Goal: Task Accomplishment & Management: Use online tool/utility

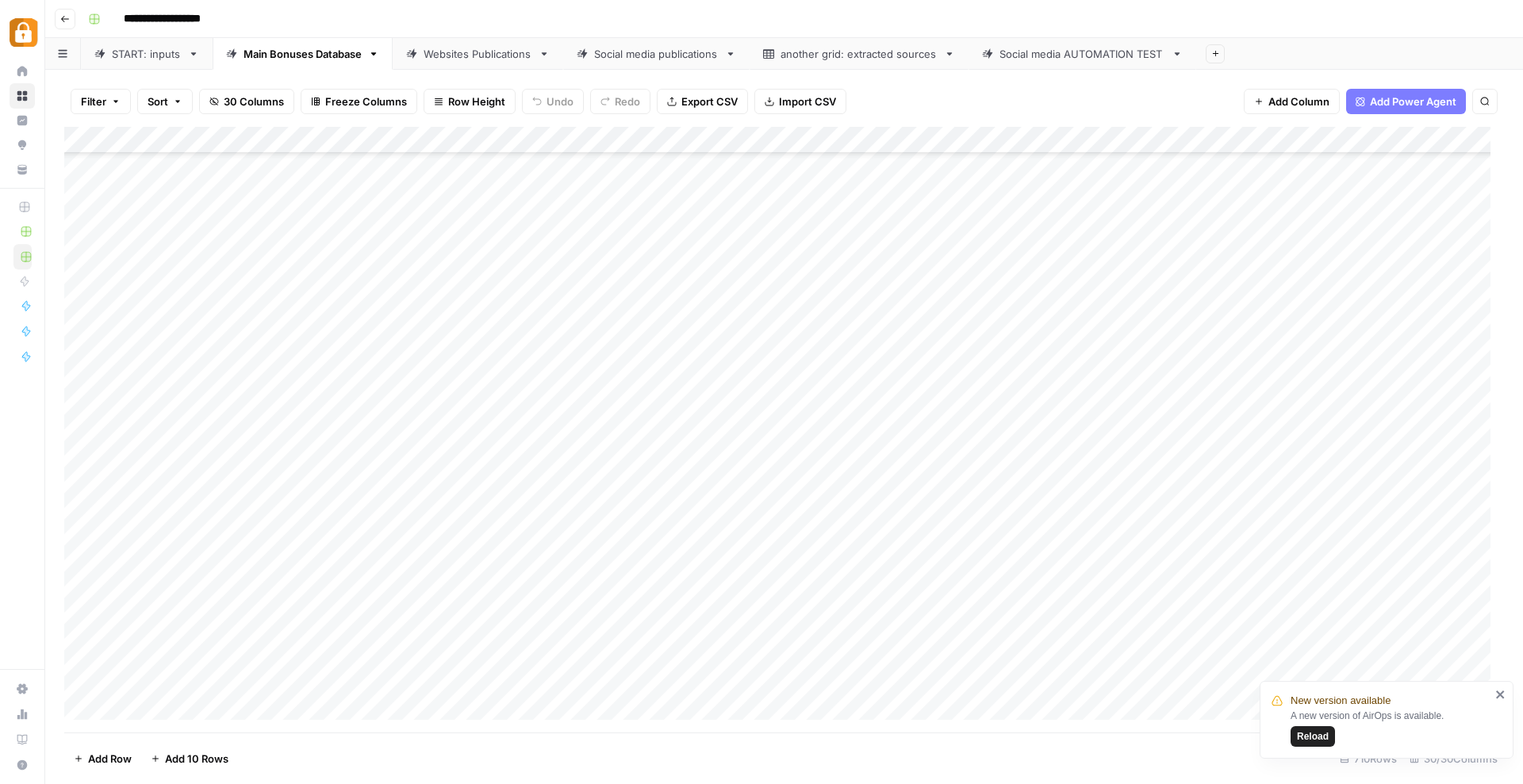
scroll to position [18599, 0]
click at [288, 501] on div "Add Column" at bounding box center [784, 430] width 1439 height 606
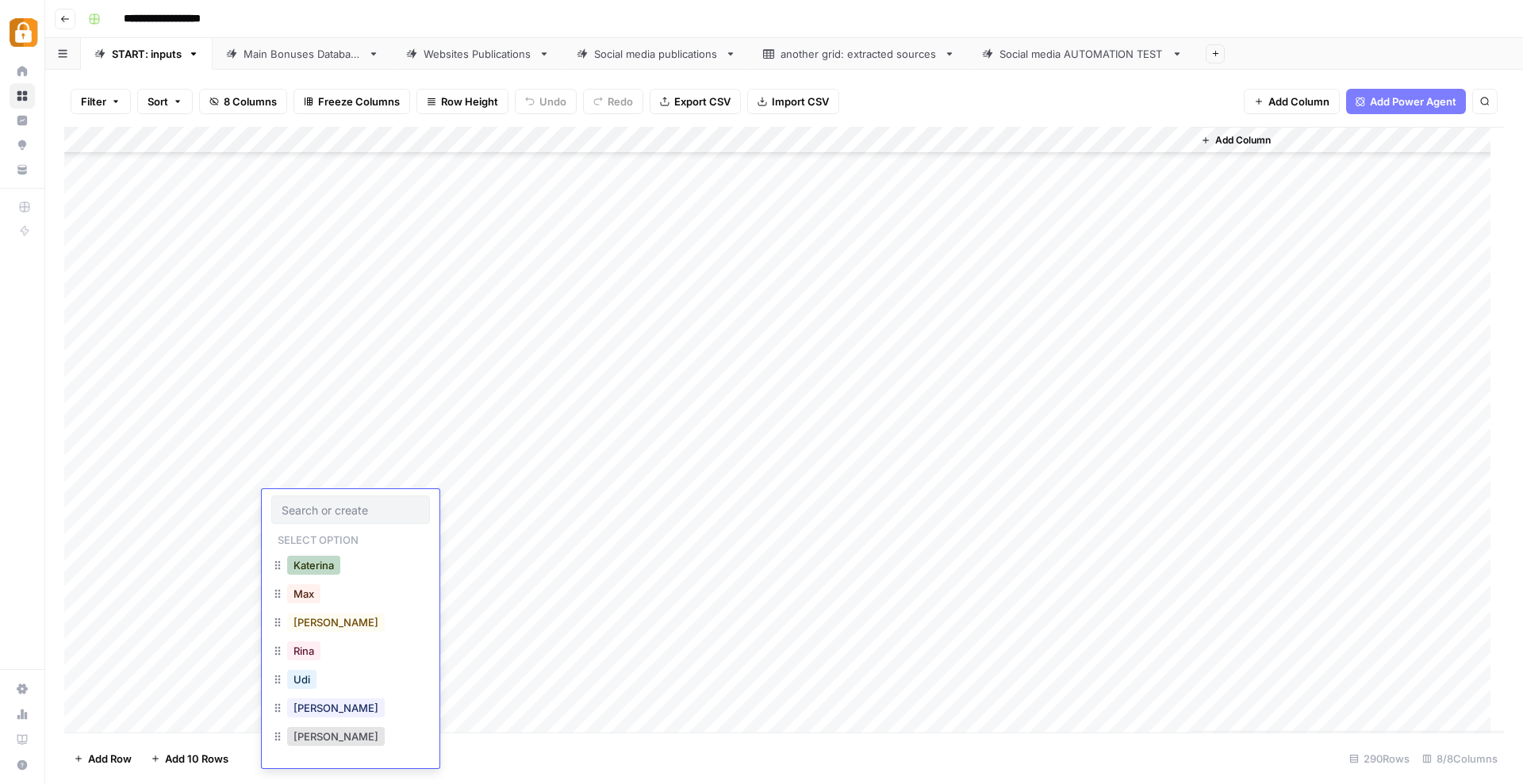
click at [329, 567] on button "Katerina" at bounding box center [314, 566] width 53 height 19
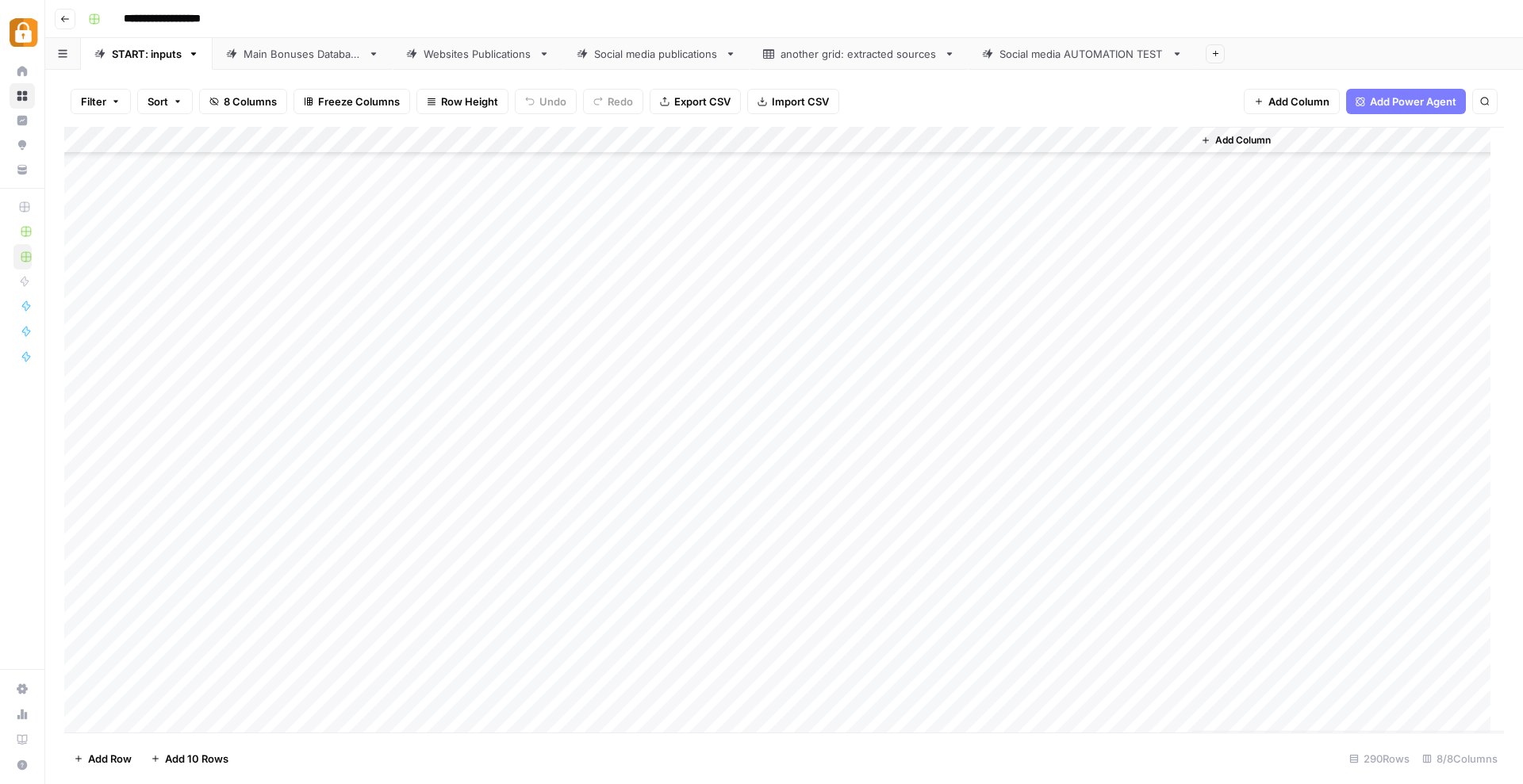
click at [448, 540] on div "Add Column" at bounding box center [784, 430] width 1439 height 606
click at [453, 509] on div "Add Column" at bounding box center [784, 430] width 1439 height 606
click at [734, 493] on div "Add Column" at bounding box center [784, 430] width 1439 height 606
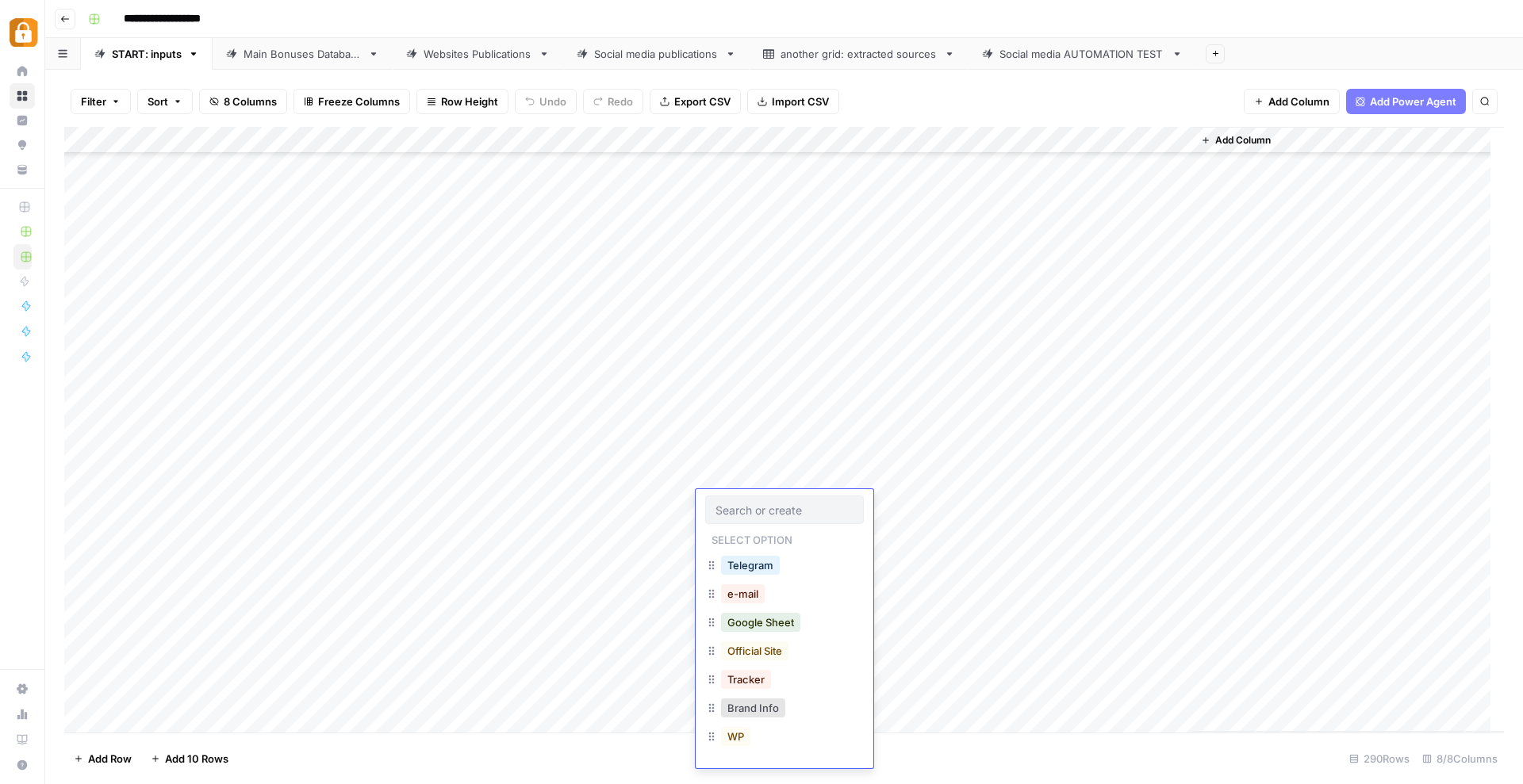
click at [733, 567] on button "Telegram" at bounding box center [750, 566] width 59 height 19
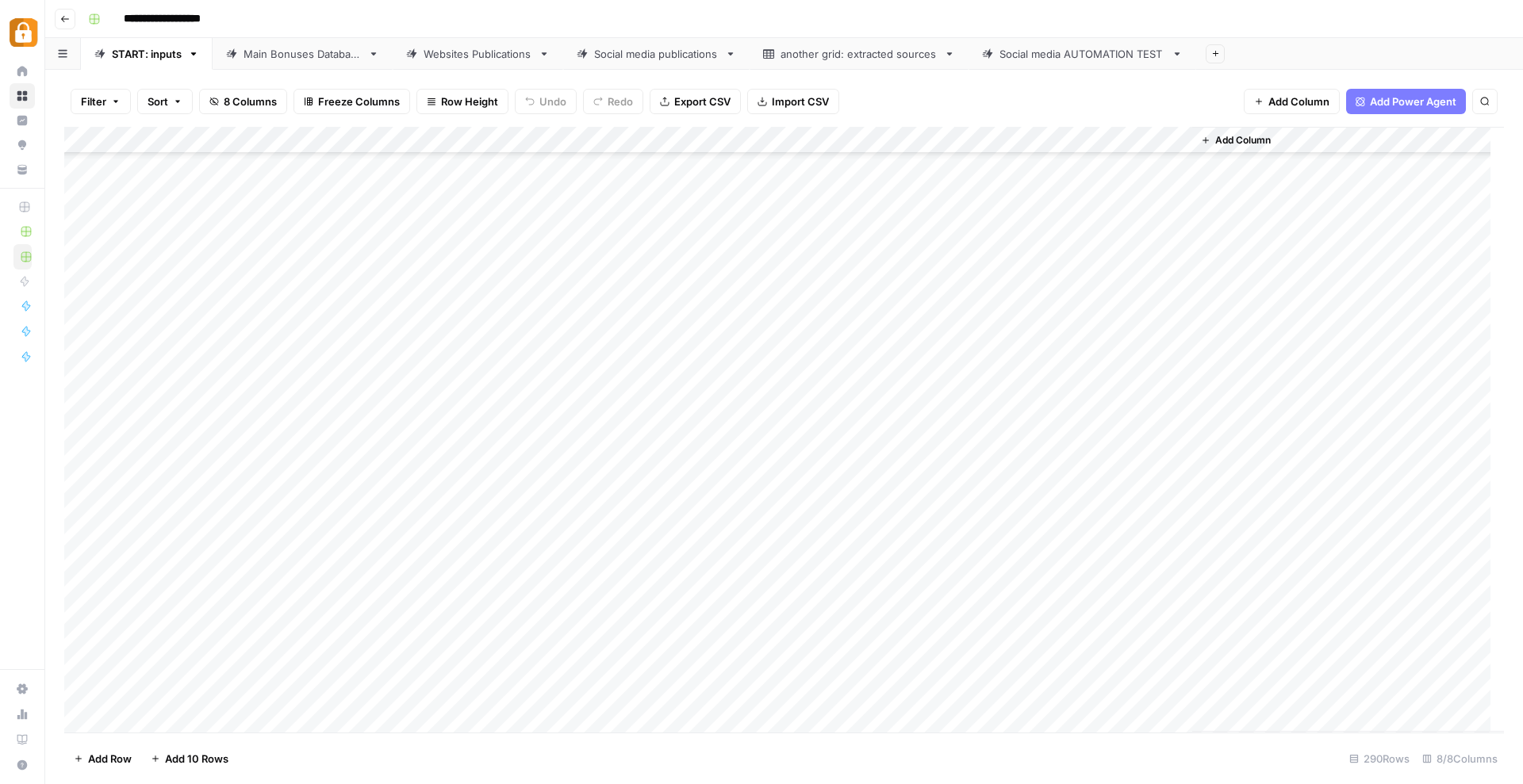
click at [447, 515] on div "Add Column" at bounding box center [784, 430] width 1439 height 606
paste textarea "**********"
type textarea "**********"
click at [730, 671] on div "Add Column" at bounding box center [784, 430] width 1439 height 606
click at [965, 505] on div "Add Column" at bounding box center [784, 430] width 1439 height 606
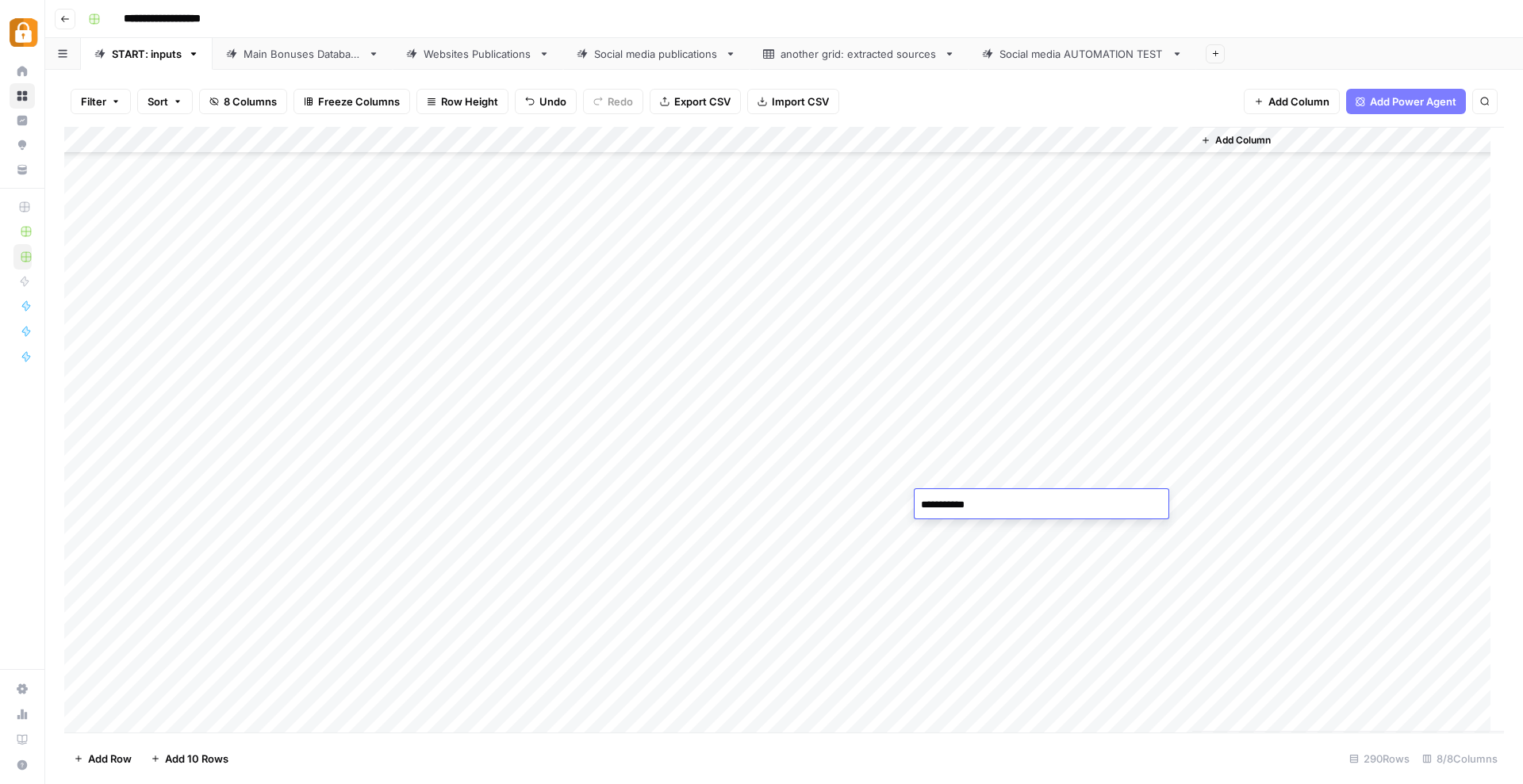
type textarea "*"
click at [1041, 768] on footer "Add Row Add 10 Rows [STREET_ADDRESS]" at bounding box center [784, 758] width 1439 height 52
click at [987, 512] on div "Add Column" at bounding box center [784, 430] width 1439 height 606
click at [987, 512] on textarea "*" at bounding box center [1041, 505] width 254 height 22
click at [943, 527] on div "Add Column" at bounding box center [784, 430] width 1439 height 606
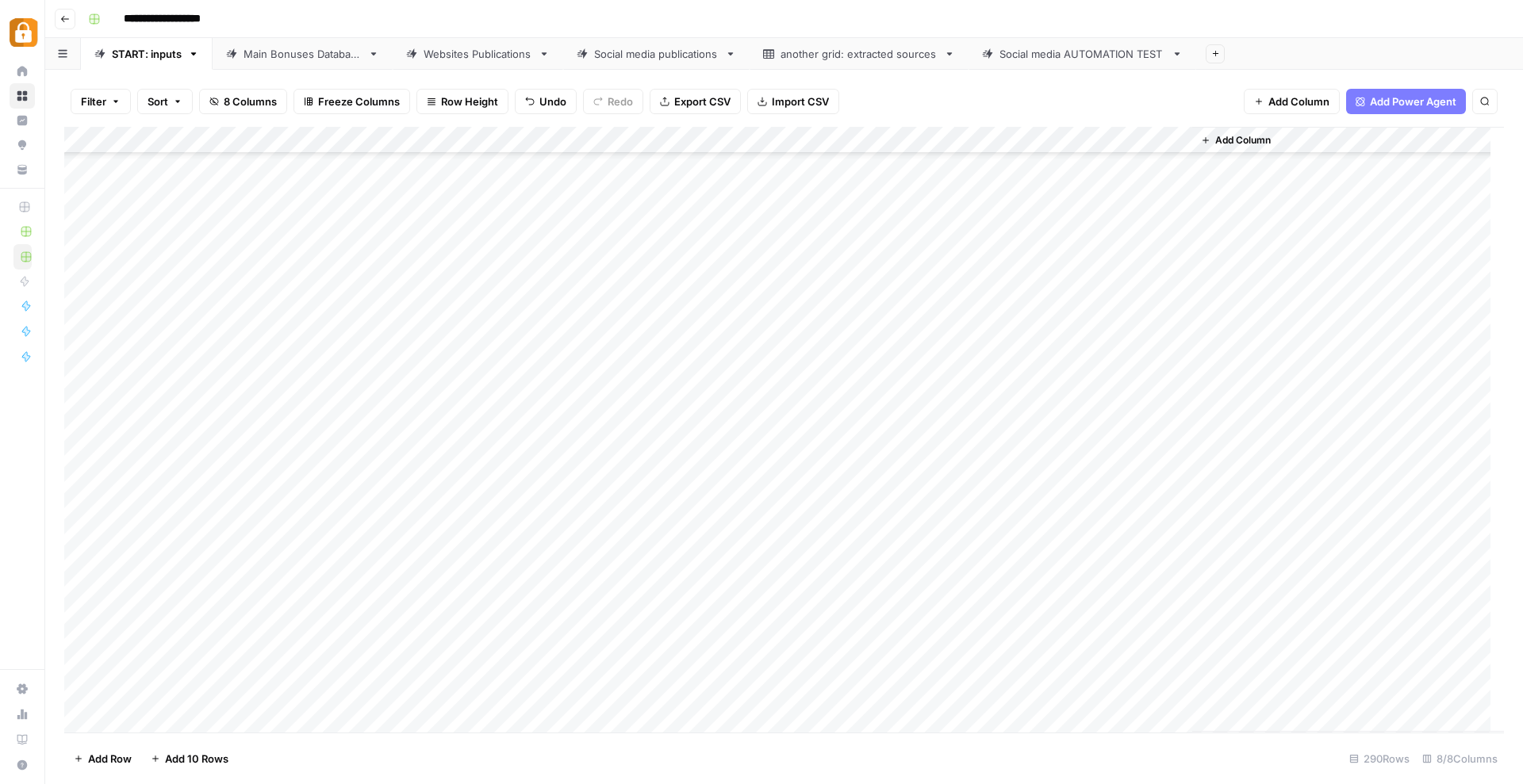
click at [951, 506] on div "Add Column" at bounding box center [784, 430] width 1439 height 606
type textarea "*********"
click at [1242, 467] on div "Add Column" at bounding box center [1347, 429] width 312 height 605
click at [1101, 502] on div "Add Column" at bounding box center [784, 430] width 1439 height 606
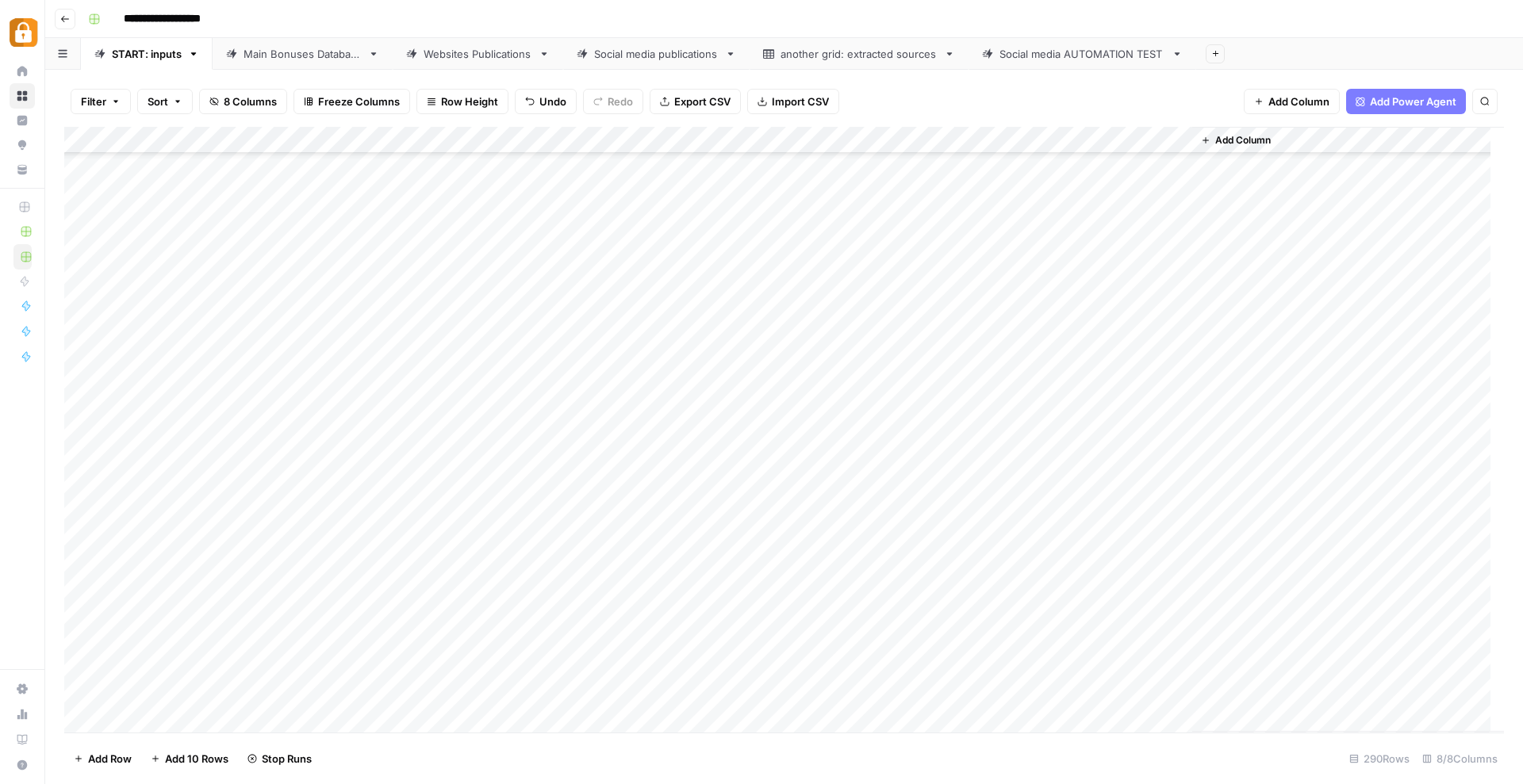
click at [289, 523] on div "Add Column" at bounding box center [784, 430] width 1439 height 606
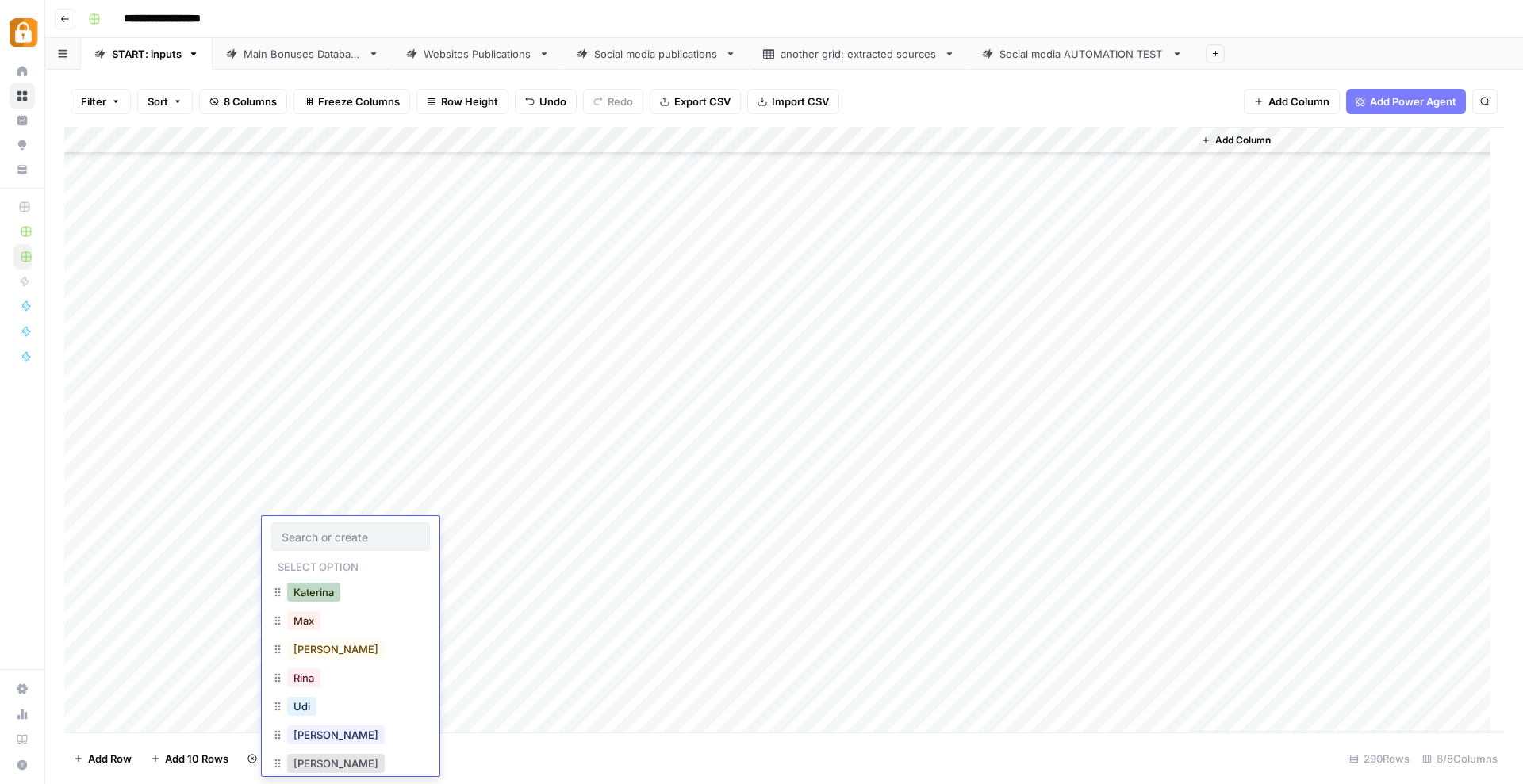
click at [297, 601] on button "Katerina" at bounding box center [314, 593] width 53 height 19
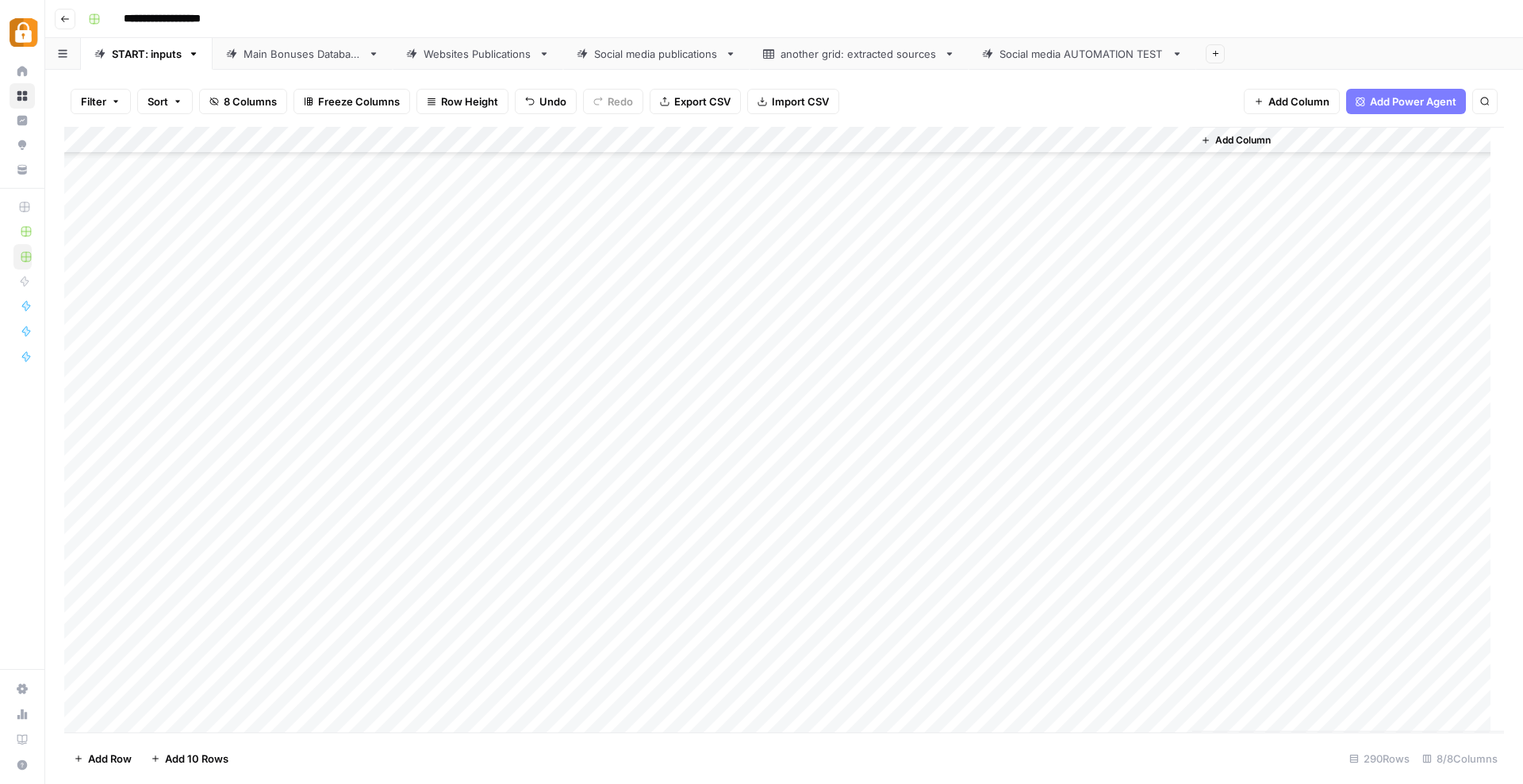
click at [394, 519] on div "Add Column" at bounding box center [784, 430] width 1439 height 606
type textarea "**********"
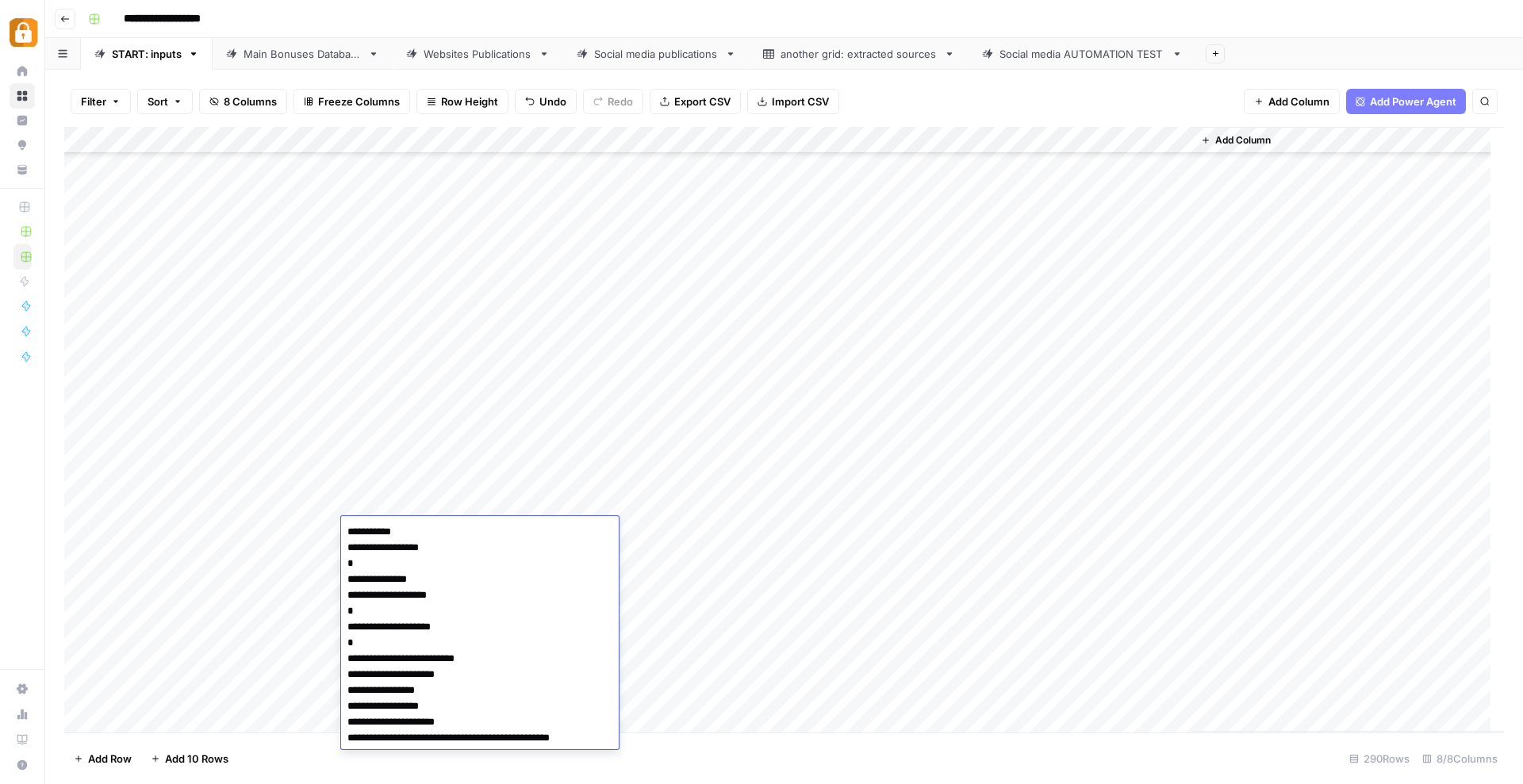
click at [432, 533] on textarea "**********" at bounding box center [480, 636] width 278 height 229
click at [193, 650] on div "Add Column" at bounding box center [784, 430] width 1439 height 606
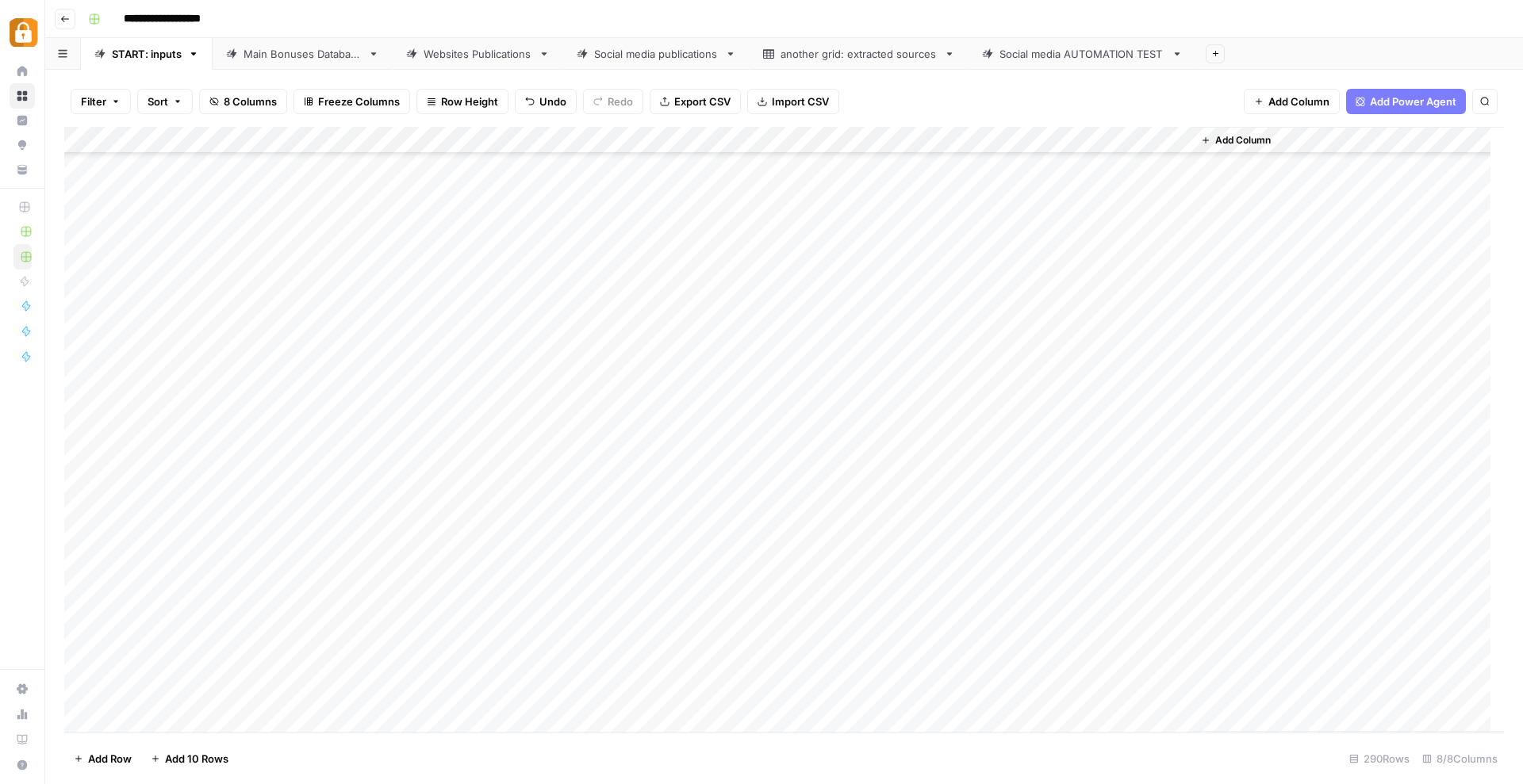
click at [721, 523] on div "Add Column" at bounding box center [784, 430] width 1439 height 606
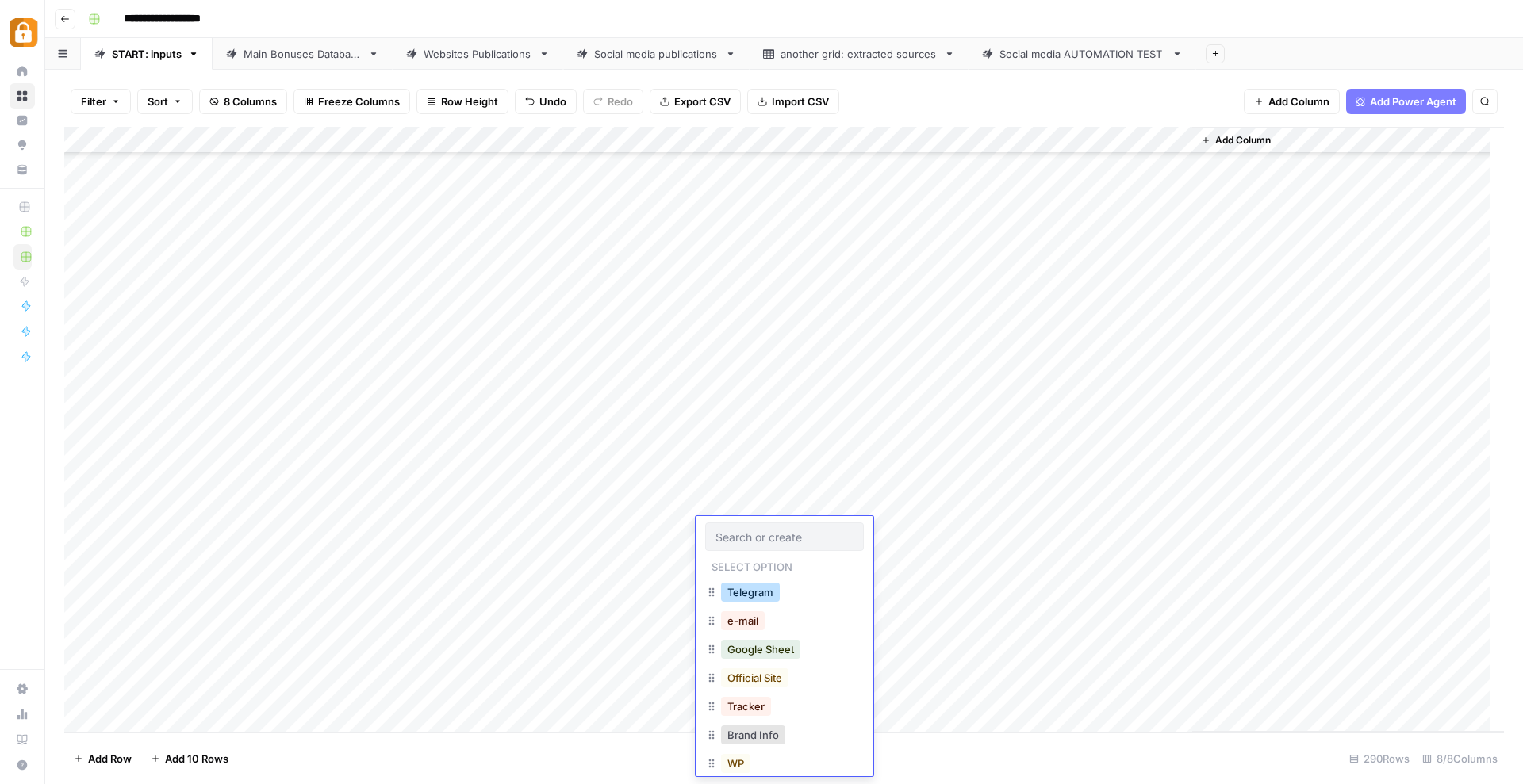
click at [760, 588] on button "Telegram" at bounding box center [750, 593] width 59 height 19
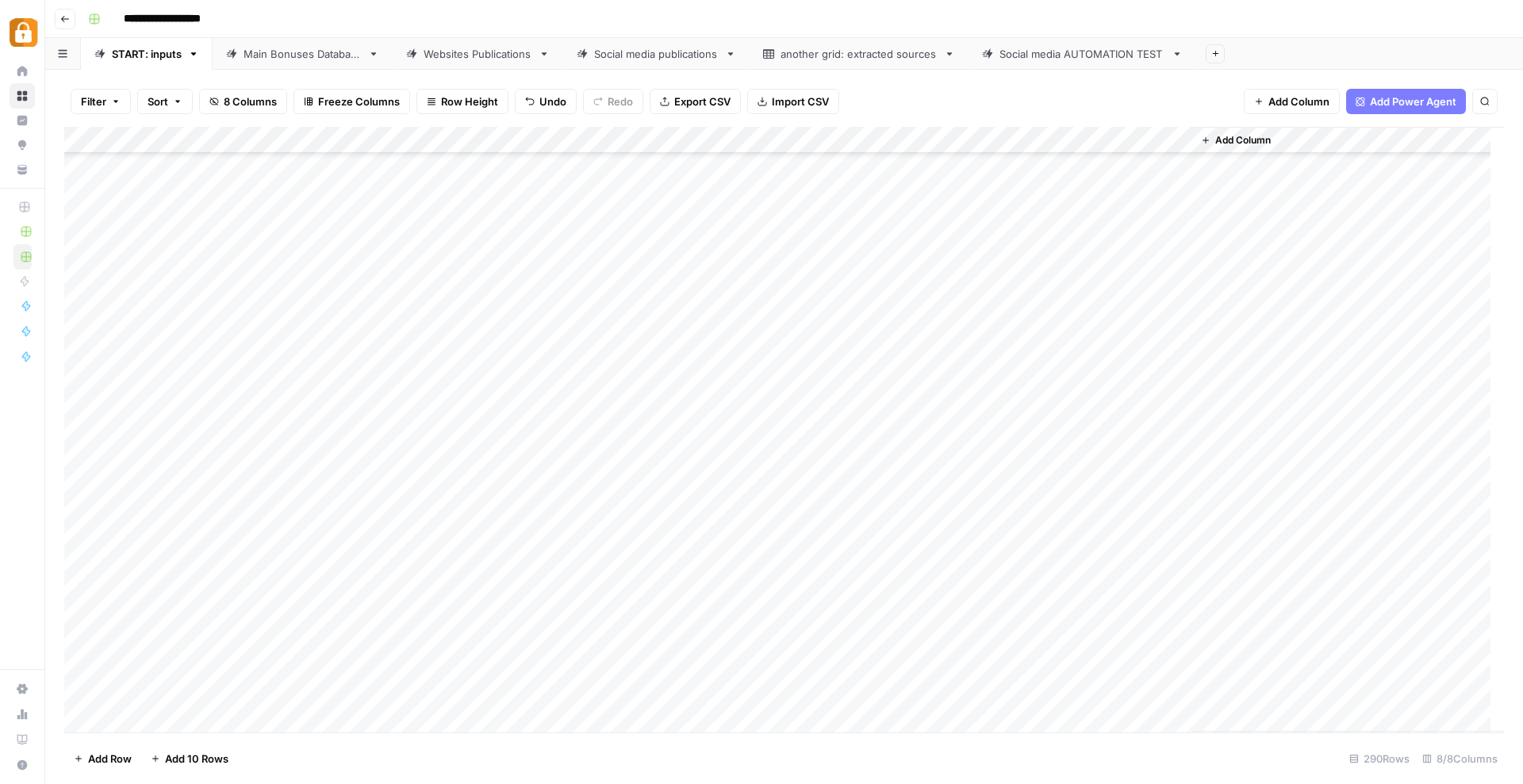
click at [960, 531] on div "Add Column" at bounding box center [784, 430] width 1439 height 606
drag, startPoint x: 1035, startPoint y: 538, endPoint x: 886, endPoint y: 539, distance: 149.0
click at [886, 539] on body "**********" at bounding box center [762, 392] width 1523 height 784
type textarea "**********"
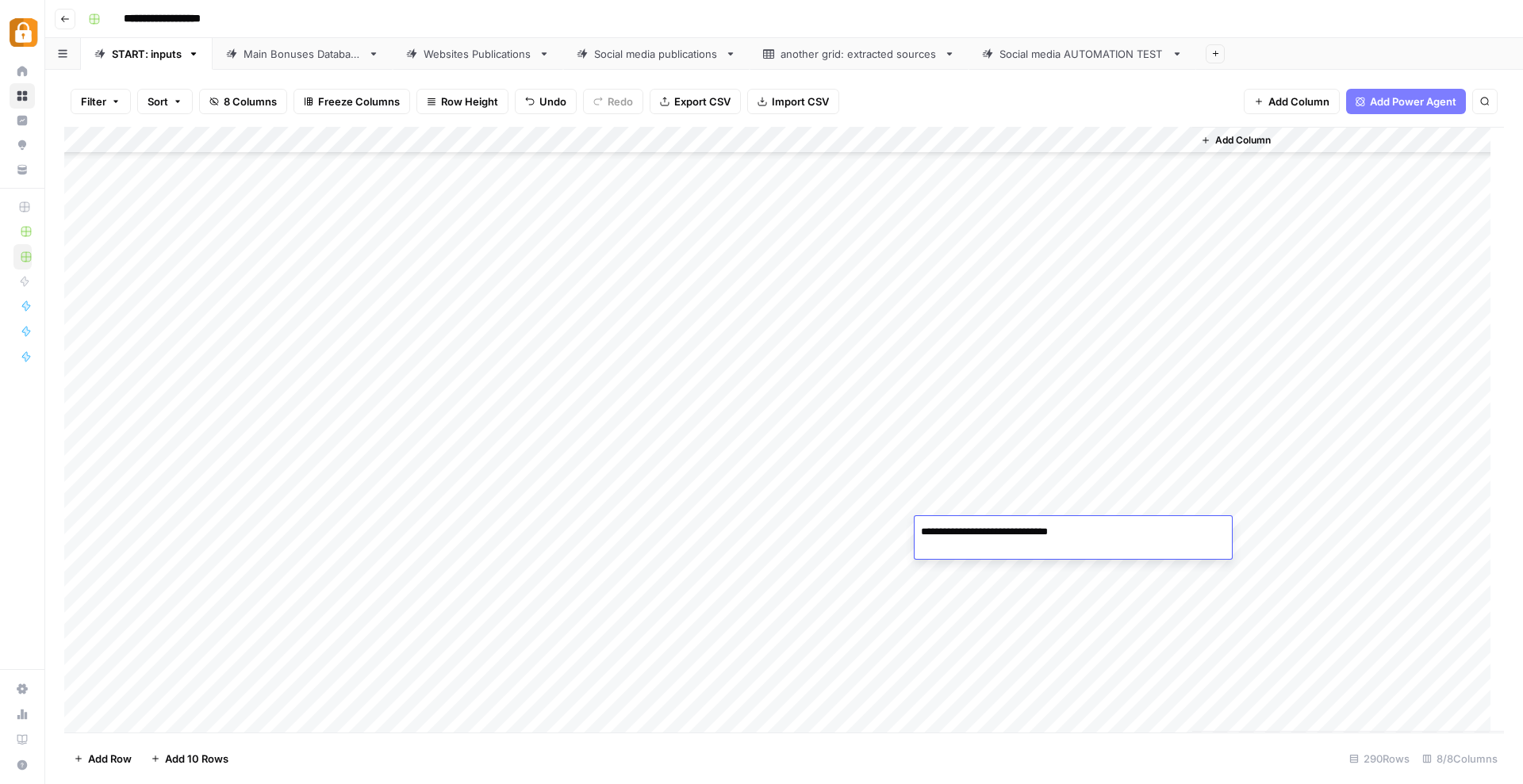
click at [721, 603] on div "Add Column" at bounding box center [784, 430] width 1439 height 606
click at [973, 536] on div "Add Column" at bounding box center [784, 430] width 1439 height 606
click at [717, 616] on div "Add Column" at bounding box center [784, 430] width 1439 height 606
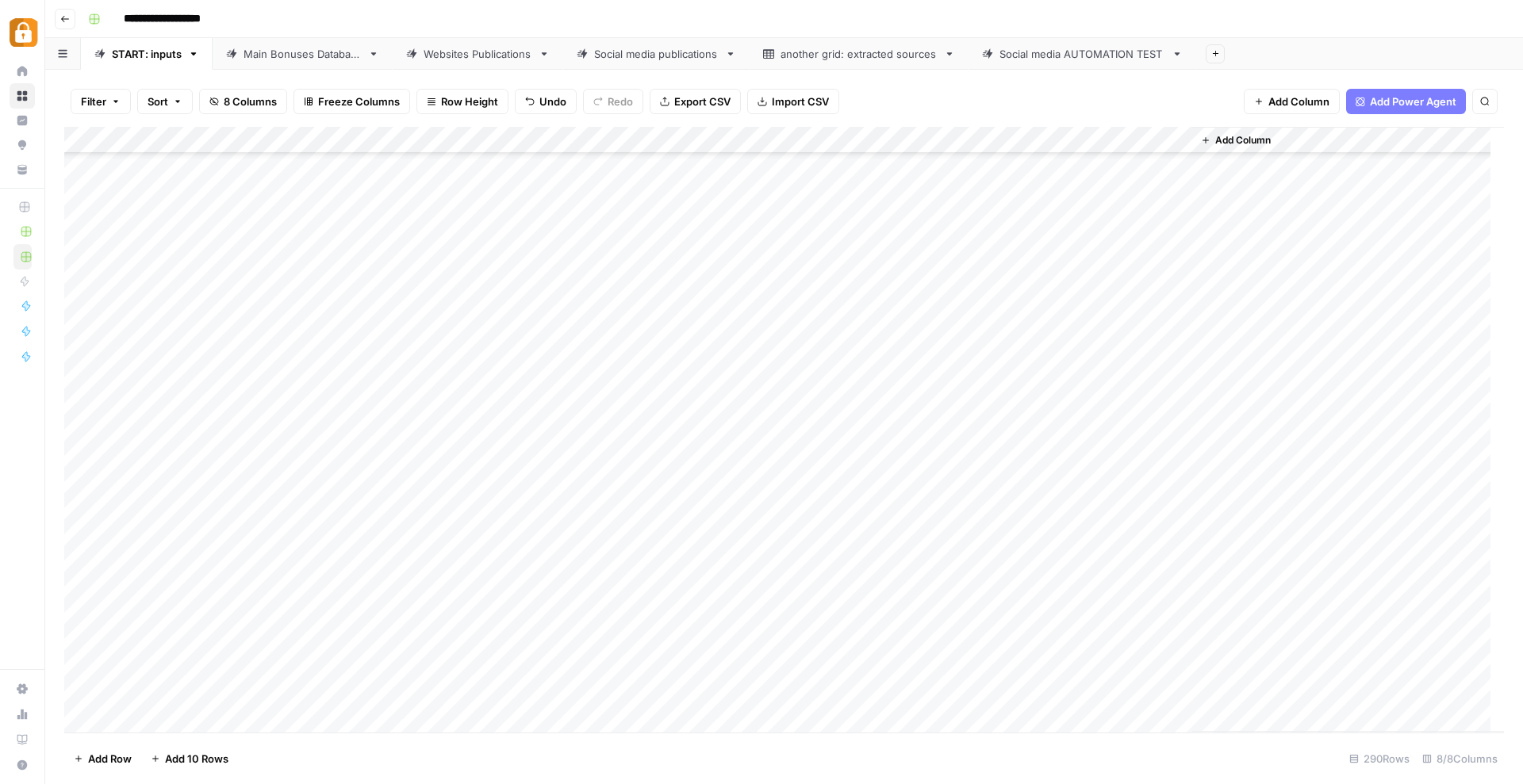
click at [1104, 536] on div "Add Column" at bounding box center [784, 430] width 1439 height 606
click at [943, 539] on div "Add Column" at bounding box center [784, 430] width 1439 height 606
click at [676, 560] on div "Add Column" at bounding box center [784, 430] width 1439 height 606
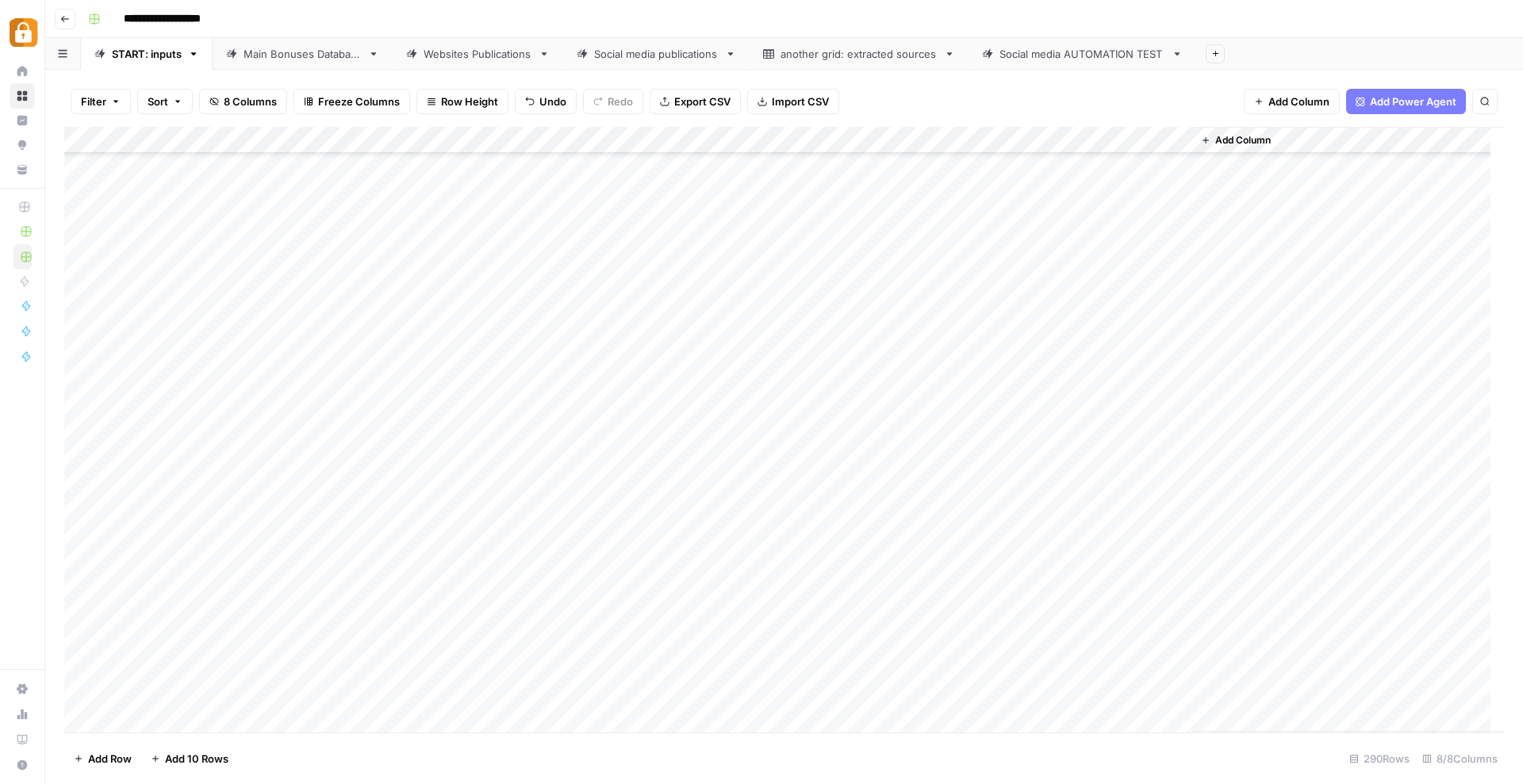
click at [955, 550] on div "Add Column" at bounding box center [784, 430] width 1439 height 606
type textarea "*********"
drag, startPoint x: 821, startPoint y: 618, endPoint x: 791, endPoint y: 600, distance: 35.0
click at [820, 618] on div "Add Column" at bounding box center [784, 430] width 1439 height 606
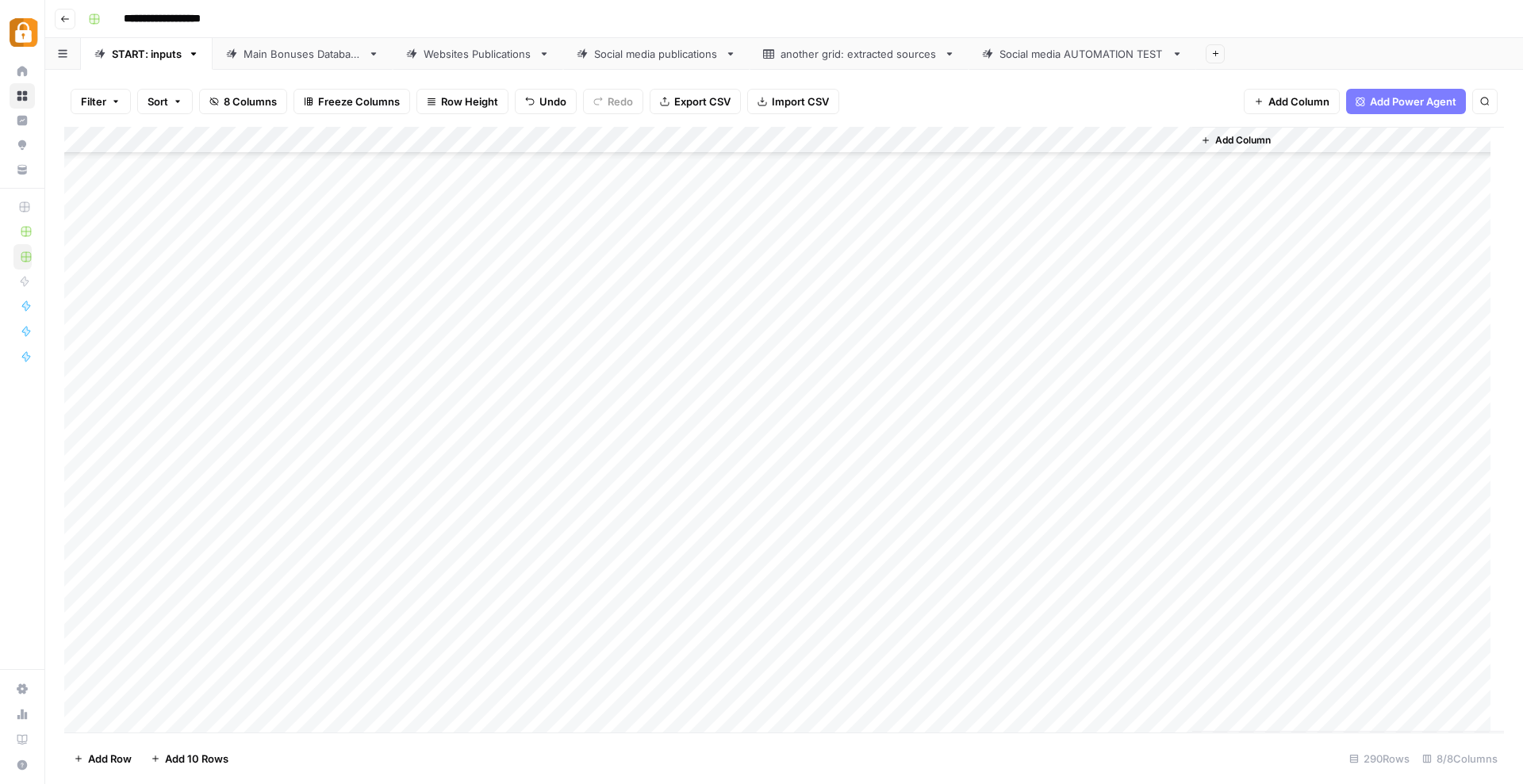
click at [773, 560] on div "Add Column" at bounding box center [784, 430] width 1439 height 606
click at [744, 620] on button "Telegram" at bounding box center [750, 619] width 59 height 19
click at [285, 548] on div "Add Column" at bounding box center [784, 430] width 1439 height 606
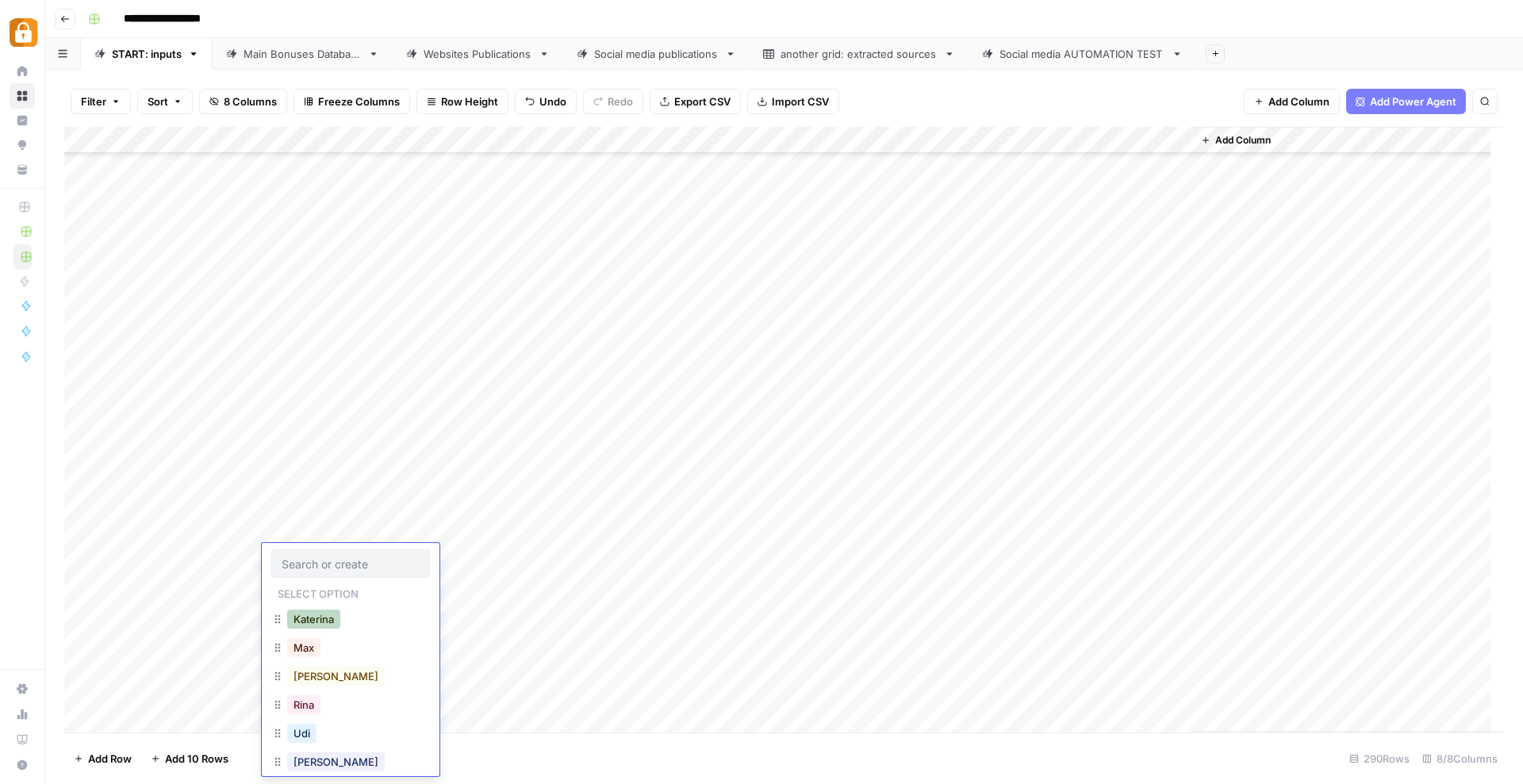
click at [310, 610] on button "Katerina" at bounding box center [314, 619] width 53 height 19
click at [392, 561] on div "Add Column" at bounding box center [784, 430] width 1439 height 606
click at [392, 560] on div "Add Column" at bounding box center [784, 430] width 1439 height 606
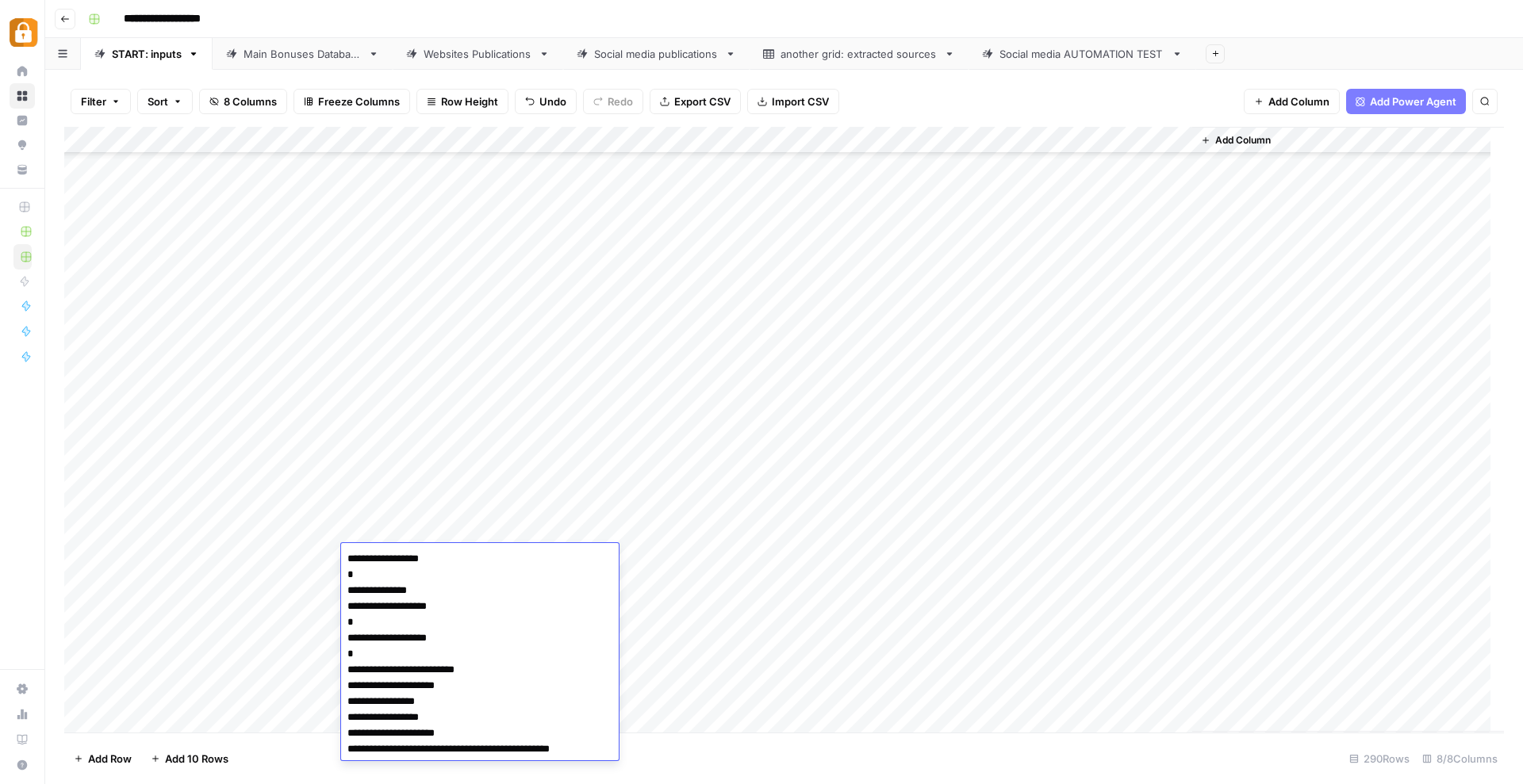
click at [343, 556] on textarea "**********" at bounding box center [480, 654] width 278 height 212
type textarea "**********"
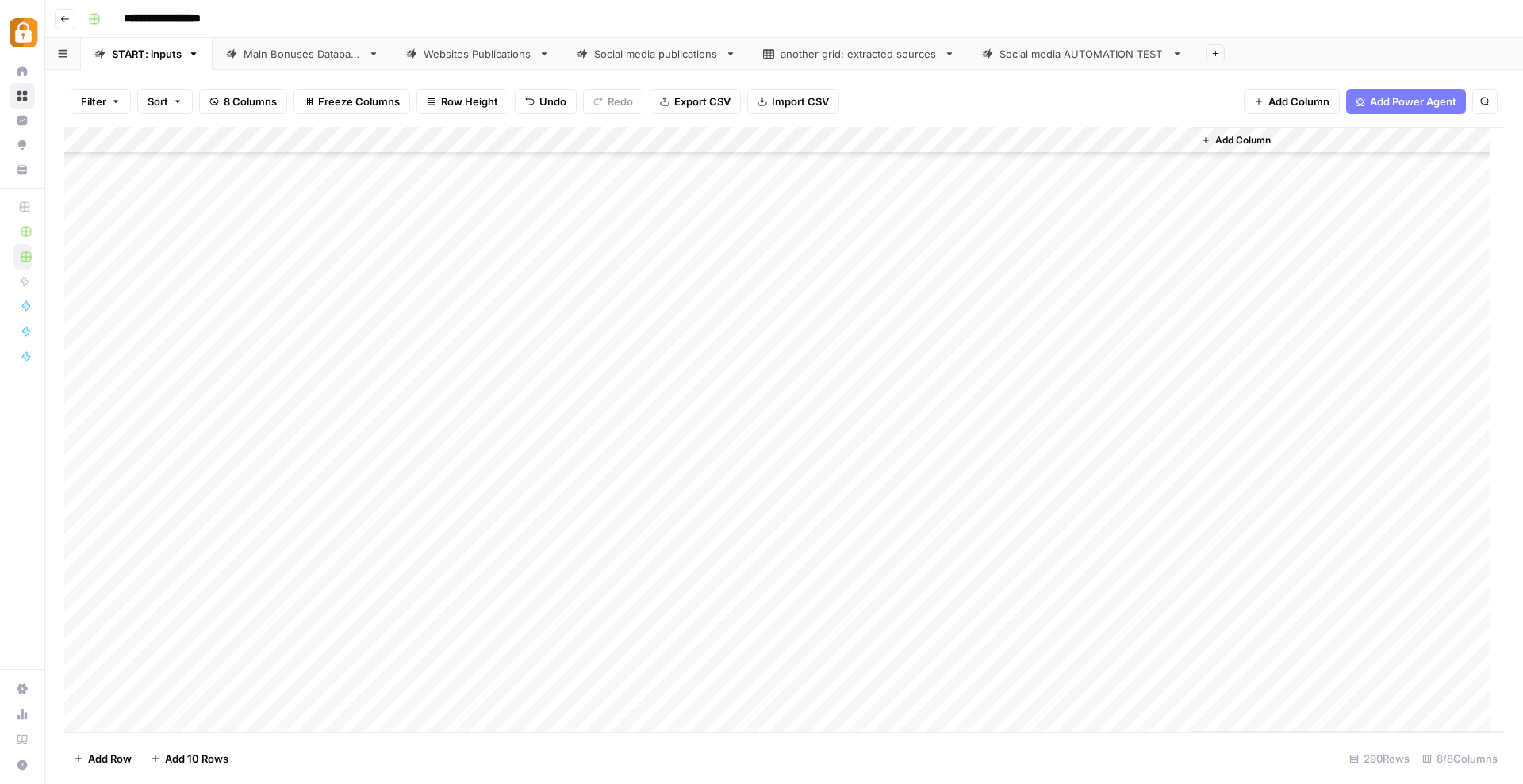
click at [811, 711] on div "Add Column" at bounding box center [784, 430] width 1439 height 606
click at [1100, 531] on div "Add Column" at bounding box center [784, 430] width 1439 height 606
click at [732, 553] on div "Add Column" at bounding box center [784, 430] width 1439 height 606
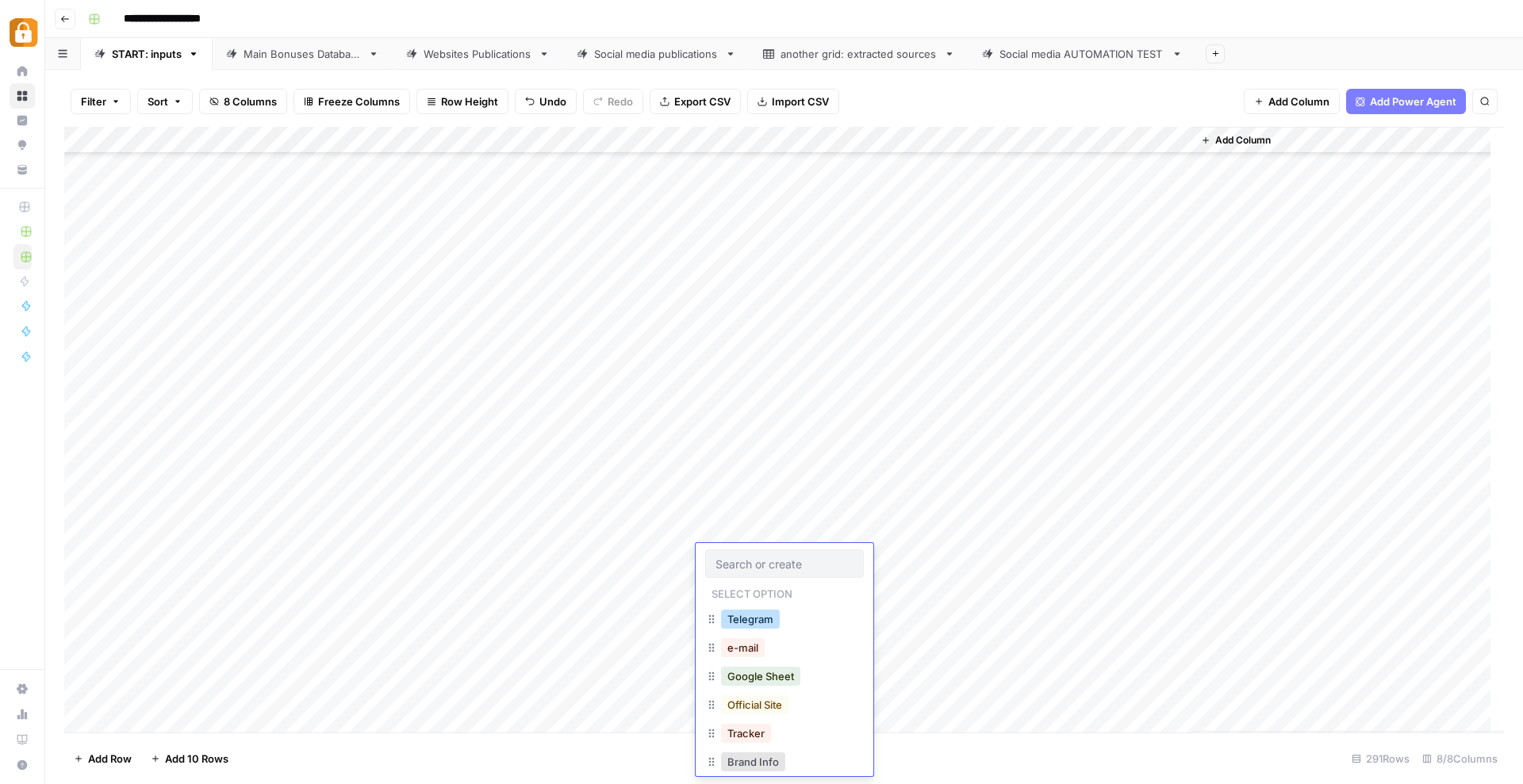
click at [735, 618] on button "Telegram" at bounding box center [750, 619] width 59 height 19
click at [971, 523] on div "Add Column" at bounding box center [784, 430] width 1439 height 606
drag, startPoint x: 1013, startPoint y: 541, endPoint x: 1004, endPoint y: 557, distance: 18.4
click at [1004, 557] on div "Add Column" at bounding box center [784, 430] width 1439 height 606
click at [439, 556] on div "Add Column" at bounding box center [784, 430] width 1439 height 606
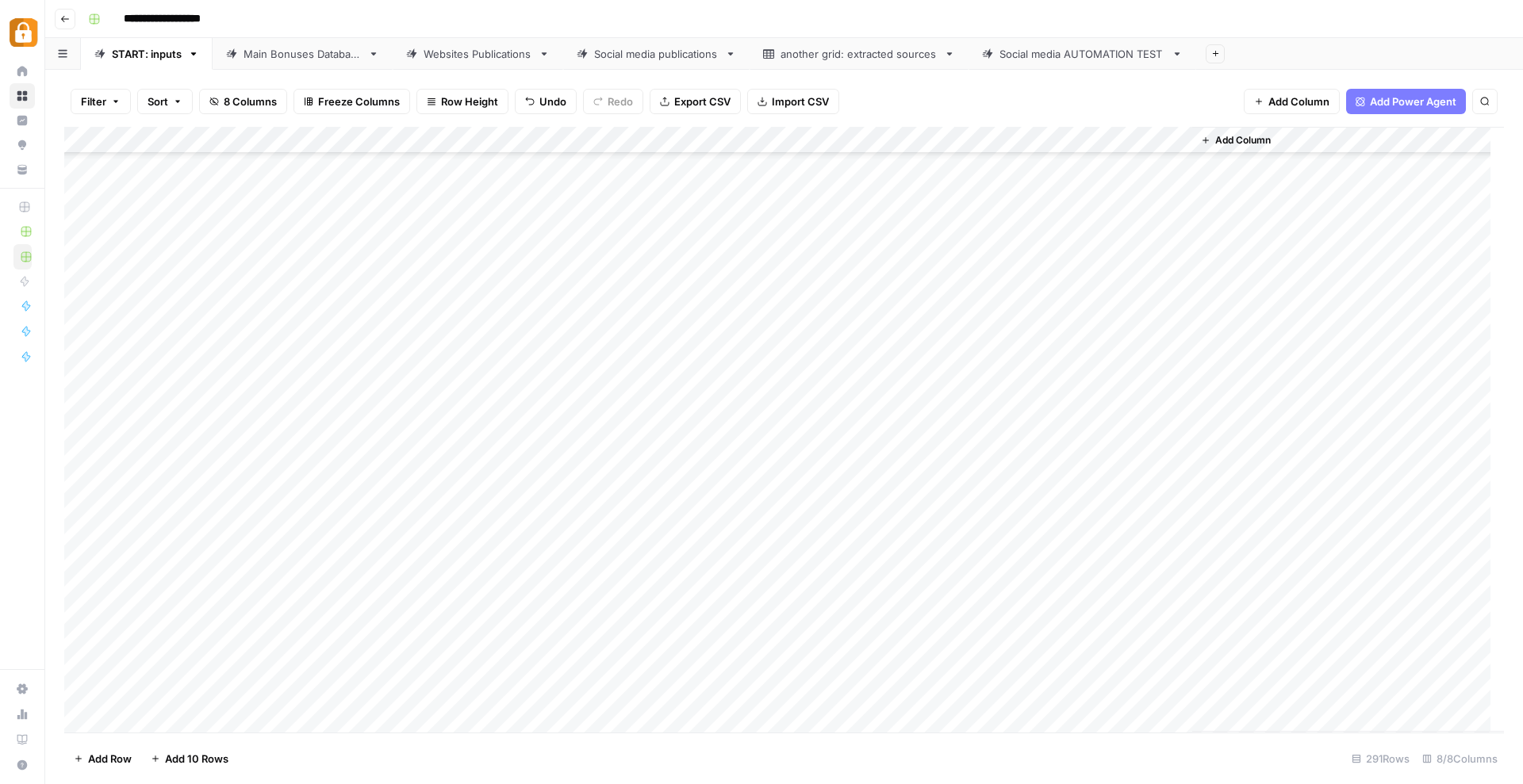
click at [439, 556] on div "Add Column" at bounding box center [784, 430] width 1439 height 606
type textarea "**********"
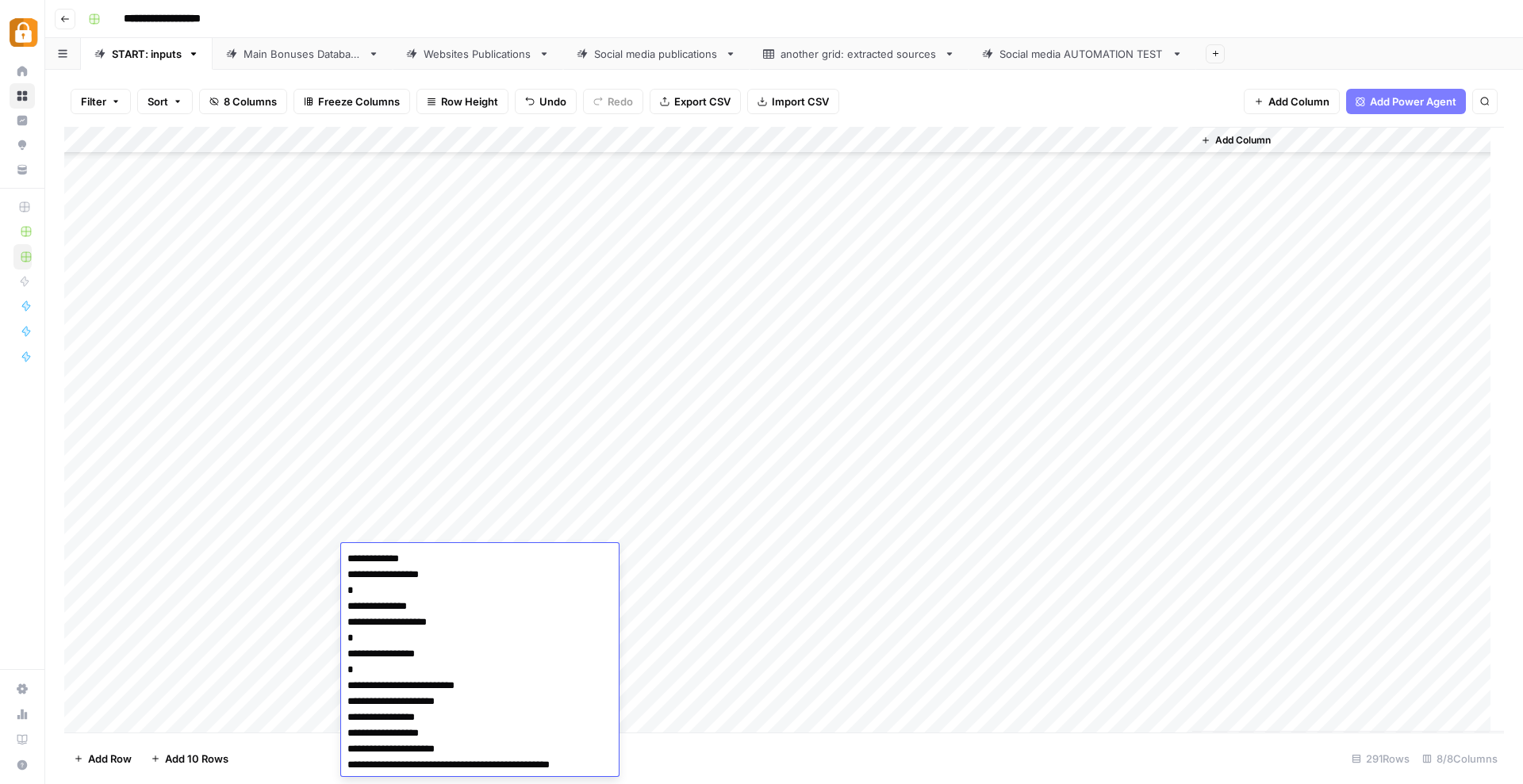
click at [289, 547] on div "Add Column" at bounding box center [784, 430] width 1439 height 606
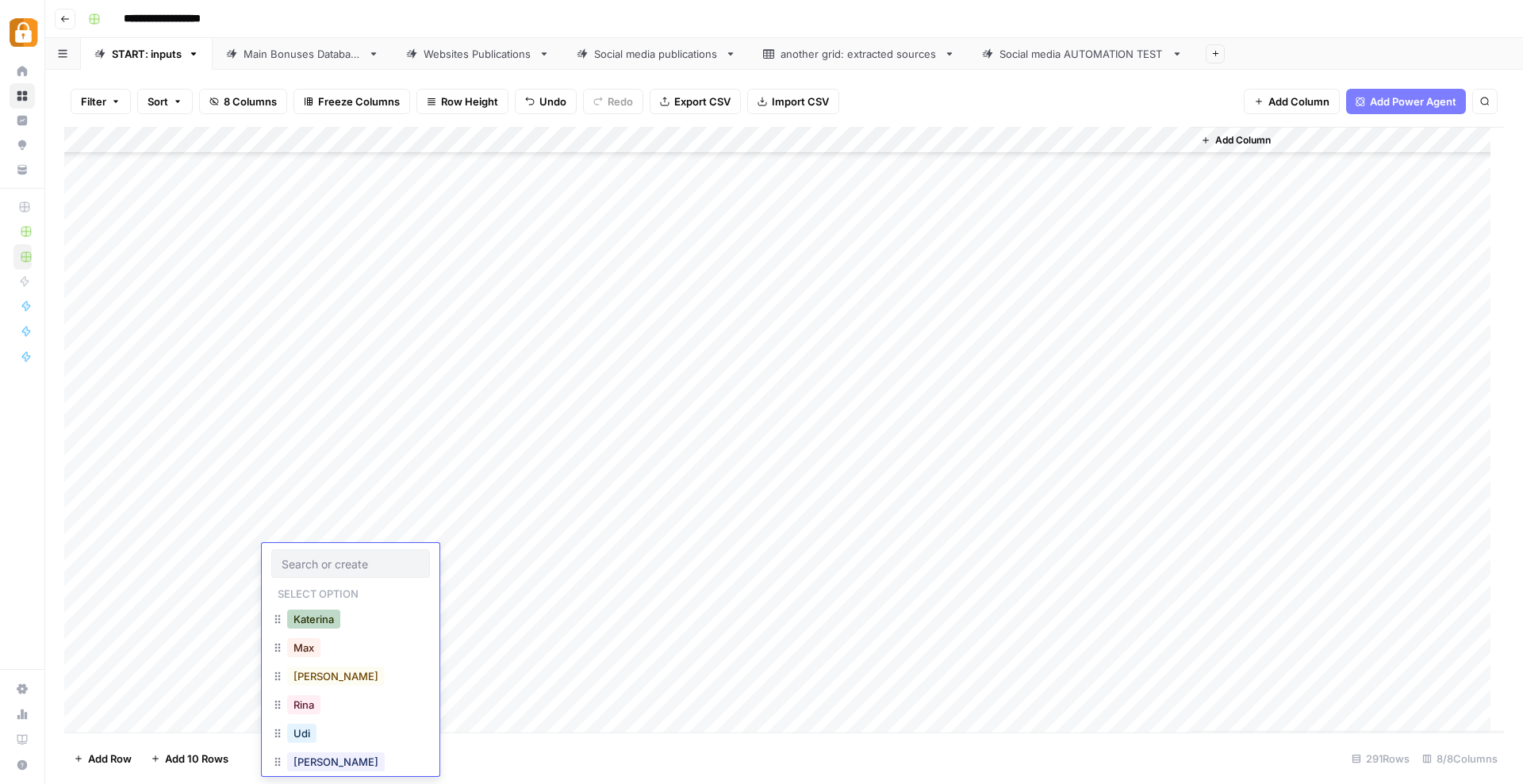
click at [312, 622] on button "Katerina" at bounding box center [314, 619] width 53 height 19
click at [1106, 559] on div "Add Column" at bounding box center [784, 430] width 1439 height 606
click at [410, 590] on div "Add Column" at bounding box center [784, 430] width 1439 height 606
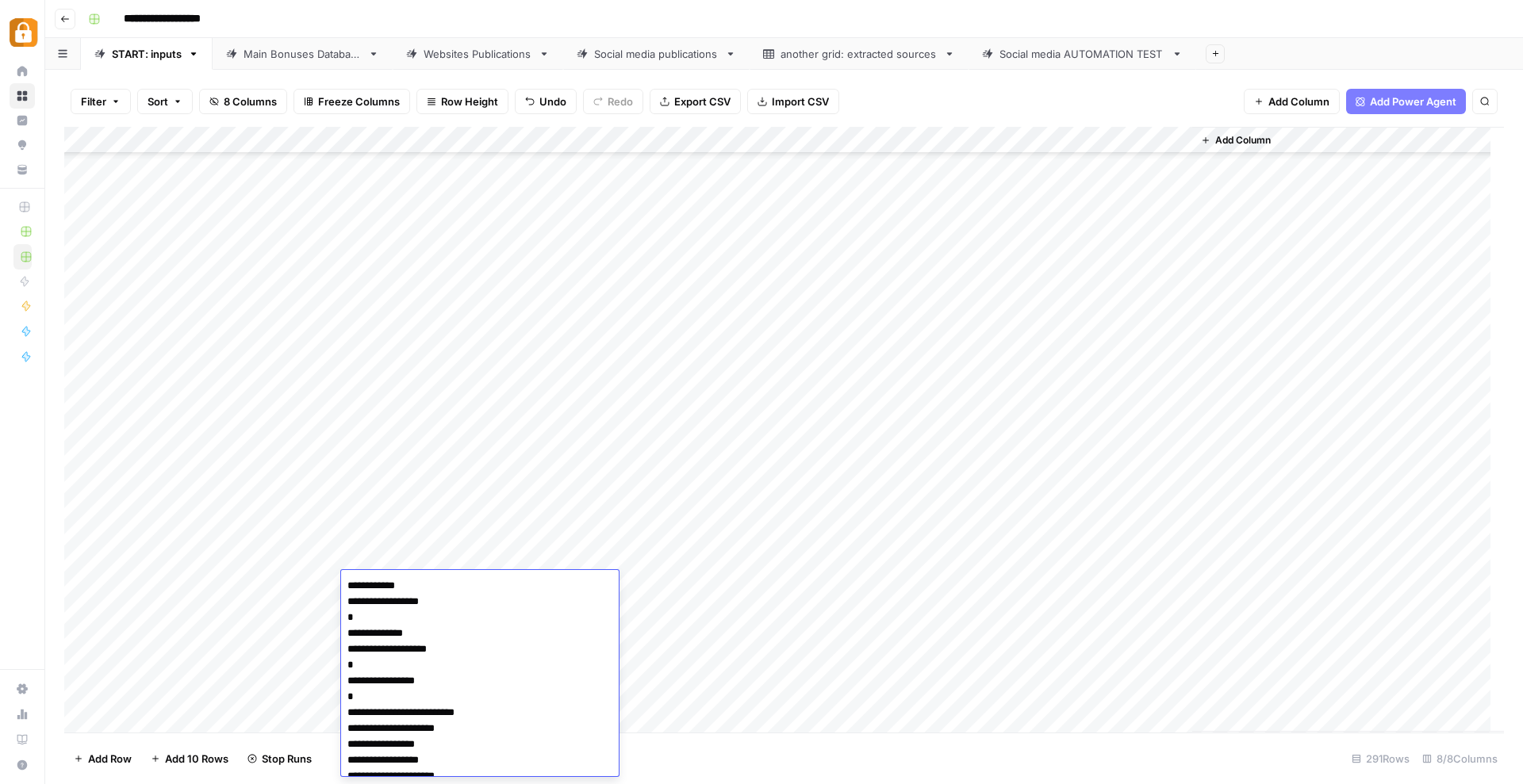
scroll to position [22, 0]
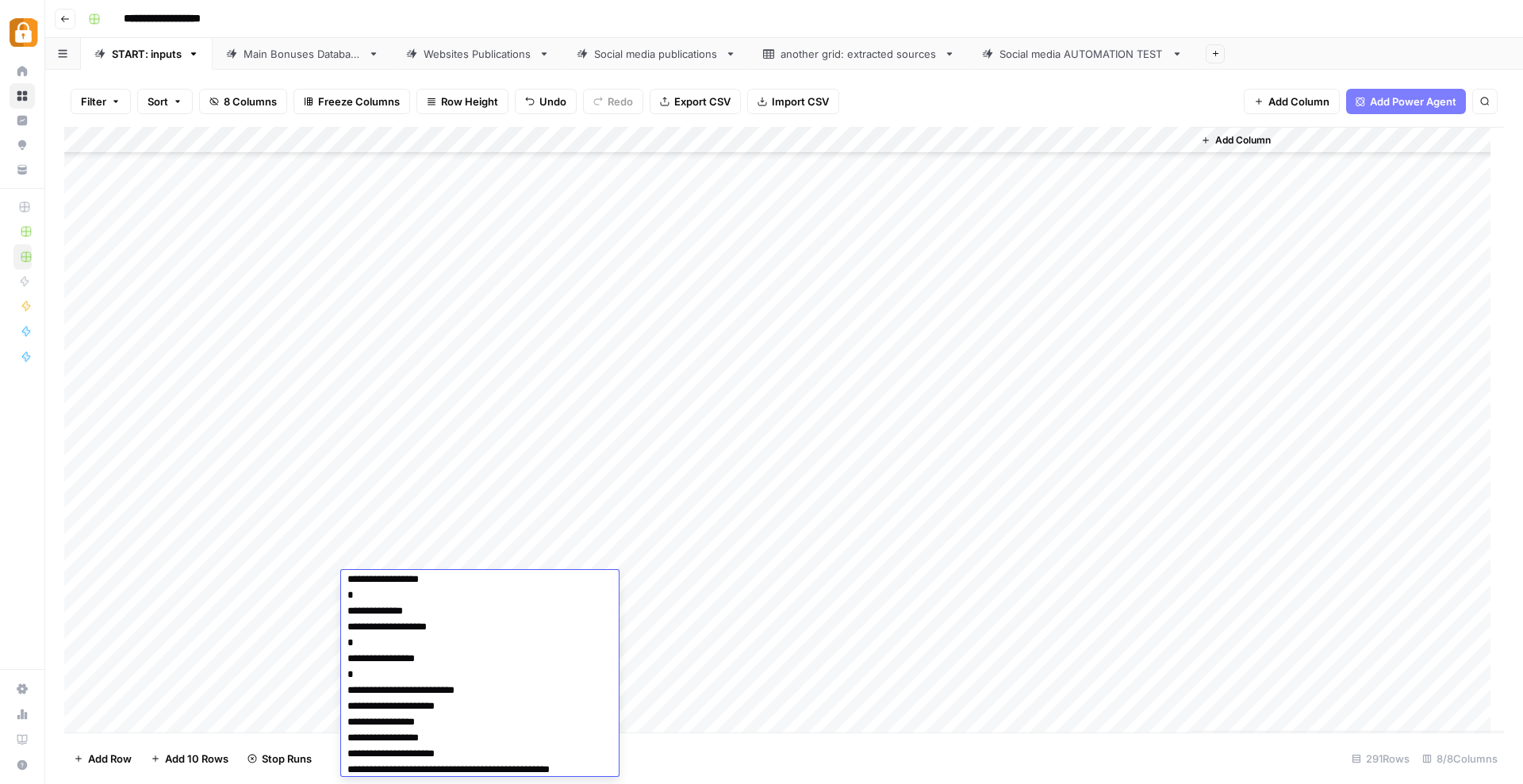
click at [346, 576] on textarea "**********" at bounding box center [473, 667] width 264 height 229
paste textarea "**********"
type textarea "**********"
click at [281, 584] on div "Add Column" at bounding box center [784, 430] width 1439 height 606
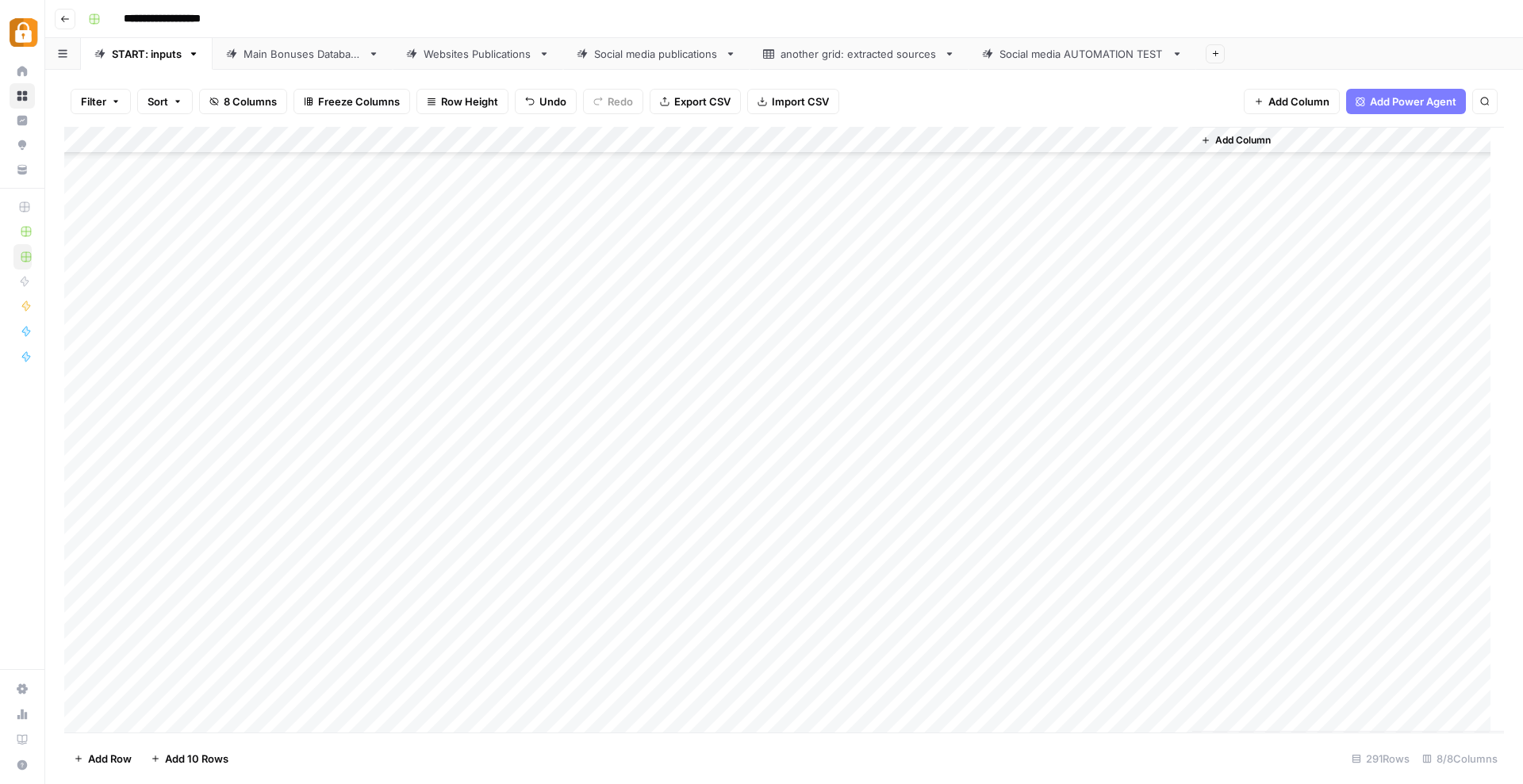
click at [281, 584] on div "Add Column" at bounding box center [784, 430] width 1439 height 606
click at [322, 640] on button "Katerina" at bounding box center [314, 646] width 53 height 19
click at [724, 588] on div "Add Column" at bounding box center [784, 430] width 1439 height 606
click at [734, 643] on button "Telegram" at bounding box center [750, 646] width 59 height 19
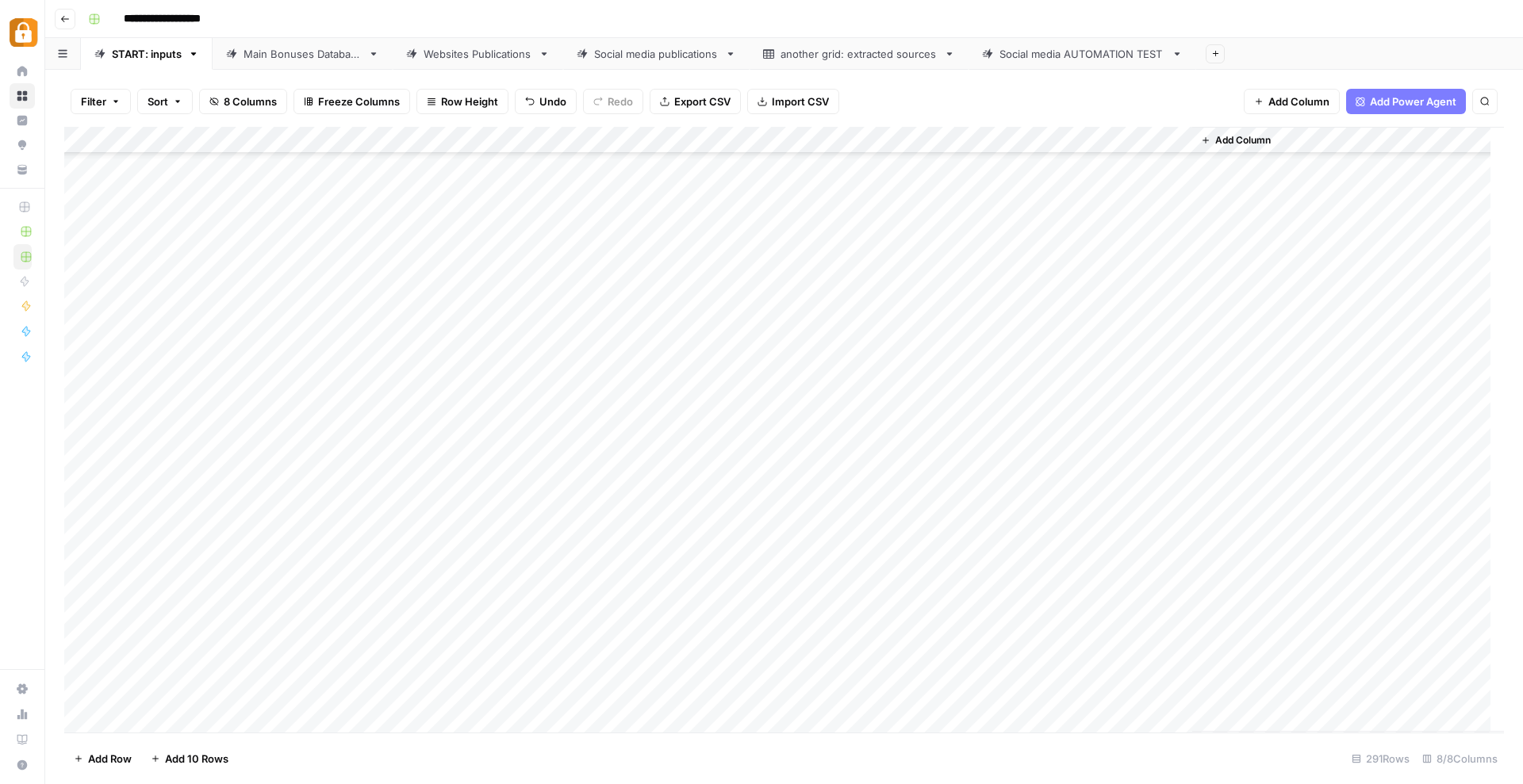
click at [513, 691] on div "Add Column" at bounding box center [784, 430] width 1439 height 606
click at [306, 601] on div "Add Column" at bounding box center [784, 430] width 1439 height 606
click at [303, 602] on div "Add Column" at bounding box center [784, 430] width 1439 height 606
click at [302, 669] on button "Katerina" at bounding box center [314, 673] width 53 height 19
click at [443, 610] on div "Add Column" at bounding box center [784, 430] width 1439 height 606
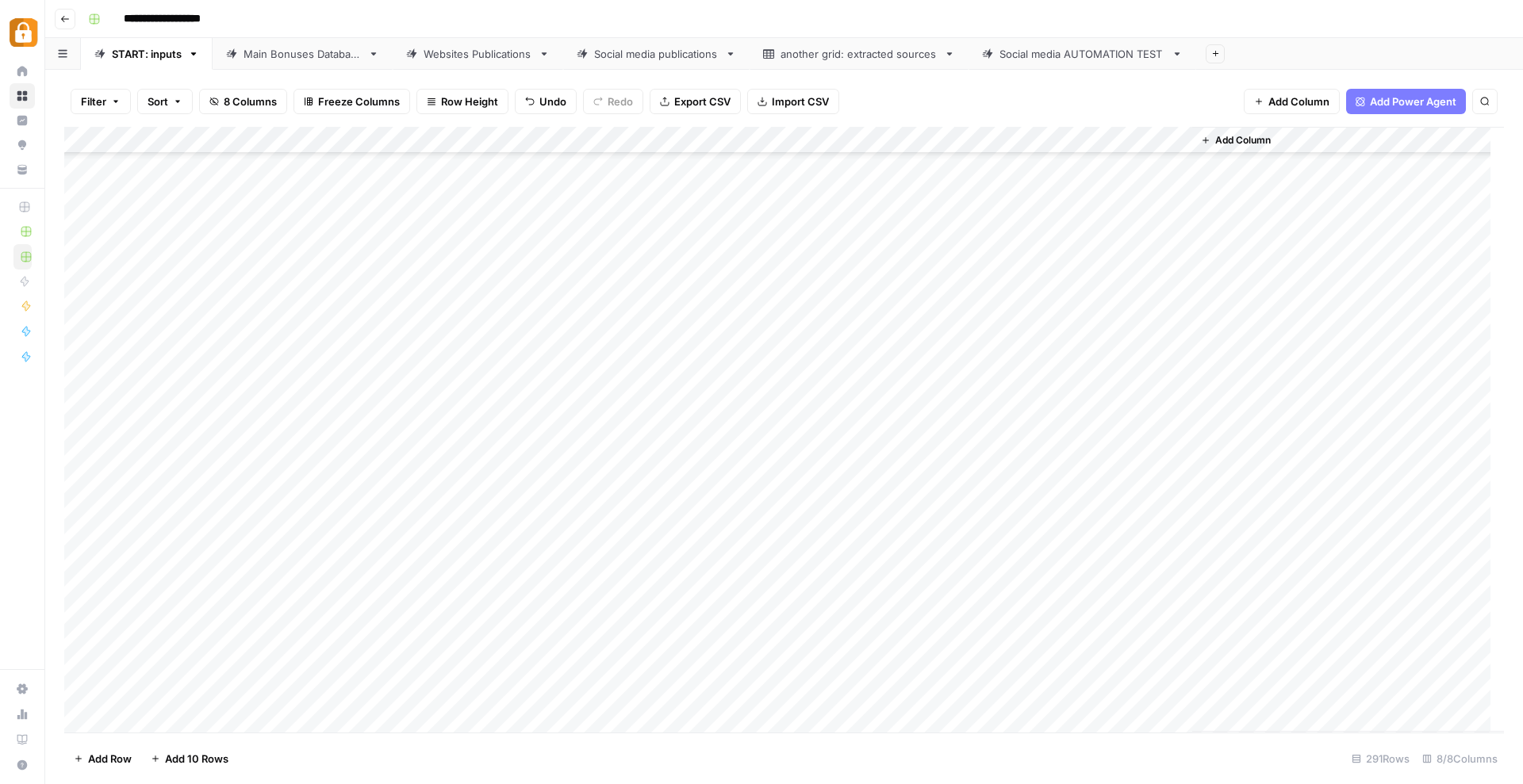
click at [443, 610] on div "Add Column" at bounding box center [784, 430] width 1439 height 606
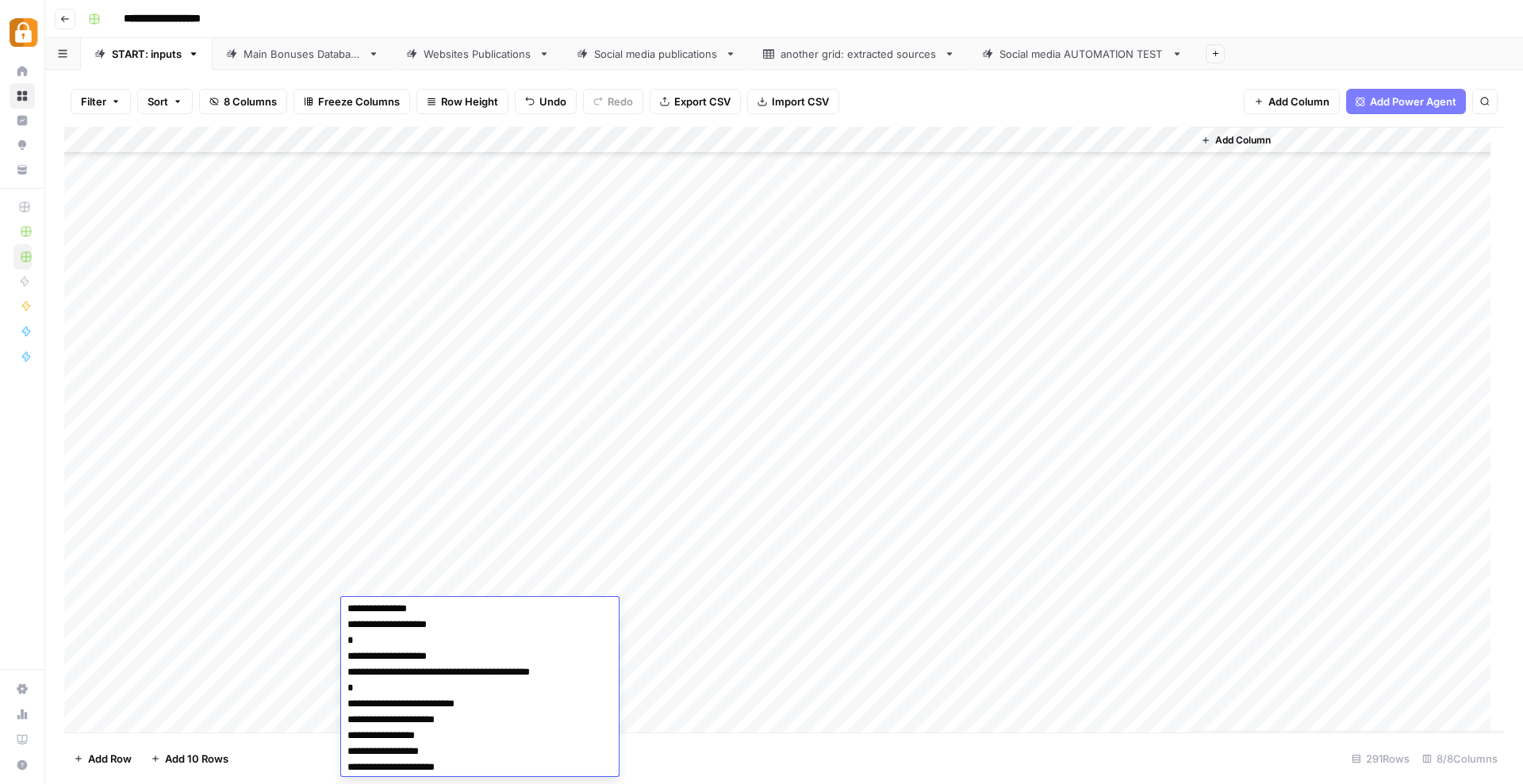
scroll to position [0, 0]
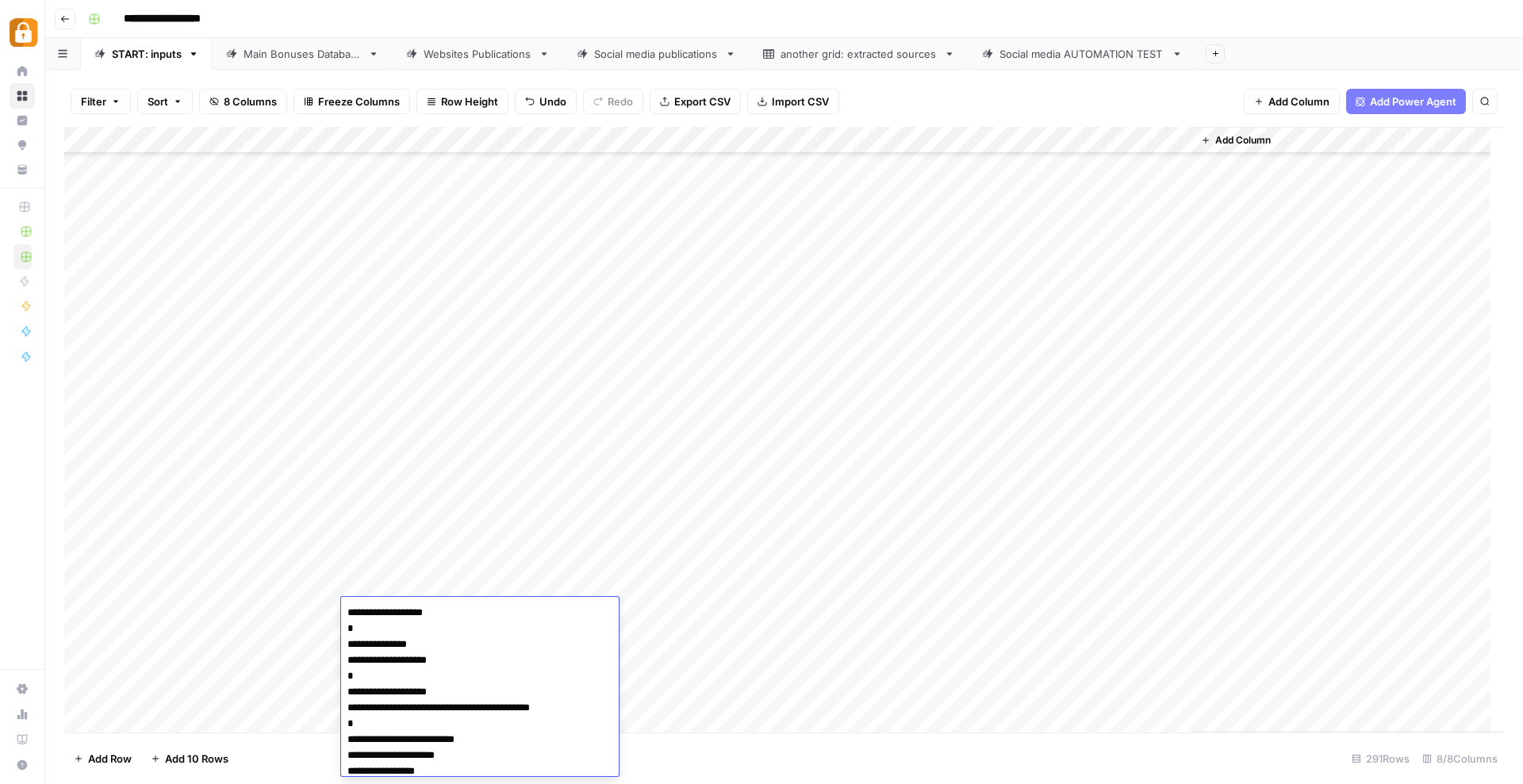
click at [347, 615] on textarea "**********" at bounding box center [473, 716] width 264 height 229
type textarea "**********"
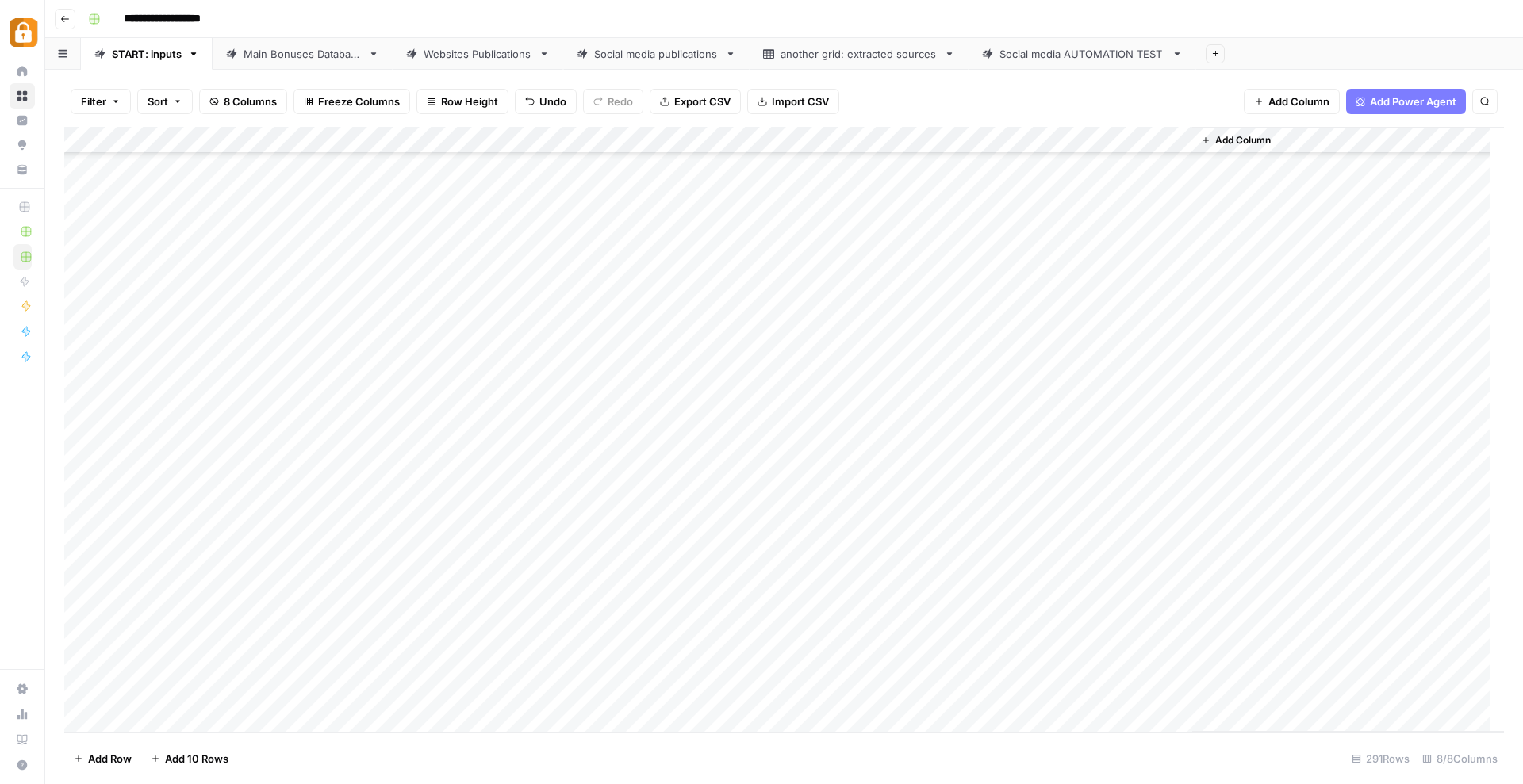
click at [724, 705] on div "Add Column" at bounding box center [784, 430] width 1439 height 606
click at [724, 619] on div "Add Column" at bounding box center [784, 430] width 1439 height 606
click at [755, 678] on button "Telegram" at bounding box center [750, 673] width 59 height 19
click at [981, 478] on div "Add Column" at bounding box center [784, 430] width 1439 height 606
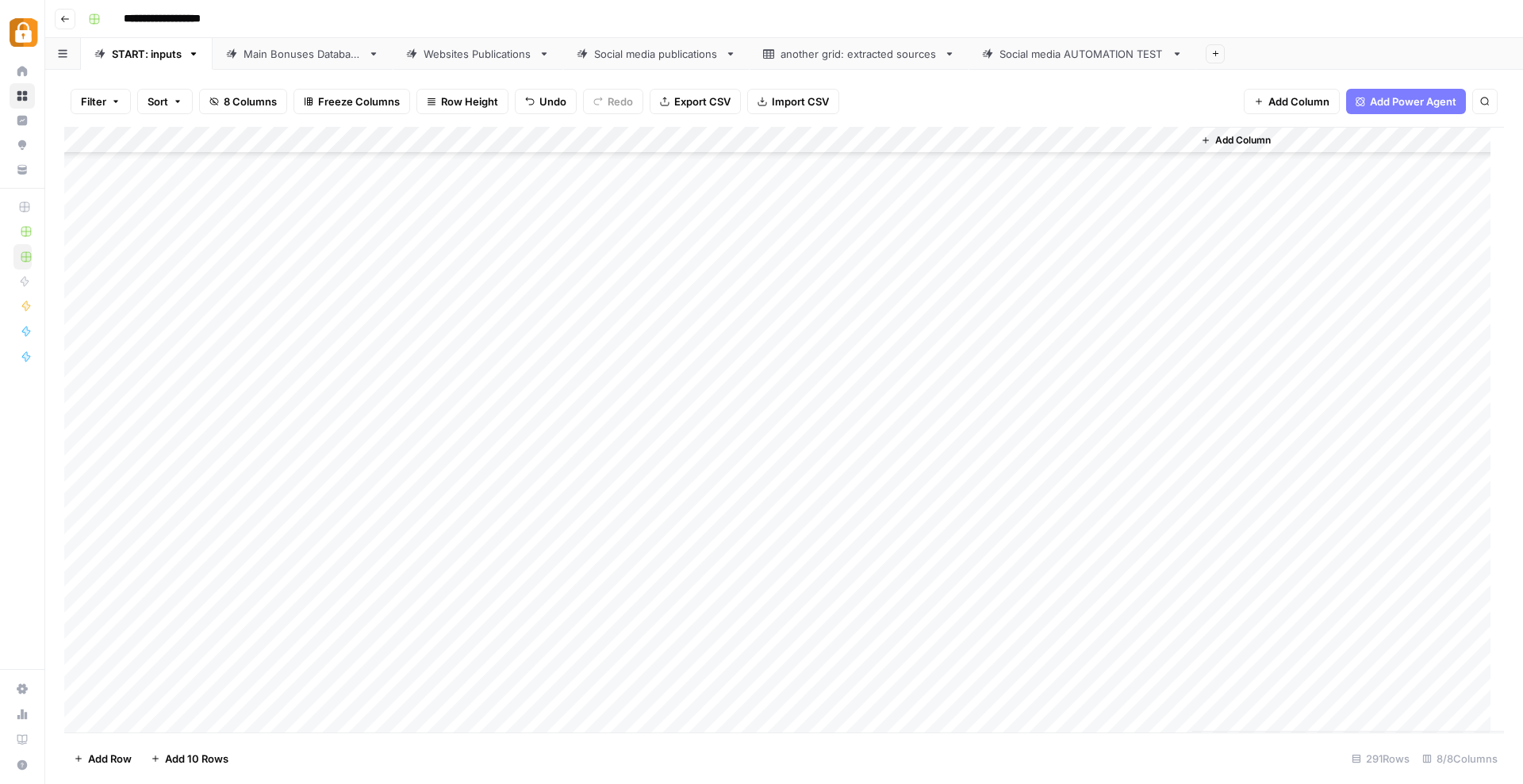
click at [970, 609] on div "Add Column" at bounding box center [784, 430] width 1439 height 606
click at [82, 582] on div "Add Column" at bounding box center [784, 430] width 1439 height 606
click at [81, 762] on span "Delete 1 Row" at bounding box center [105, 759] width 64 height 16
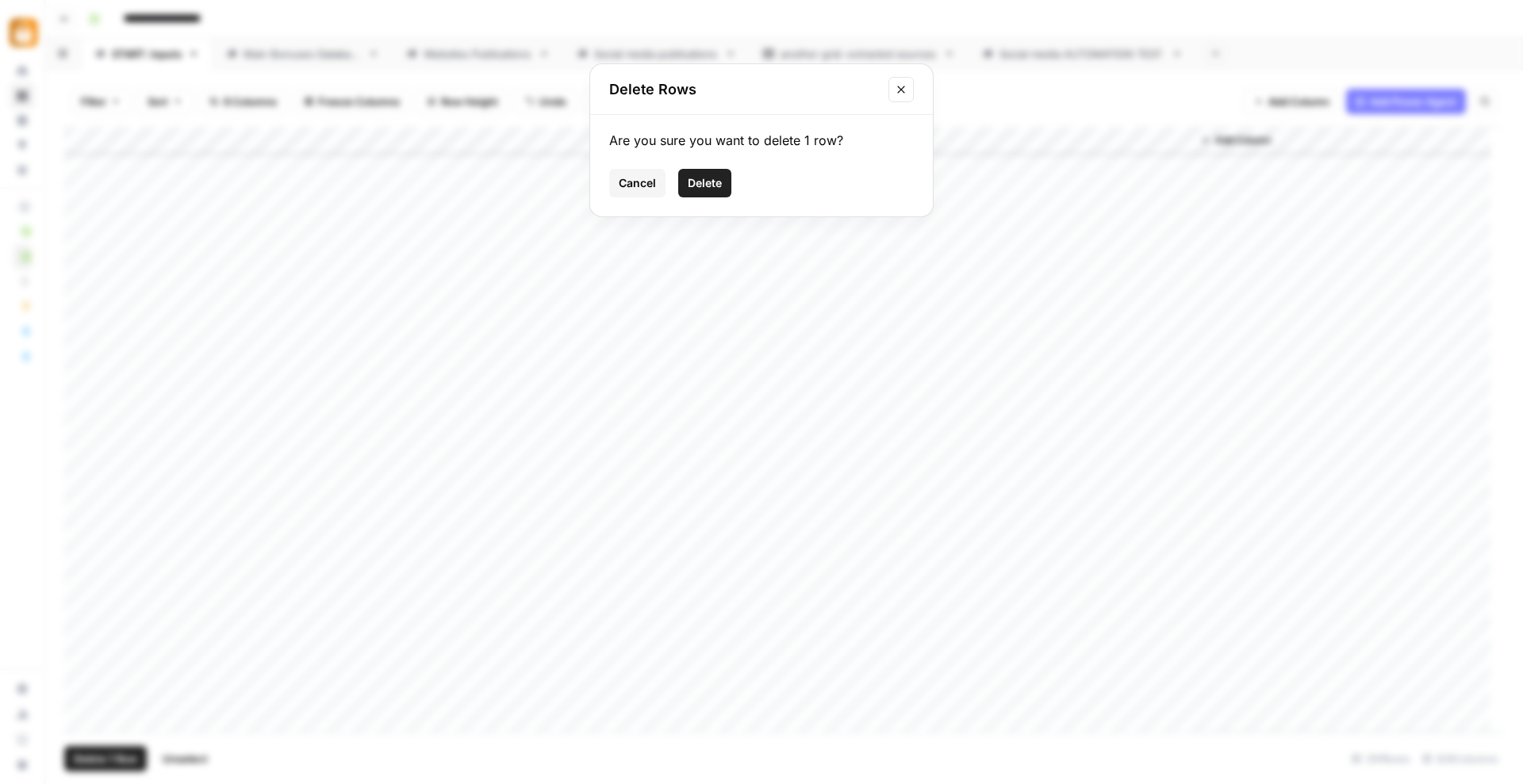
click at [708, 182] on span "Delete" at bounding box center [704, 183] width 34 height 16
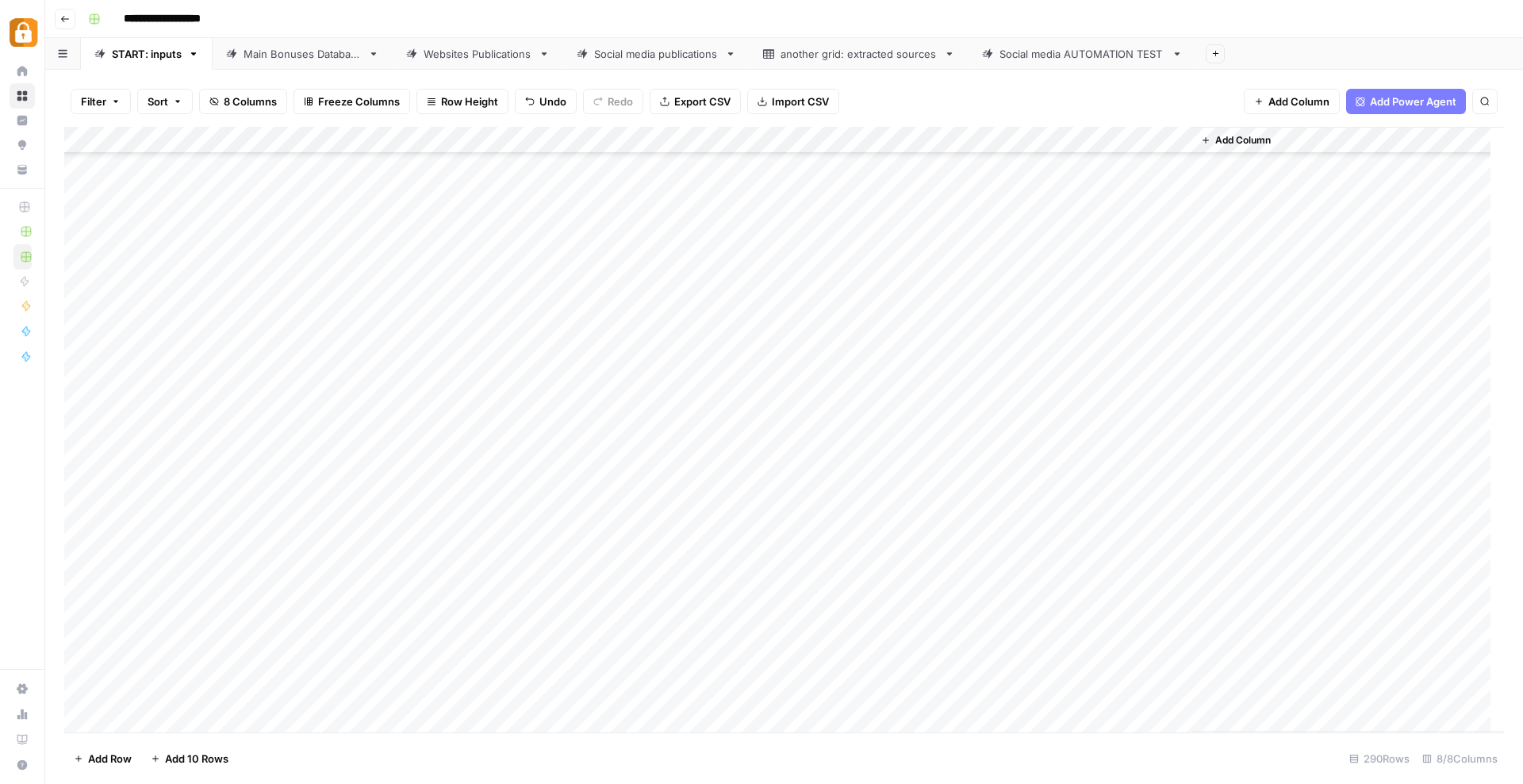
click at [1105, 612] on div "Add Column" at bounding box center [784, 430] width 1439 height 606
click at [293, 622] on div "Add Column" at bounding box center [784, 430] width 1439 height 606
click at [607, 698] on div "Add Column" at bounding box center [784, 430] width 1439 height 606
click at [293, 636] on div "Add Column" at bounding box center [784, 430] width 1439 height 606
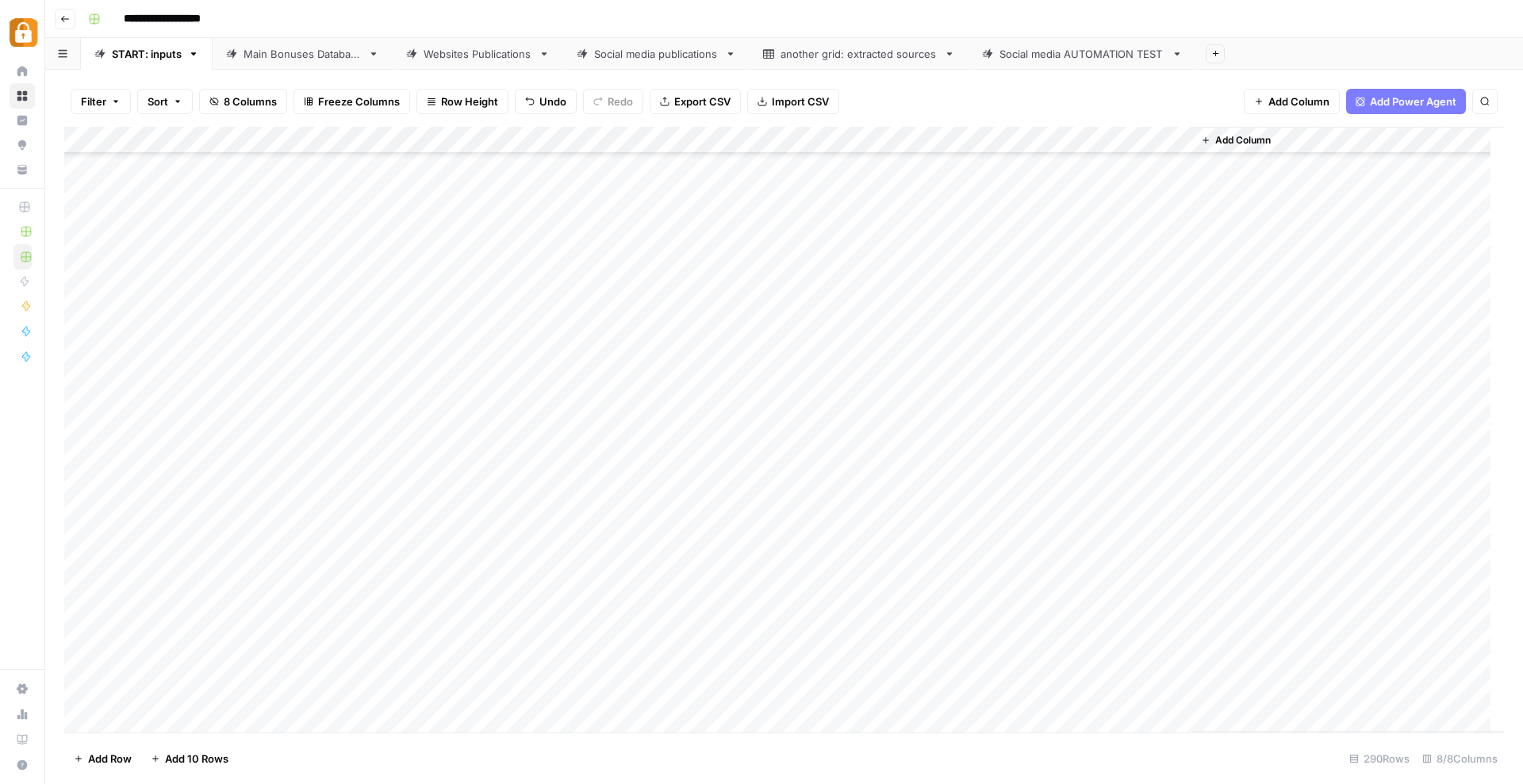
click at [293, 636] on div "Add Column" at bounding box center [784, 430] width 1439 height 606
click at [304, 698] on button "Katerina" at bounding box center [314, 700] width 53 height 19
click at [427, 648] on div "Add Column" at bounding box center [784, 430] width 1439 height 606
type textarea "**********"
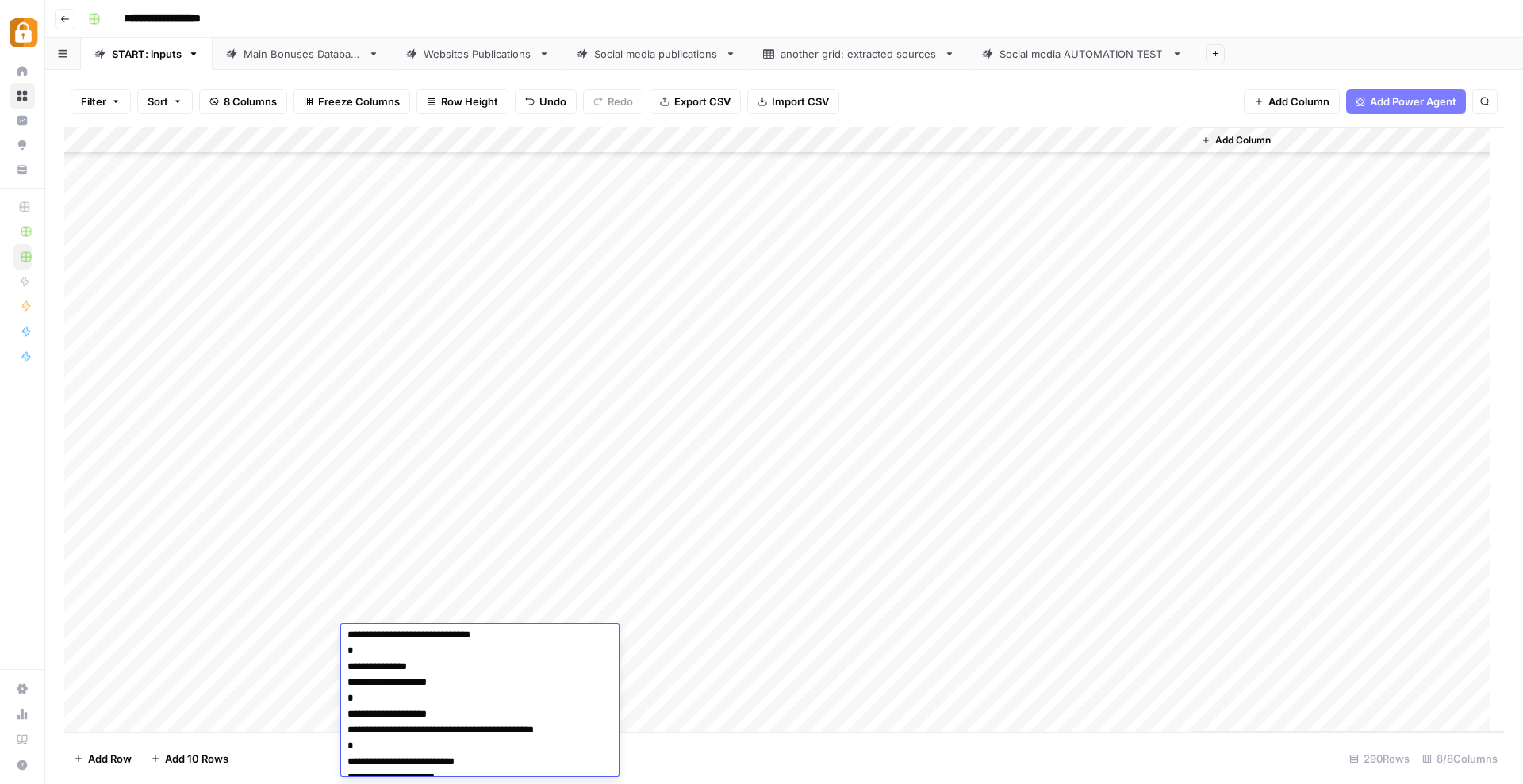
scroll to position [0, 0]
click at [740, 713] on div "Add Column" at bounding box center [784, 430] width 1439 height 606
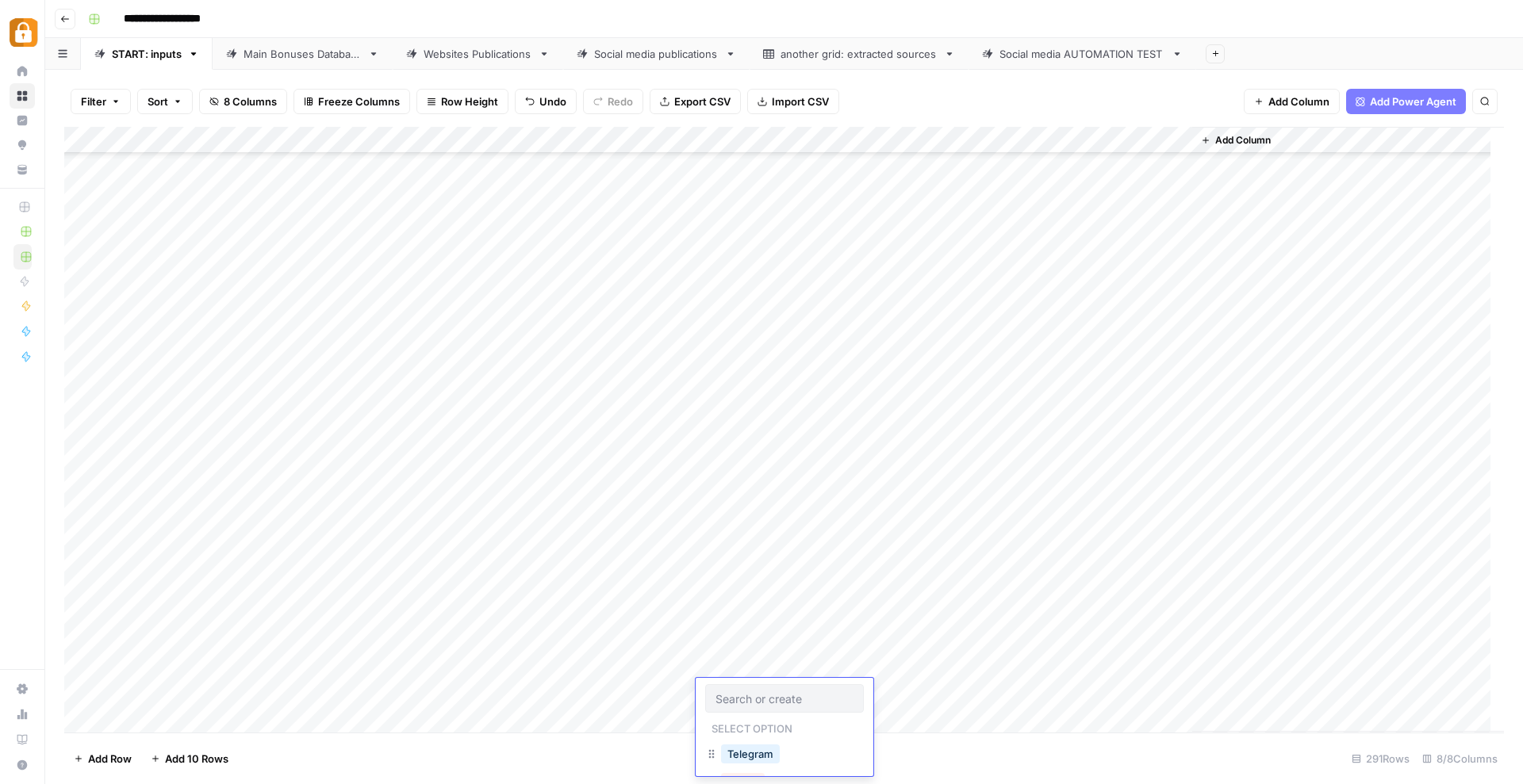
scroll to position [7291, 0]
click at [740, 640] on div "Add Column" at bounding box center [784, 430] width 1439 height 606
click at [727, 602] on div "Add Column" at bounding box center [784, 430] width 1439 height 606
click at [751, 668] on button "Telegram" at bounding box center [750, 673] width 59 height 19
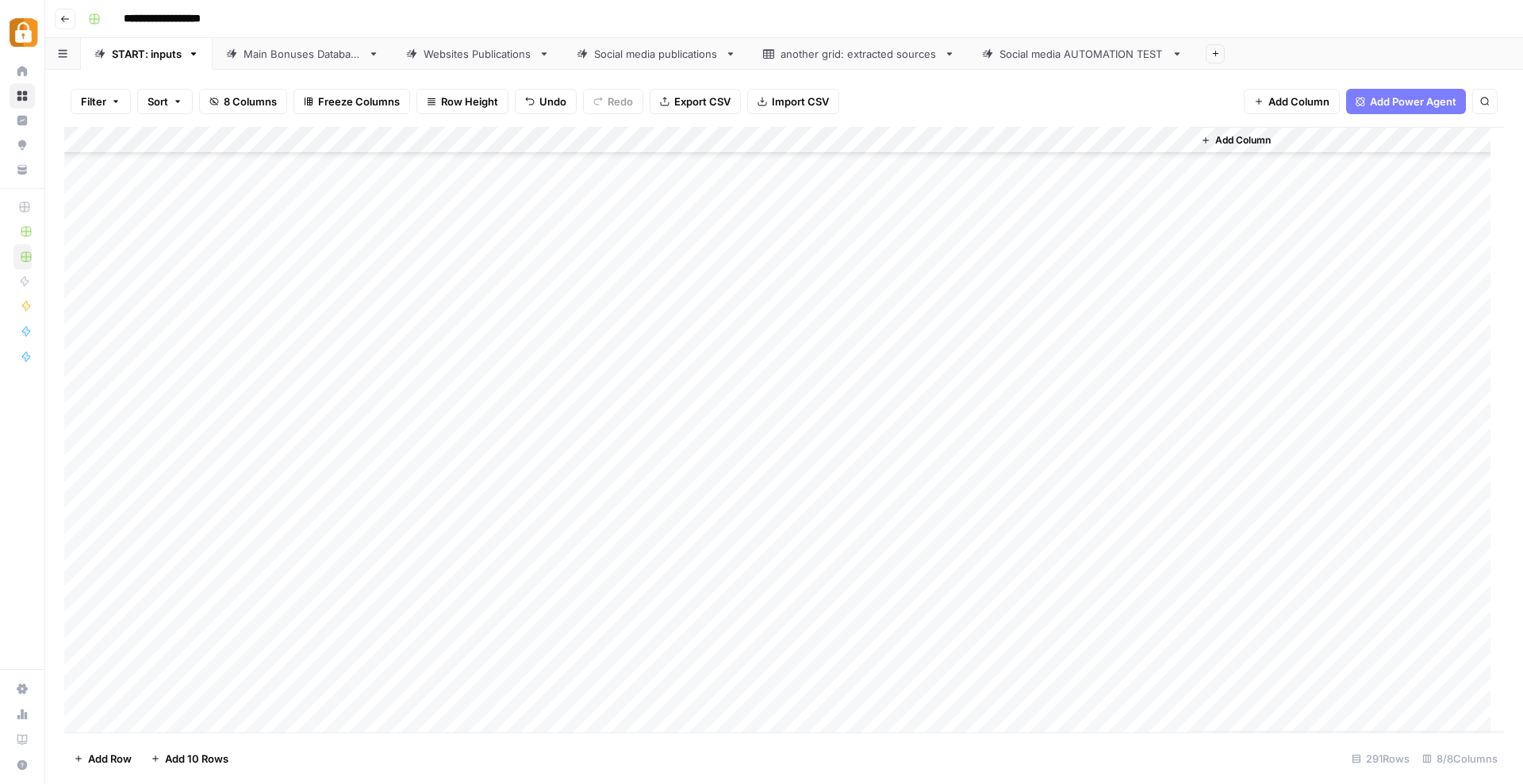
click at [968, 505] on div "Add Column" at bounding box center [784, 430] width 1439 height 606
click at [968, 505] on textarea "**********" at bounding box center [1041, 505] width 254 height 22
click at [941, 601] on div "Add Column" at bounding box center [784, 430] width 1439 height 606
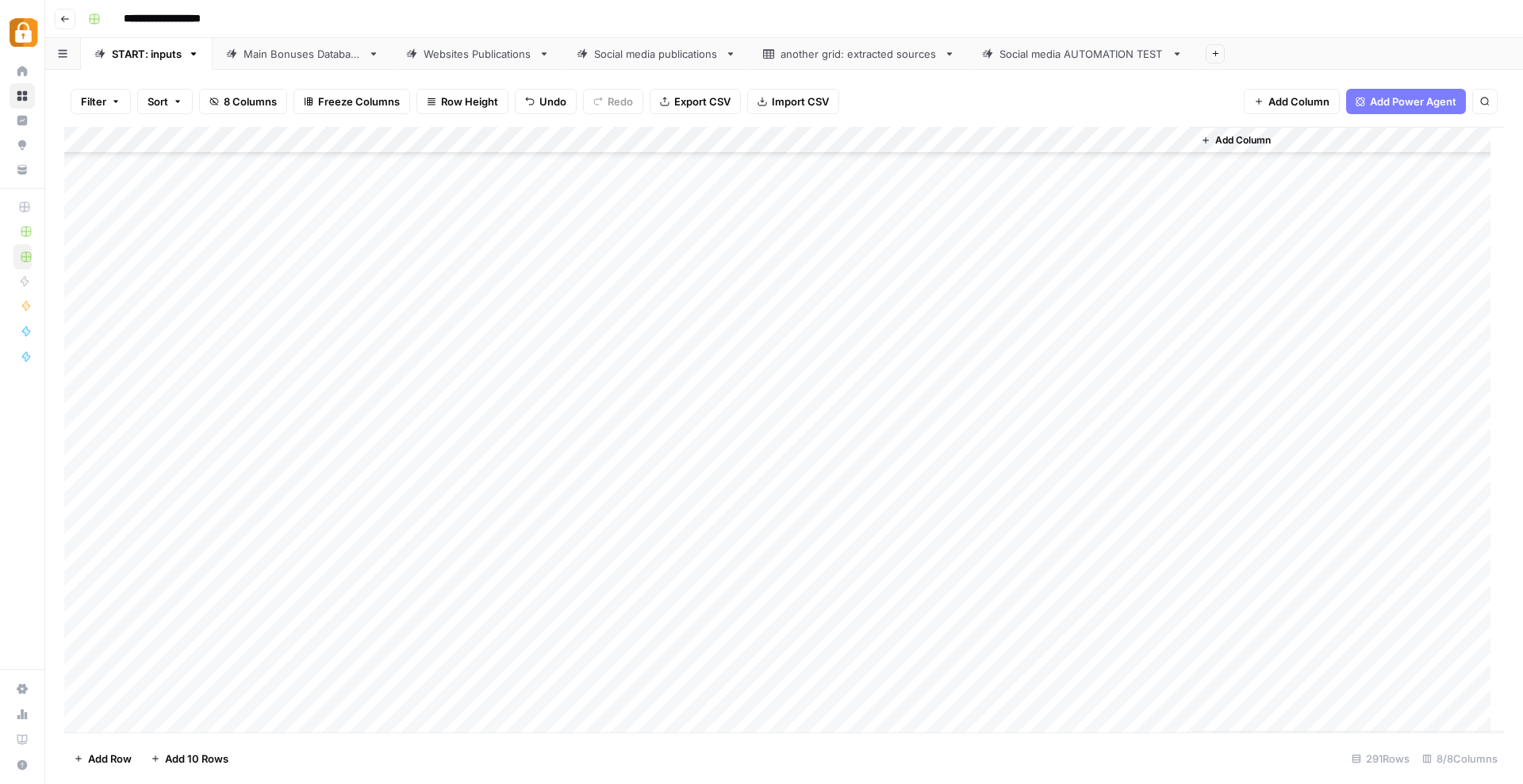
click at [943, 610] on div "Add Column" at bounding box center [784, 430] width 1439 height 606
click at [983, 611] on textarea "**********" at bounding box center [1041, 612] width 254 height 22
click at [873, 660] on div "Add Column" at bounding box center [784, 430] width 1439 height 606
click at [1105, 613] on div "Add Column" at bounding box center [784, 430] width 1439 height 606
click at [289, 633] on div "Add Column" at bounding box center [784, 430] width 1439 height 606
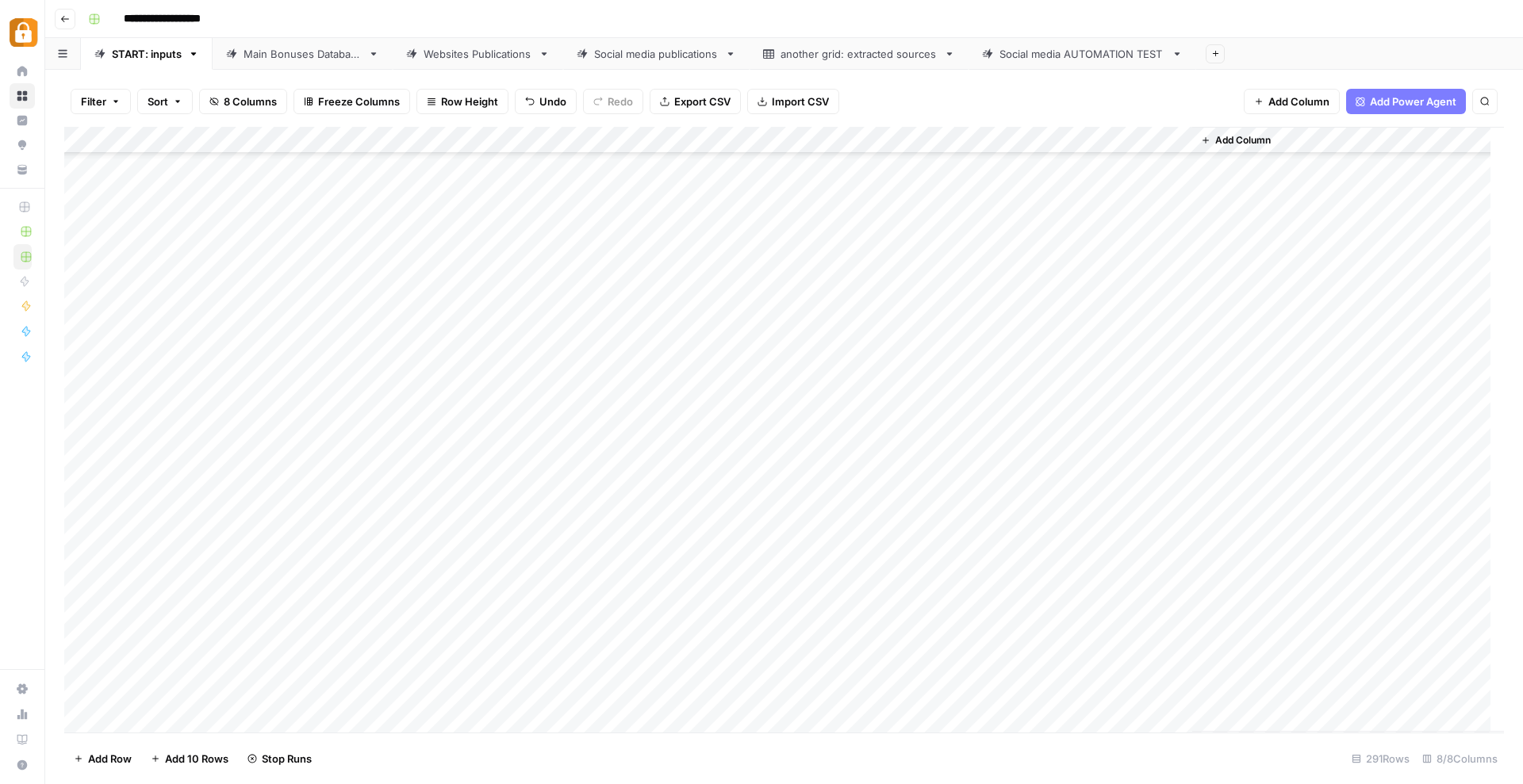
click at [289, 633] on div "Add Column" at bounding box center [784, 430] width 1439 height 606
click at [305, 693] on button "Katerina" at bounding box center [314, 700] width 53 height 19
click at [461, 645] on div "Add Column" at bounding box center [784, 430] width 1439 height 606
type textarea "**********"
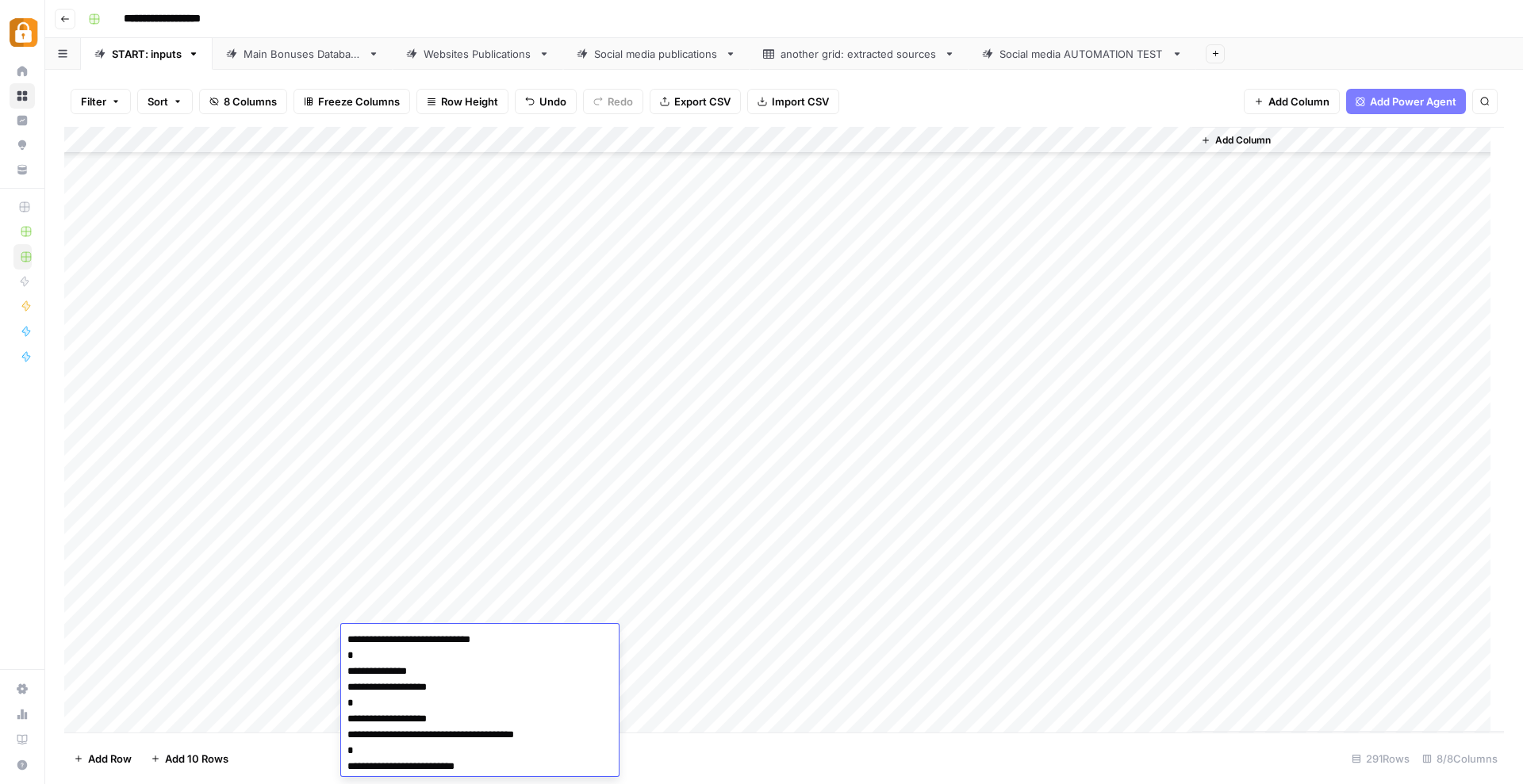
scroll to position [76, 0]
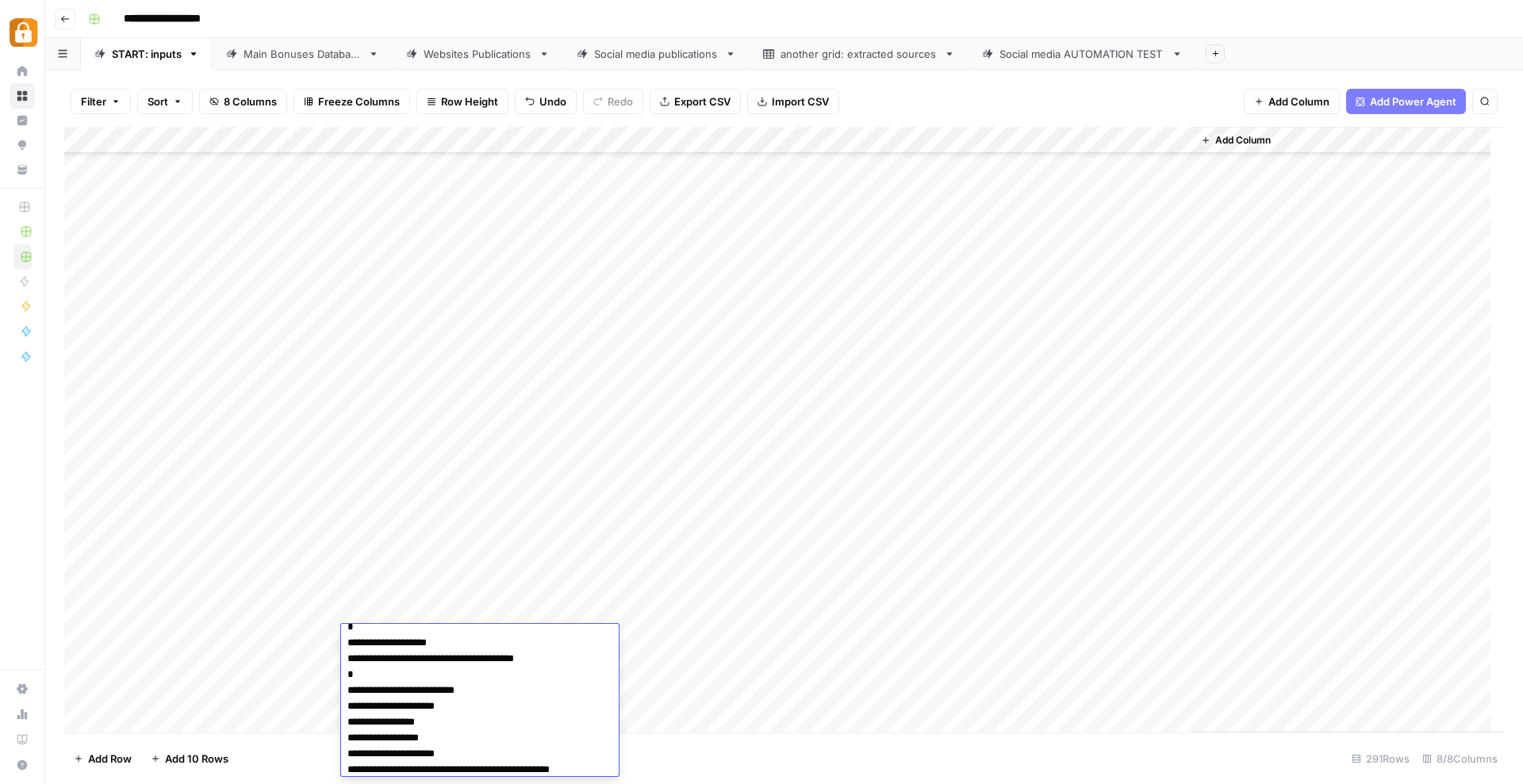
click at [741, 632] on div "Add Column" at bounding box center [784, 430] width 1439 height 606
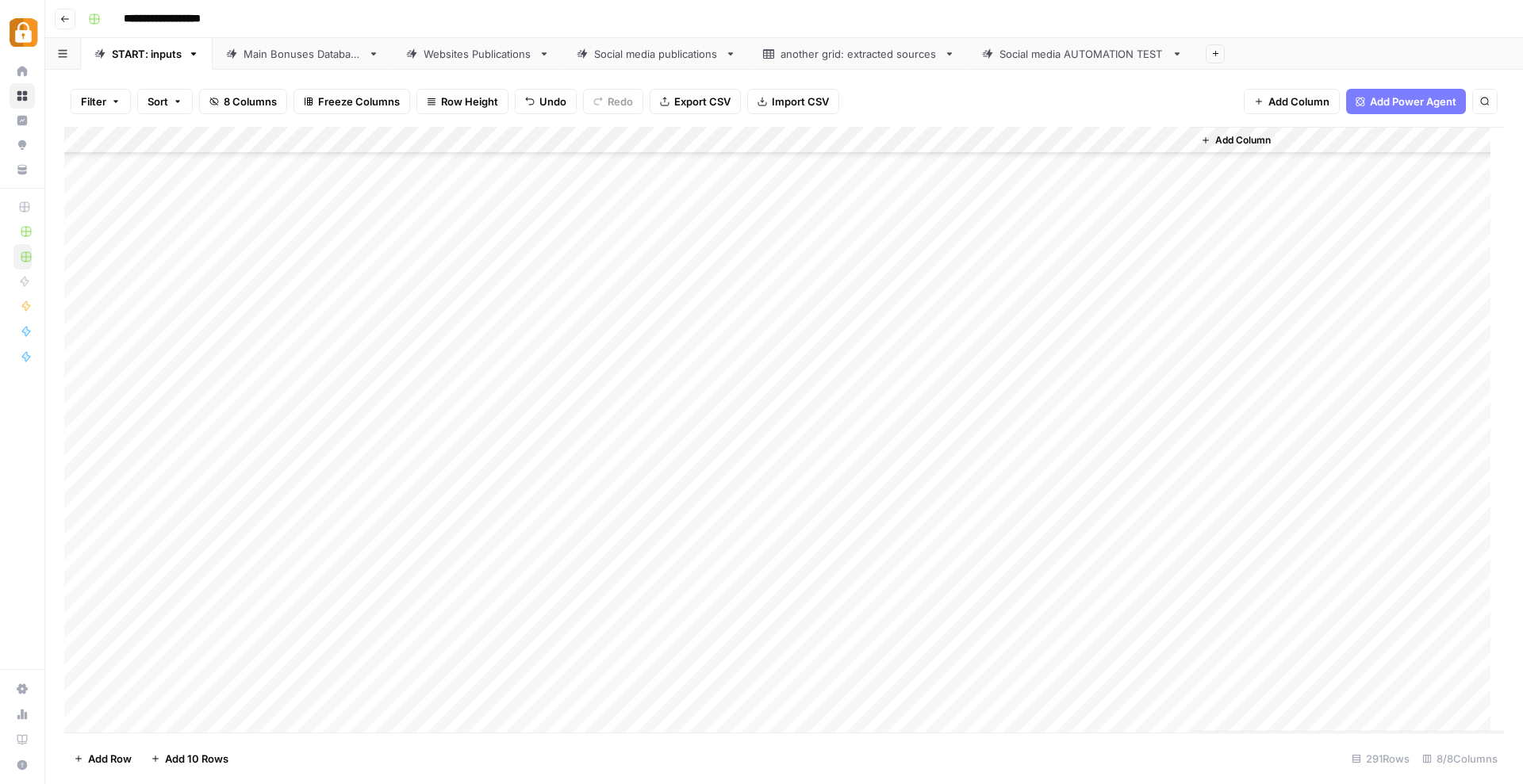
click at [741, 632] on div "Add Column" at bounding box center [784, 430] width 1439 height 606
click at [773, 705] on button "Telegram" at bounding box center [750, 700] width 59 height 19
click at [480, 537] on div "Add Column" at bounding box center [784, 430] width 1439 height 606
click at [937, 533] on div "Add Column" at bounding box center [784, 430] width 1439 height 606
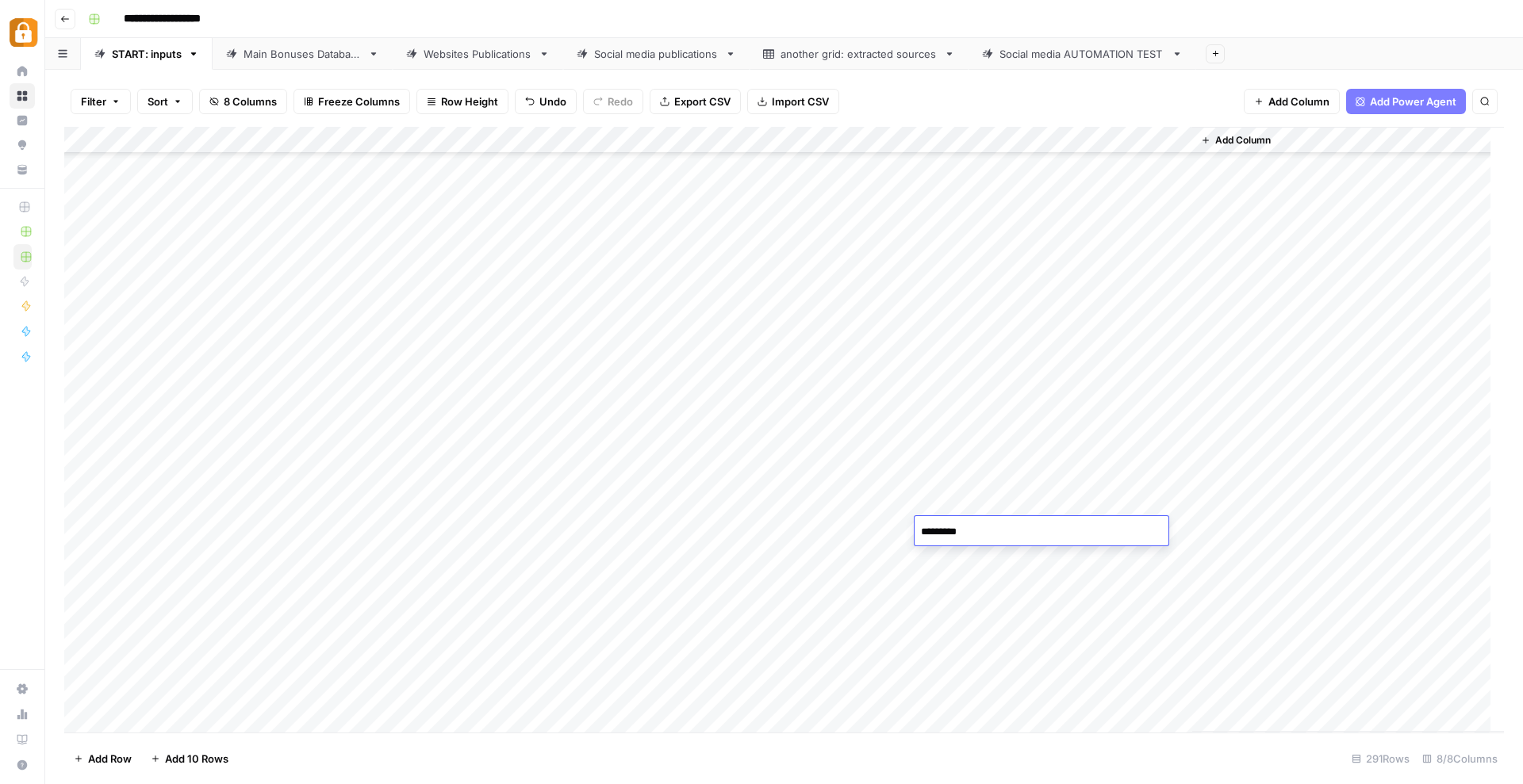
click at [952, 636] on div "Add Column" at bounding box center [784, 430] width 1439 height 606
click at [1106, 636] on div "Add Column" at bounding box center [784, 430] width 1439 height 606
click at [719, 670] on div "Add Column" at bounding box center [784, 430] width 1439 height 606
click at [737, 719] on button "Telegram" at bounding box center [750, 727] width 59 height 19
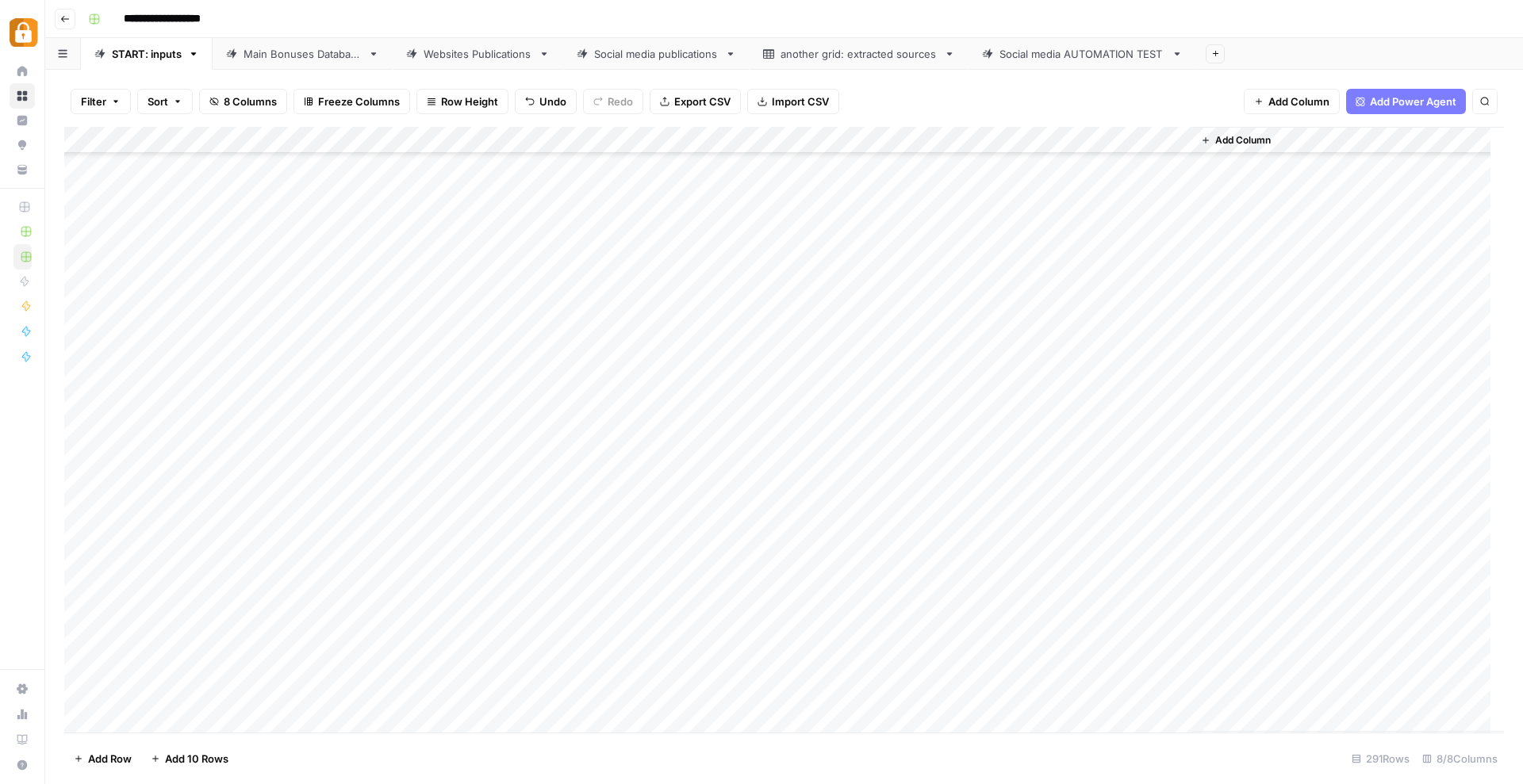
click at [945, 664] on div "Add Column" at bounding box center [784, 430] width 1439 height 606
click at [952, 645] on div "Add Column" at bounding box center [784, 430] width 1439 height 606
drag, startPoint x: 1013, startPoint y: 650, endPoint x: 1009, endPoint y: 671, distance: 21.4
click at [1009, 671] on div "Add Column" at bounding box center [784, 430] width 1439 height 606
click at [507, 664] on div "Add Column" at bounding box center [784, 430] width 1439 height 606
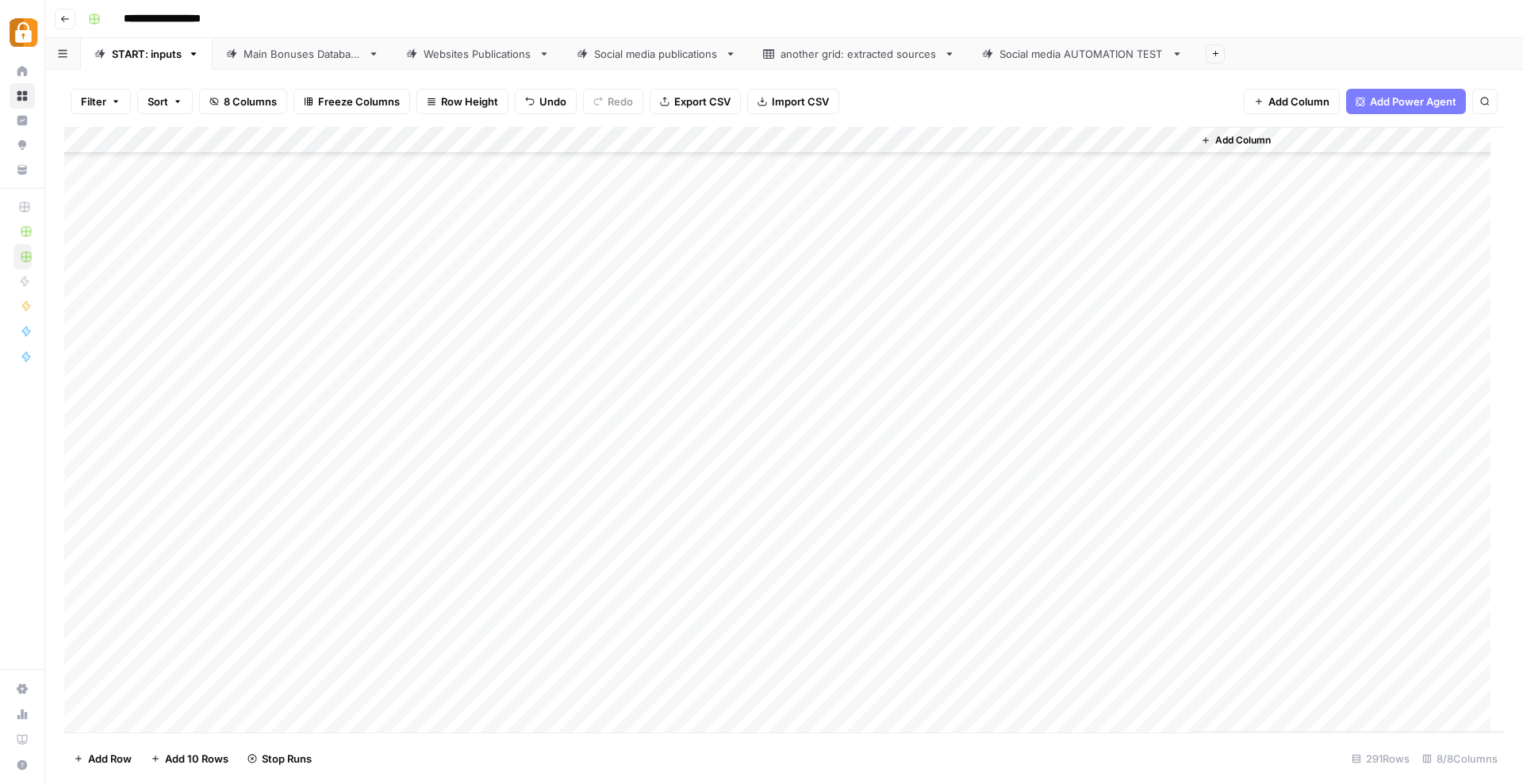
click at [507, 664] on div "Add Column" at bounding box center [784, 430] width 1439 height 606
click at [486, 664] on div "Add Column" at bounding box center [784, 430] width 1439 height 606
type textarea "**********"
click at [281, 661] on div "Add Column" at bounding box center [784, 430] width 1439 height 606
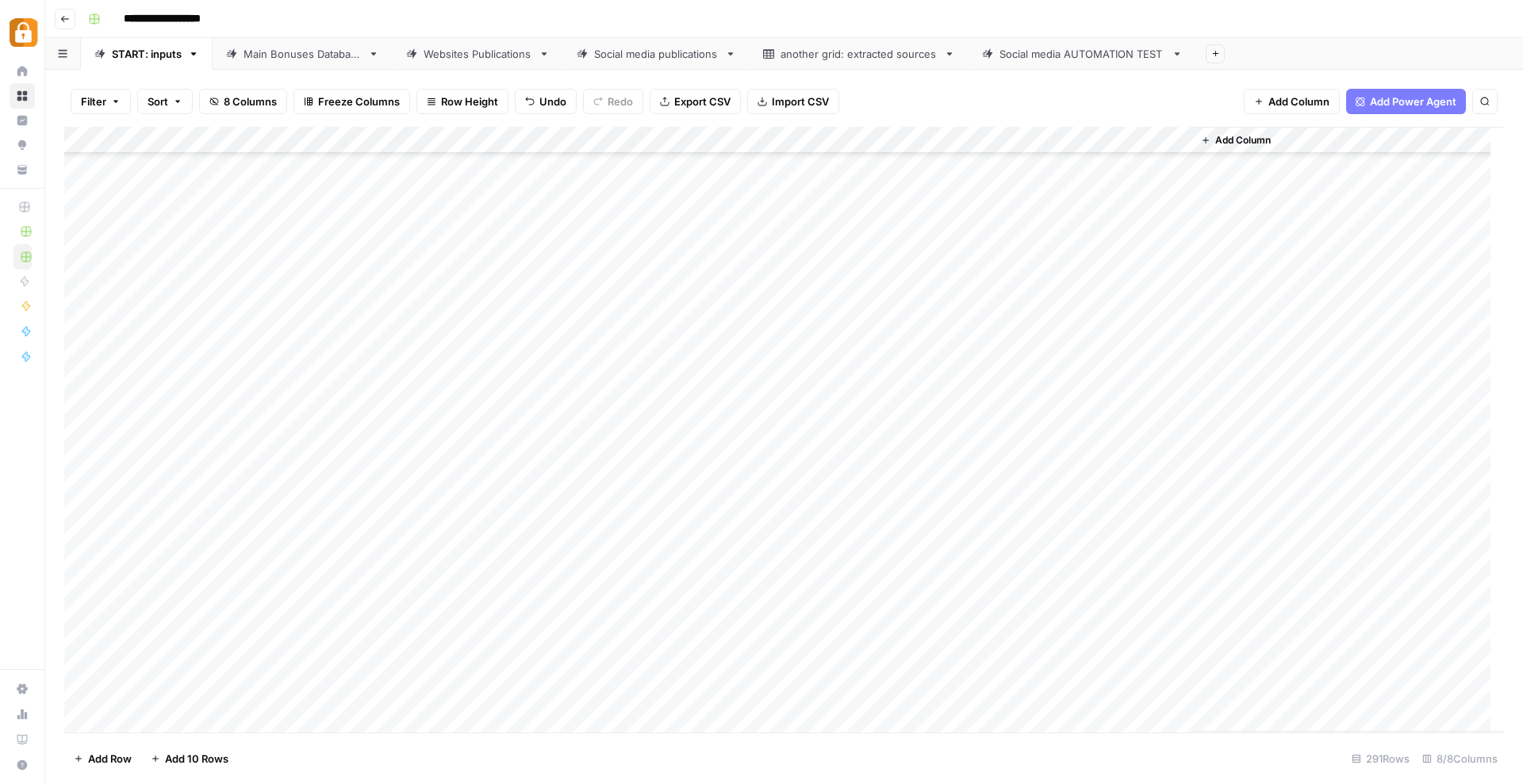
click at [281, 661] on div "Add Column" at bounding box center [784, 430] width 1439 height 606
click at [307, 723] on button "Katerina" at bounding box center [314, 727] width 53 height 19
click at [109, 715] on div "Add Column" at bounding box center [784, 430] width 1439 height 606
click at [1105, 664] on div "Add Column" at bounding box center [784, 430] width 1439 height 606
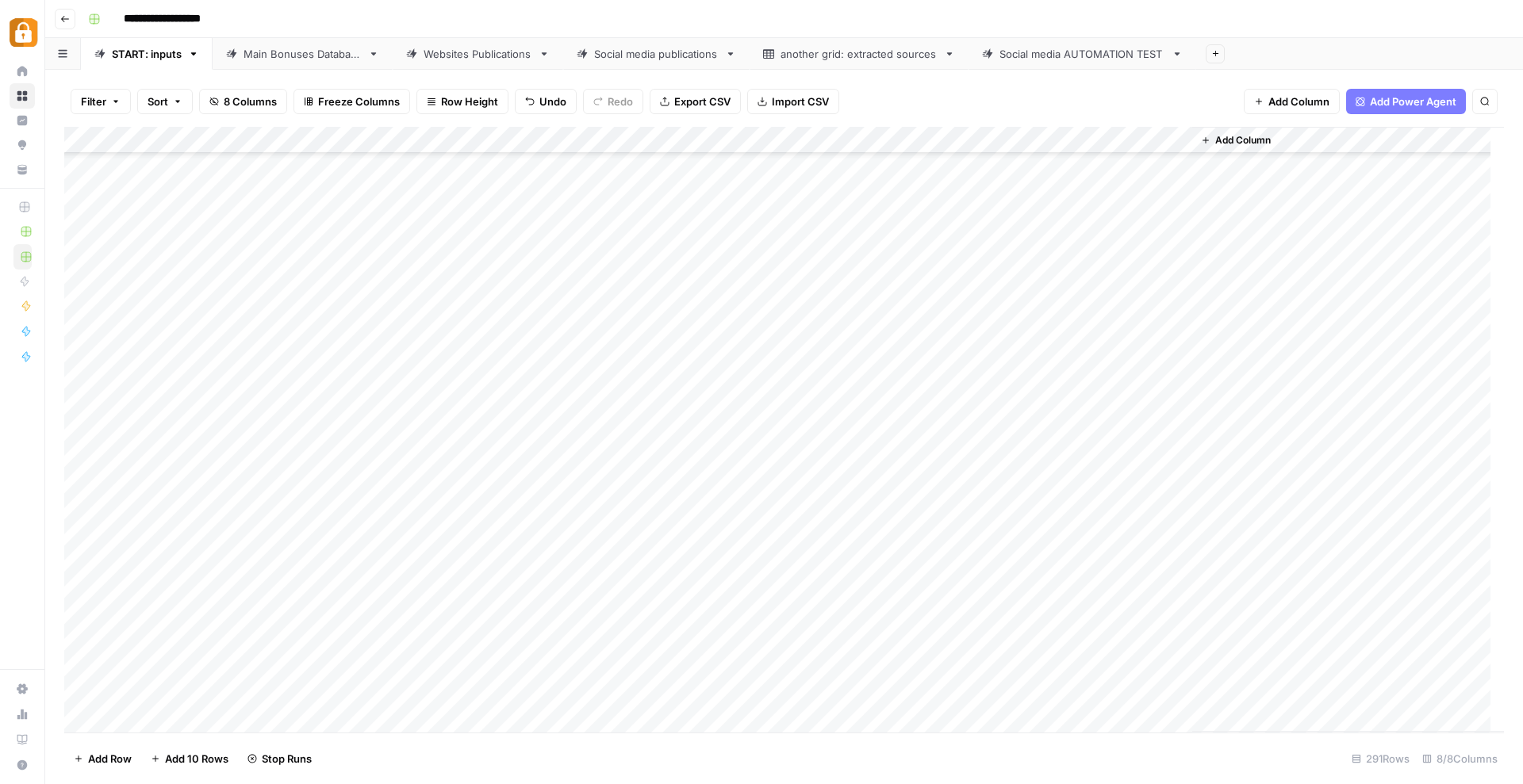
click at [298, 695] on div "Add Column" at bounding box center [784, 430] width 1439 height 606
click at [314, 752] on button "Katerina" at bounding box center [314, 754] width 53 height 19
click at [412, 689] on div "Add Column" at bounding box center [784, 430] width 1439 height 606
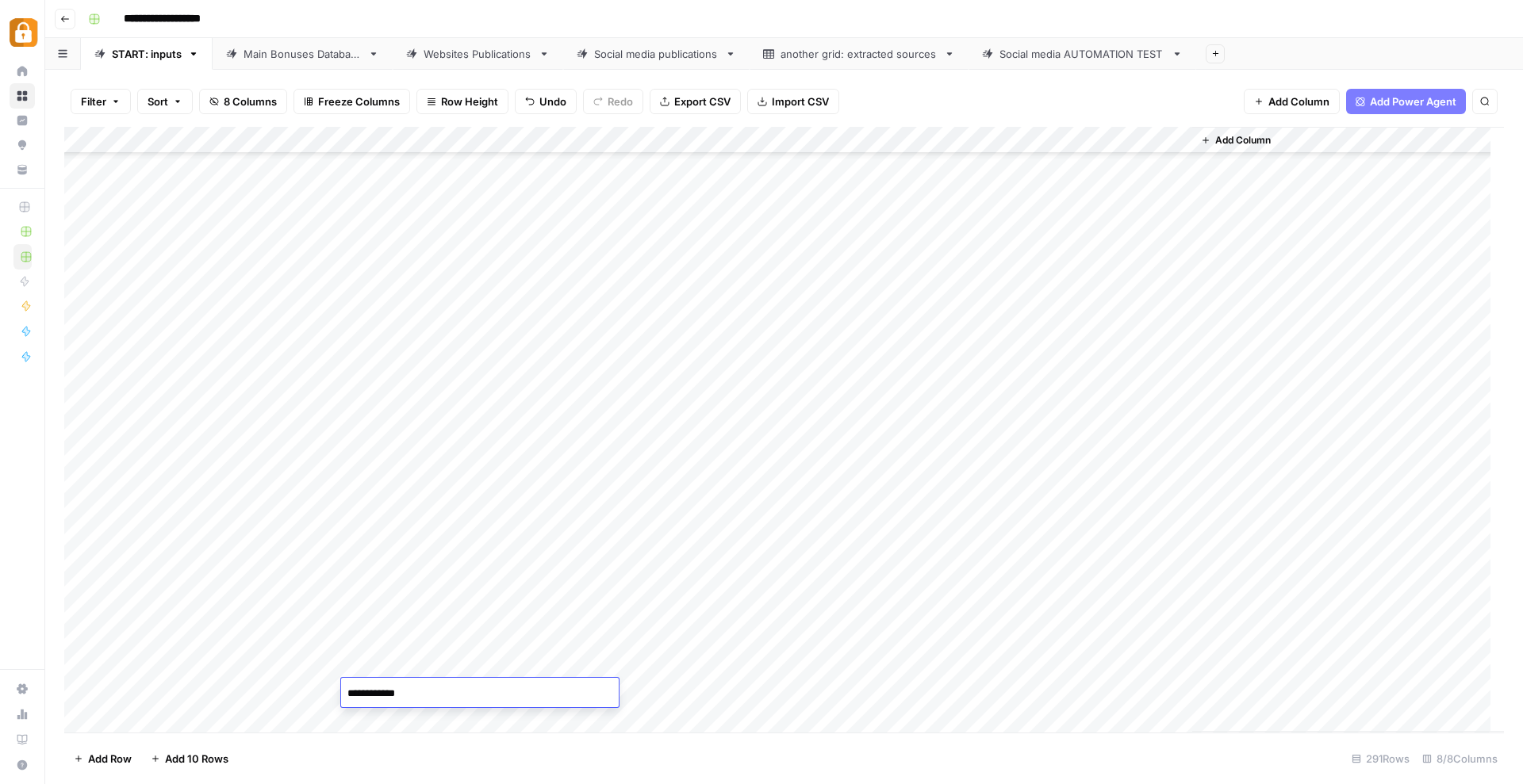
type textarea "**********"
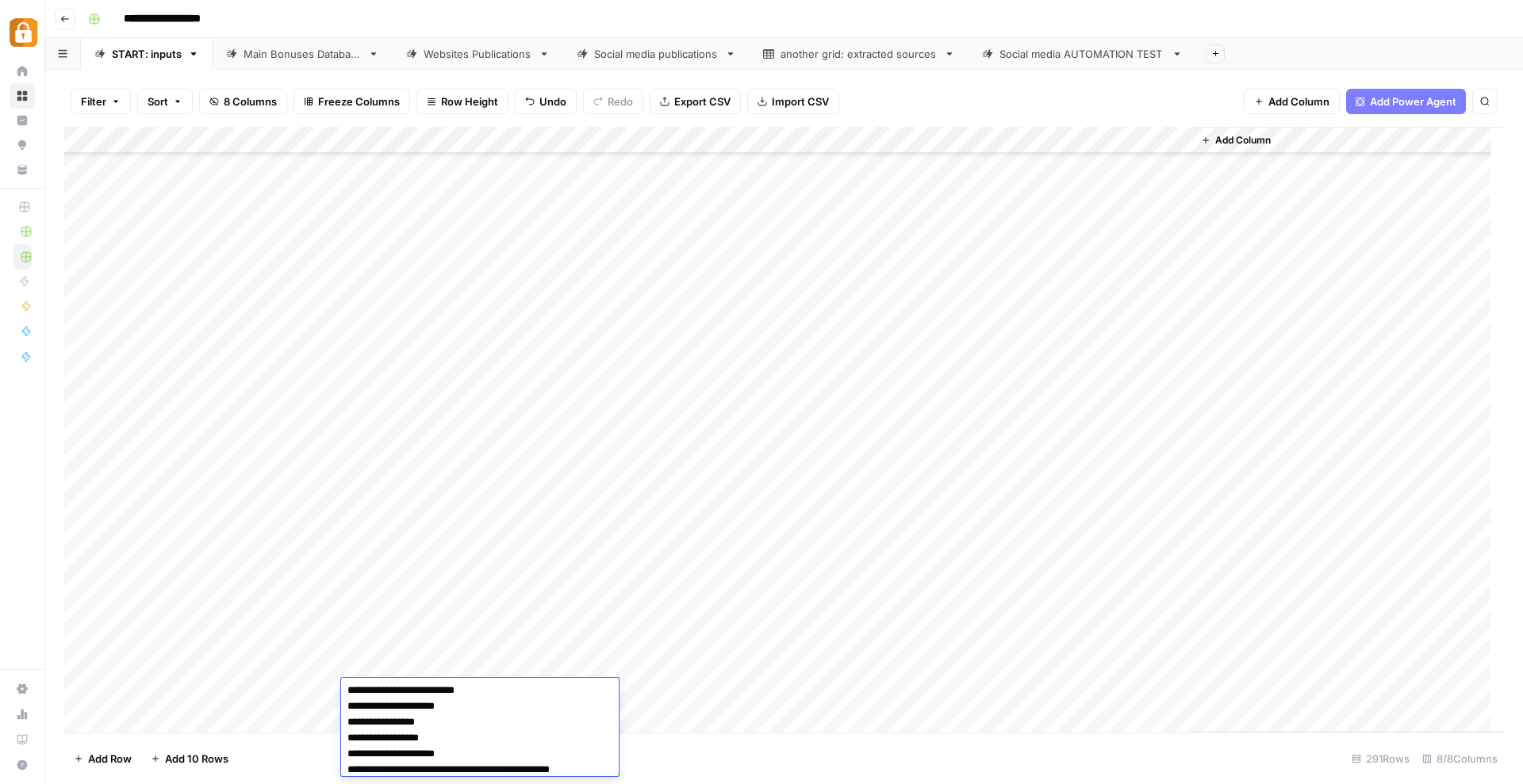
click at [756, 678] on div "Add Column" at bounding box center [784, 430] width 1439 height 606
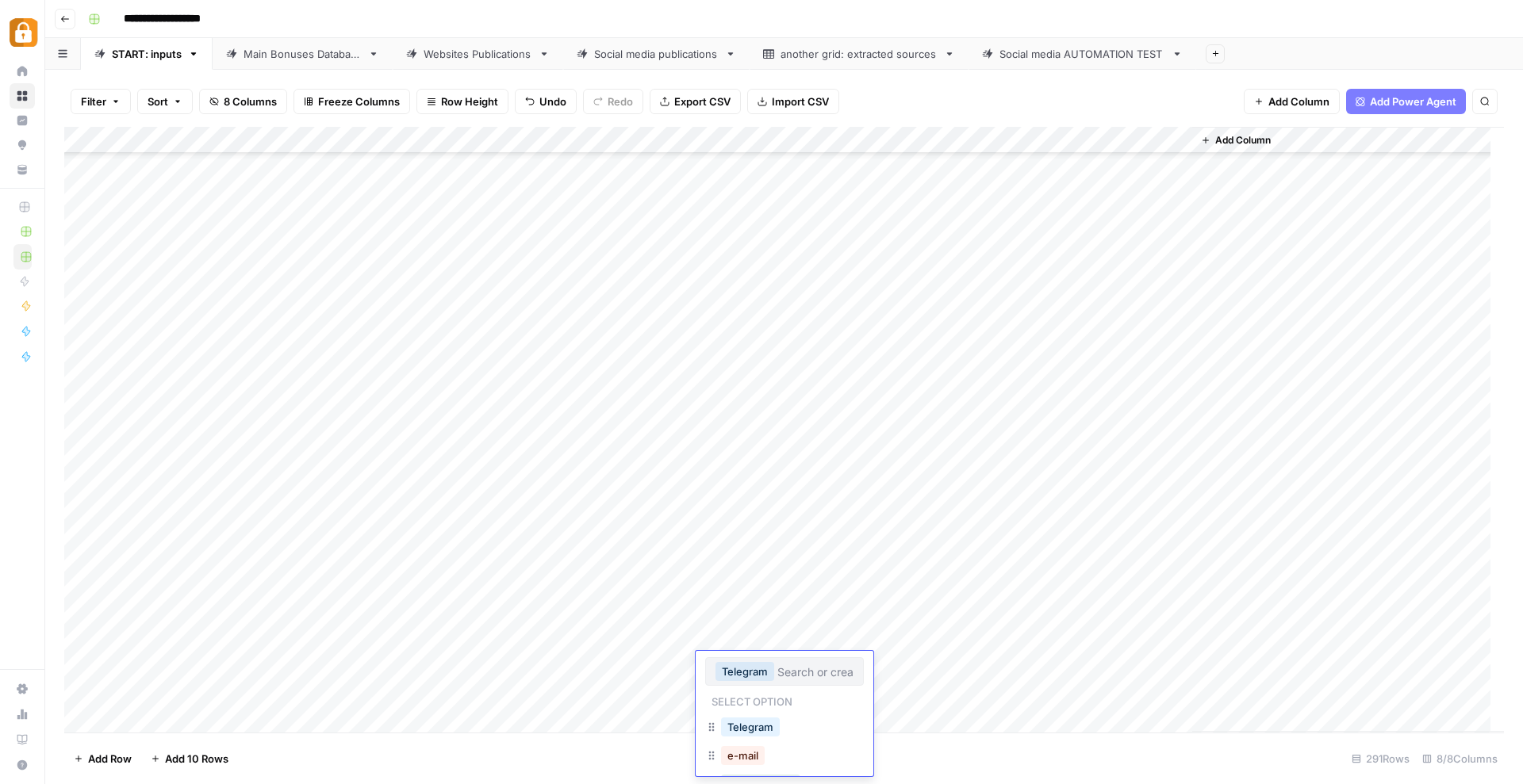
click at [606, 724] on div "Add Column" at bounding box center [784, 430] width 1439 height 606
click at [750, 708] on div "Add Column" at bounding box center [784, 430] width 1439 height 606
click at [753, 640] on div "Add Column" at bounding box center [784, 430] width 1439 height 606
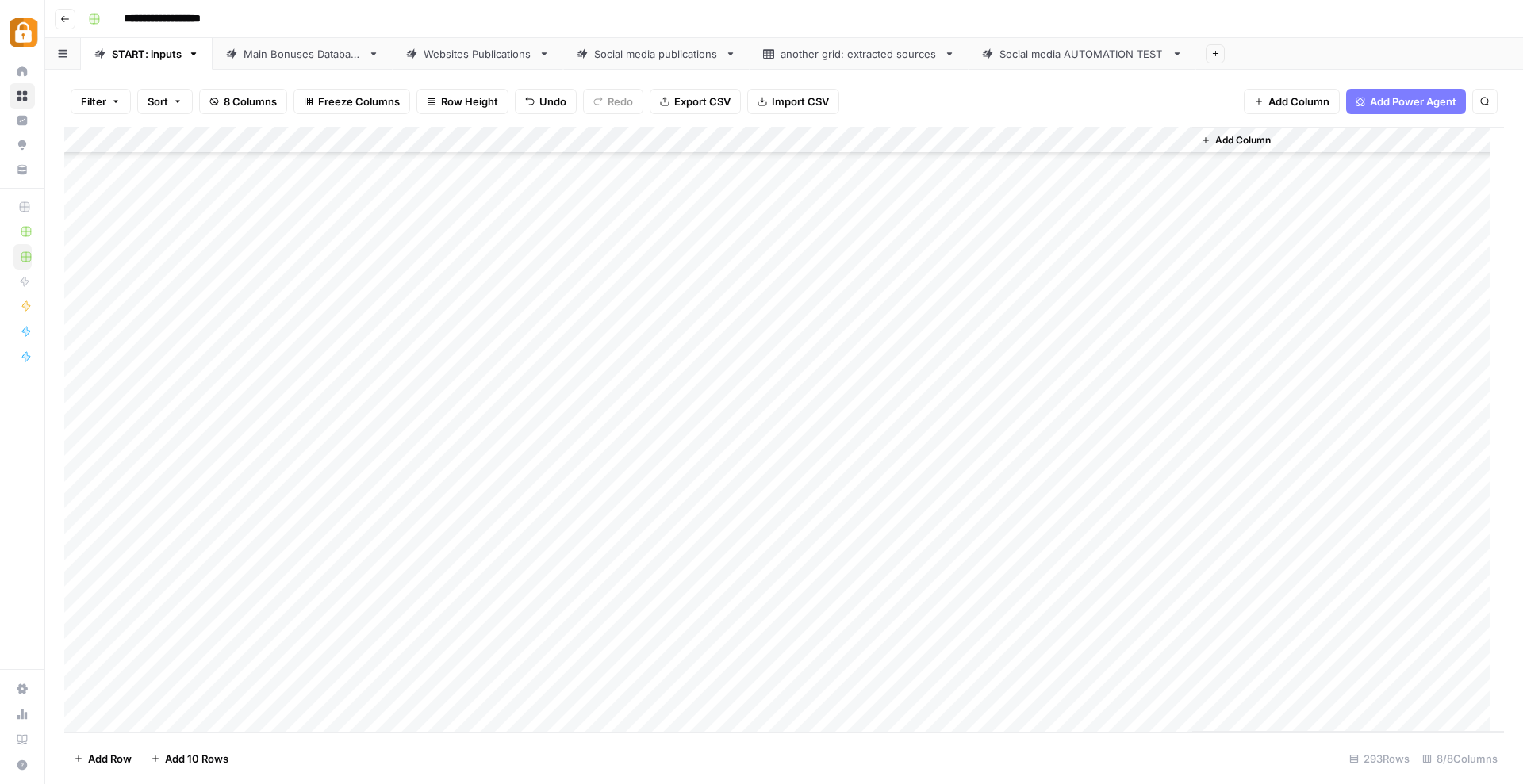
click at [753, 640] on div "Add Column" at bounding box center [784, 430] width 1439 height 606
click at [750, 695] on button "Telegram" at bounding box center [750, 701] width 59 height 19
click at [970, 641] on div "Add Column" at bounding box center [784, 430] width 1439 height 606
click at [865, 663] on div "Add Column" at bounding box center [784, 430] width 1439 height 606
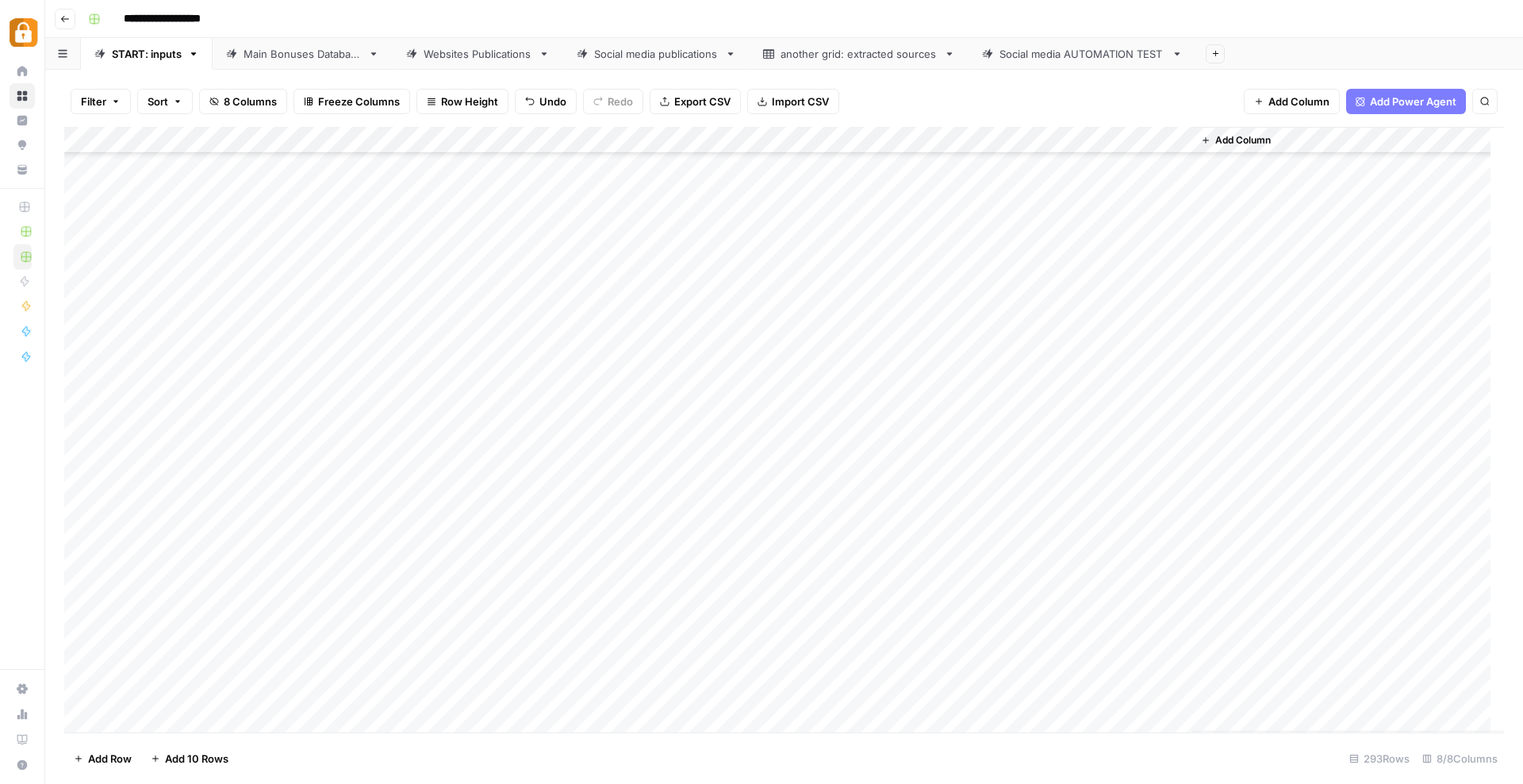
click at [963, 617] on div "Add Column" at bounding box center [784, 430] width 1439 height 606
drag, startPoint x: 1013, startPoint y: 623, endPoint x: 1012, endPoint y: 632, distance: 9.1
click at [1012, 632] on div "Add Column" at bounding box center [784, 430] width 1439 height 606
click at [799, 705] on div "Add Column" at bounding box center [784, 430] width 1439 height 606
click at [1102, 639] on div "Add Column" at bounding box center [784, 430] width 1439 height 606
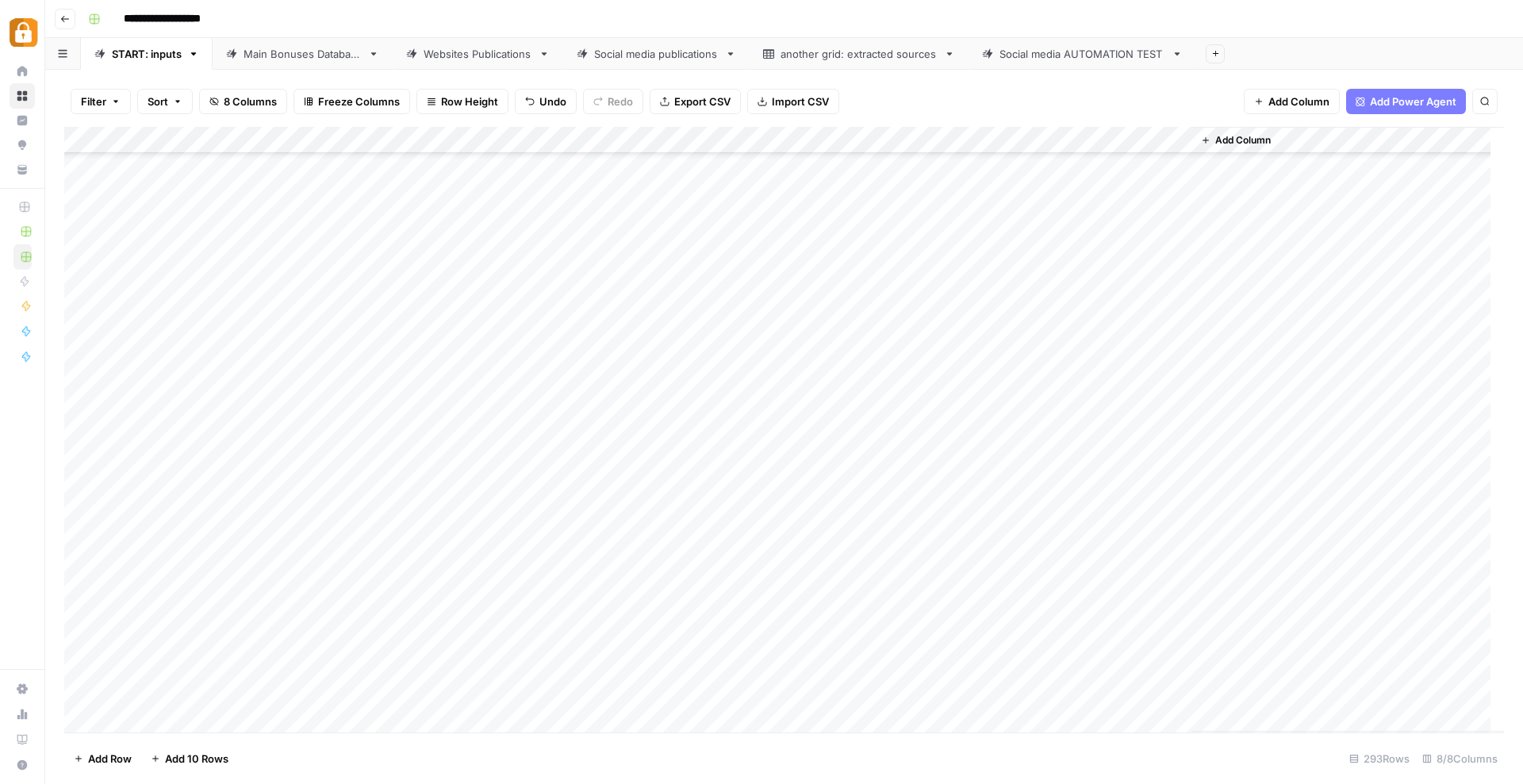
click at [312, 661] on div "Add Column" at bounding box center [784, 430] width 1439 height 606
click at [316, 722] on button "Katerina" at bounding box center [314, 728] width 53 height 19
click at [749, 658] on div "Add Column" at bounding box center [784, 430] width 1439 height 606
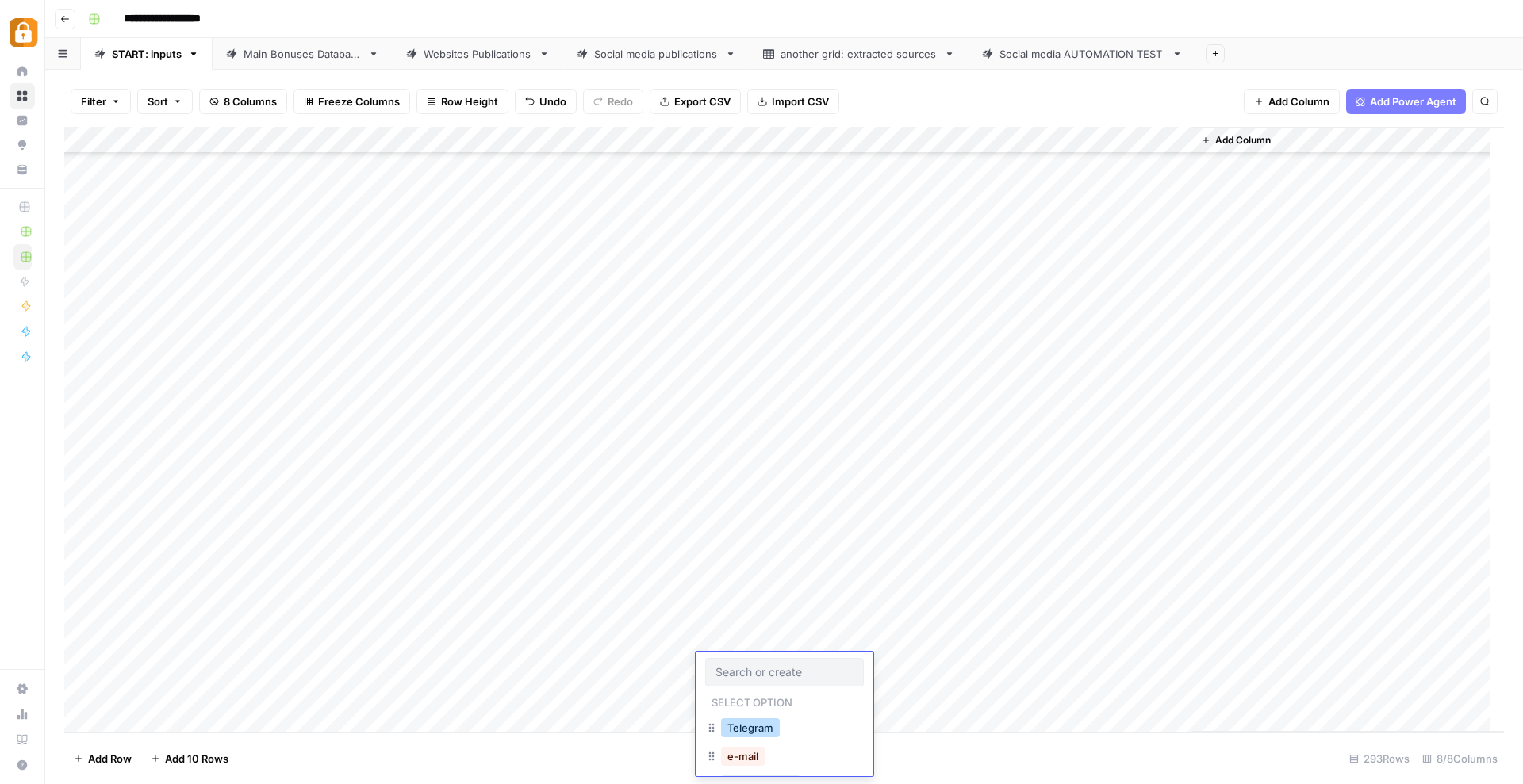
click at [752, 724] on button "Telegram" at bounding box center [750, 728] width 59 height 19
click at [441, 670] on div "Add Column" at bounding box center [784, 430] width 1439 height 606
type textarea "**********"
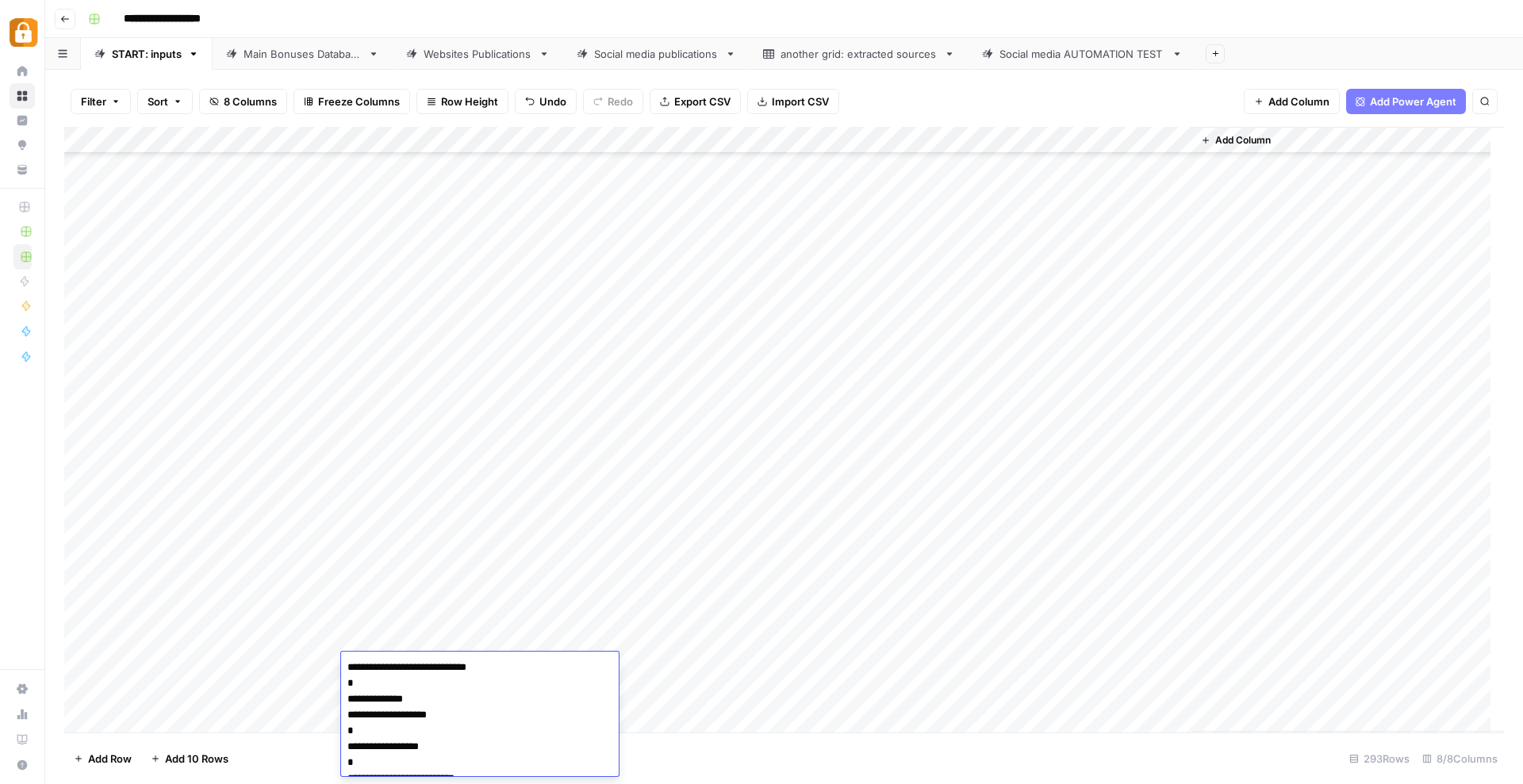
scroll to position [87, 0]
click at [764, 713] on div "Add Column" at bounding box center [784, 430] width 1439 height 606
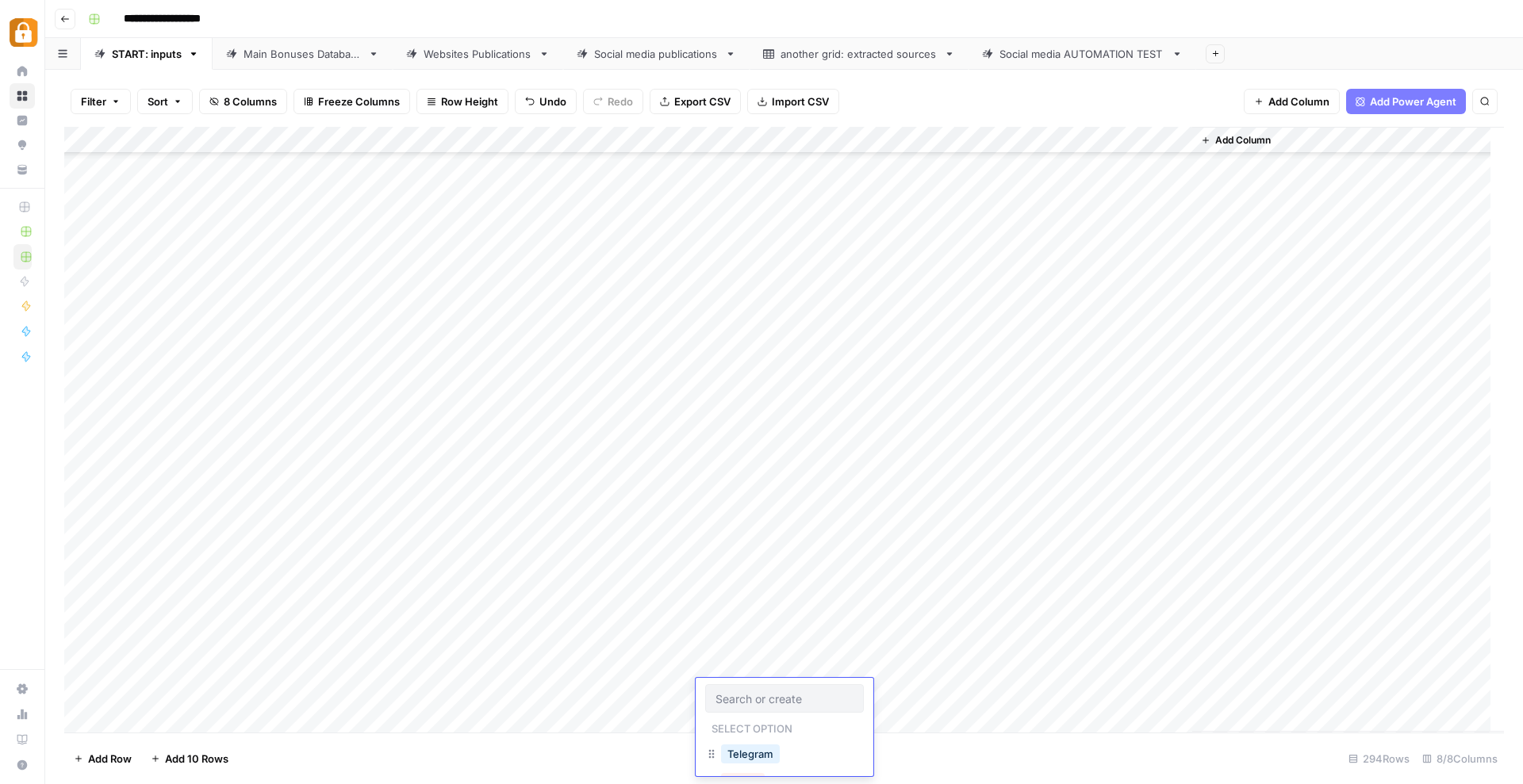
scroll to position [7333, 0]
click at [964, 462] on div "Add Column" at bounding box center [784, 430] width 1439 height 606
click at [964, 462] on textarea "**********" at bounding box center [1041, 463] width 254 height 22
click at [943, 684] on div "Add Column" at bounding box center [784, 430] width 1439 height 606
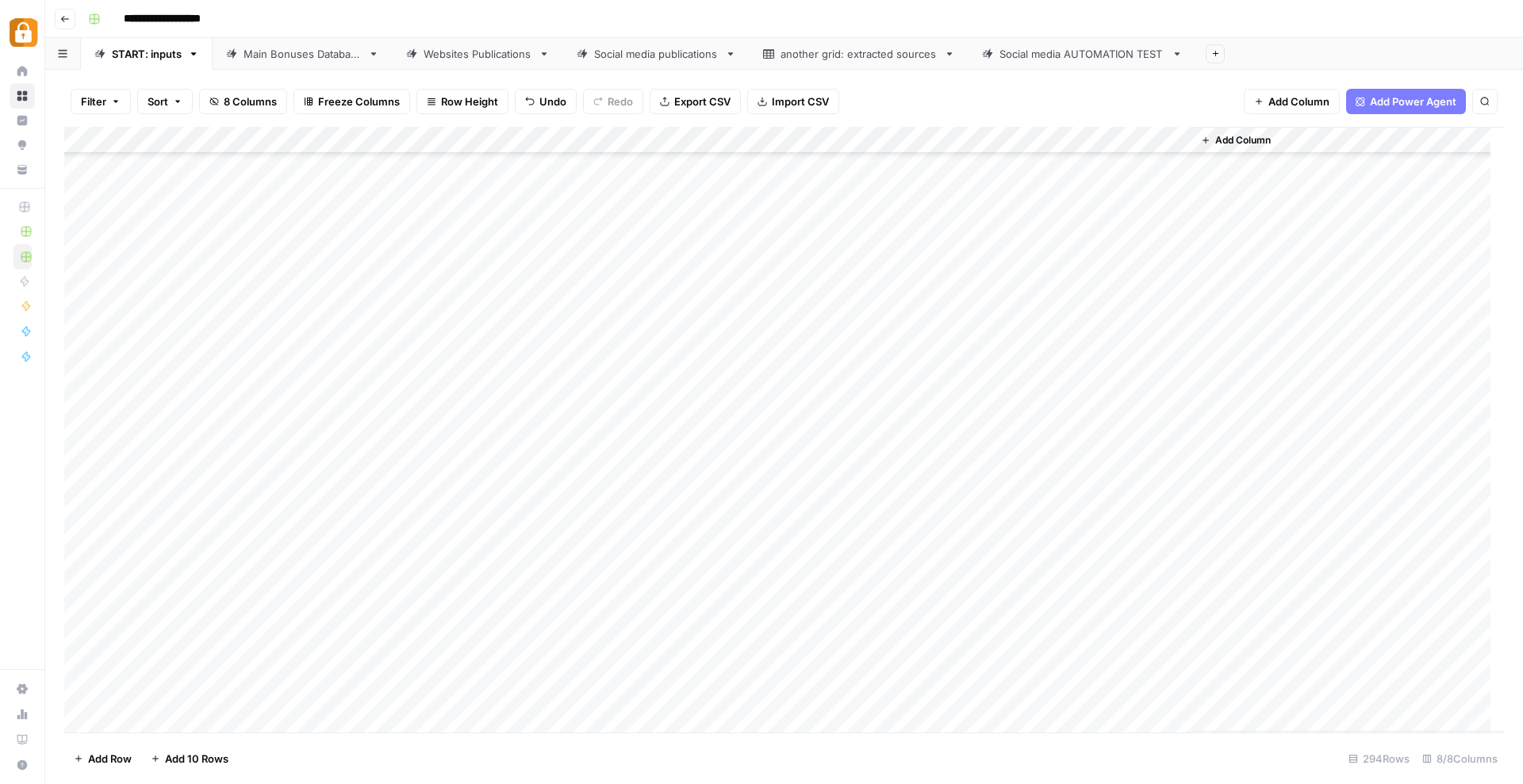
click at [1106, 677] on div "Add Column" at bounding box center [784, 430] width 1439 height 606
click at [417, 487] on div "Add Column" at bounding box center [784, 430] width 1439 height 606
click at [444, 523] on div "Add Column" at bounding box center [784, 430] width 1439 height 606
click at [403, 511] on div "Add Column" at bounding box center [784, 430] width 1439 height 606
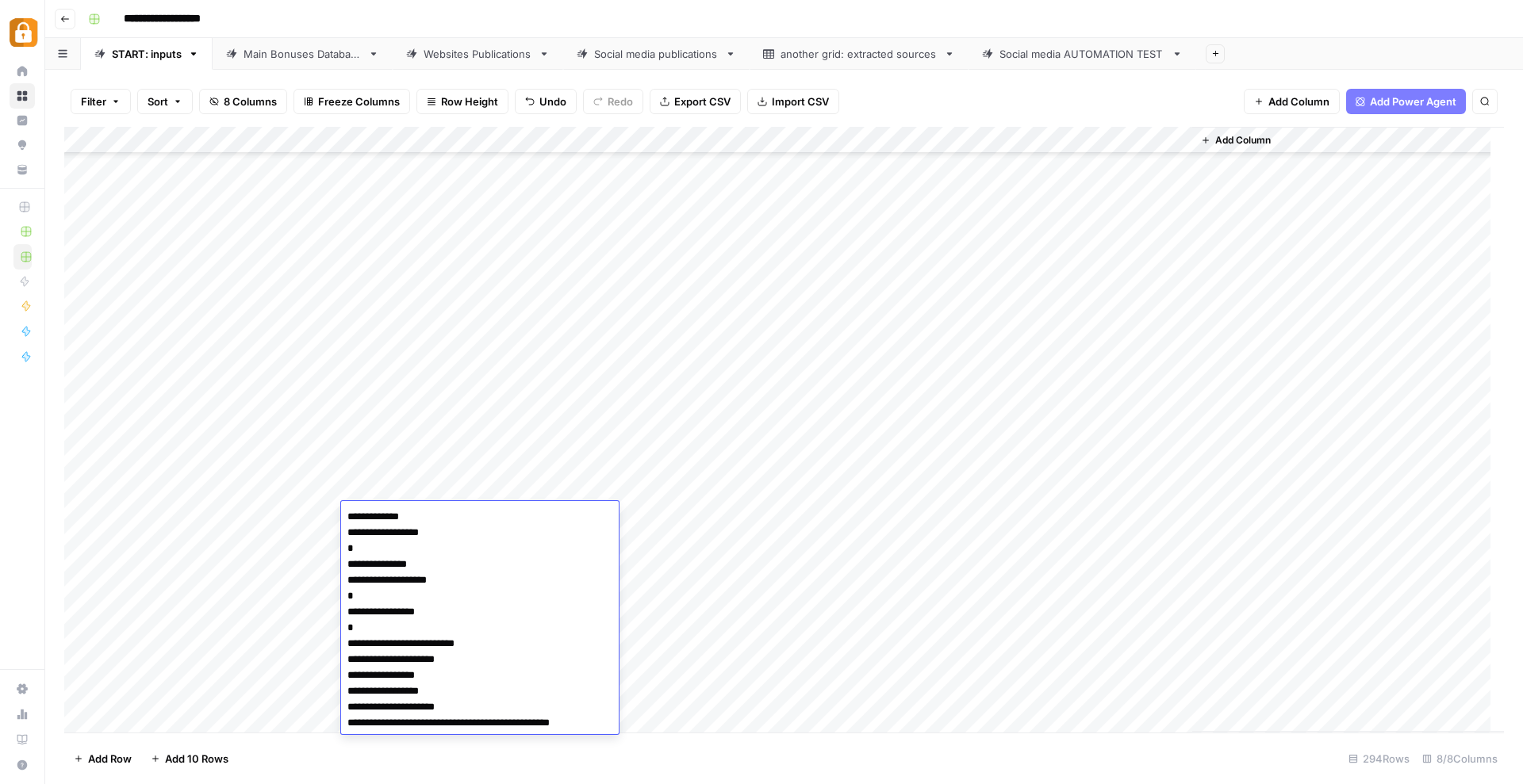
click at [403, 511] on textarea "**********" at bounding box center [480, 620] width 278 height 229
click at [392, 513] on textarea "**********" at bounding box center [480, 620] width 278 height 229
type textarea "**********"
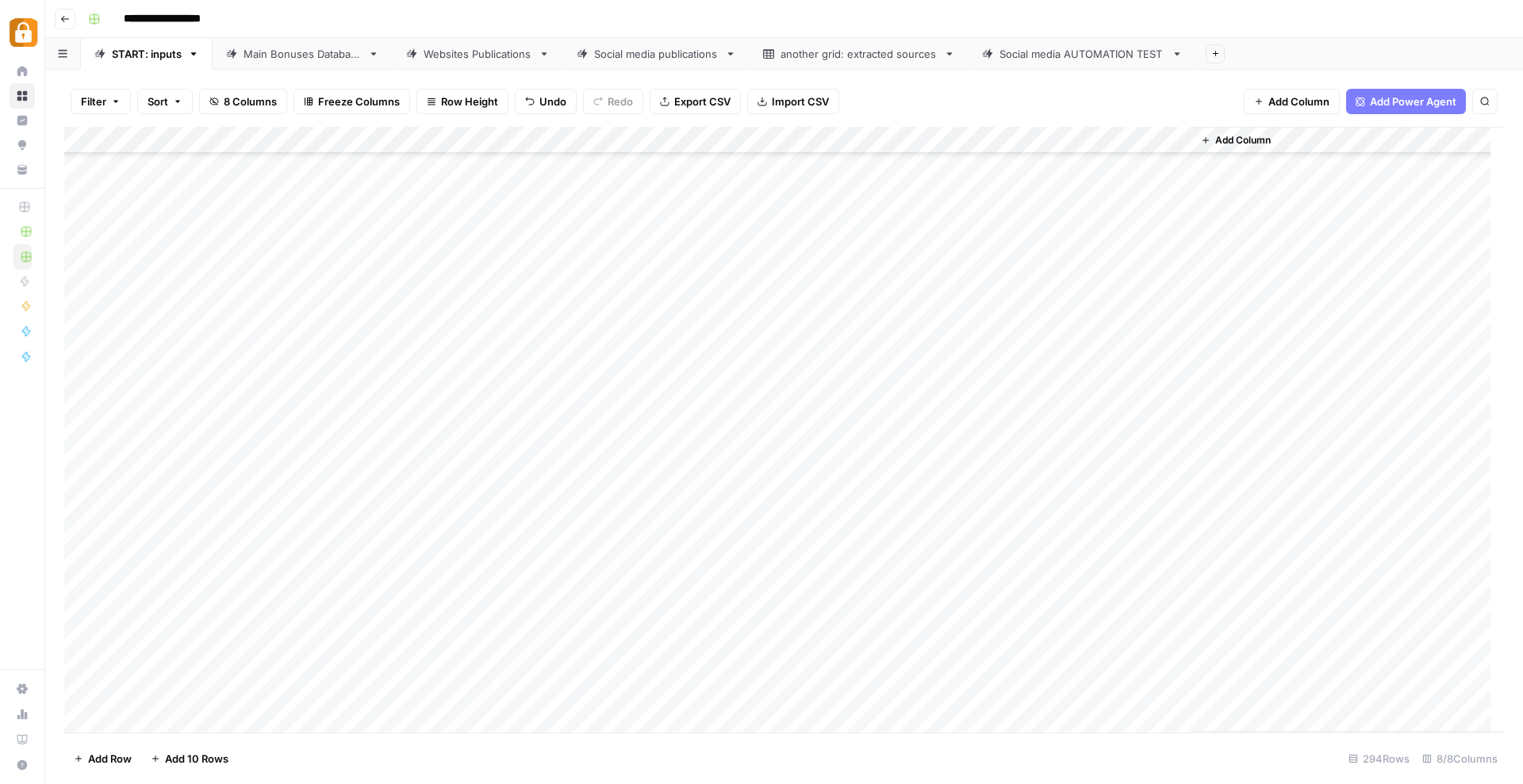
click at [452, 471] on div "Add Column" at bounding box center [784, 430] width 1439 height 606
click at [401, 619] on div "Add Column" at bounding box center [784, 430] width 1439 height 606
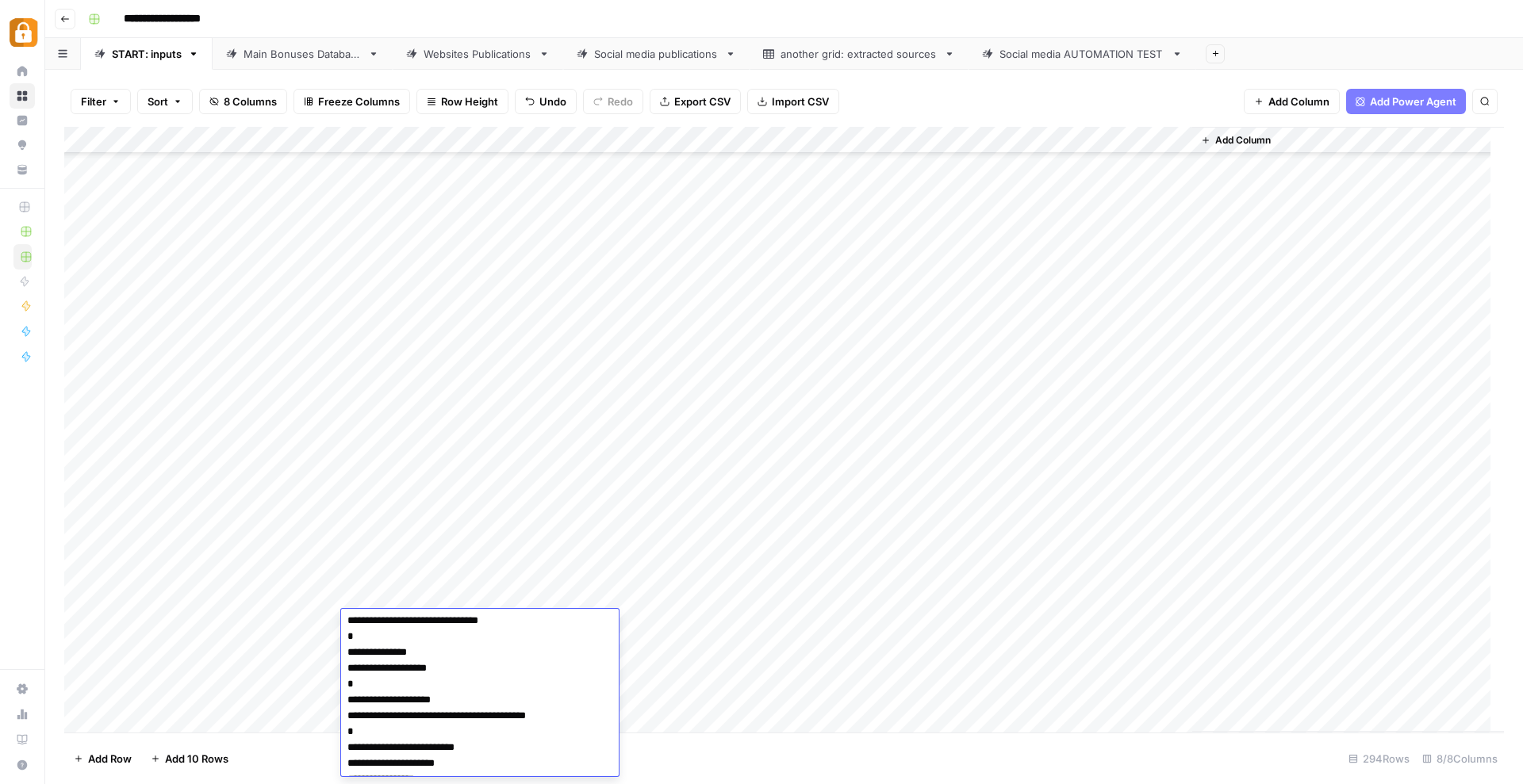
scroll to position [0, 0]
click at [391, 622] on textarea "**********" at bounding box center [473, 728] width 264 height 229
type textarea "**********"
click at [517, 506] on div "Add Column" at bounding box center [784, 430] width 1439 height 606
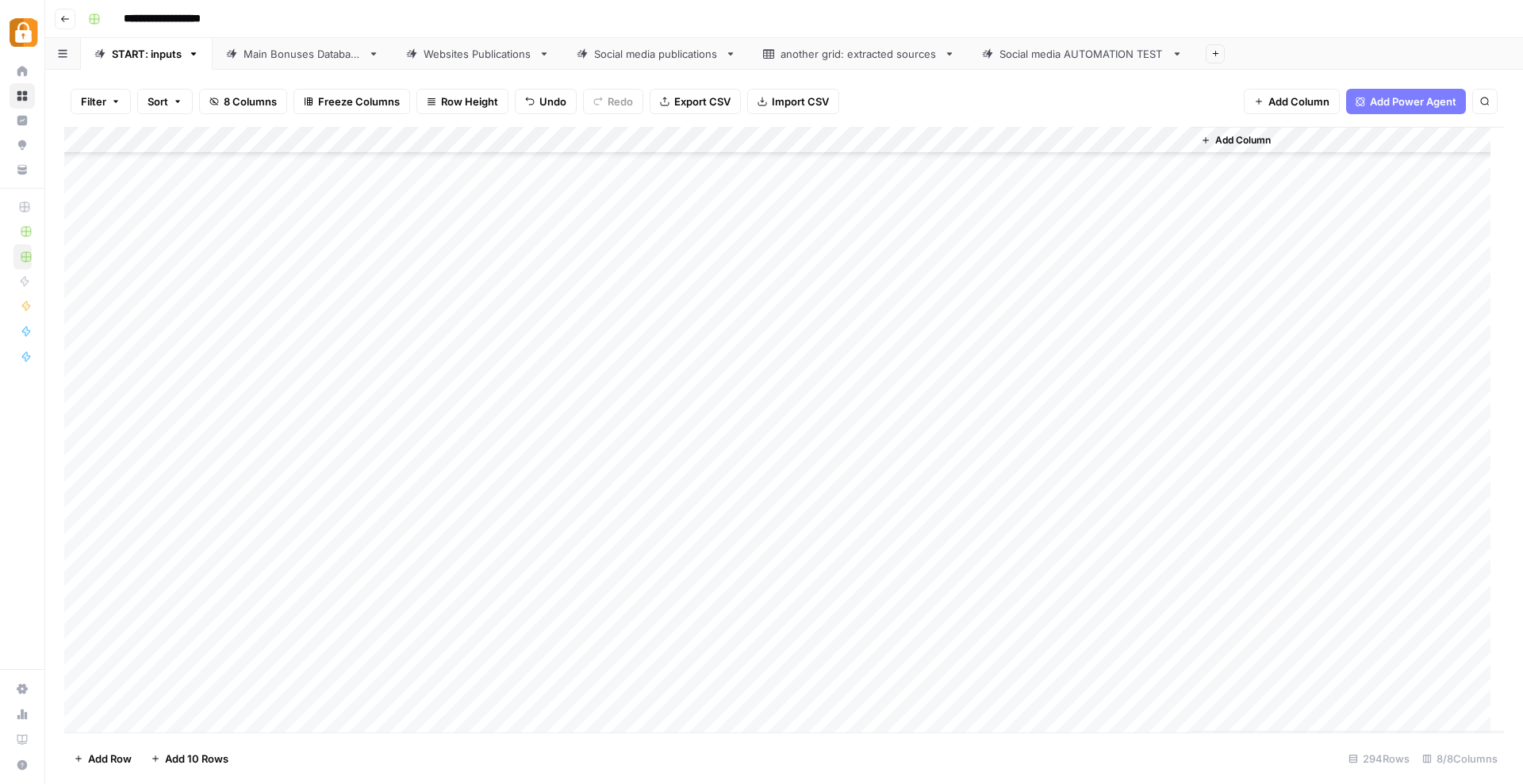
scroll to position [7329, 0]
click at [1176, 519] on div "Add Column" at bounding box center [784, 430] width 1439 height 606
click at [419, 627] on div "Add Column" at bounding box center [784, 430] width 1439 height 606
click at [1179, 627] on div "Add Column" at bounding box center [784, 430] width 1439 height 606
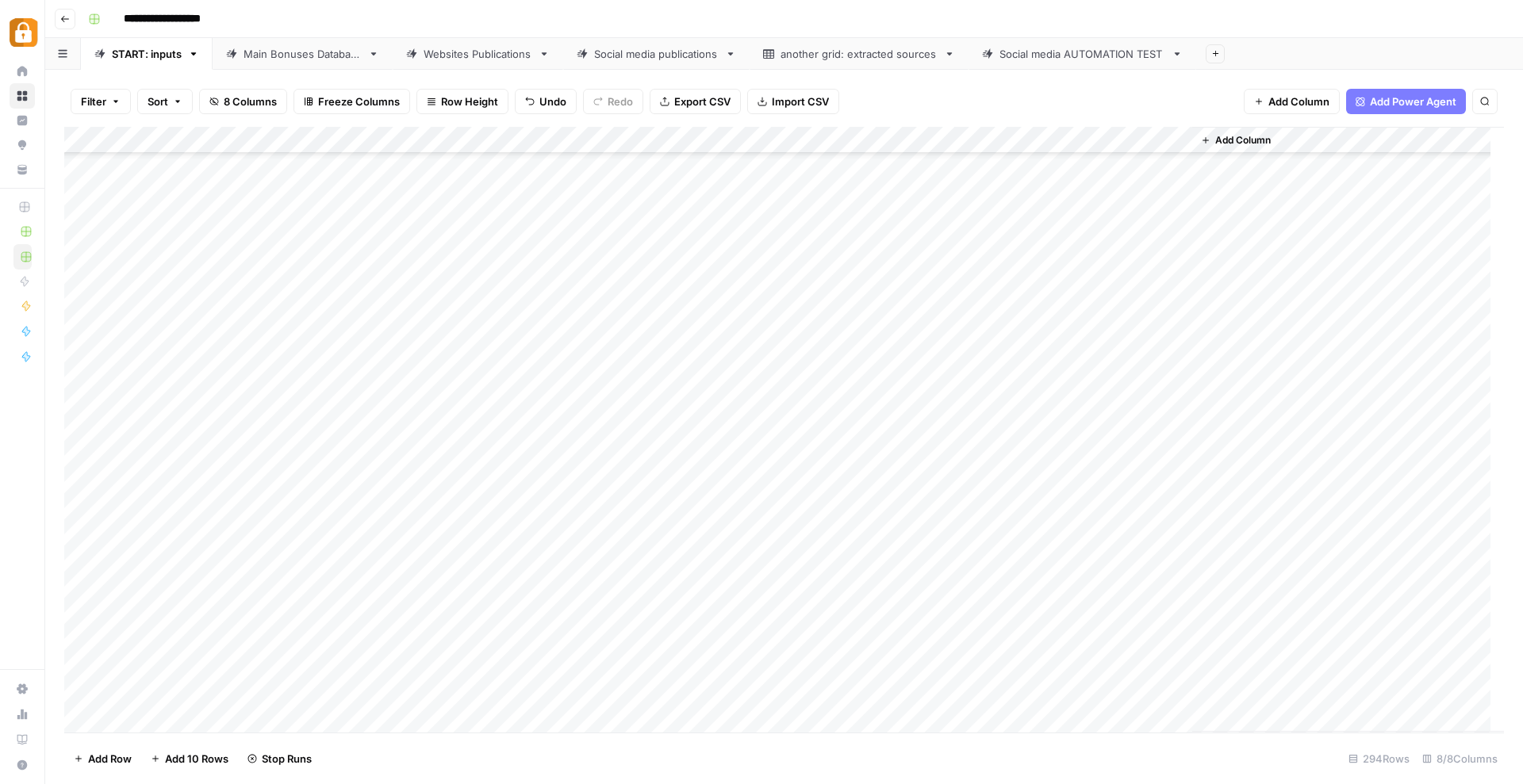
scroll to position [7371, 0]
click at [292, 669] on div "Add Column" at bounding box center [784, 430] width 1439 height 606
click at [308, 728] on button "Katerina" at bounding box center [314, 727] width 53 height 19
click at [427, 664] on div "Add Column" at bounding box center [784, 430] width 1439 height 606
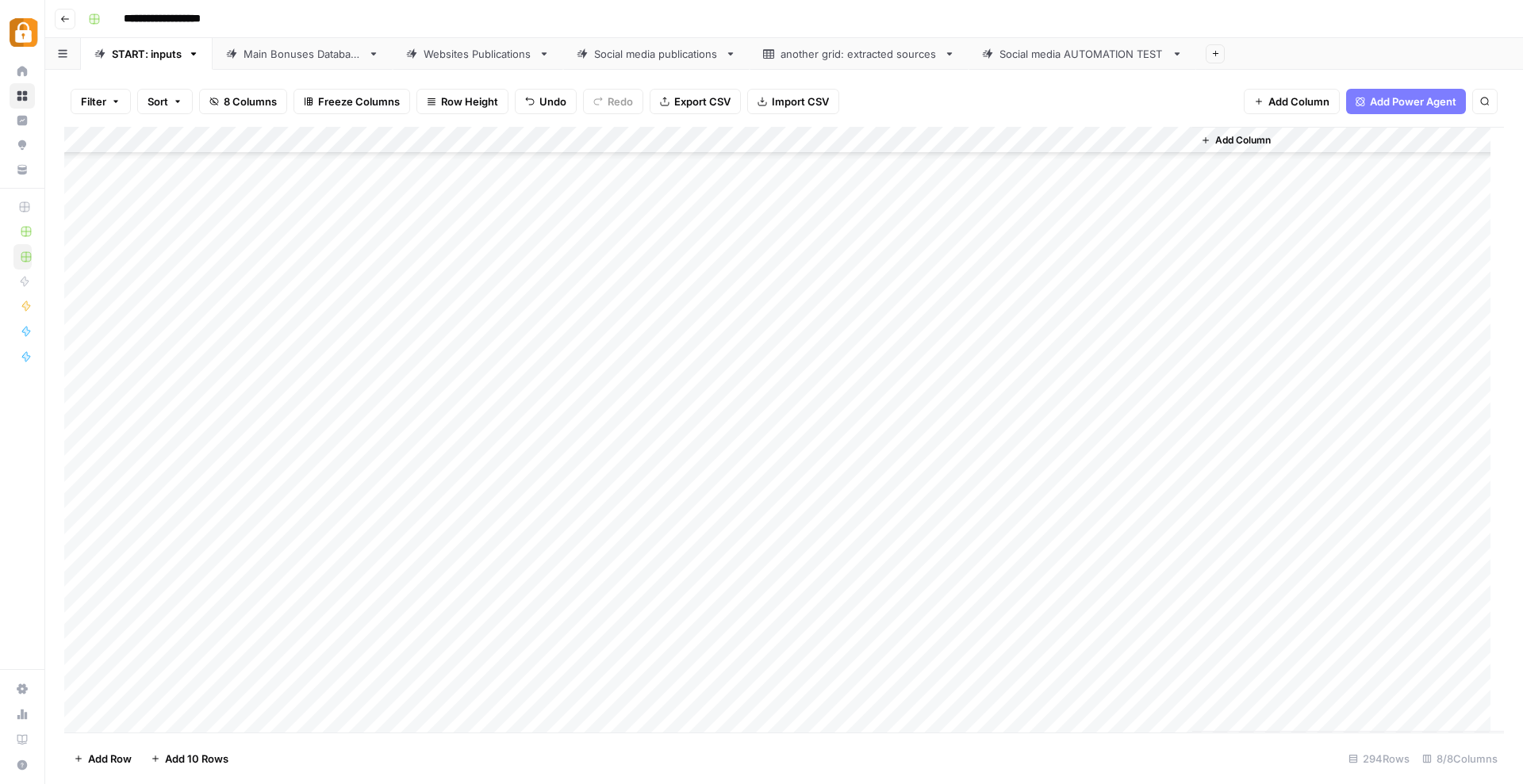
click at [427, 664] on div "Add Column" at bounding box center [784, 430] width 1439 height 606
paste textarea "**********"
type textarea "**********"
click at [751, 670] on div "Add Column" at bounding box center [784, 430] width 1439 height 606
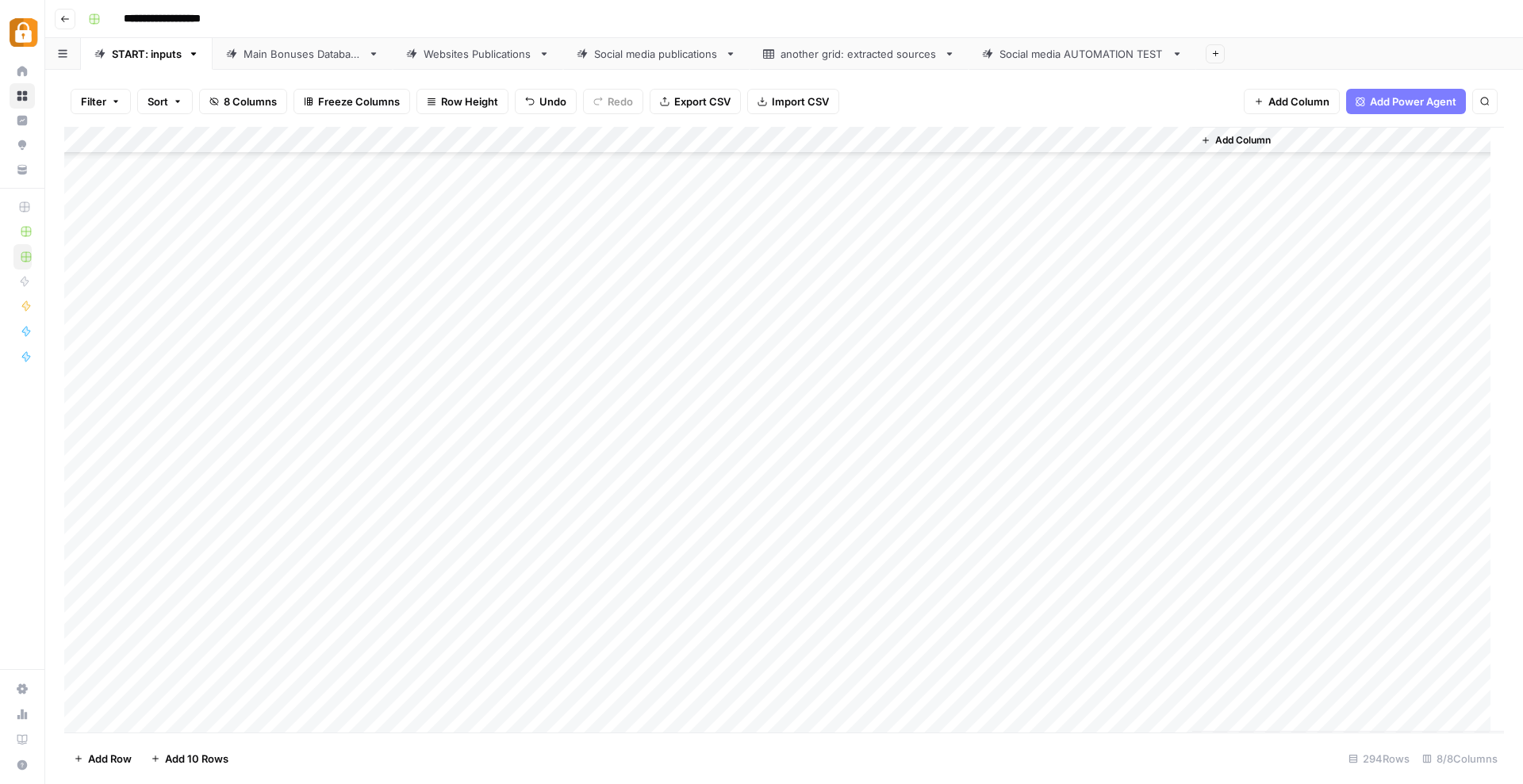
click at [751, 670] on div "Add Column" at bounding box center [784, 430] width 1439 height 606
click at [754, 721] on button "Telegram" at bounding box center [750, 727] width 59 height 19
click at [954, 657] on div "Add Column" at bounding box center [784, 430] width 1439 height 606
click at [956, 498] on div "Add Column" at bounding box center [784, 430] width 1439 height 606
click at [955, 661] on div "Add Column" at bounding box center [784, 430] width 1439 height 606
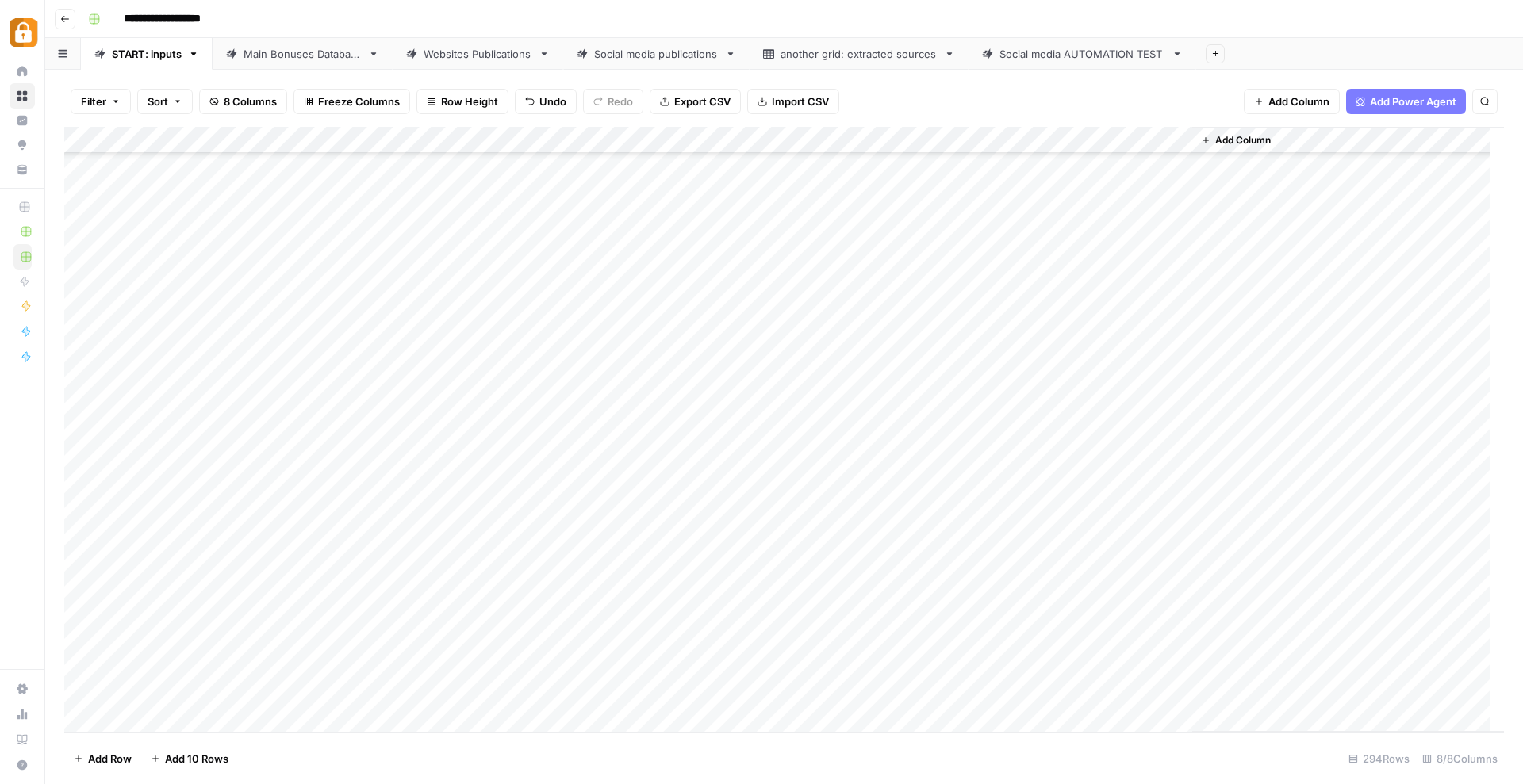
click at [1104, 666] on div "Add Column" at bounding box center [784, 430] width 1439 height 606
click at [292, 683] on div "Add Column" at bounding box center [784, 430] width 1439 height 606
click at [316, 757] on button "Katerina" at bounding box center [314, 754] width 53 height 19
click at [409, 686] on div "Add Column" at bounding box center [784, 430] width 1439 height 606
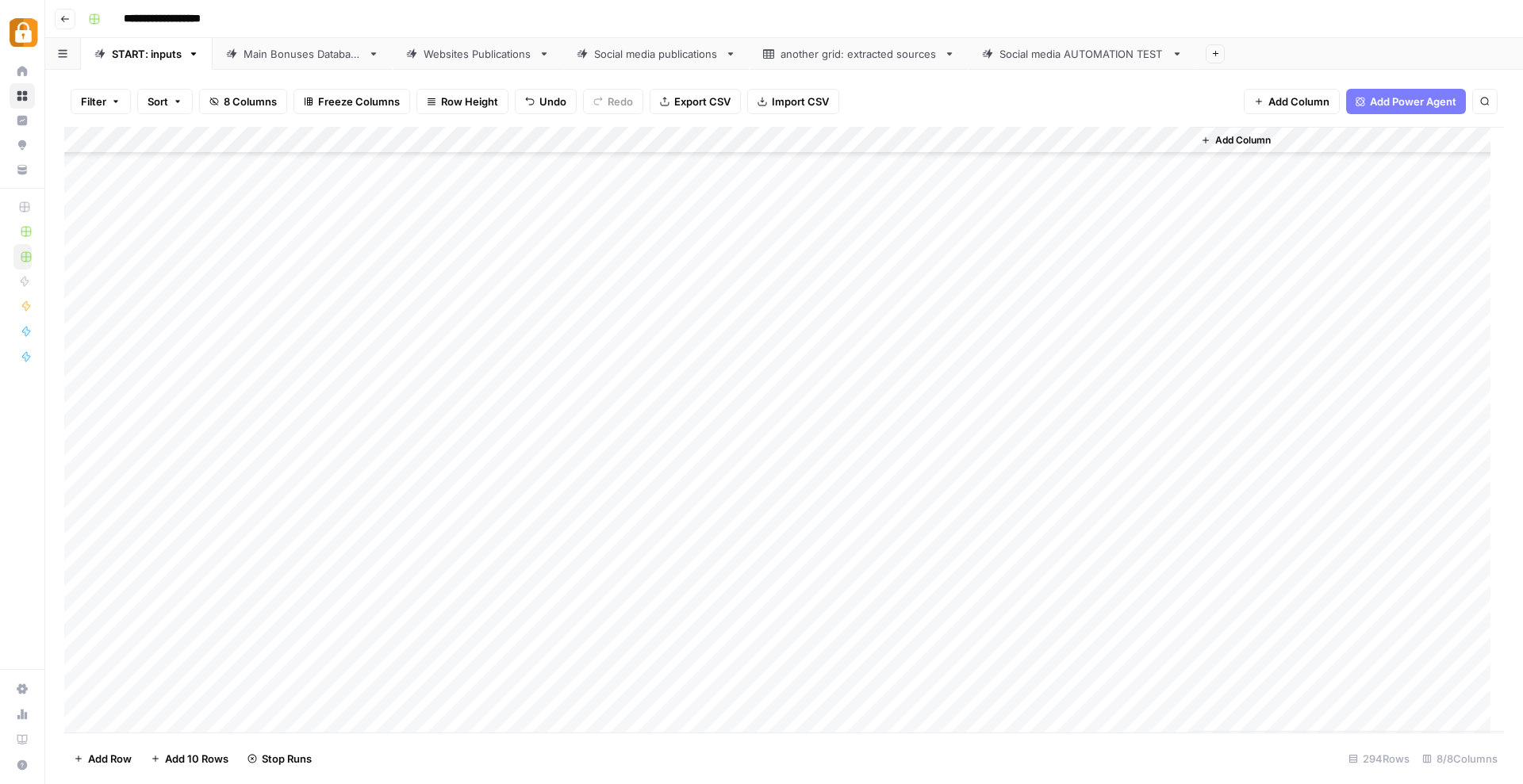
click at [409, 686] on div "Add Column" at bounding box center [784, 430] width 1439 height 606
type textarea "**********"
click at [758, 692] on div "Add Column" at bounding box center [784, 430] width 1439 height 606
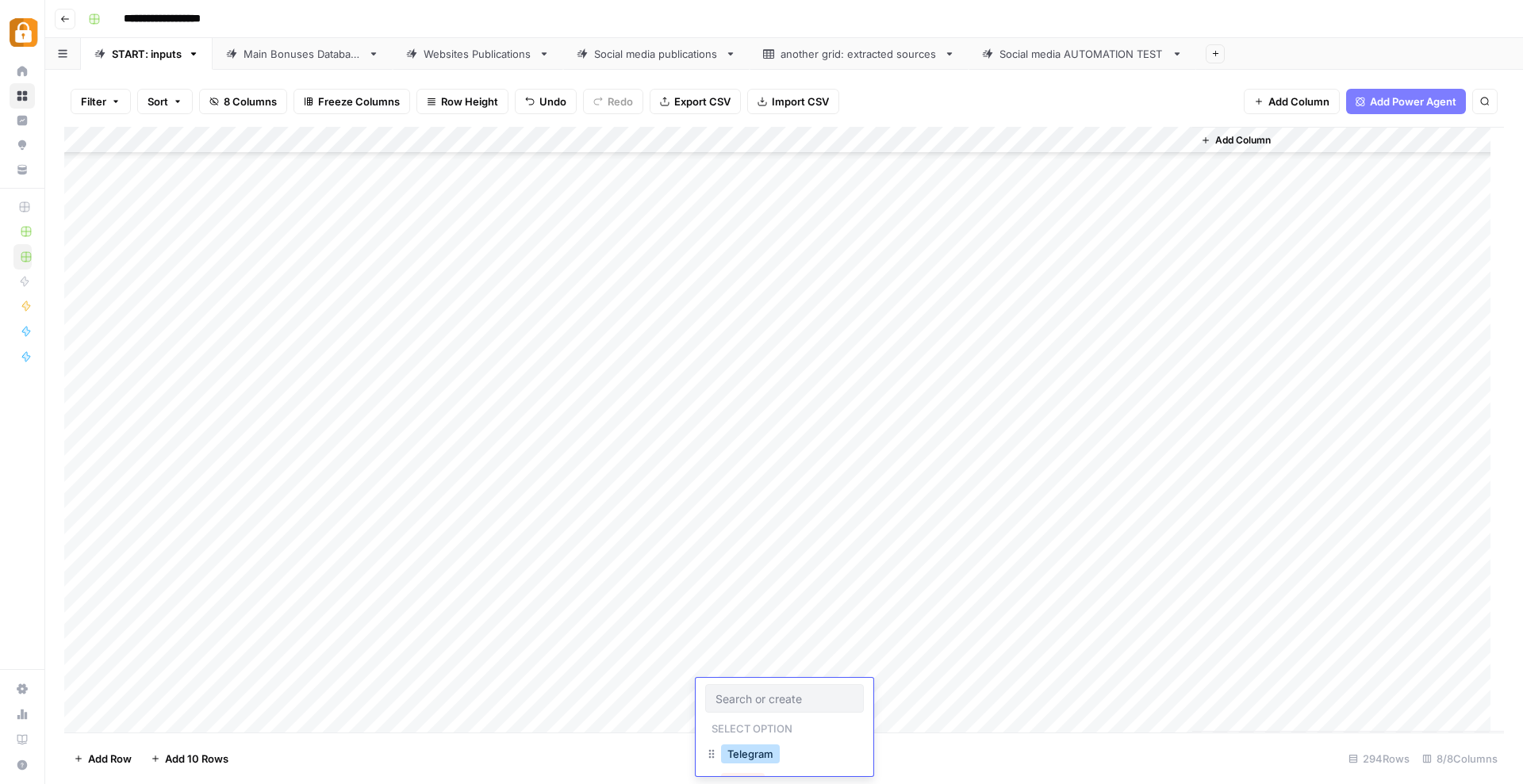
click at [769, 754] on button "Telegram" at bounding box center [750, 754] width 59 height 19
click at [962, 673] on div "Add Column" at bounding box center [784, 430] width 1439 height 606
drag, startPoint x: 1015, startPoint y: 677, endPoint x: 1030, endPoint y: 689, distance: 19.2
click at [1015, 689] on div "Add Column" at bounding box center [784, 430] width 1439 height 606
click at [1102, 691] on div "Add Column" at bounding box center [784, 430] width 1439 height 606
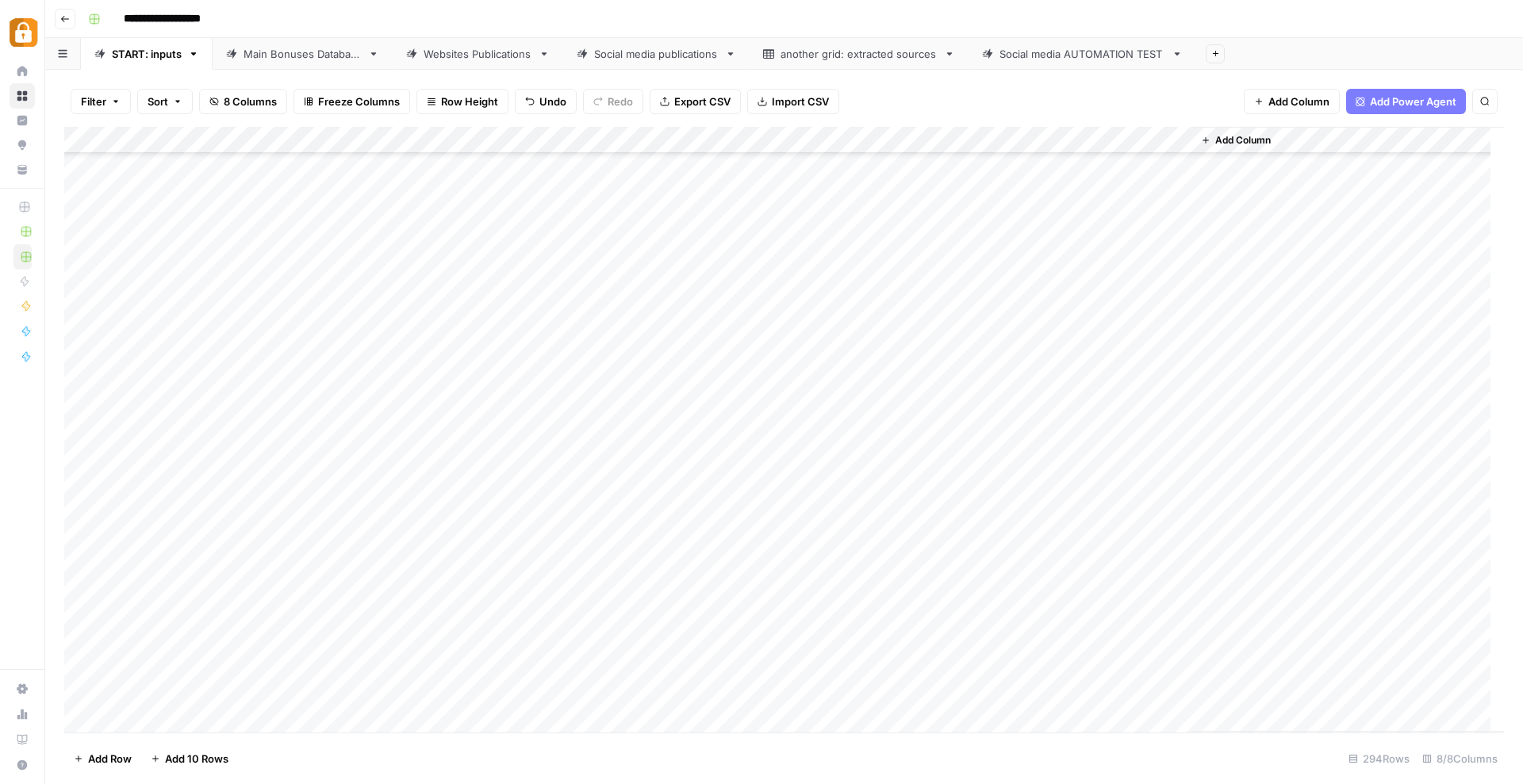
click at [1101, 693] on div "Add Column" at bounding box center [784, 430] width 1439 height 606
click at [293, 715] on div "Add Column" at bounding box center [784, 430] width 1439 height 606
click at [293, 698] on div "Add Column" at bounding box center [784, 430] width 1439 height 606
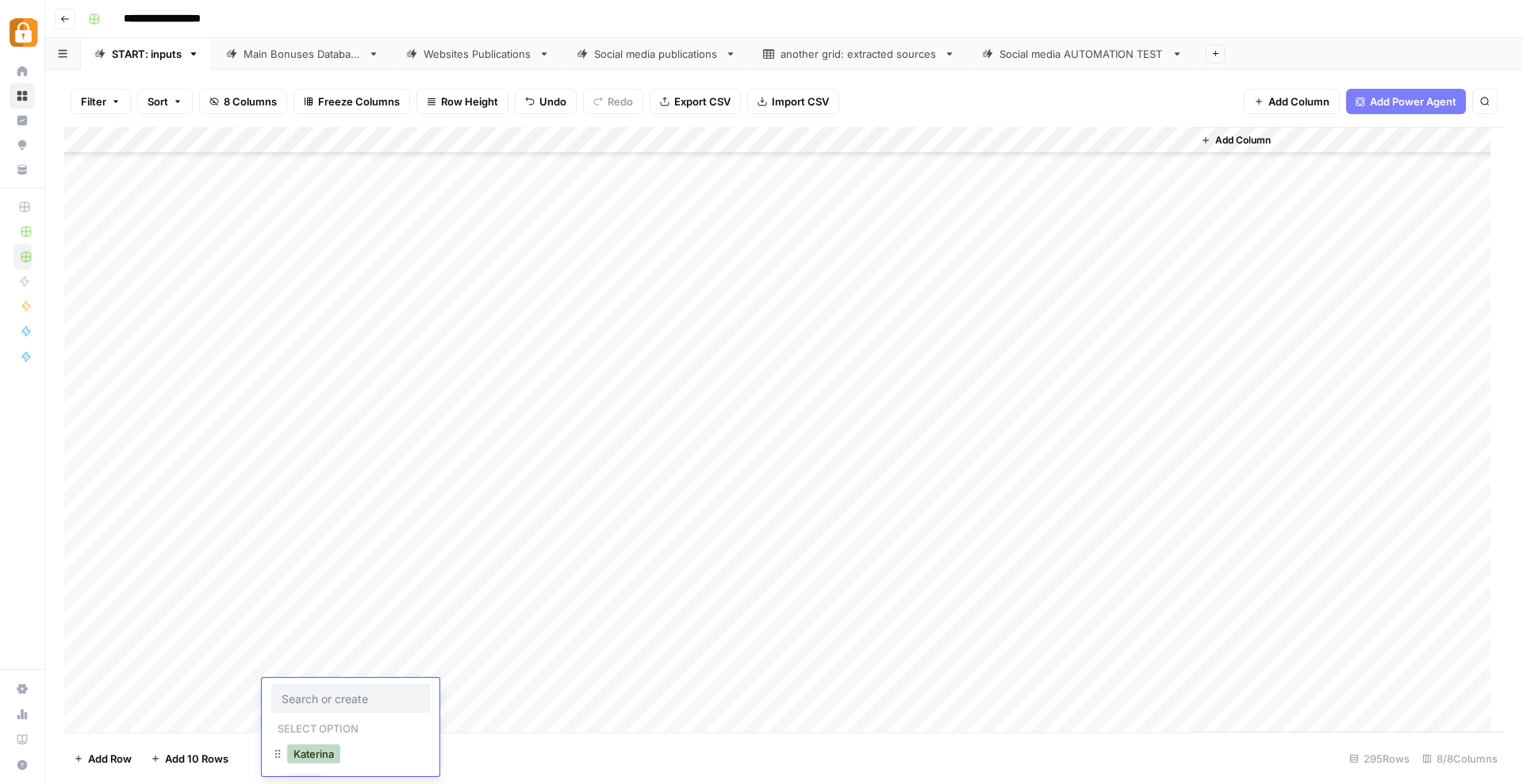
click at [306, 756] on button "Katerina" at bounding box center [314, 754] width 53 height 19
click at [421, 694] on div "Add Column" at bounding box center [784, 430] width 1439 height 606
type textarea "**********"
click at [744, 680] on div "Add Column" at bounding box center [784, 430] width 1439 height 606
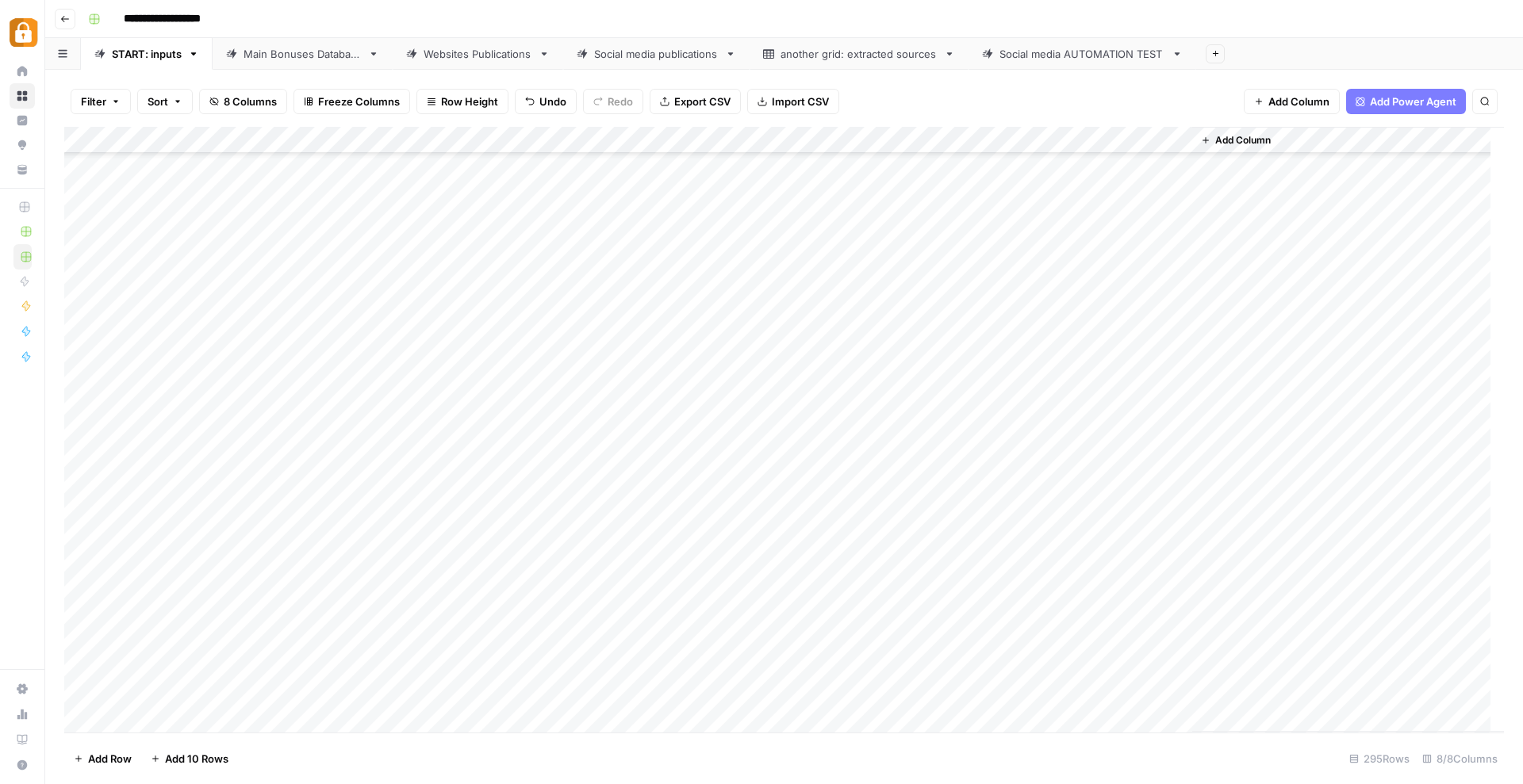
click at [744, 680] on div "Add Column" at bounding box center [784, 430] width 1439 height 606
click at [741, 752] on button "Telegram" at bounding box center [750, 754] width 59 height 19
click at [955, 656] on div "Add Column" at bounding box center [784, 430] width 1439 height 606
drag, startPoint x: 1013, startPoint y: 678, endPoint x: 1014, endPoint y: 690, distance: 12.0
click at [1012, 690] on div "Add Column" at bounding box center [784, 430] width 1439 height 606
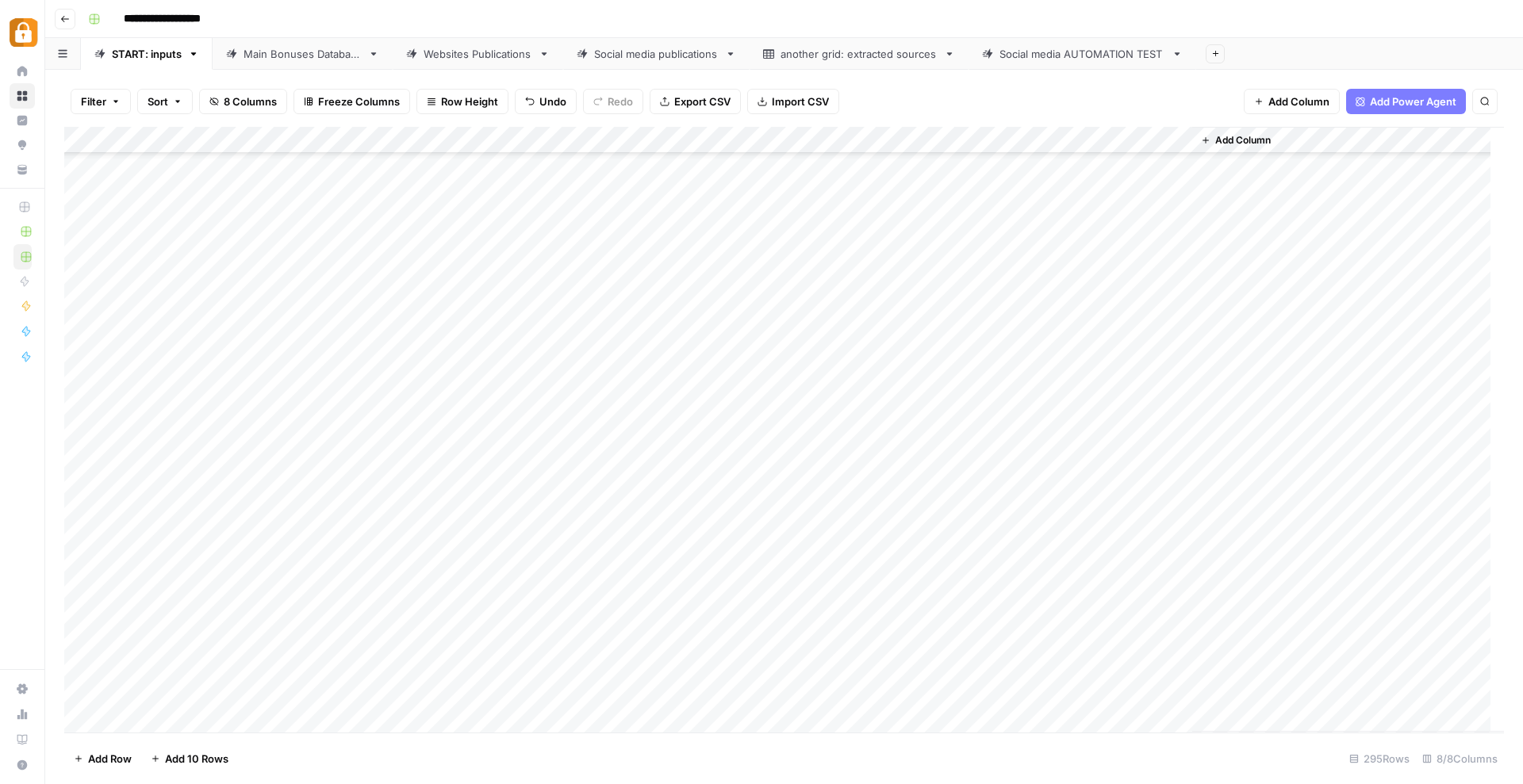
click at [1103, 691] on div "Add Column" at bounding box center [784, 430] width 1439 height 606
click at [157, 723] on div "Add Column" at bounding box center [784, 430] width 1439 height 606
click at [135, 721] on div "Add Column" at bounding box center [784, 430] width 1439 height 606
click at [134, 720] on div "Add Column" at bounding box center [784, 430] width 1439 height 606
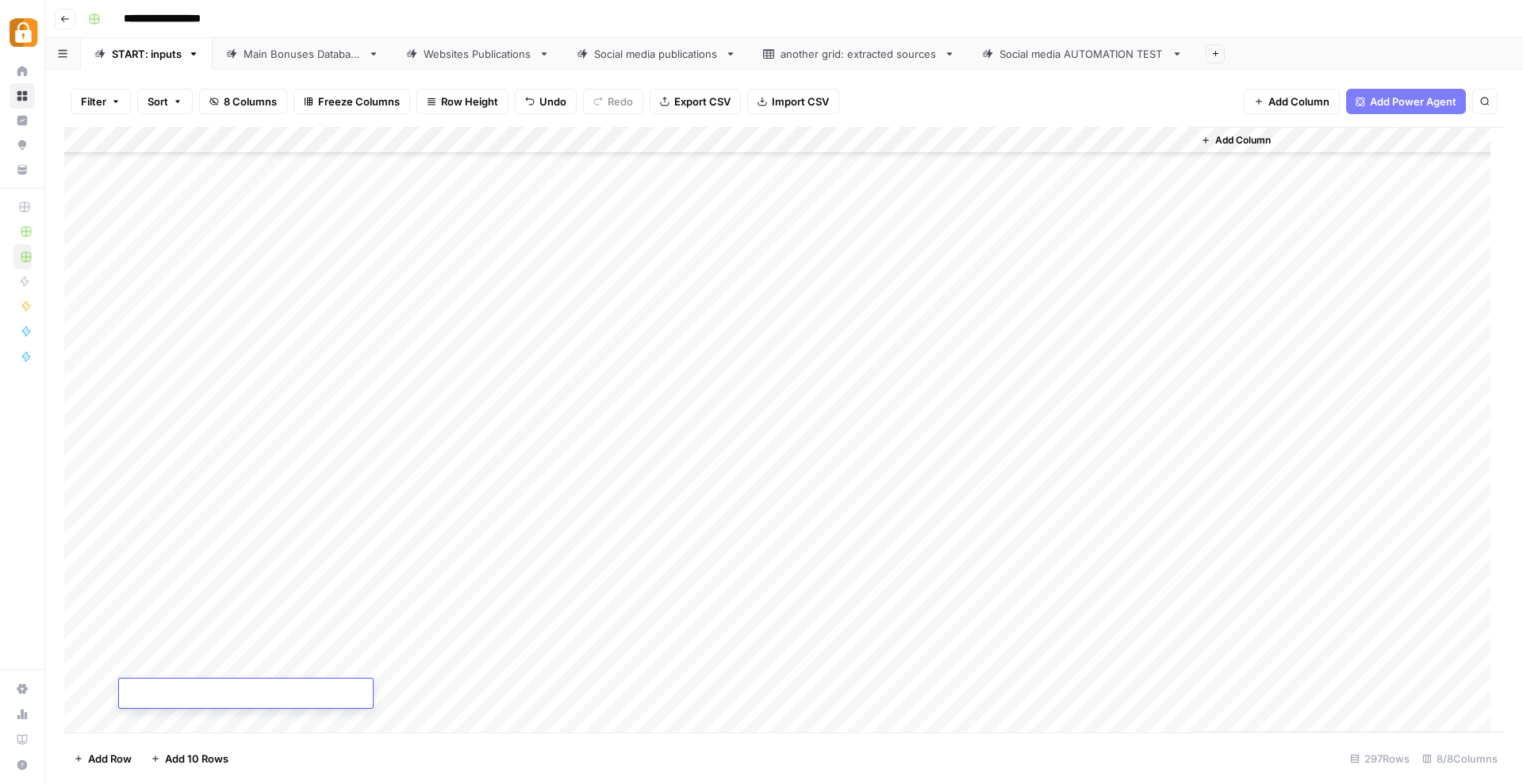
click at [302, 661] on div "Add Column" at bounding box center [784, 430] width 1439 height 606
click at [298, 735] on button "Katerina" at bounding box center [314, 728] width 53 height 19
click at [409, 658] on div "Add Column" at bounding box center [784, 430] width 1439 height 606
type textarea "**********"
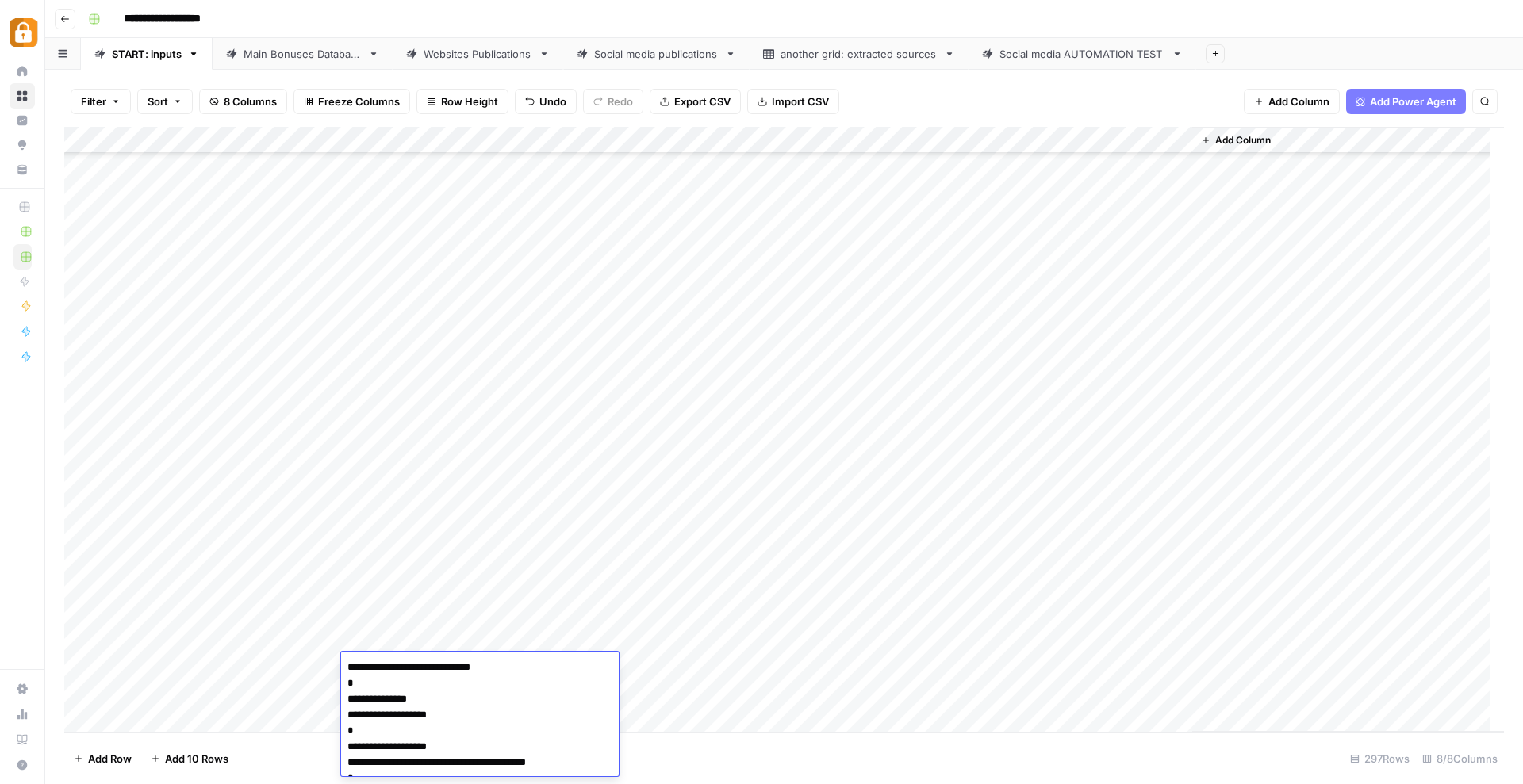
scroll to position [103, 0]
click at [749, 677] on div "Add Column" at bounding box center [784, 430] width 1439 height 606
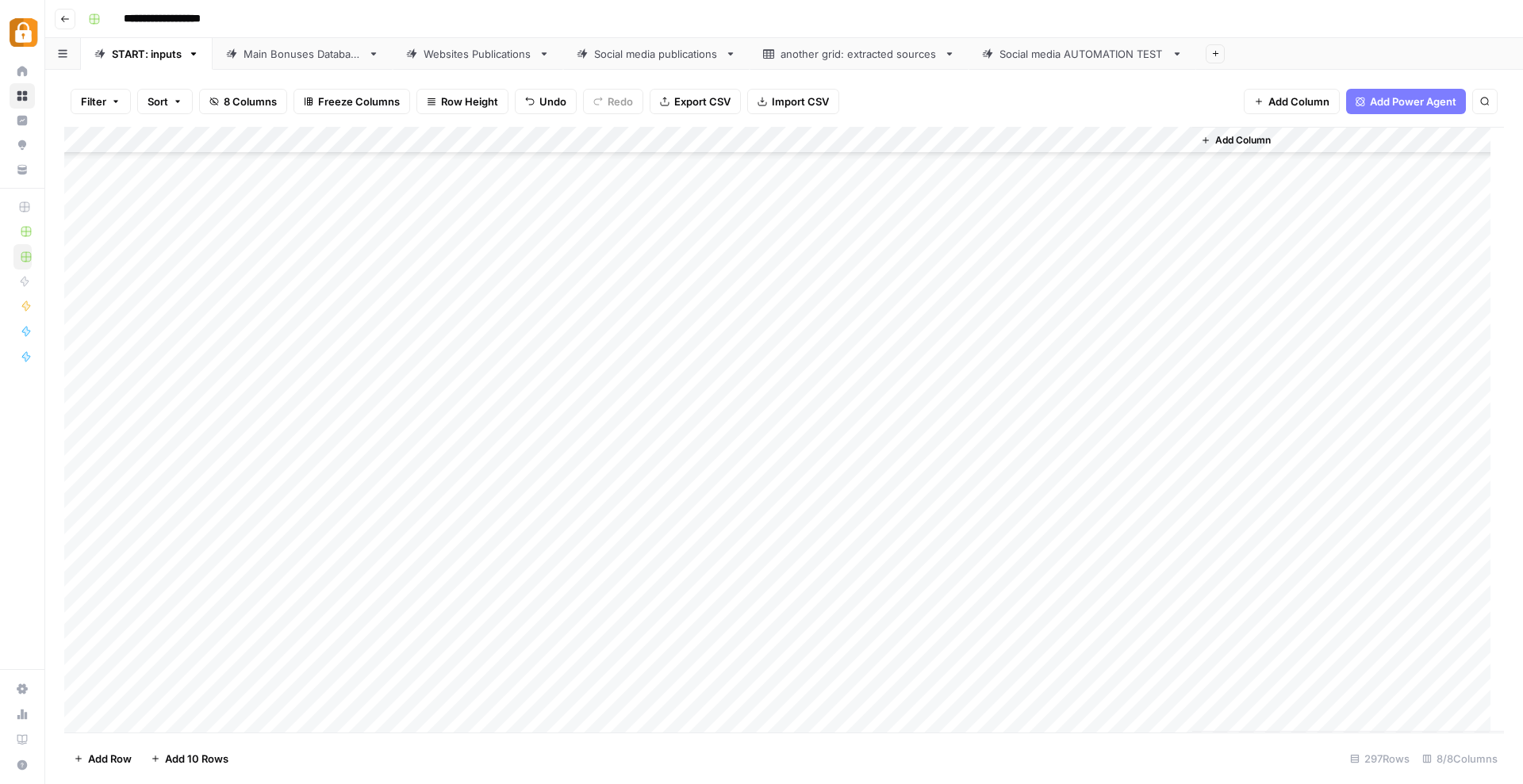
click at [749, 677] on div "Add Column" at bounding box center [784, 430] width 1439 height 606
click at [756, 721] on button "Telegram" at bounding box center [750, 728] width 59 height 19
click at [975, 661] on div "Add Column" at bounding box center [784, 430] width 1439 height 606
click at [957, 643] on div "Add Column" at bounding box center [784, 430] width 1439 height 606
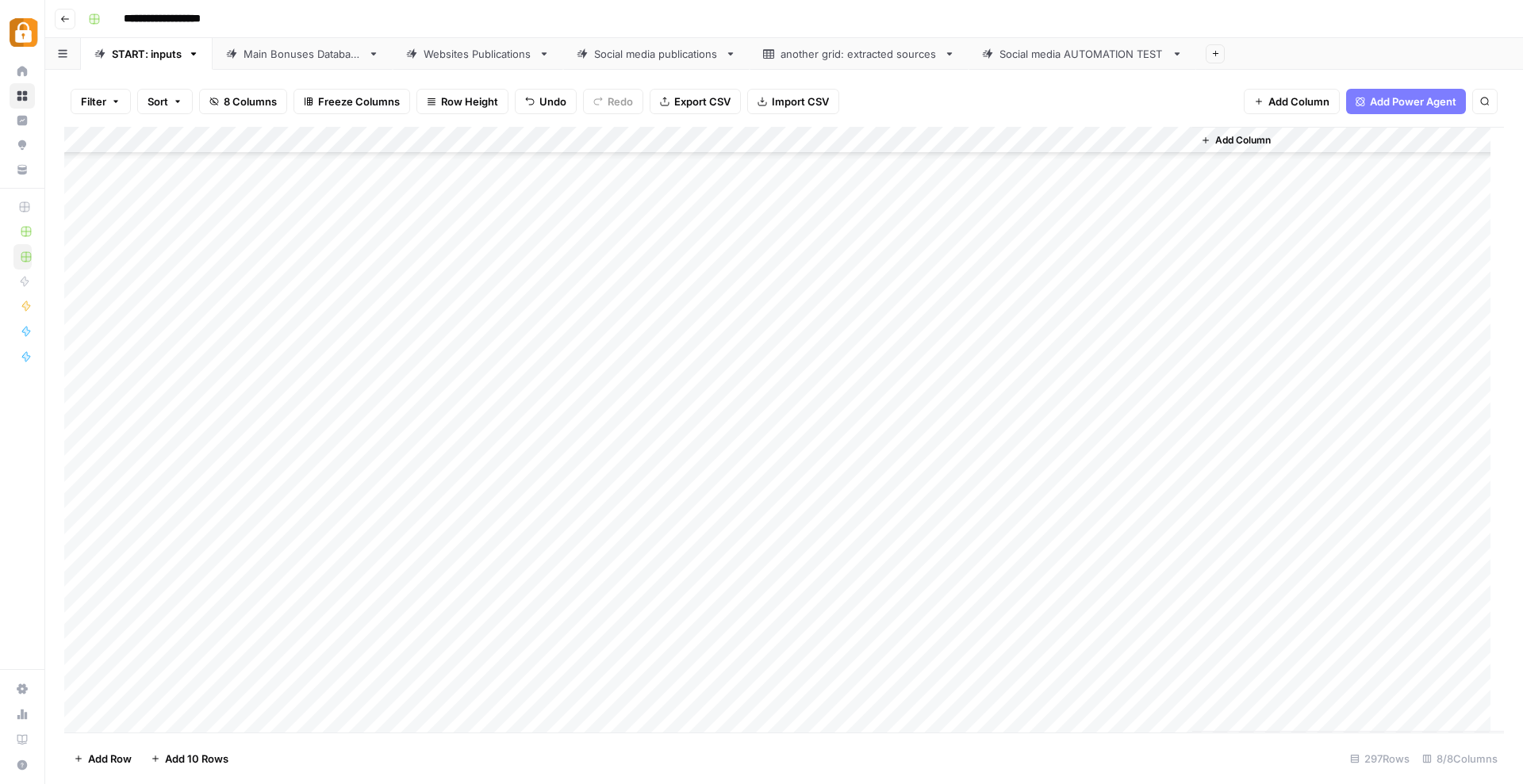
click at [967, 347] on div "Add Column" at bounding box center [784, 430] width 1439 height 606
click at [951, 638] on div "Add Column" at bounding box center [784, 430] width 1439 height 606
click at [938, 661] on div "Add Column" at bounding box center [784, 430] width 1439 height 606
click at [1101, 664] on div "Add Column" at bounding box center [784, 430] width 1439 height 606
click at [287, 695] on div "Add Column" at bounding box center [784, 430] width 1439 height 606
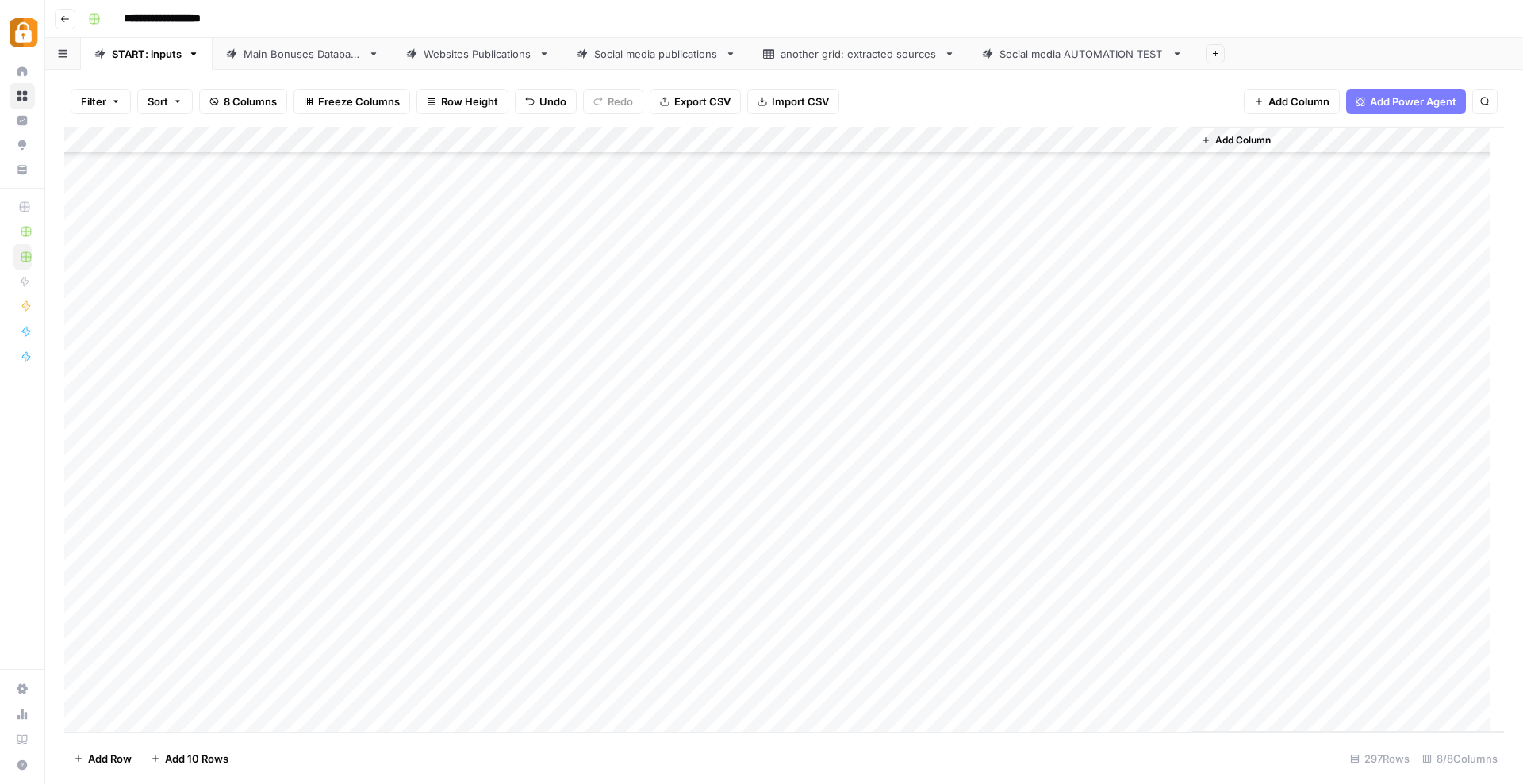
click at [287, 695] on div "Add Column" at bounding box center [784, 430] width 1439 height 606
click at [300, 757] on button "Katerina" at bounding box center [314, 755] width 53 height 19
click at [389, 688] on div "Add Column" at bounding box center [784, 430] width 1439 height 606
type textarea "**********"
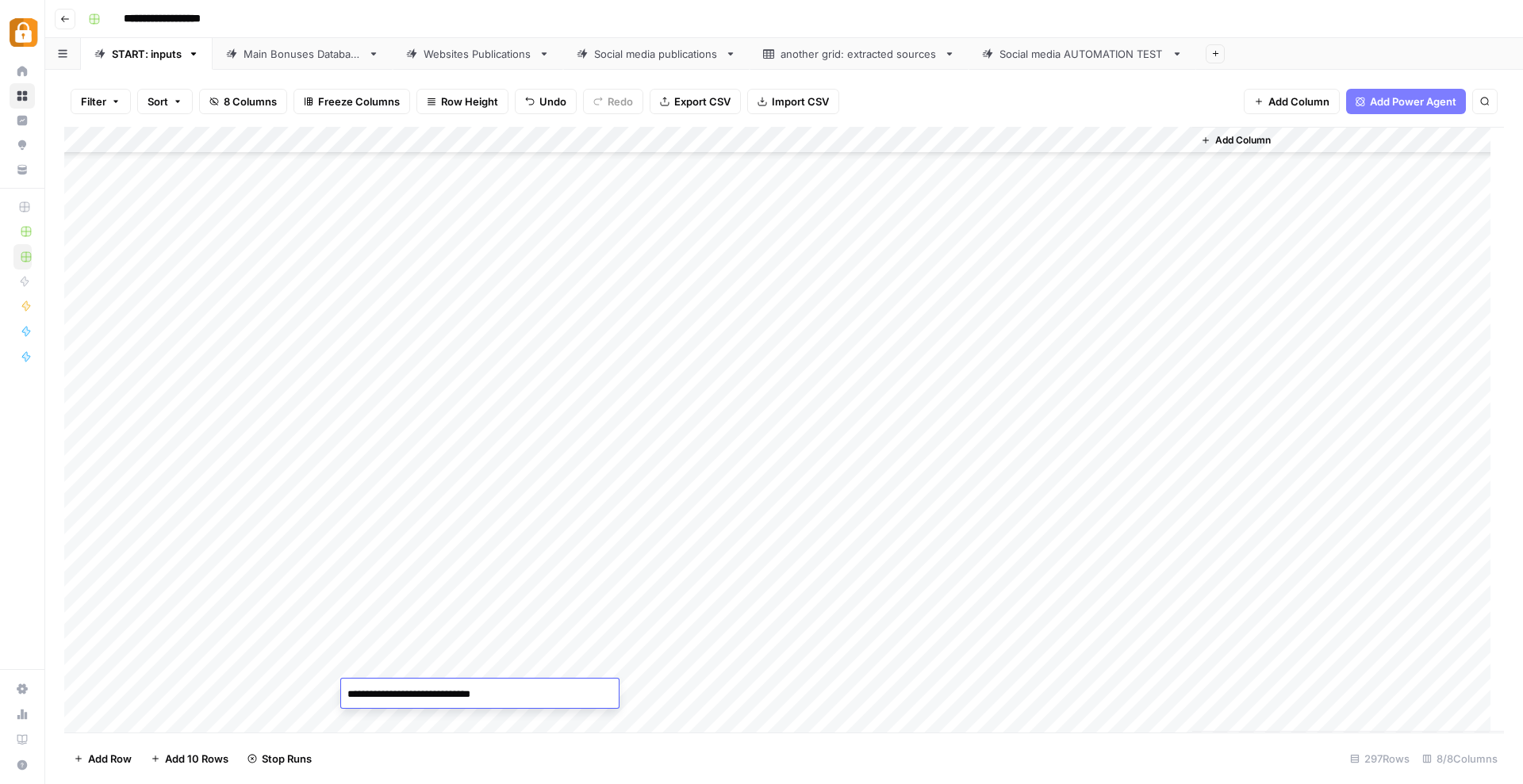
scroll to position [130, 0]
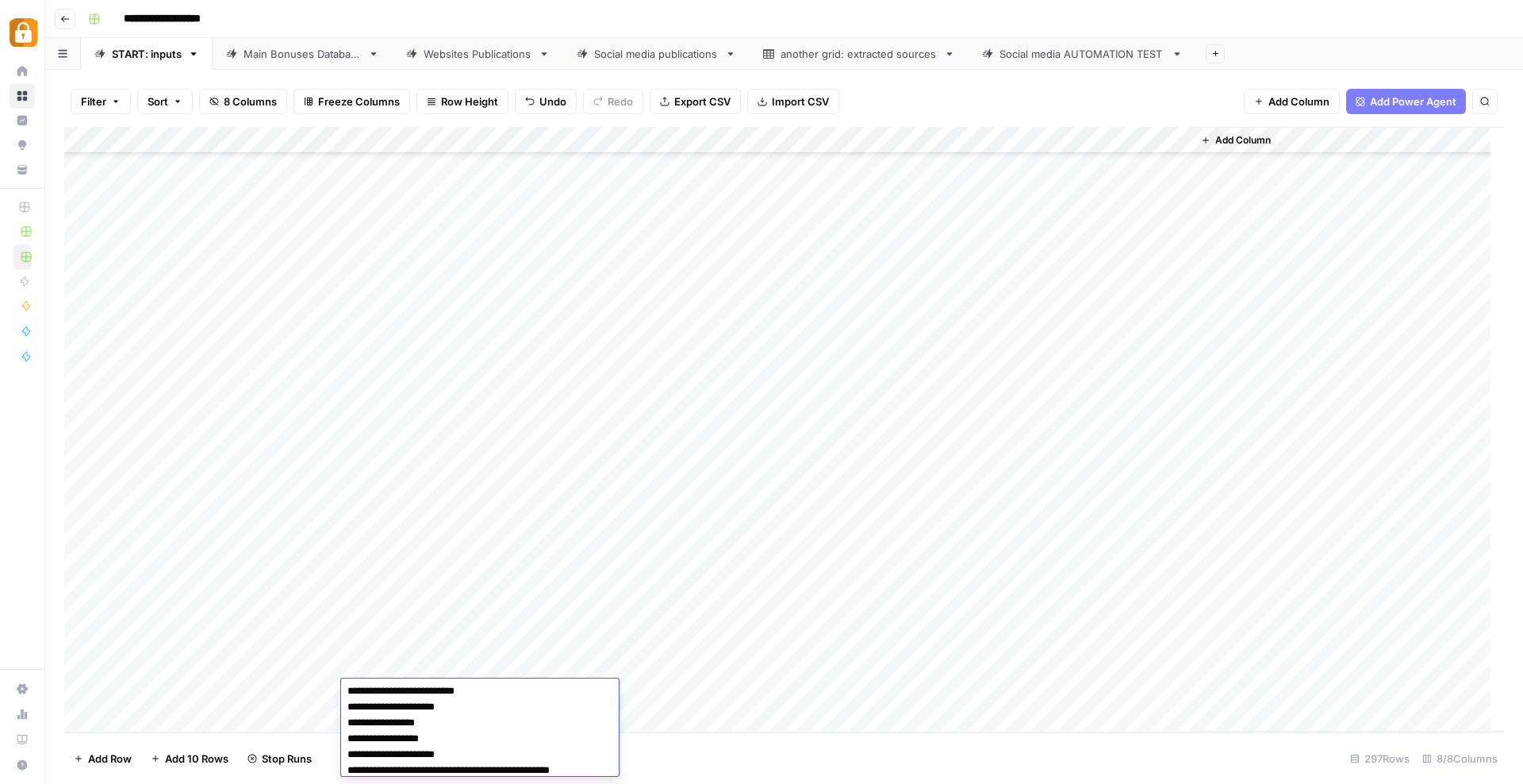
click at [778, 686] on div "Add Column" at bounding box center [784, 430] width 1439 height 606
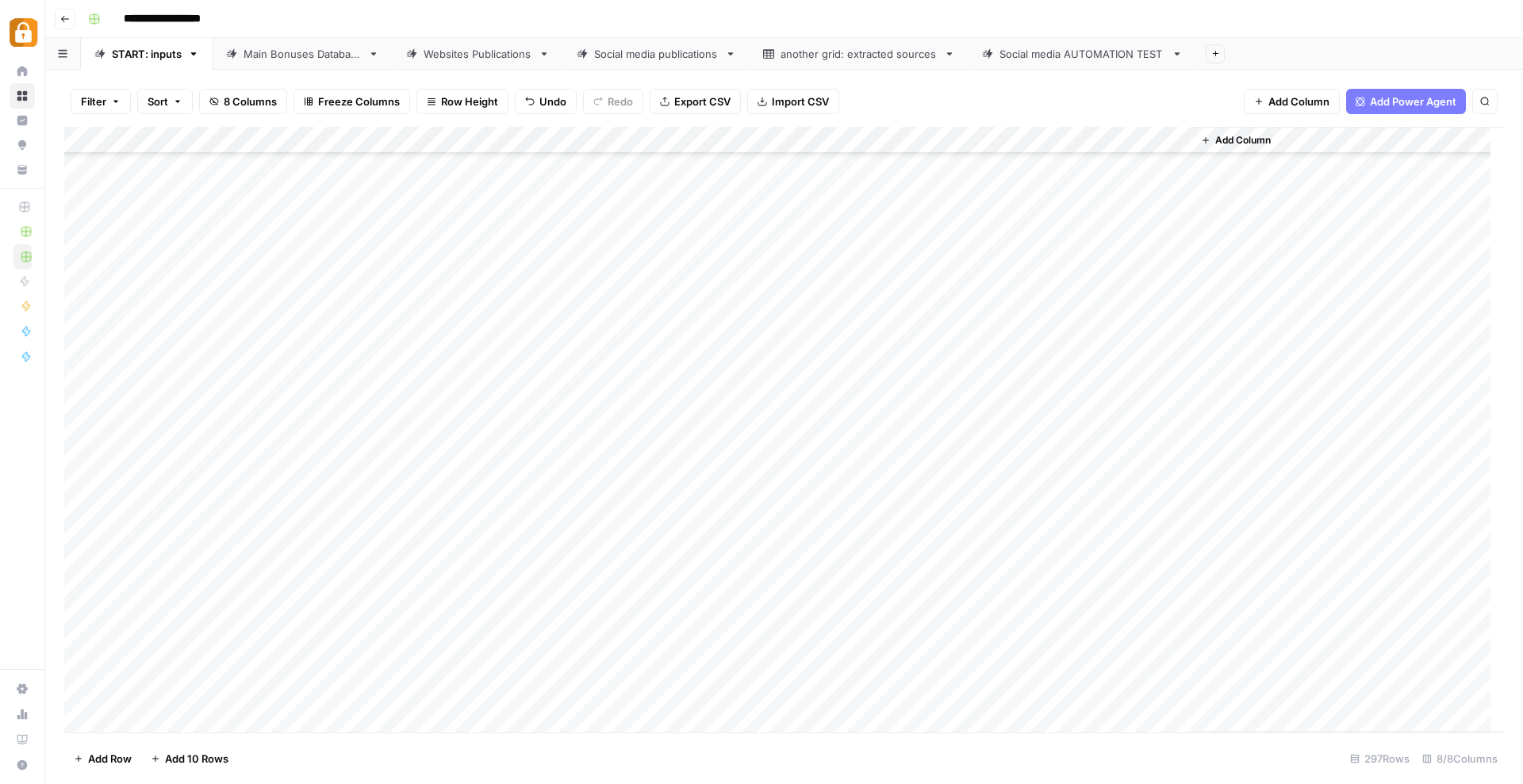
click at [778, 686] on div "Add Column" at bounding box center [784, 430] width 1439 height 606
click at [747, 747] on button "Telegram" at bounding box center [750, 755] width 59 height 19
click at [975, 616] on div "Add Column" at bounding box center [784, 430] width 1439 height 606
click at [973, 693] on div "Add Column" at bounding box center [784, 430] width 1439 height 606
click at [1102, 691] on div "Add Column" at bounding box center [784, 430] width 1439 height 606
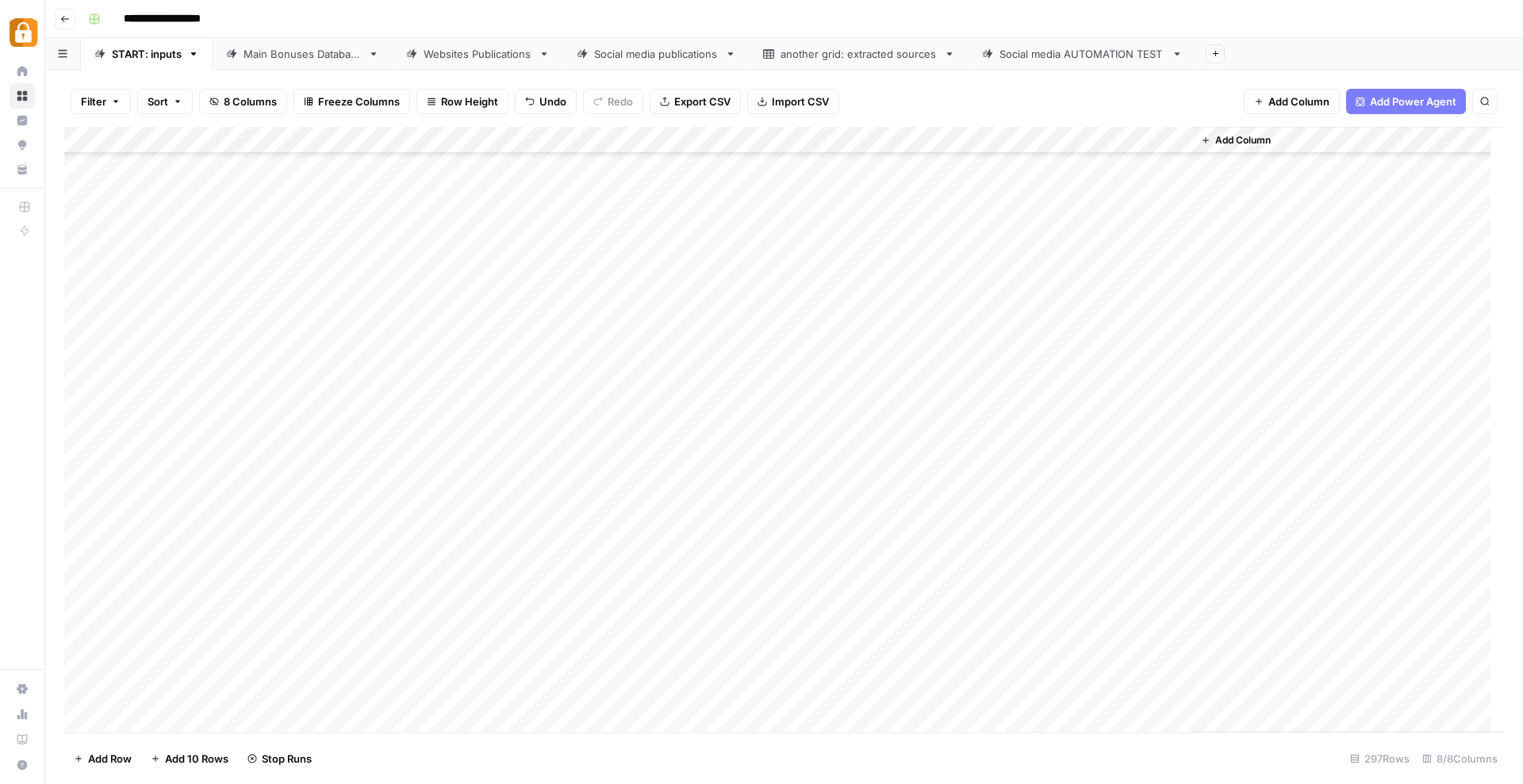
click at [182, 721] on div "Add Column" at bounding box center [784, 430] width 1439 height 606
click at [555, 729] on div "Add Column" at bounding box center [784, 430] width 1439 height 606
click at [304, 640] on div "Add Column" at bounding box center [784, 430] width 1439 height 606
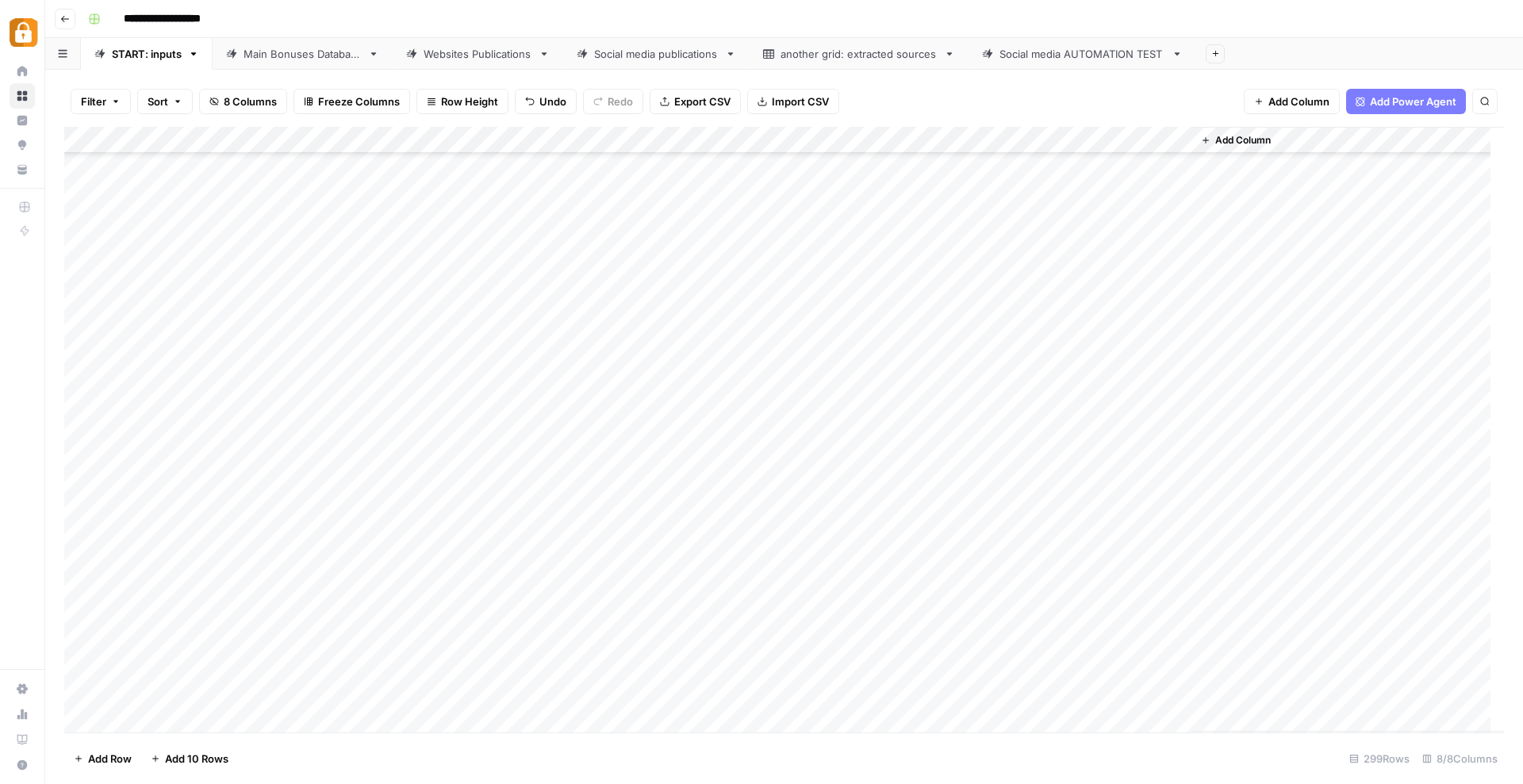
click at [338, 670] on div "Add Column" at bounding box center [784, 430] width 1439 height 606
click at [396, 668] on div "Add Column" at bounding box center [784, 430] width 1439 height 606
type textarea "**********"
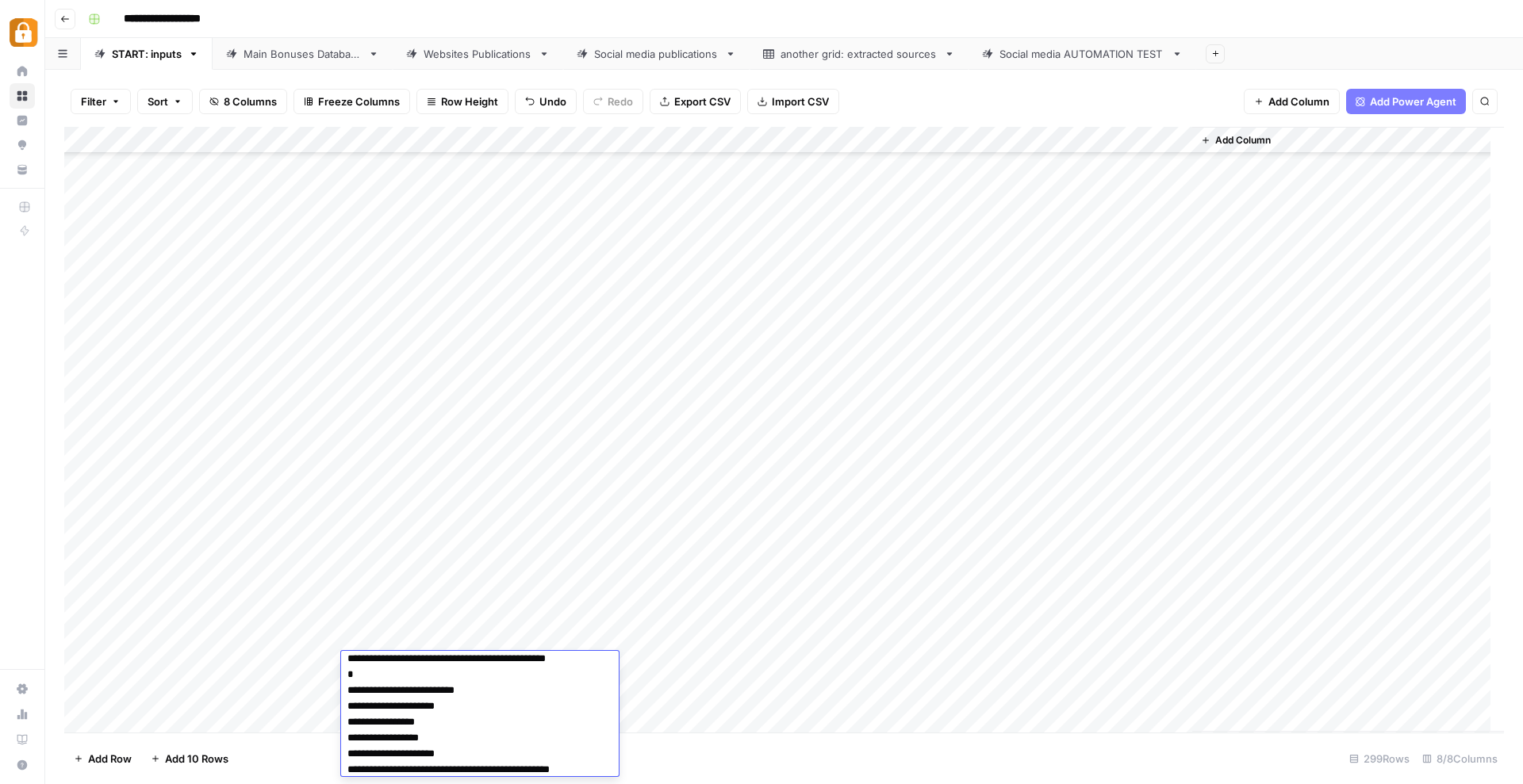
click at [756, 664] on div "Add Column" at bounding box center [784, 430] width 1439 height 606
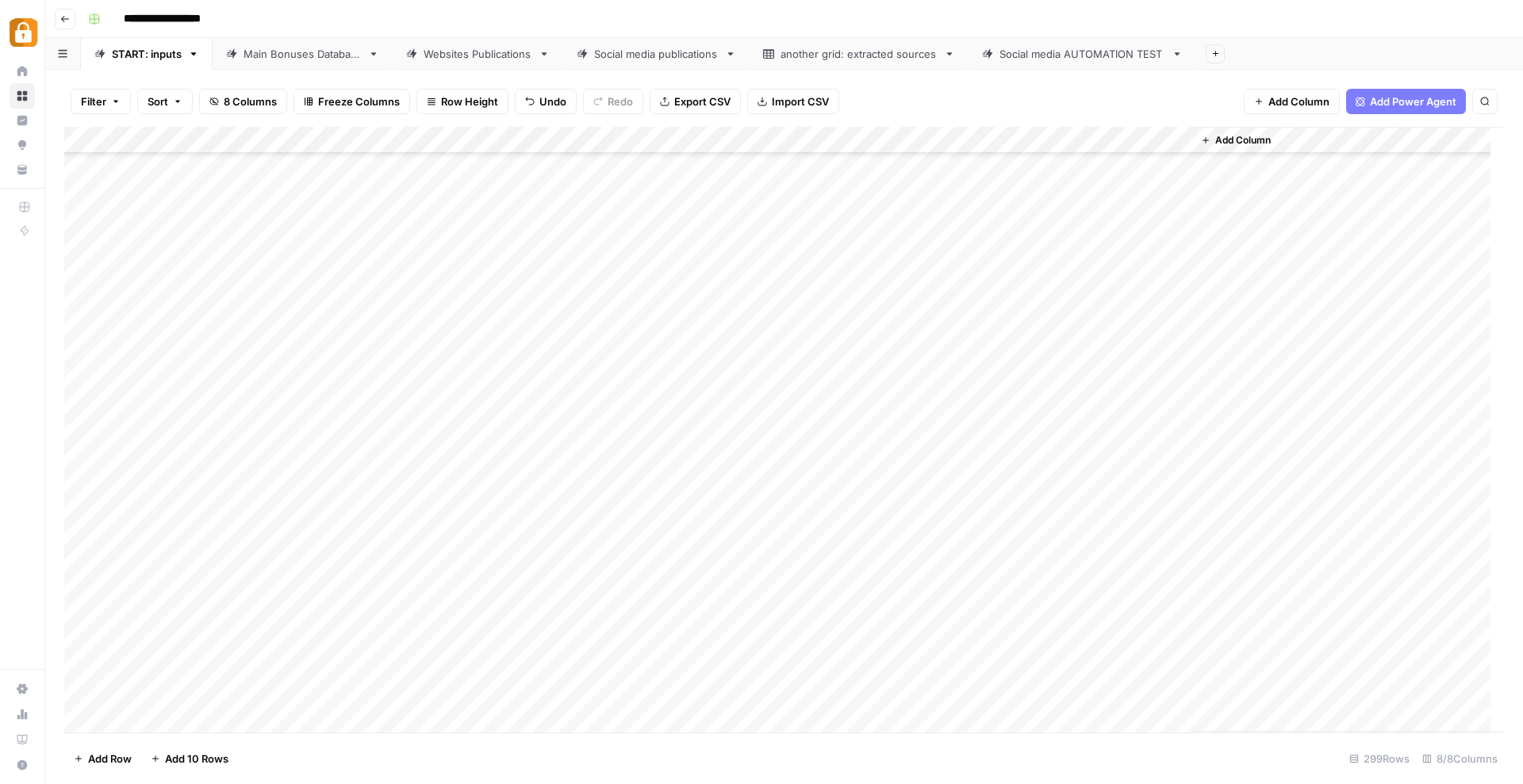
click at [756, 664] on div "Add Column" at bounding box center [784, 430] width 1439 height 606
click at [749, 723] on button "Telegram" at bounding box center [750, 727] width 59 height 19
click at [947, 665] on div "Add Column" at bounding box center [784, 430] width 1439 height 606
click at [964, 637] on div "Add Column" at bounding box center [784, 430] width 1439 height 606
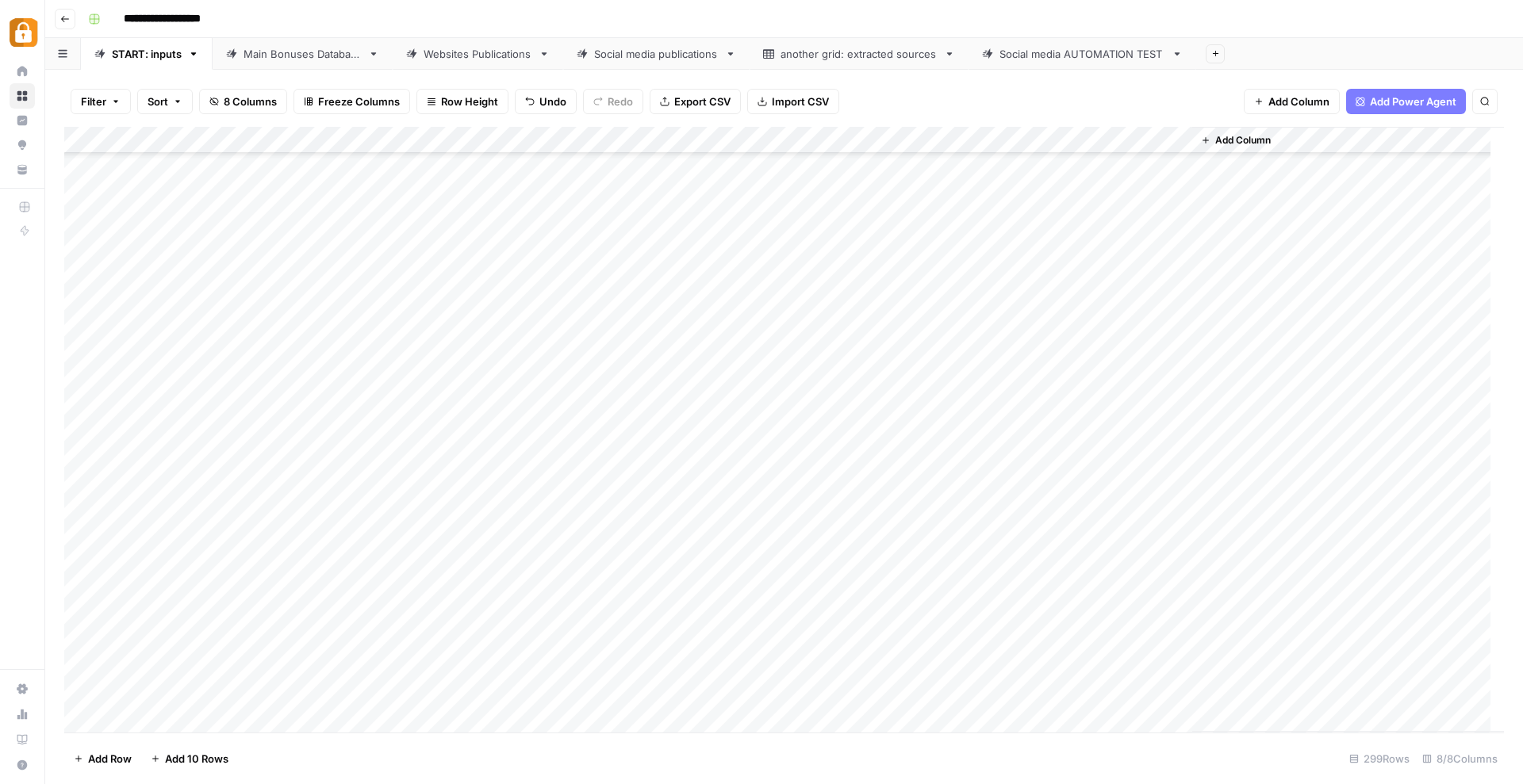
drag, startPoint x: 1014, startPoint y: 651, endPoint x: 1014, endPoint y: 662, distance: 11.0
click at [1014, 662] on div "Add Column" at bounding box center [784, 430] width 1439 height 606
click at [1104, 666] on div "Add Column" at bounding box center [784, 430] width 1439 height 606
click at [320, 681] on div "Add Column" at bounding box center [784, 430] width 1439 height 606
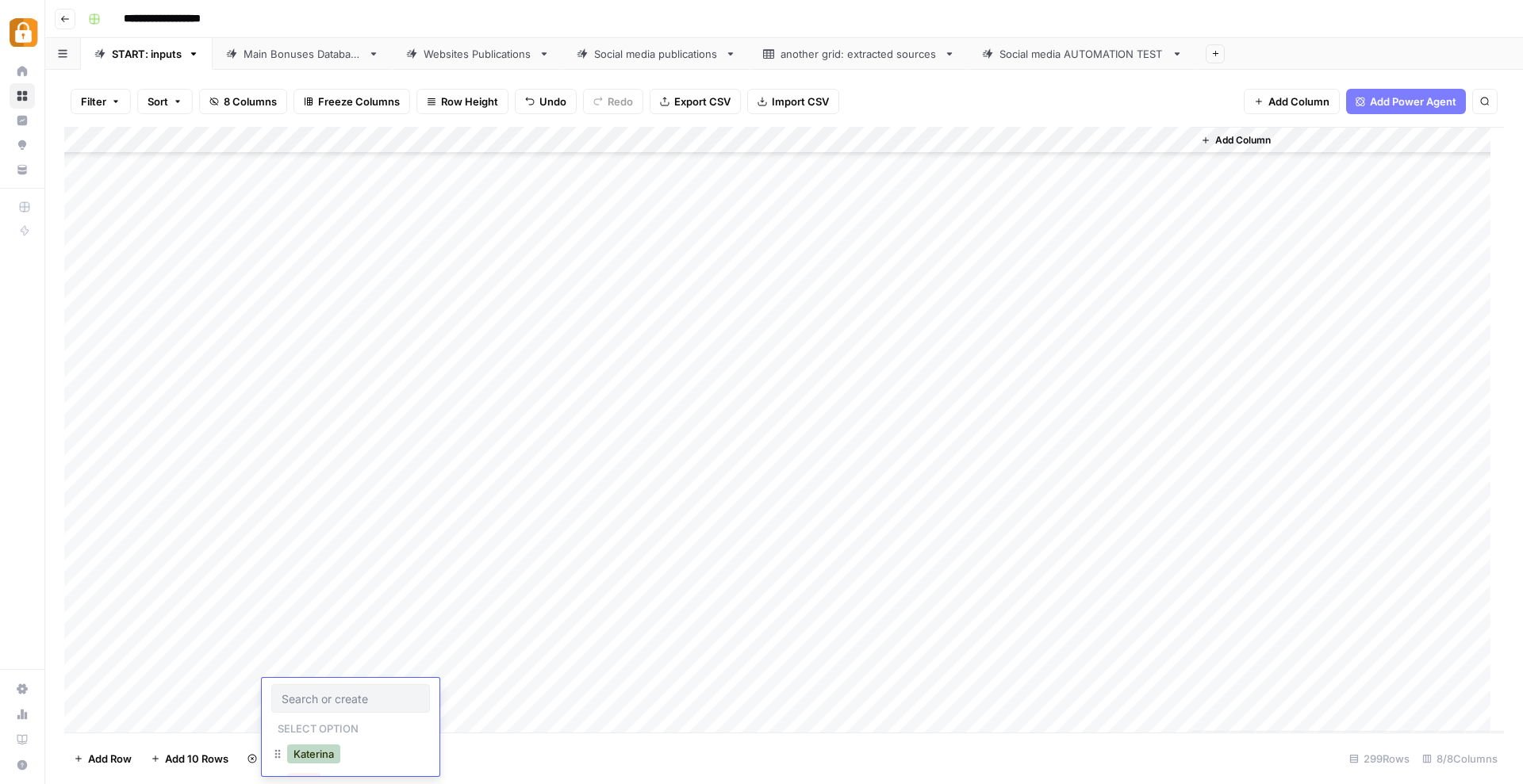
click at [311, 749] on button "Katerina" at bounding box center [314, 754] width 53 height 19
click at [420, 683] on div "Add Column" at bounding box center [784, 430] width 1439 height 606
paste textarea "**********"
type textarea "**********"
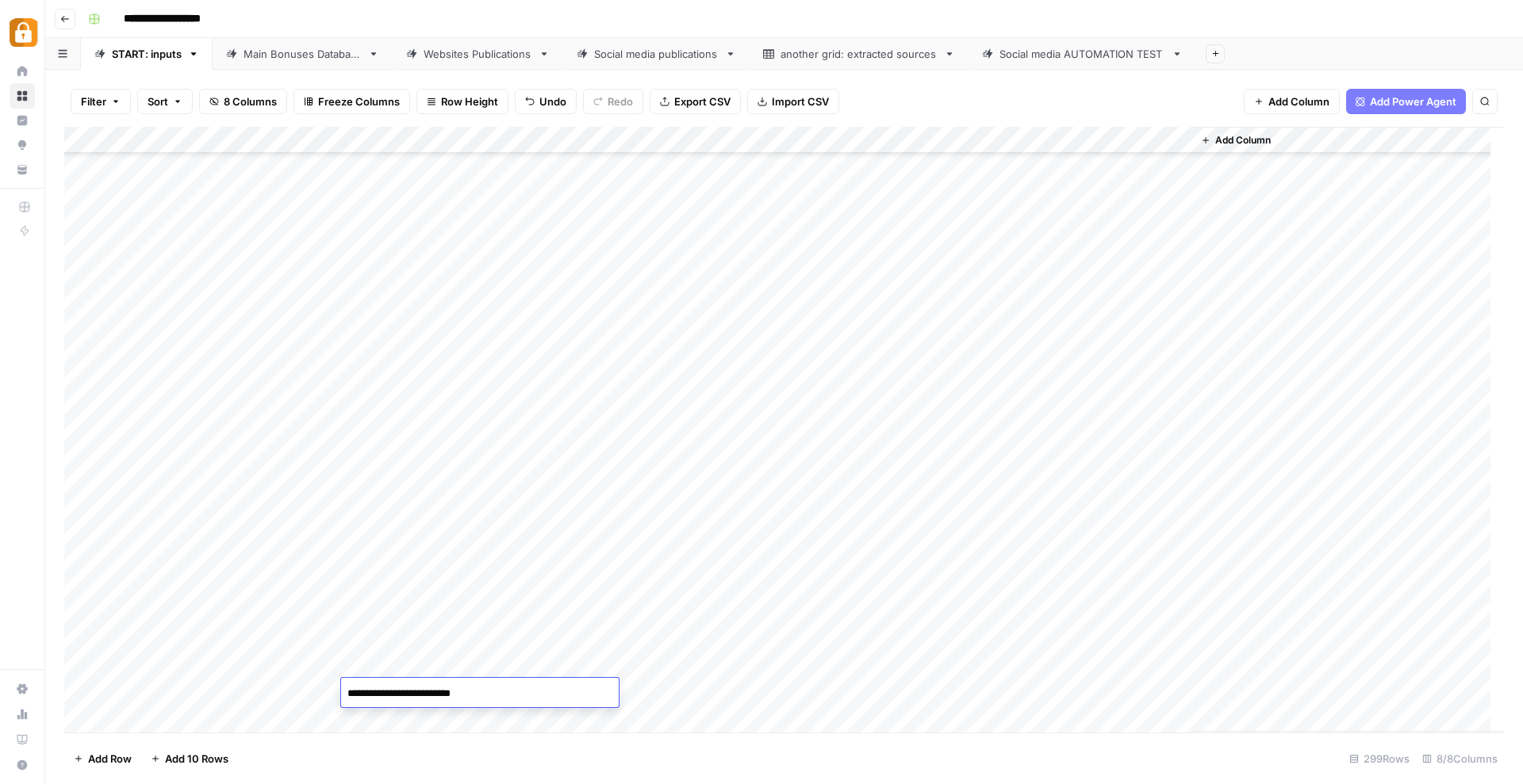
scroll to position [130, 0]
click at [739, 690] on div "Add Column" at bounding box center [784, 430] width 1439 height 606
click at [768, 741] on div "Telegram" at bounding box center [784, 755] width 159 height 29
click at [759, 751] on button "Telegram" at bounding box center [750, 754] width 59 height 19
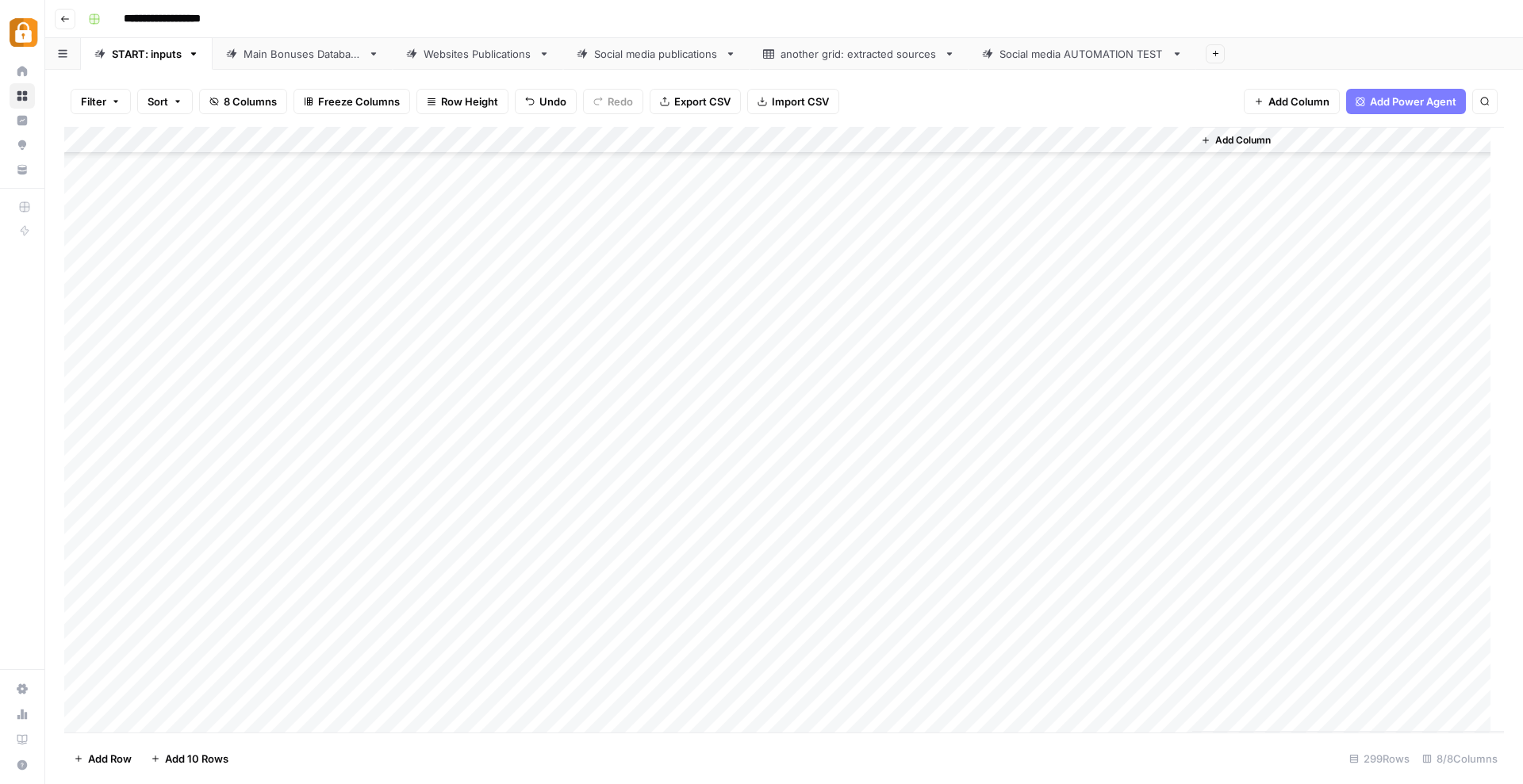
click at [964, 695] on div "Add Column" at bounding box center [784, 430] width 1439 height 606
click at [987, 661] on div "Add Column" at bounding box center [784, 430] width 1439 height 606
drag, startPoint x: 1012, startPoint y: 677, endPoint x: 1012, endPoint y: 689, distance: 12.0
click at [1012, 689] on div "Add Column" at bounding box center [784, 430] width 1439 height 606
click at [1102, 694] on div "Add Column" at bounding box center [784, 430] width 1439 height 606
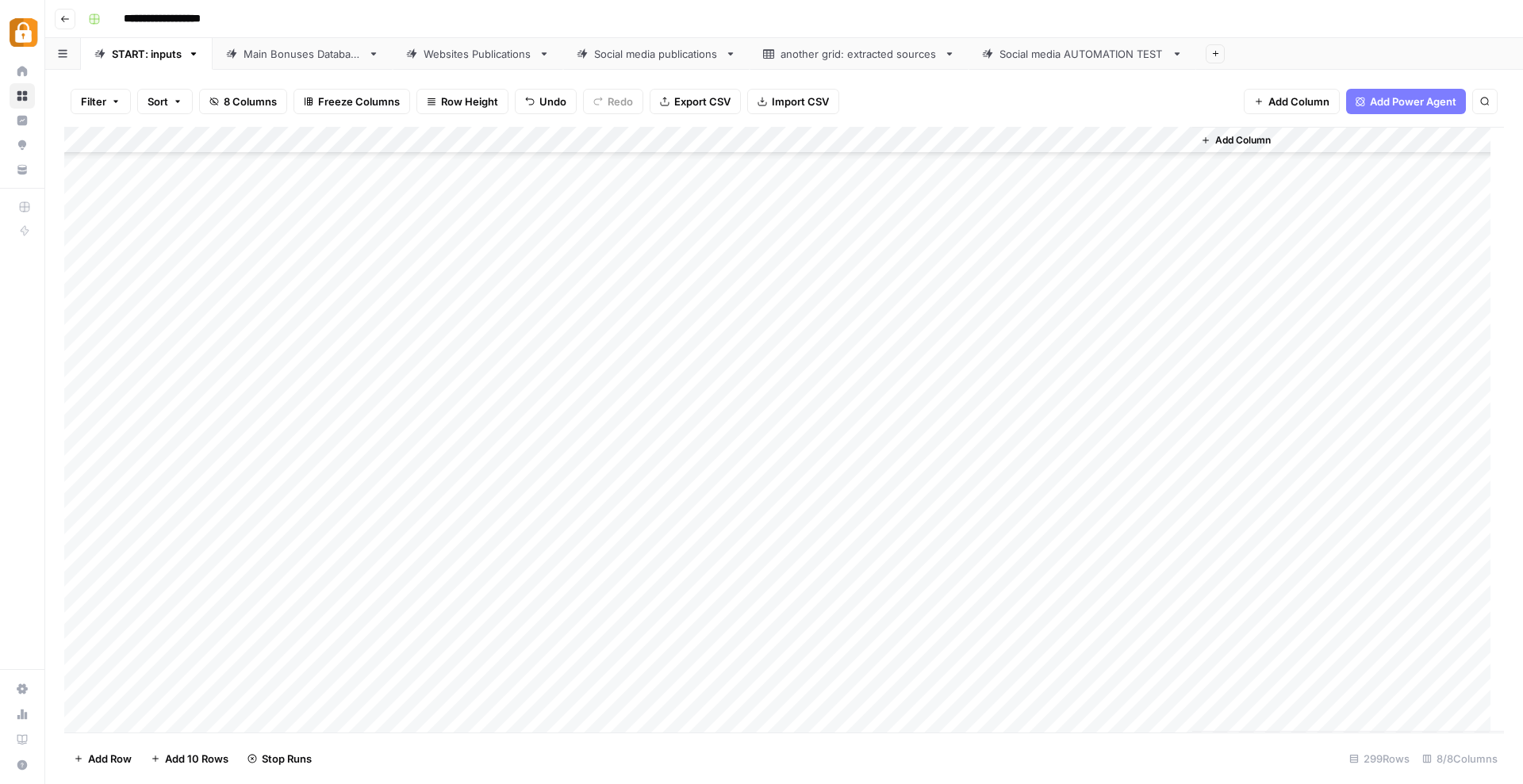
click at [160, 721] on div "Add Column" at bounding box center [784, 430] width 1439 height 606
click at [313, 695] on textarea at bounding box center [245, 693] width 254 height 22
click at [583, 697] on div "Add Column" at bounding box center [784, 430] width 1439 height 606
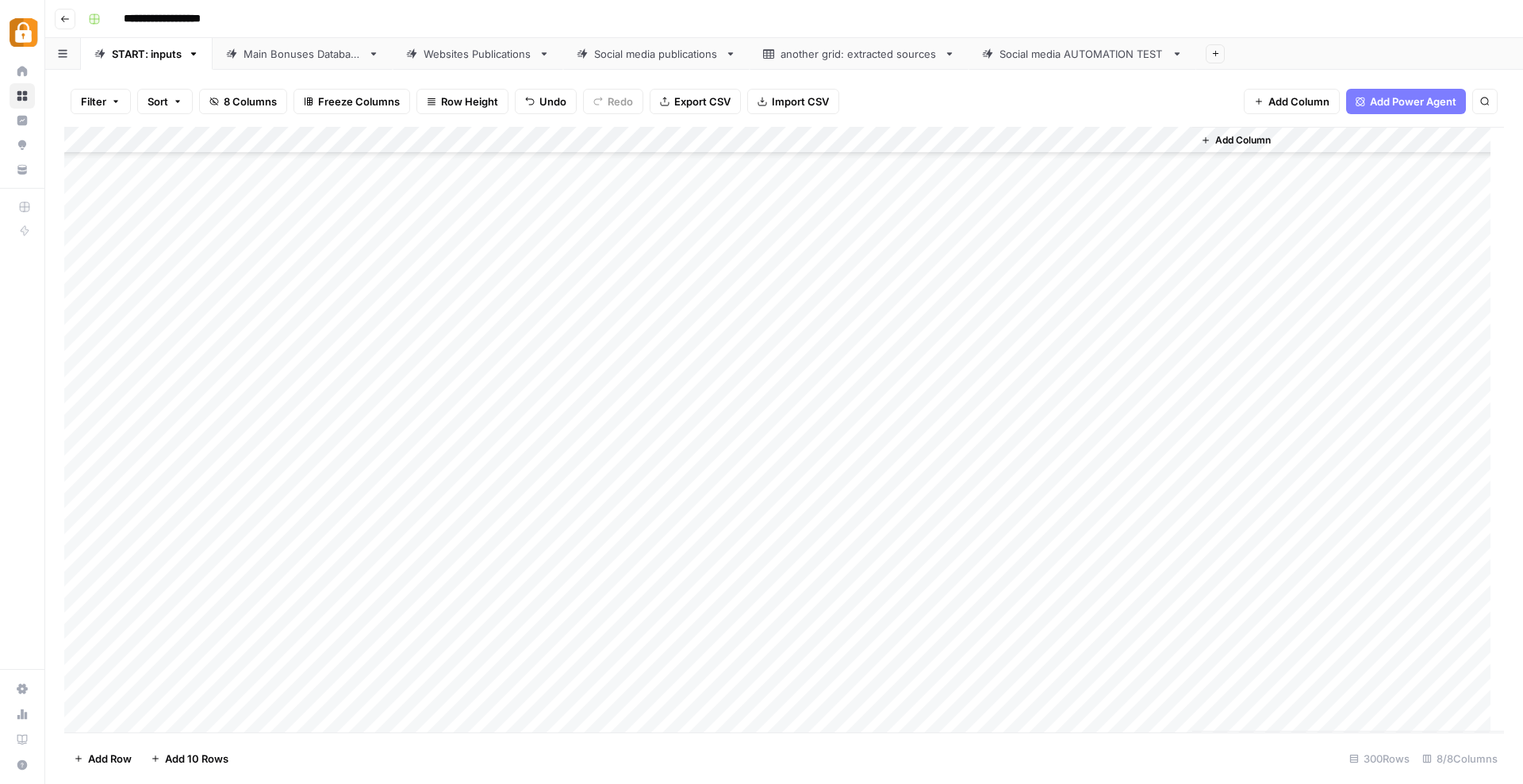
click at [313, 688] on div "Add Column" at bounding box center [784, 430] width 1439 height 606
click at [310, 749] on button "Katerina" at bounding box center [314, 754] width 53 height 19
click at [424, 695] on div "Add Column" at bounding box center [784, 430] width 1439 height 606
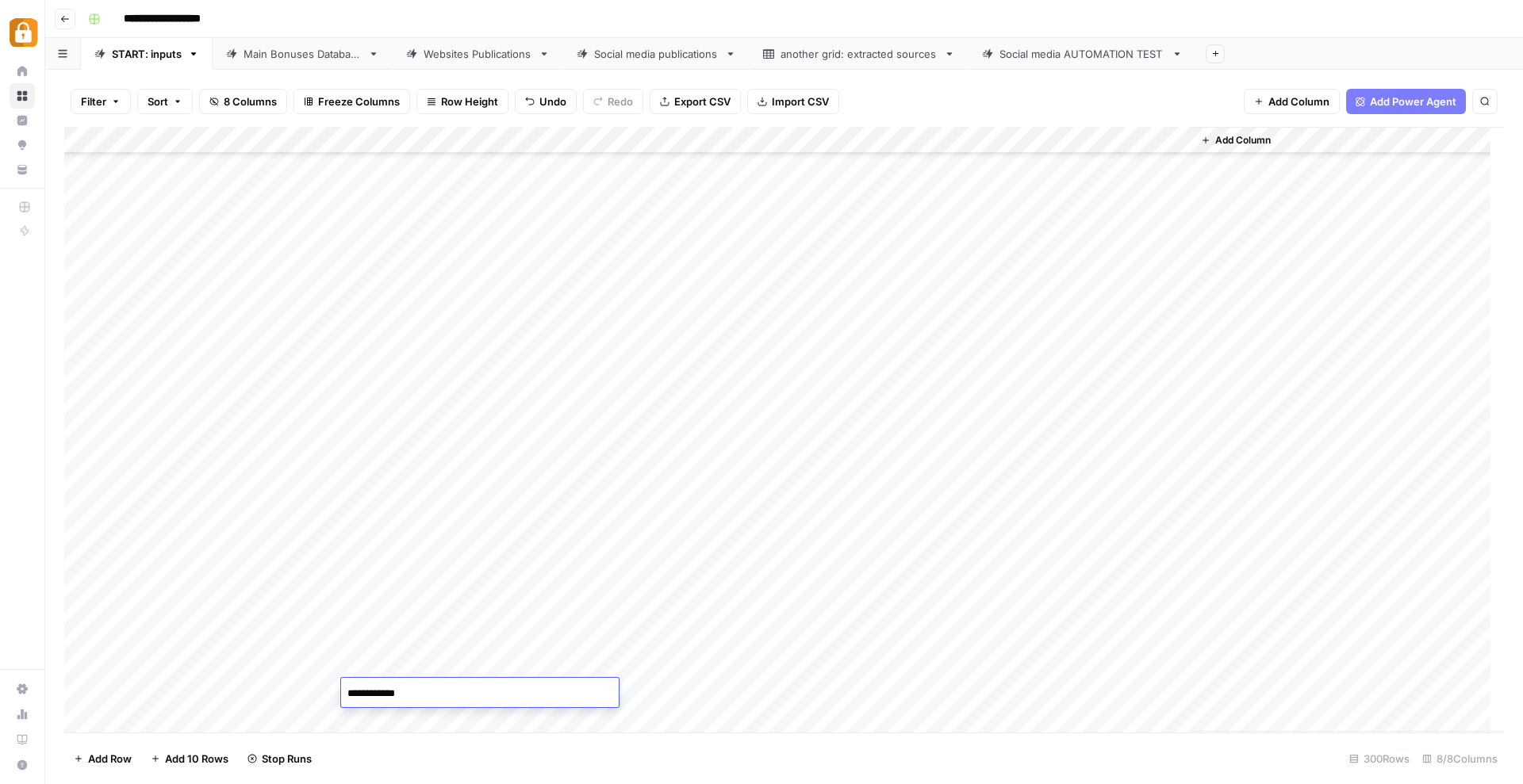
type textarea "**********"
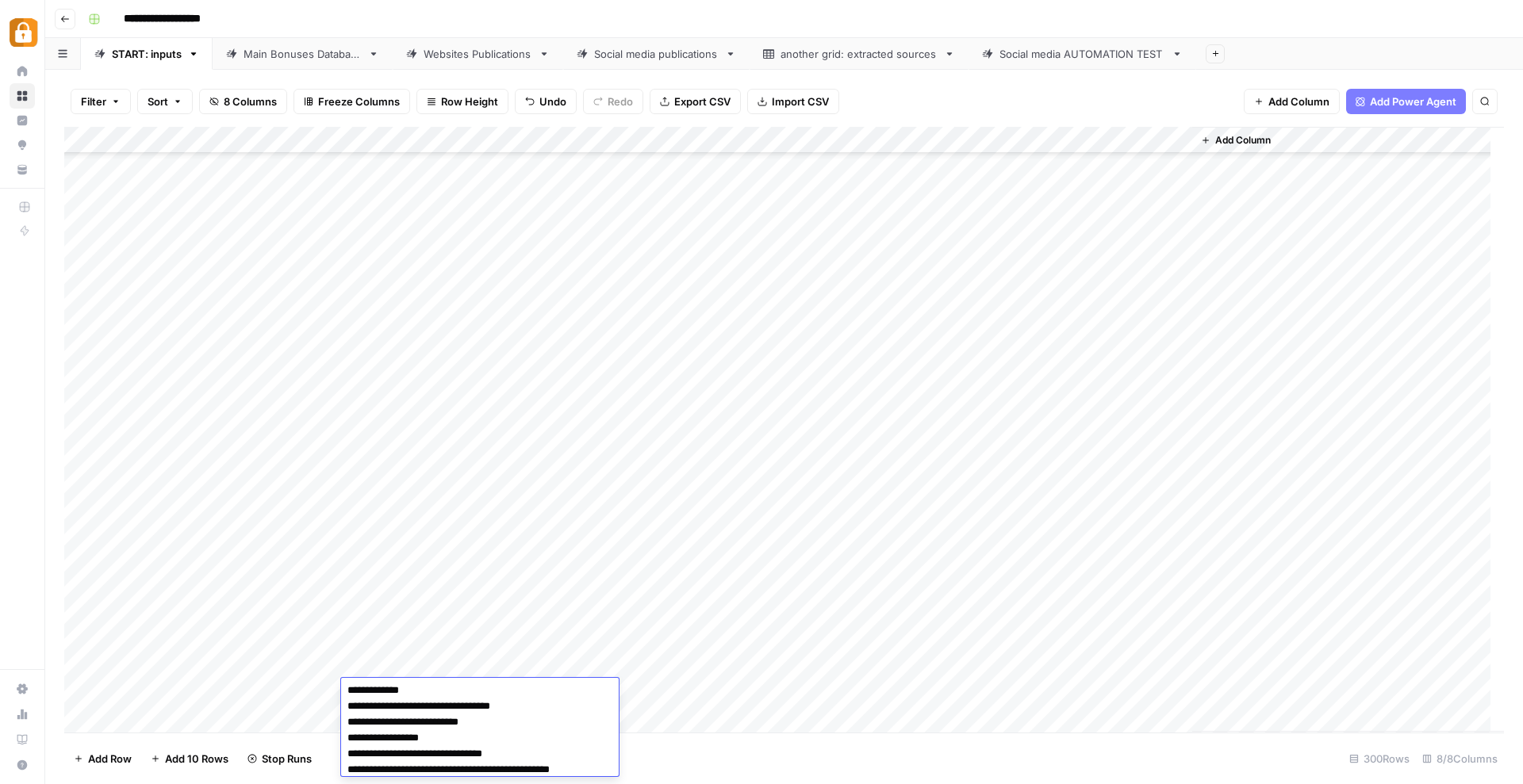
click at [748, 704] on div "Add Column" at bounding box center [784, 430] width 1439 height 606
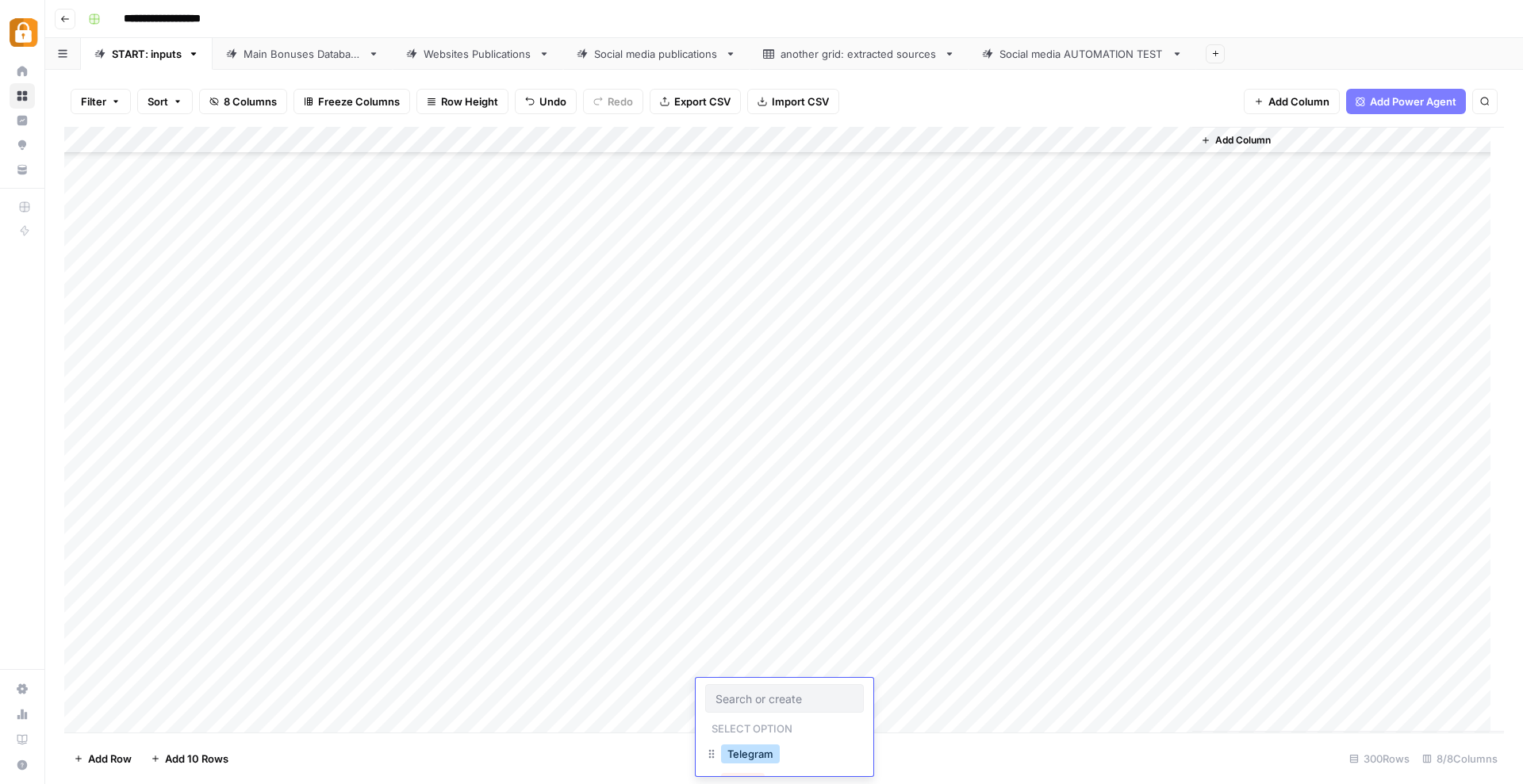
click at [737, 764] on button "Telegram" at bounding box center [750, 754] width 59 height 19
click at [963, 261] on div "Add Column" at bounding box center [784, 430] width 1439 height 606
click at [934, 686] on div "Add Column" at bounding box center [784, 430] width 1439 height 606
click at [1103, 693] on div "Add Column" at bounding box center [784, 430] width 1439 height 606
click at [177, 724] on div "Add Column" at bounding box center [784, 430] width 1439 height 606
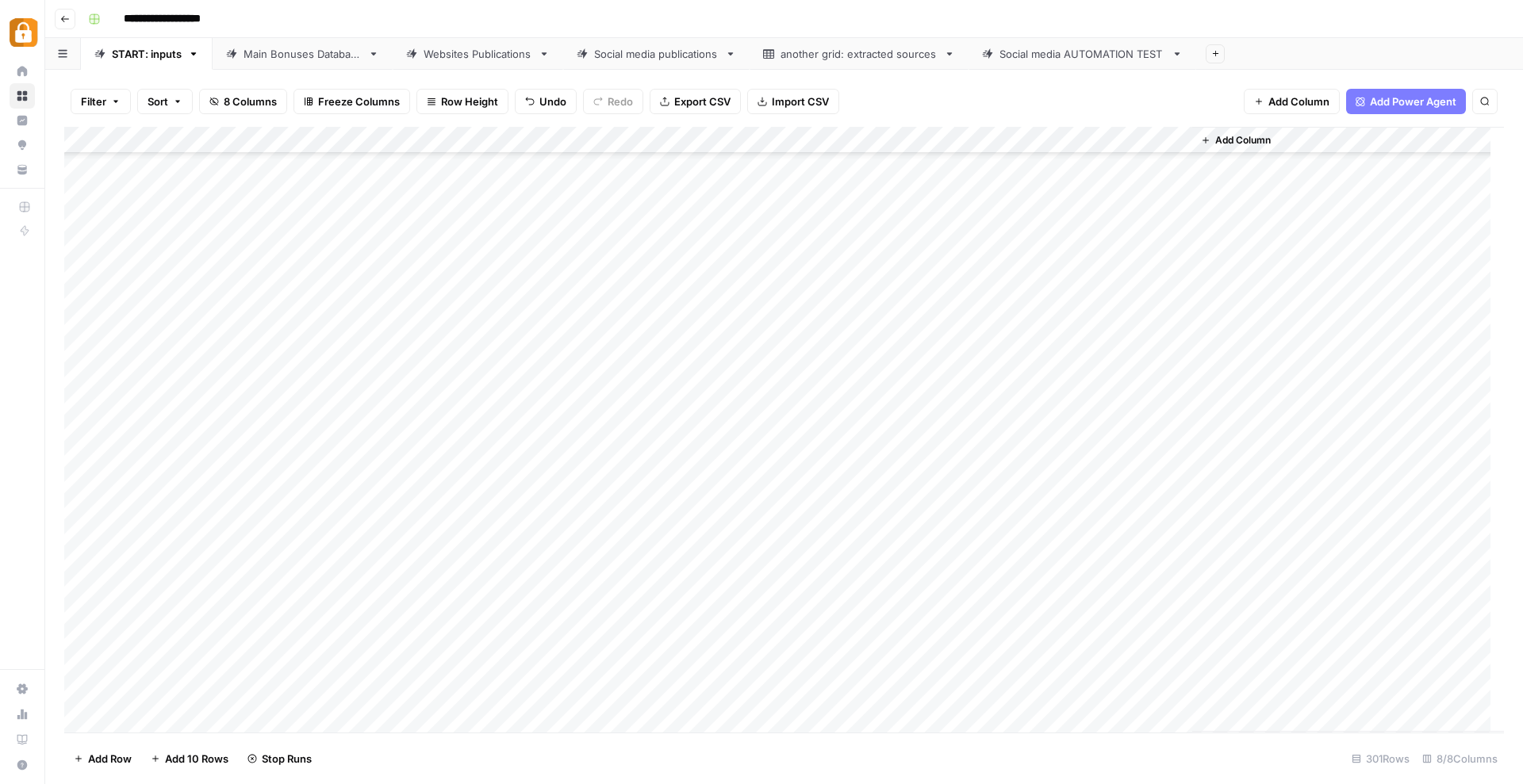
scroll to position [7561, 0]
click at [499, 687] on div "Add Column" at bounding box center [784, 430] width 1439 height 606
click at [307, 689] on div "Add Column" at bounding box center [784, 430] width 1439 height 606
click at [322, 750] on button "Katerina" at bounding box center [314, 754] width 53 height 19
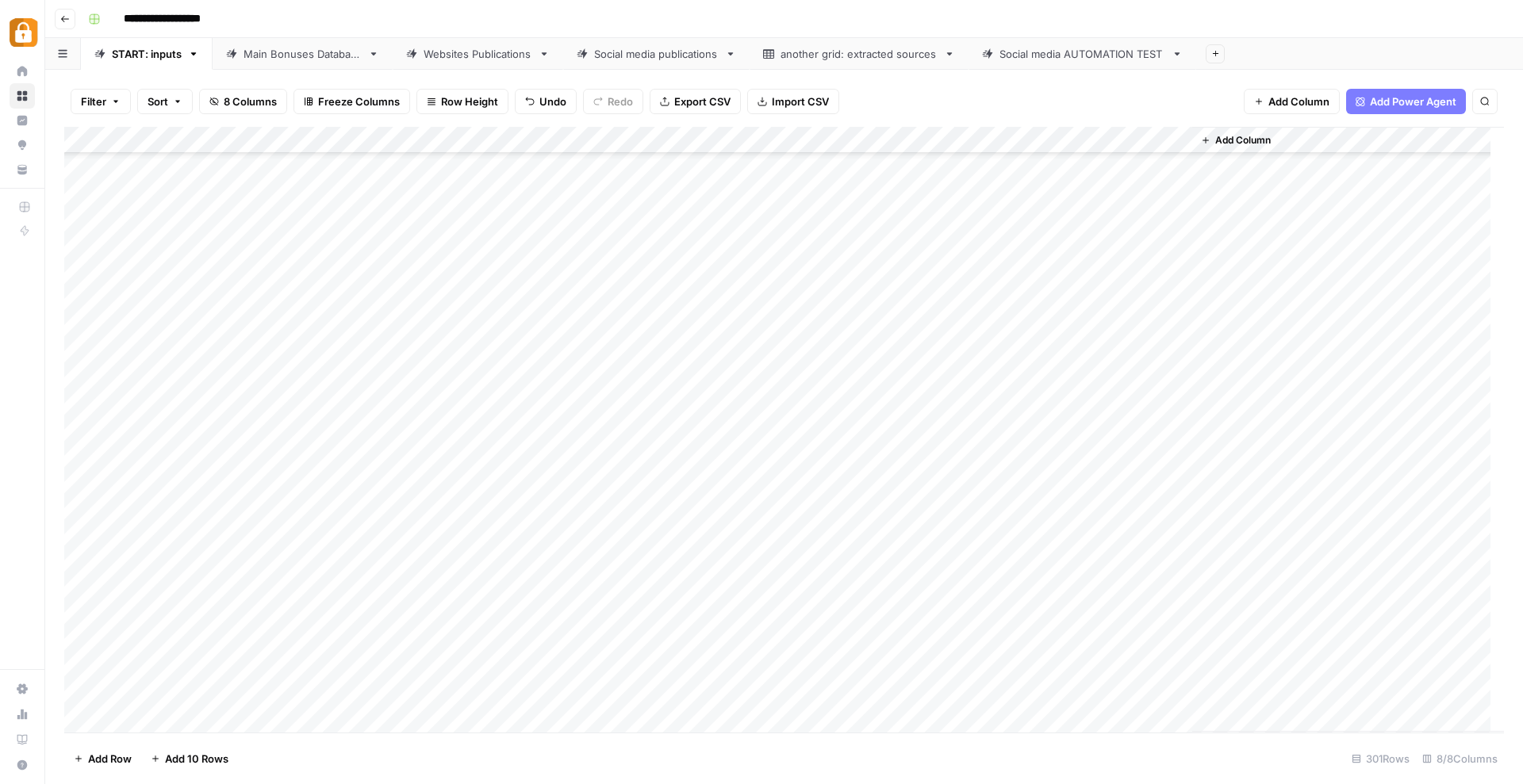
click at [437, 688] on div "Add Column" at bounding box center [784, 430] width 1439 height 606
type textarea "**********"
click at [755, 696] on div "Add Column" at bounding box center [784, 430] width 1439 height 606
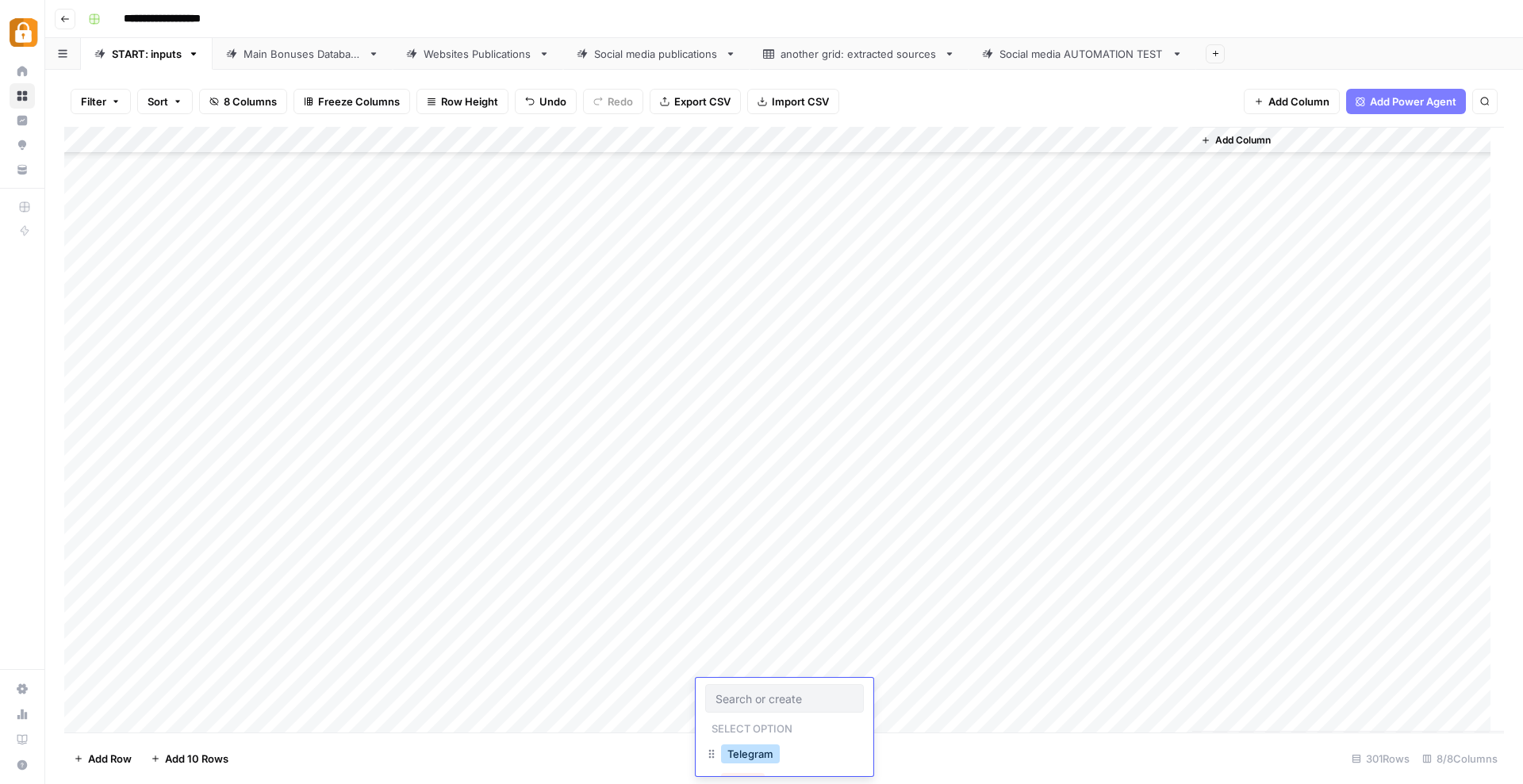
click at [762, 761] on button "Telegram" at bounding box center [750, 754] width 59 height 19
click at [954, 640] on div "Add Column" at bounding box center [784, 430] width 1439 height 606
click at [952, 695] on div "Add Column" at bounding box center [784, 430] width 1439 height 606
click at [1106, 691] on div "Add Column" at bounding box center [784, 430] width 1439 height 606
click at [162, 719] on div "Add Column" at bounding box center [784, 430] width 1439 height 606
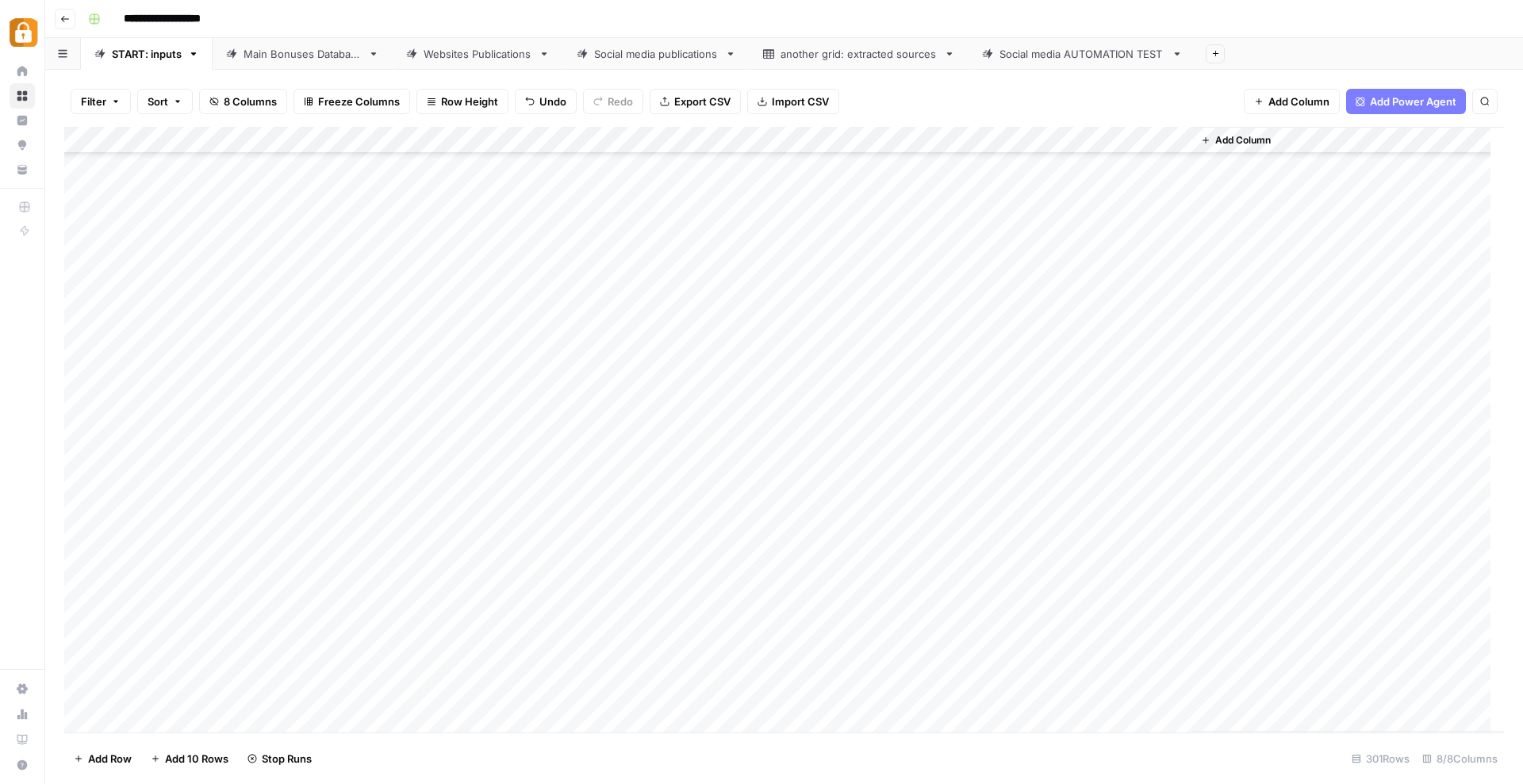
scroll to position [7588, 0]
click at [614, 713] on div "Add Column" at bounding box center [784, 430] width 1439 height 606
click at [313, 693] on div "Add Column" at bounding box center [784, 430] width 1439 height 606
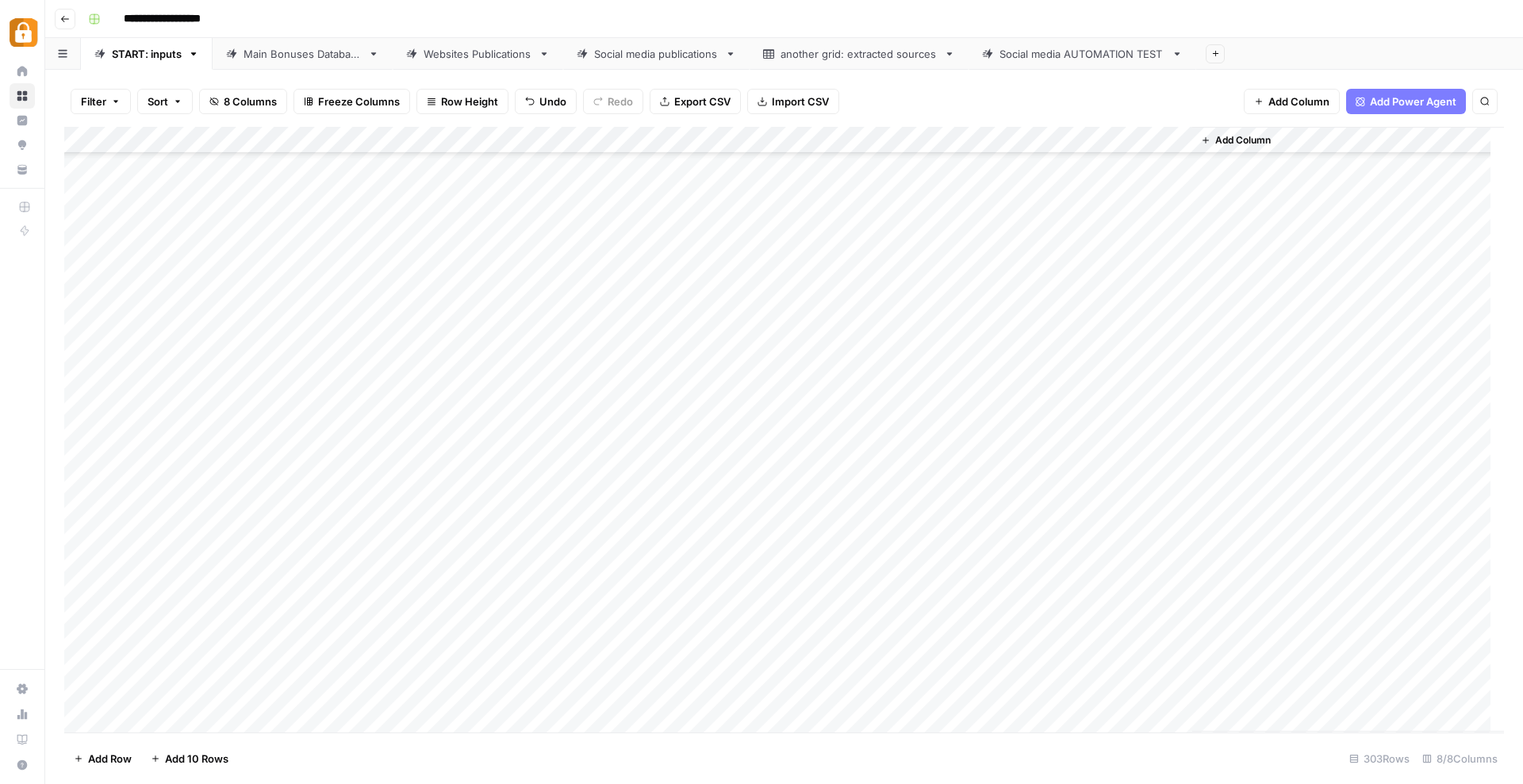
click at [782, 686] on div "Add Column" at bounding box center [784, 430] width 1439 height 606
click at [321, 677] on div "Add Column" at bounding box center [784, 430] width 1439 height 606
click at [321, 671] on div "Add Column" at bounding box center [784, 430] width 1439 height 606
click at [321, 671] on input "text" at bounding box center [350, 672] width 138 height 14
click at [314, 728] on button "Katerina" at bounding box center [314, 728] width 53 height 19
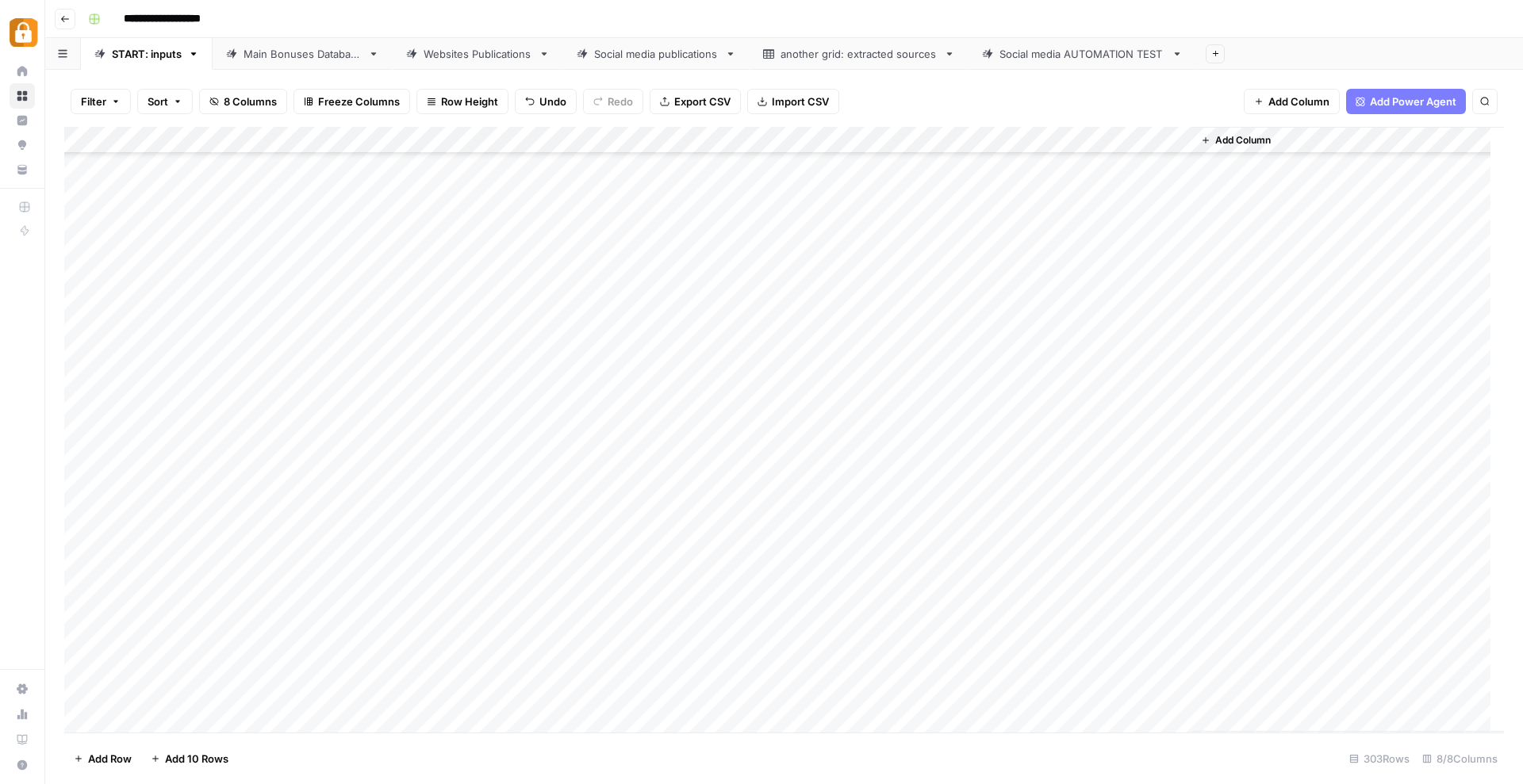
click at [436, 661] on div "Add Column" at bounding box center [784, 430] width 1439 height 606
type textarea "**********"
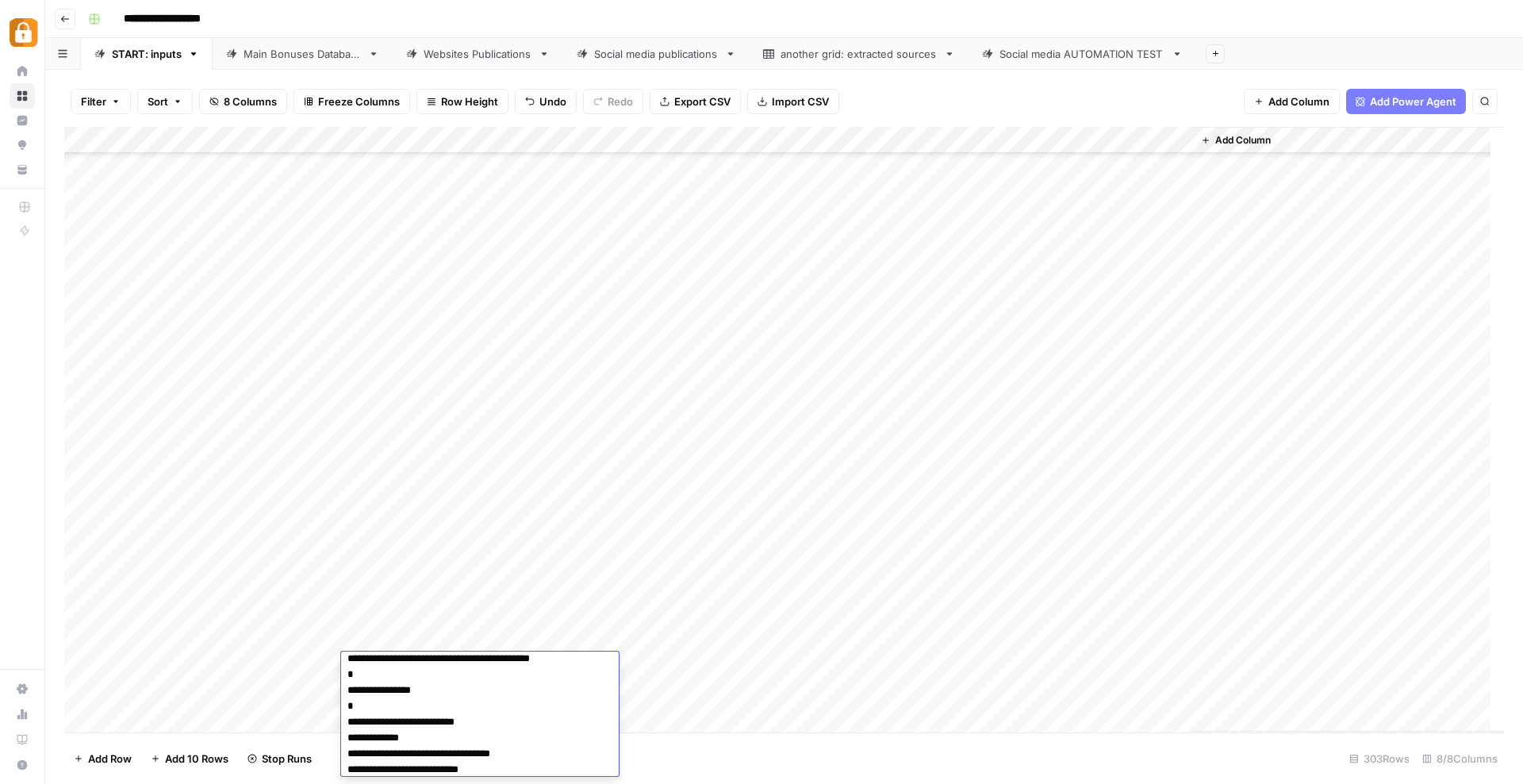
scroll to position [0, 0]
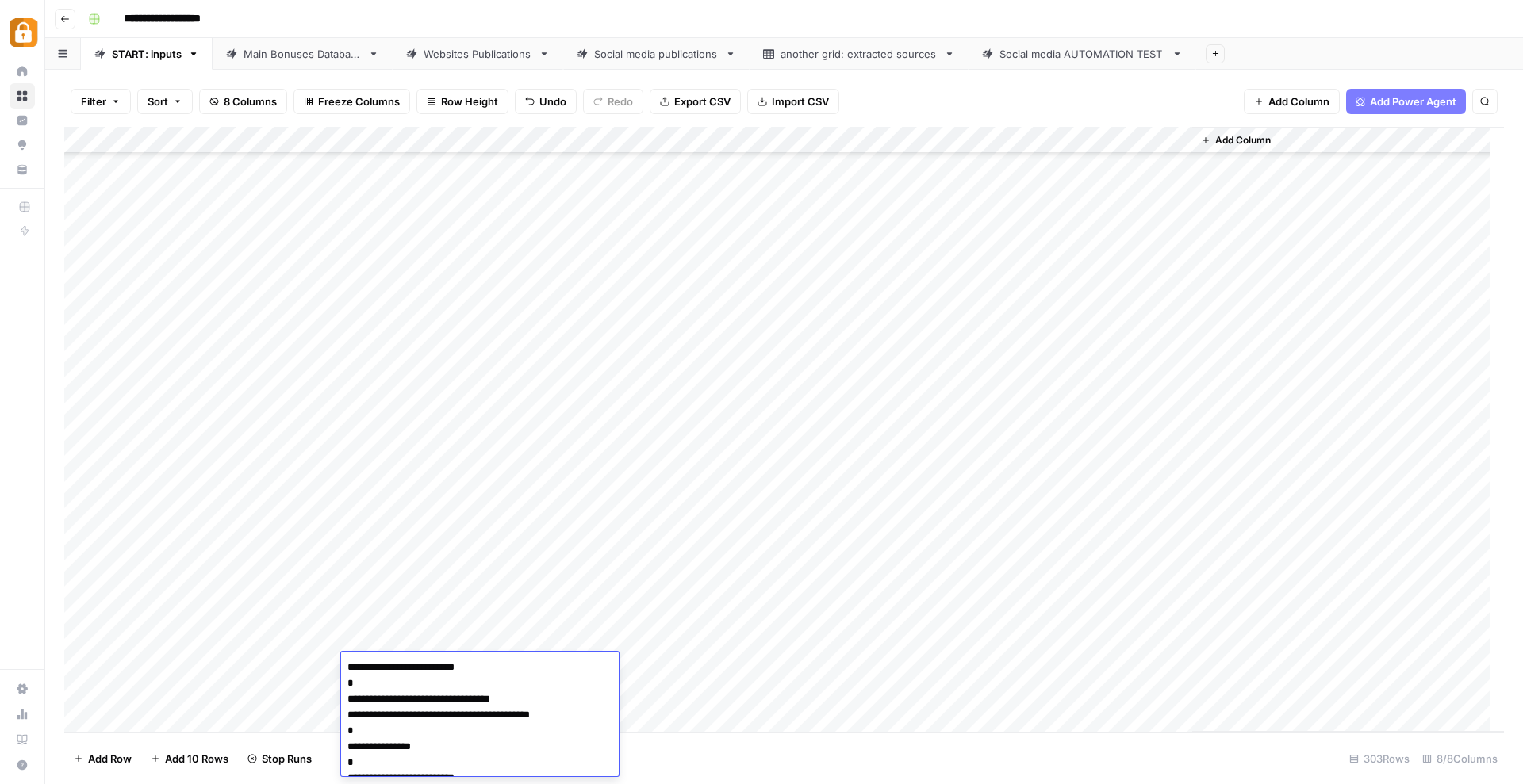
click at [775, 702] on div "Add Column" at bounding box center [784, 430] width 1439 height 606
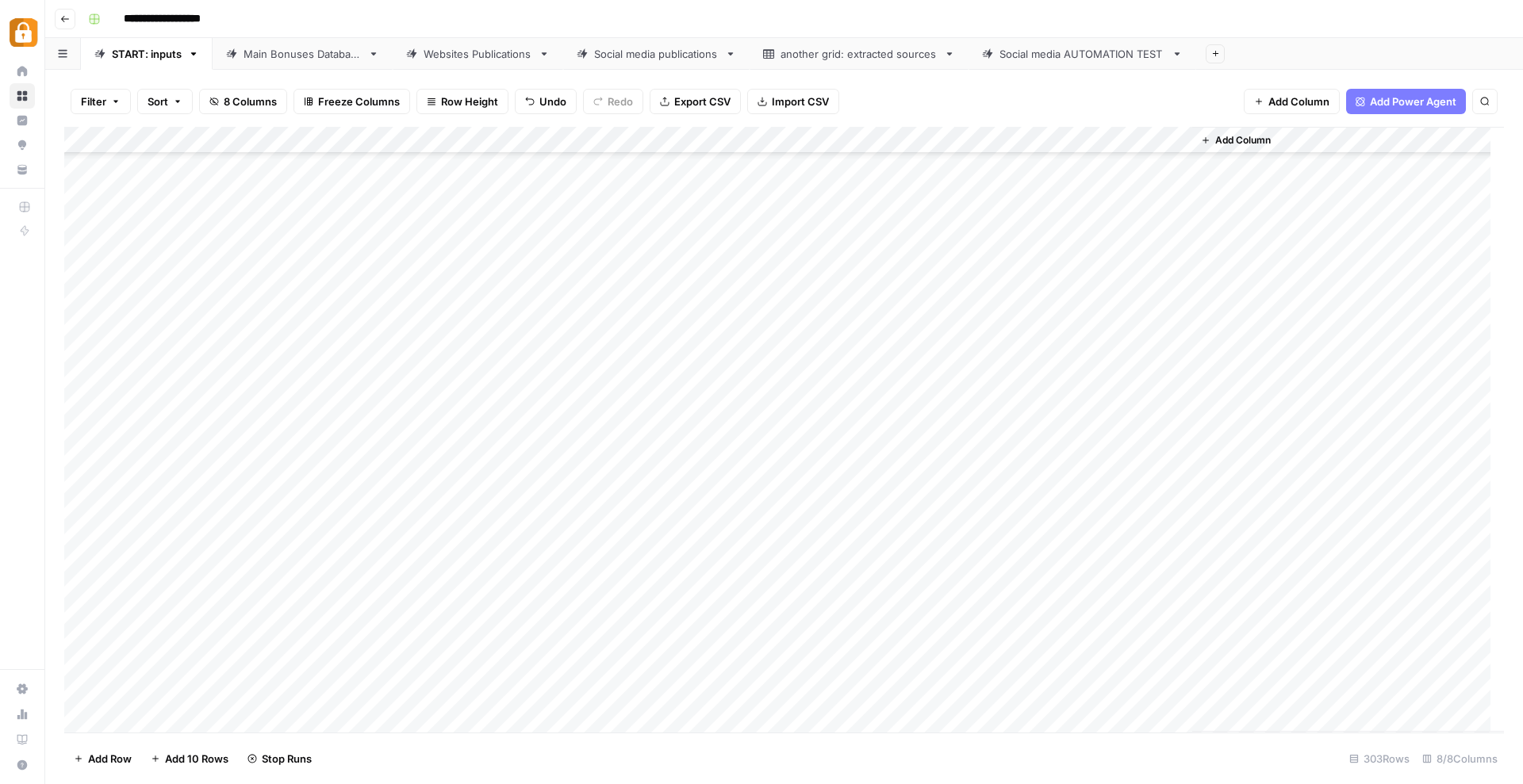
click at [743, 652] on div "Add Column" at bounding box center [784, 430] width 1439 height 606
click at [743, 662] on div "Add Column" at bounding box center [784, 430] width 1439 height 606
click at [765, 726] on button "Telegram" at bounding box center [750, 728] width 59 height 19
click at [963, 668] on div "Add Column" at bounding box center [784, 430] width 1439 height 606
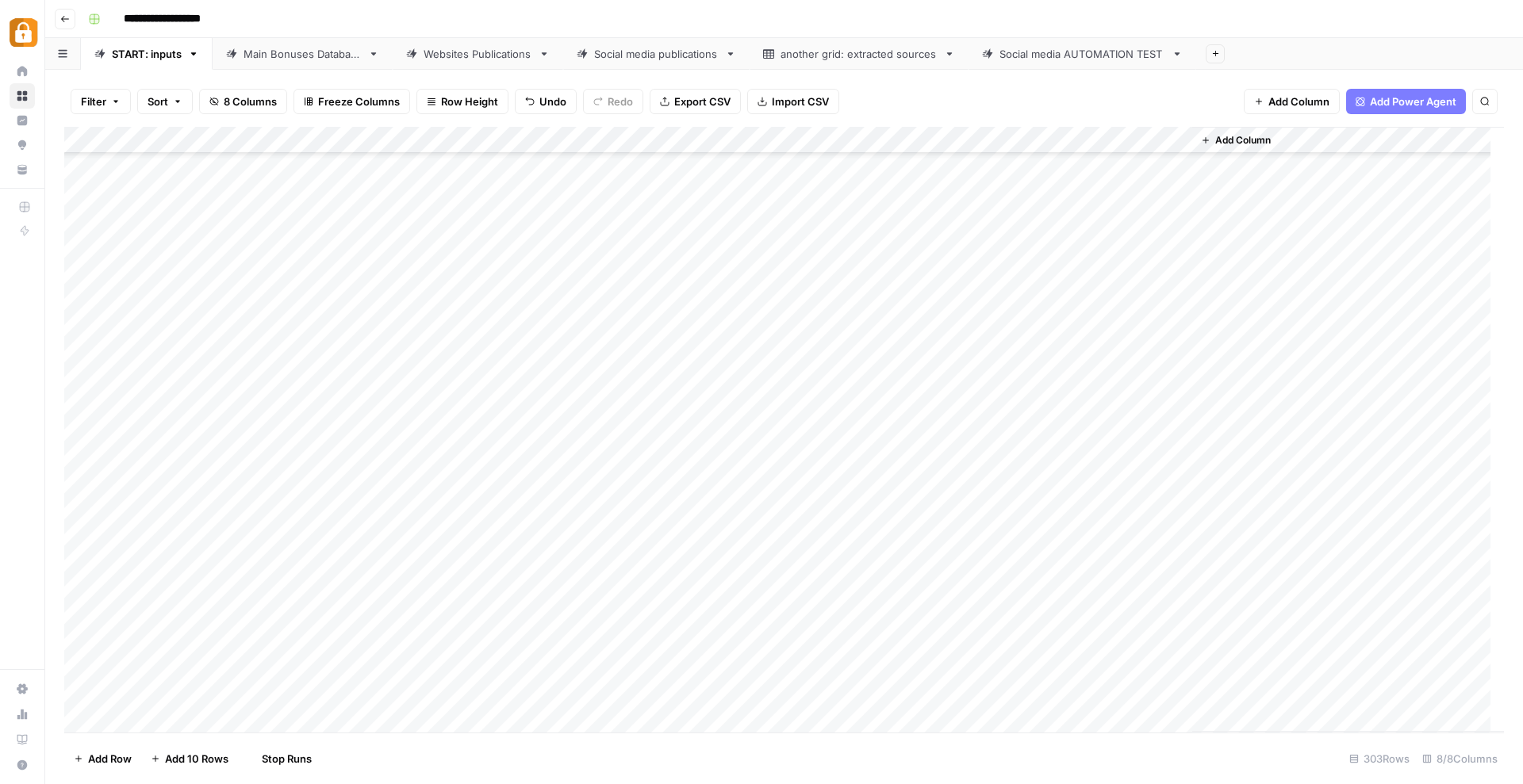
click at [963, 641] on div "Add Column" at bounding box center [784, 430] width 1439 height 606
drag, startPoint x: 1015, startPoint y: 652, endPoint x: 1014, endPoint y: 661, distance: 9.1
click at [1014, 661] on div "Add Column" at bounding box center [784, 430] width 1439 height 606
click at [1105, 662] on div "Add Column" at bounding box center [784, 430] width 1439 height 606
click at [304, 693] on div "Add Column" at bounding box center [784, 430] width 1439 height 606
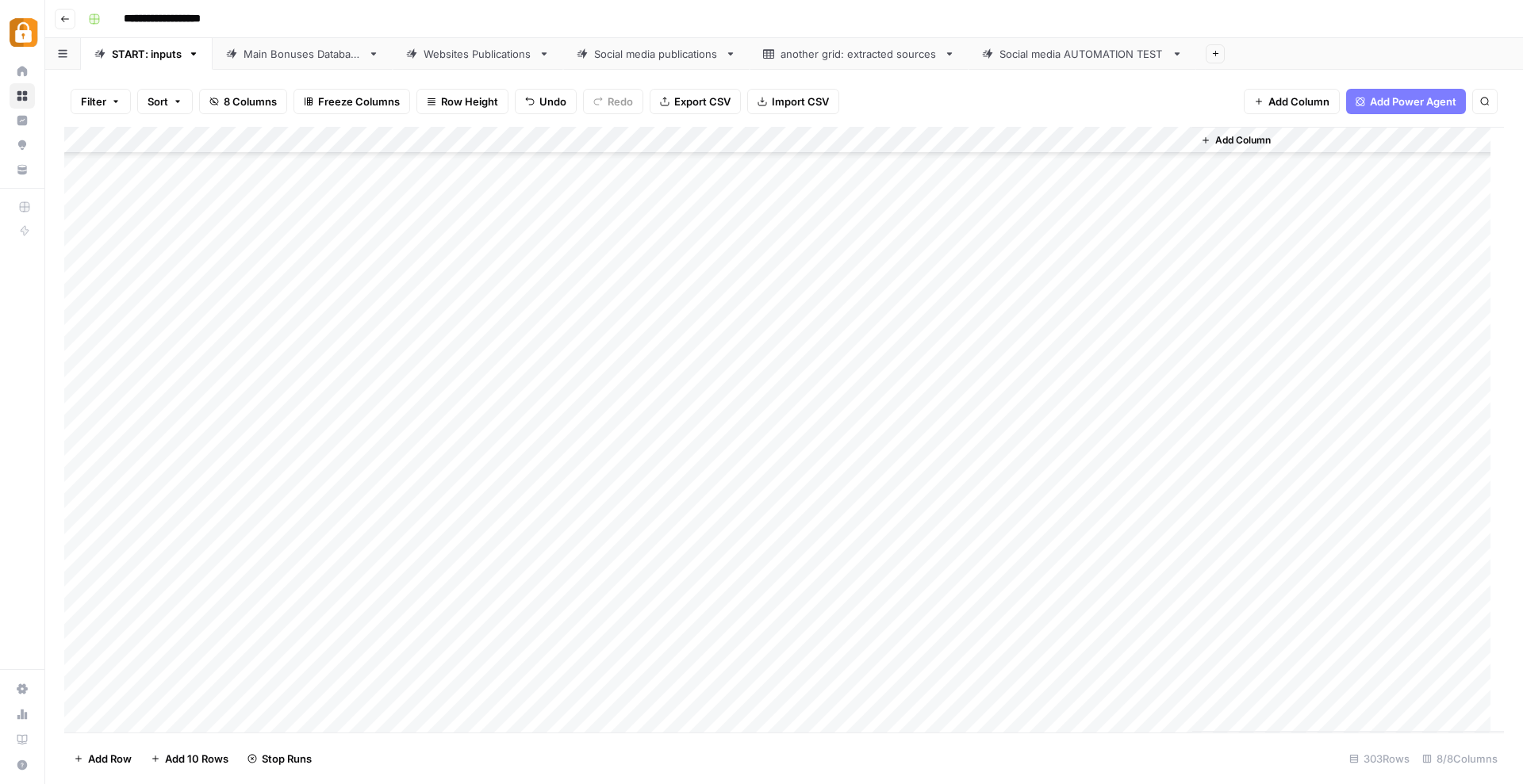
click at [304, 693] on div "Add Column" at bounding box center [784, 430] width 1439 height 606
click at [333, 758] on button "Katerina" at bounding box center [314, 755] width 53 height 19
click at [409, 695] on div "Add Column" at bounding box center [784, 430] width 1439 height 606
type textarea "**********"
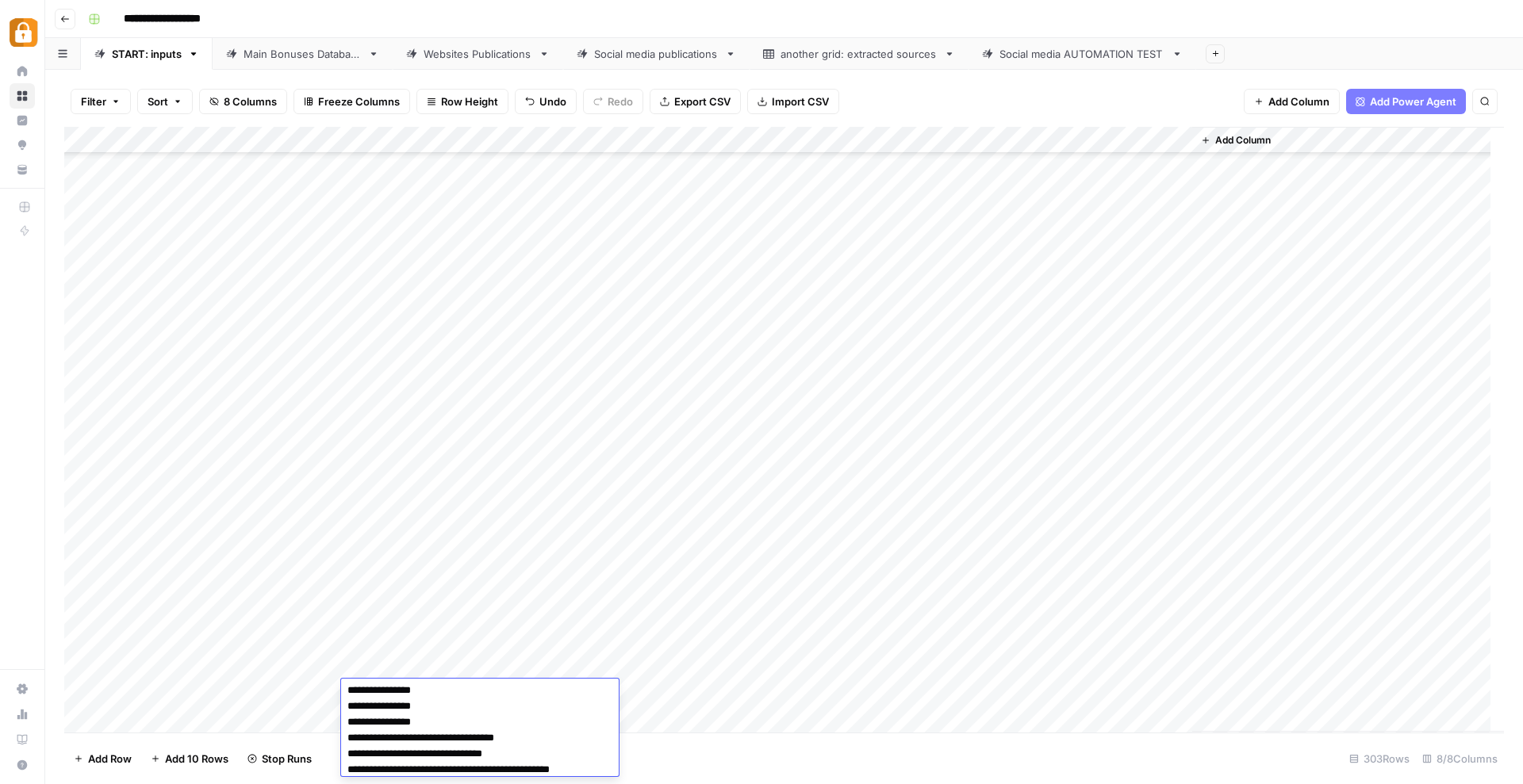
click at [749, 694] on div "Add Column" at bounding box center [784, 430] width 1439 height 606
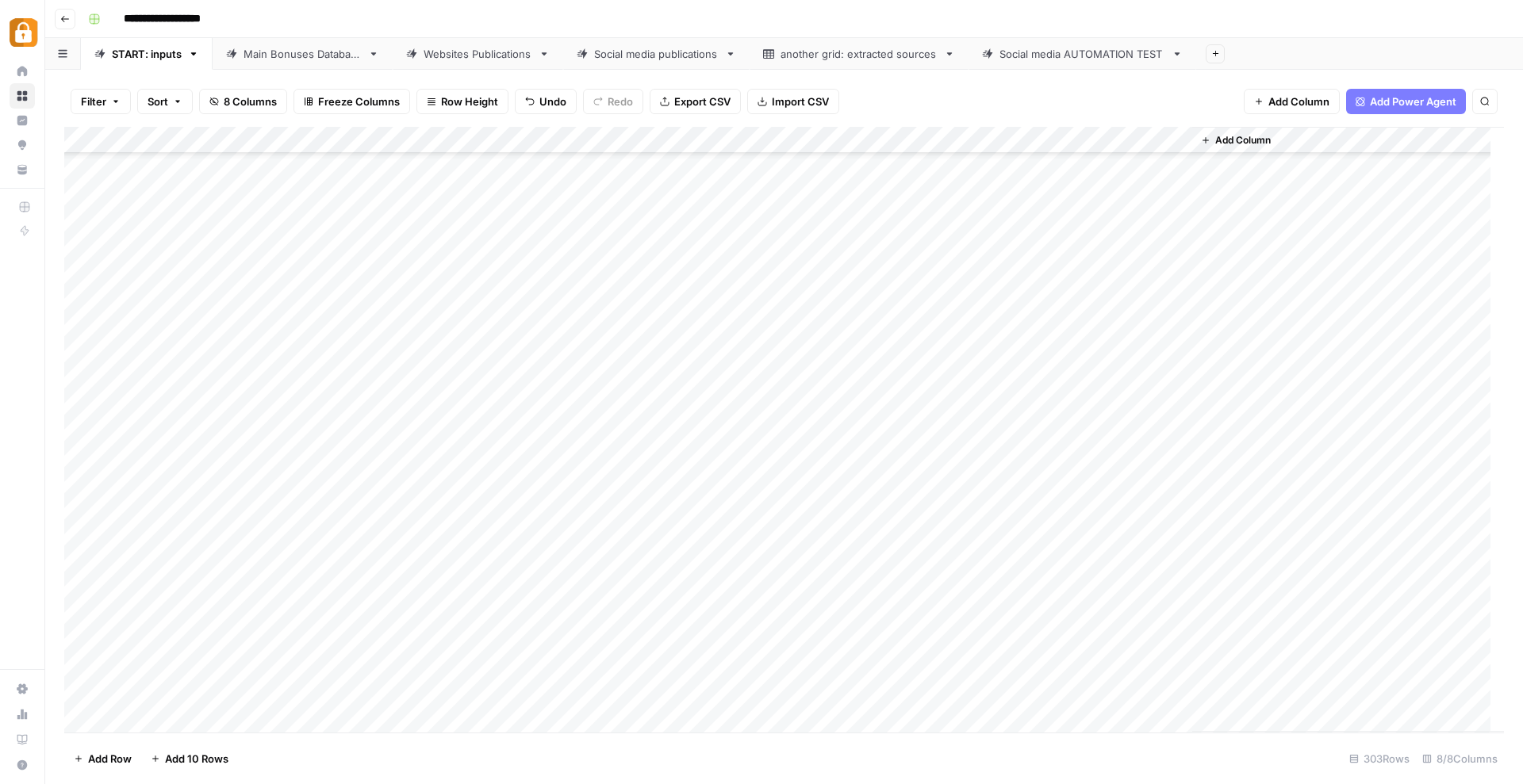
click at [749, 694] on div "Add Column" at bounding box center [784, 430] width 1439 height 606
click at [745, 748] on button "Telegram" at bounding box center [750, 755] width 59 height 19
click at [966, 671] on div "Add Column" at bounding box center [784, 430] width 1439 height 606
click at [1014, 685] on div "Add Column" at bounding box center [784, 430] width 1439 height 606
click at [1099, 695] on div "Add Column" at bounding box center [784, 430] width 1439 height 606
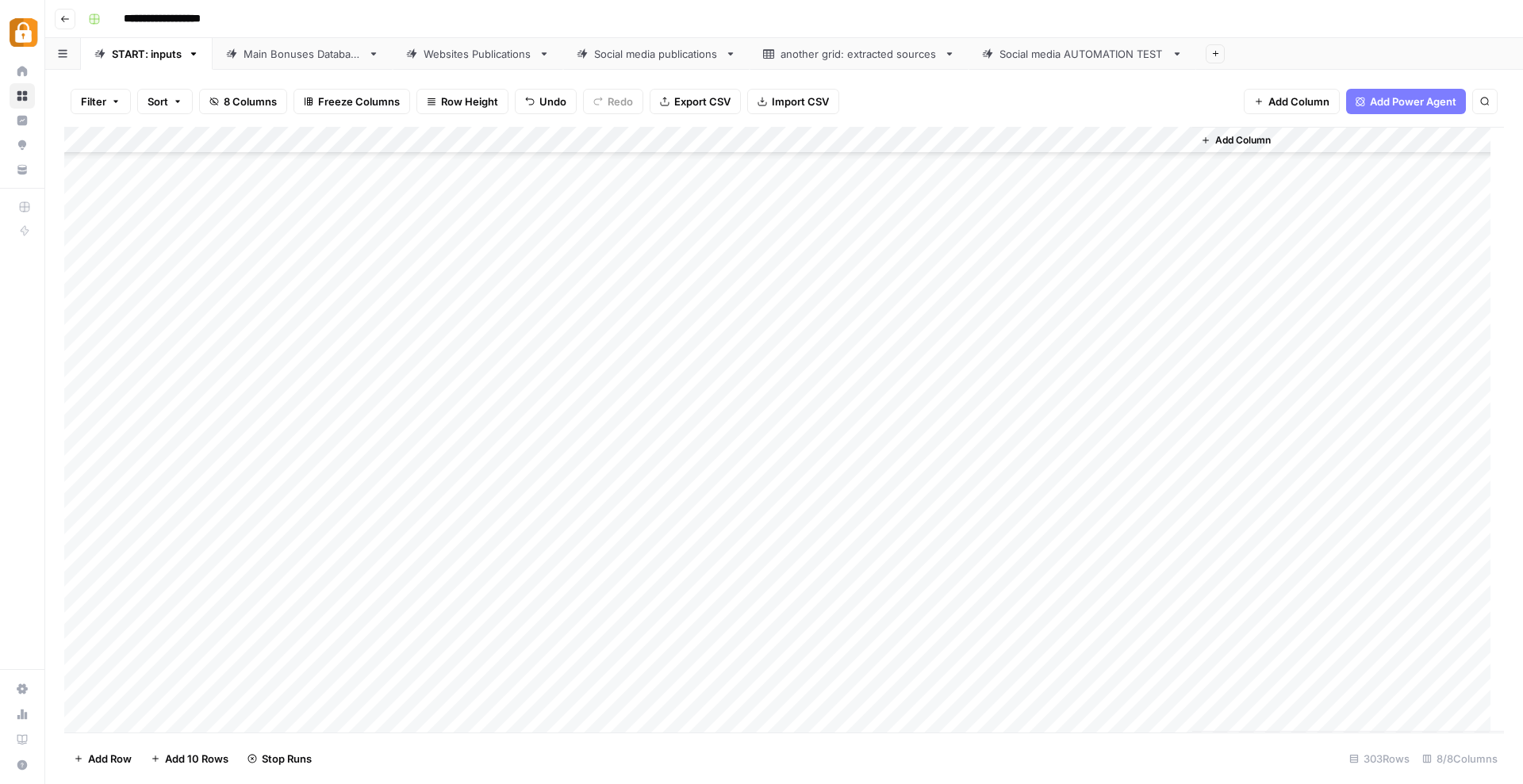
click at [155, 724] on div "Add Column" at bounding box center [784, 430] width 1439 height 606
drag, startPoint x: 590, startPoint y: 717, endPoint x: 317, endPoint y: 691, distance: 274.2
click at [589, 717] on div "Add Column" at bounding box center [784, 430] width 1439 height 606
click at [304, 689] on div "Add Column" at bounding box center [784, 430] width 1439 height 606
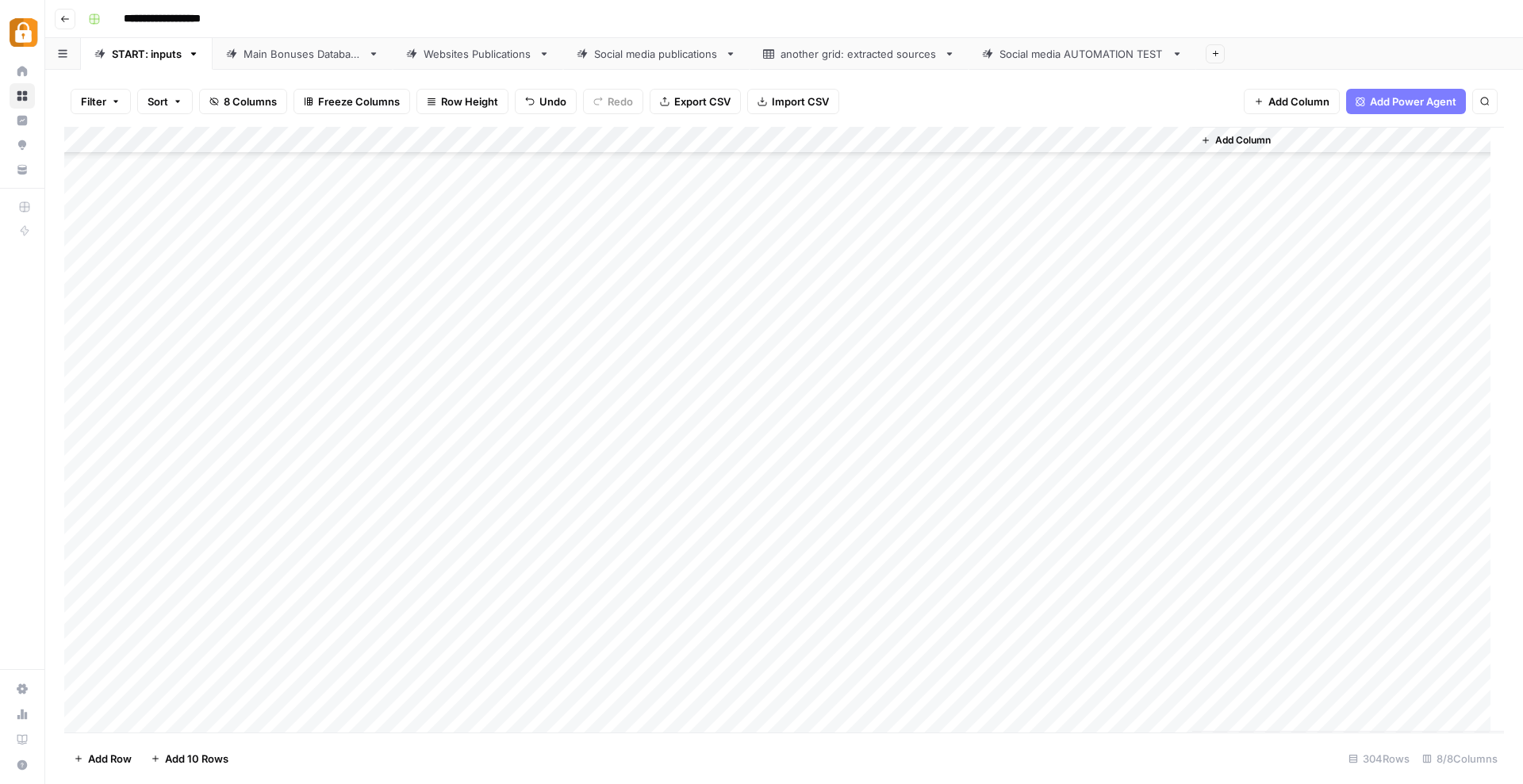
click at [304, 689] on div "Add Column" at bounding box center [784, 430] width 1439 height 606
click at [295, 664] on div "Add Column" at bounding box center [784, 430] width 1439 height 606
click at [341, 723] on button "Katerina" at bounding box center [314, 727] width 53 height 19
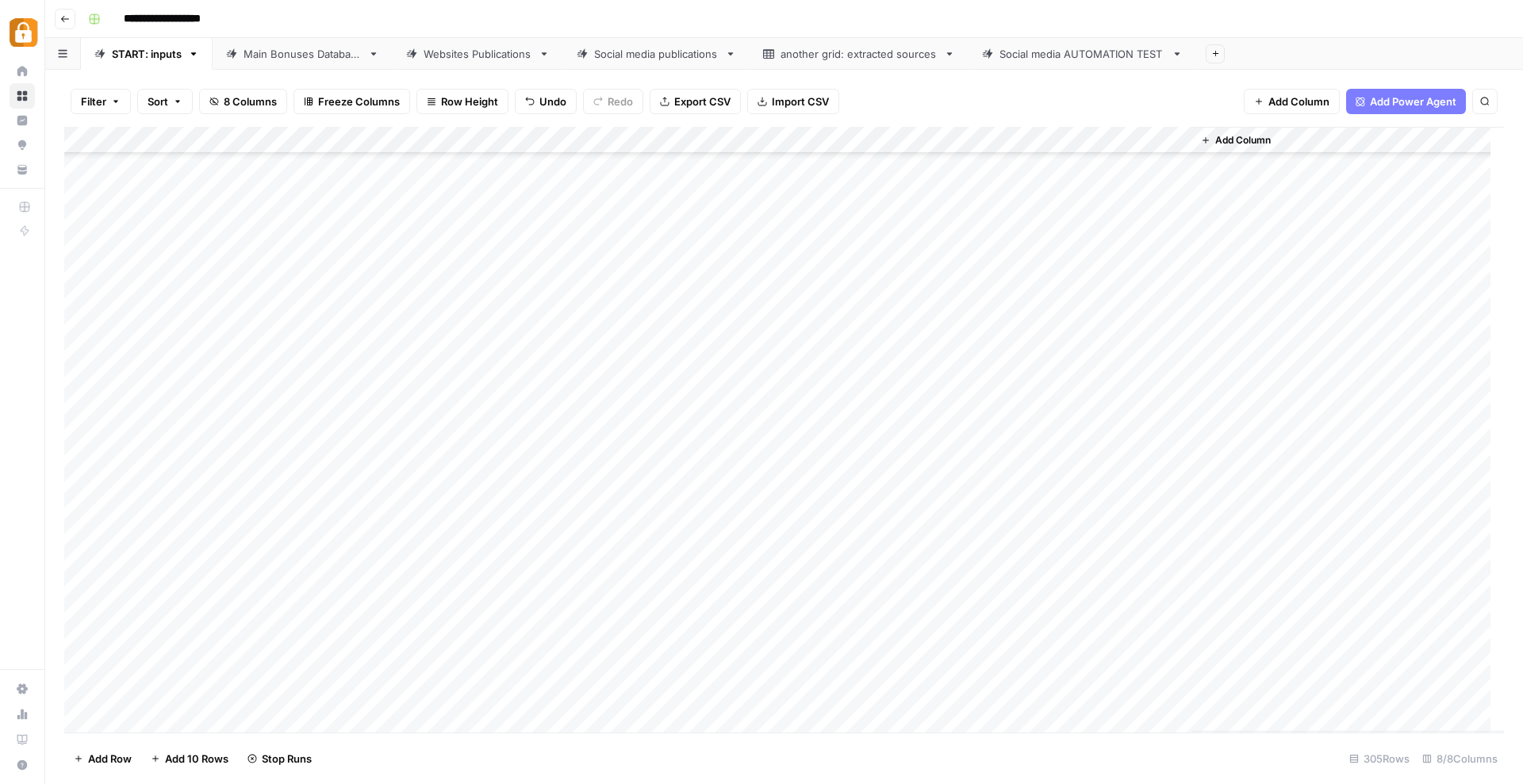
click at [430, 668] on div "Add Column" at bounding box center [784, 430] width 1439 height 606
type textarea "**********"
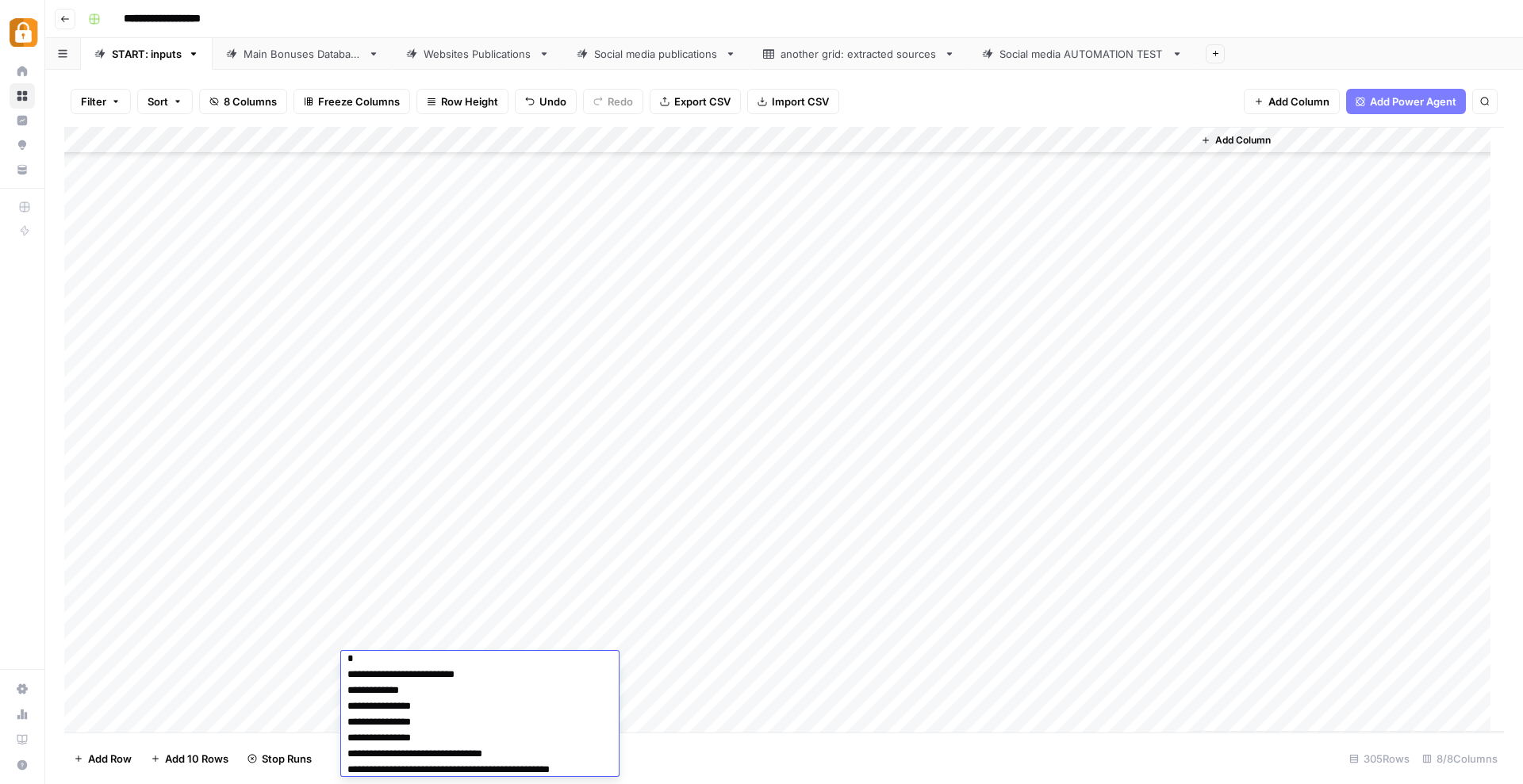
click at [729, 723] on div "Add Column" at bounding box center [784, 430] width 1439 height 606
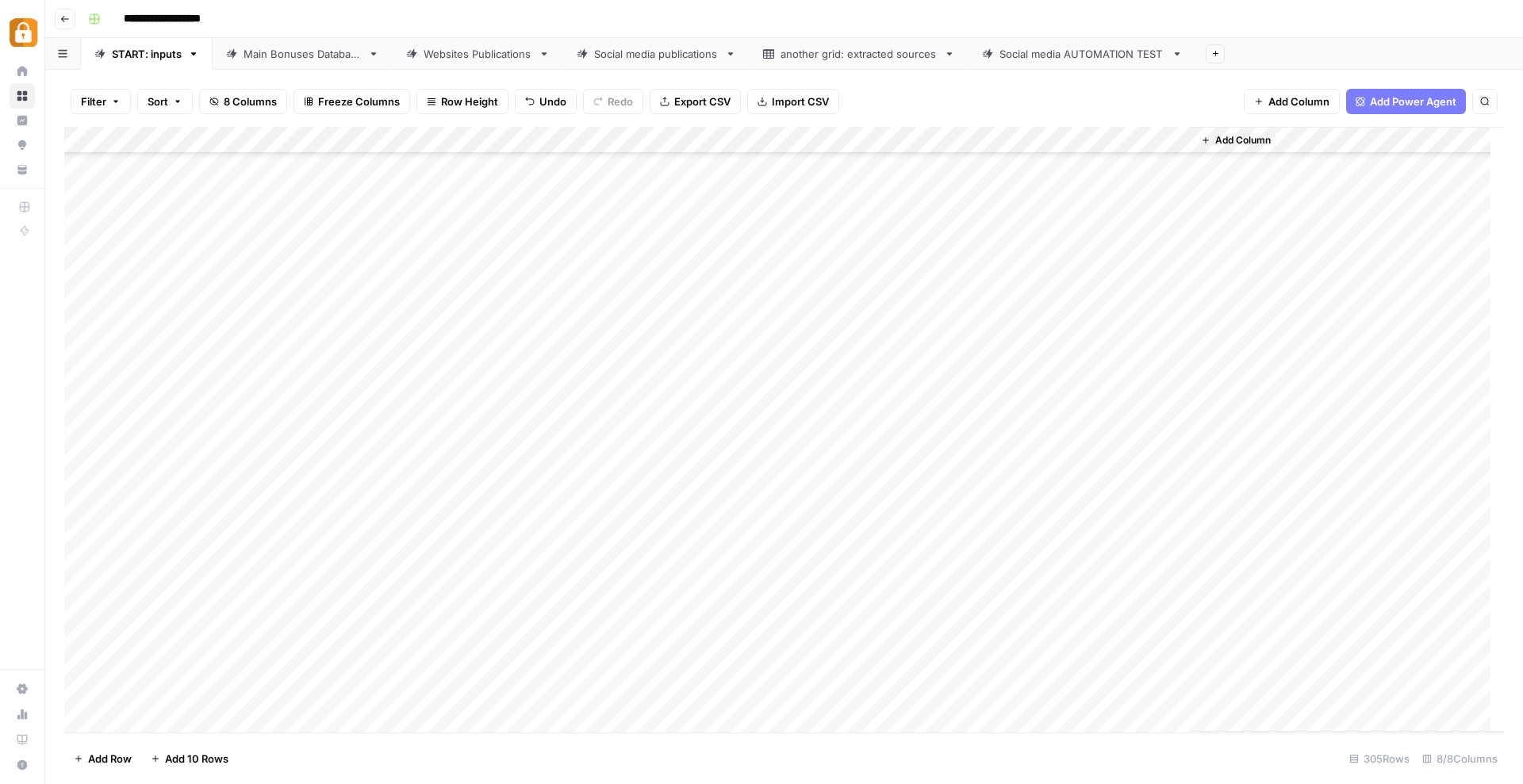
scroll to position [7695, 0]
click at [741, 632] on div "Add Column" at bounding box center [784, 430] width 1439 height 606
click at [773, 705] on button "Telegram" at bounding box center [750, 700] width 59 height 19
click at [943, 641] on div "Add Column" at bounding box center [784, 430] width 1439 height 606
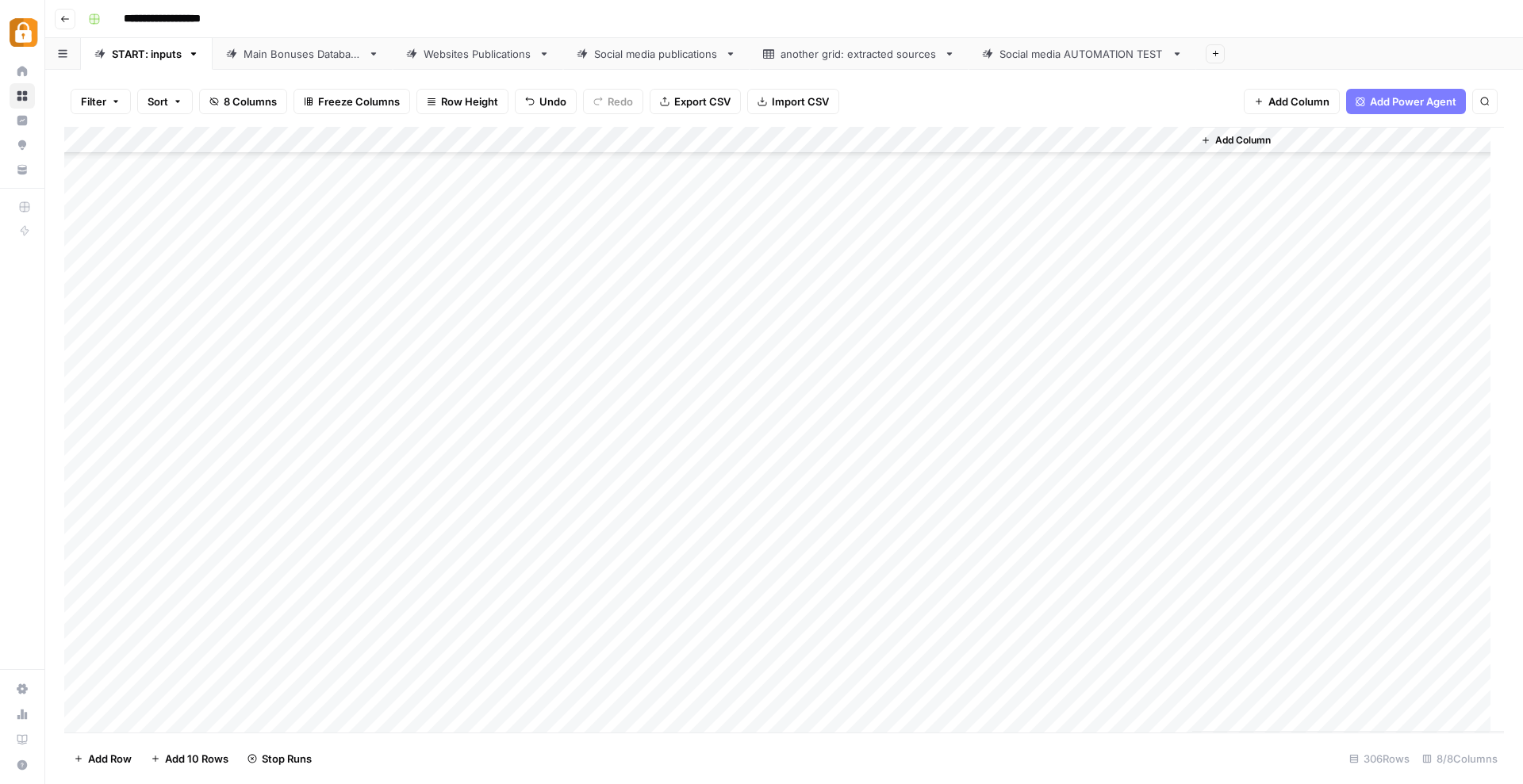
click at [982, 314] on div "Add Column" at bounding box center [784, 430] width 1439 height 606
click at [943, 643] on div "Add Column" at bounding box center [784, 430] width 1439 height 606
click at [1103, 638] on div "Add Column" at bounding box center [784, 430] width 1439 height 606
click at [298, 670] on div "Add Column" at bounding box center [784, 430] width 1439 height 606
click at [298, 669] on div "Add Column" at bounding box center [784, 430] width 1439 height 606
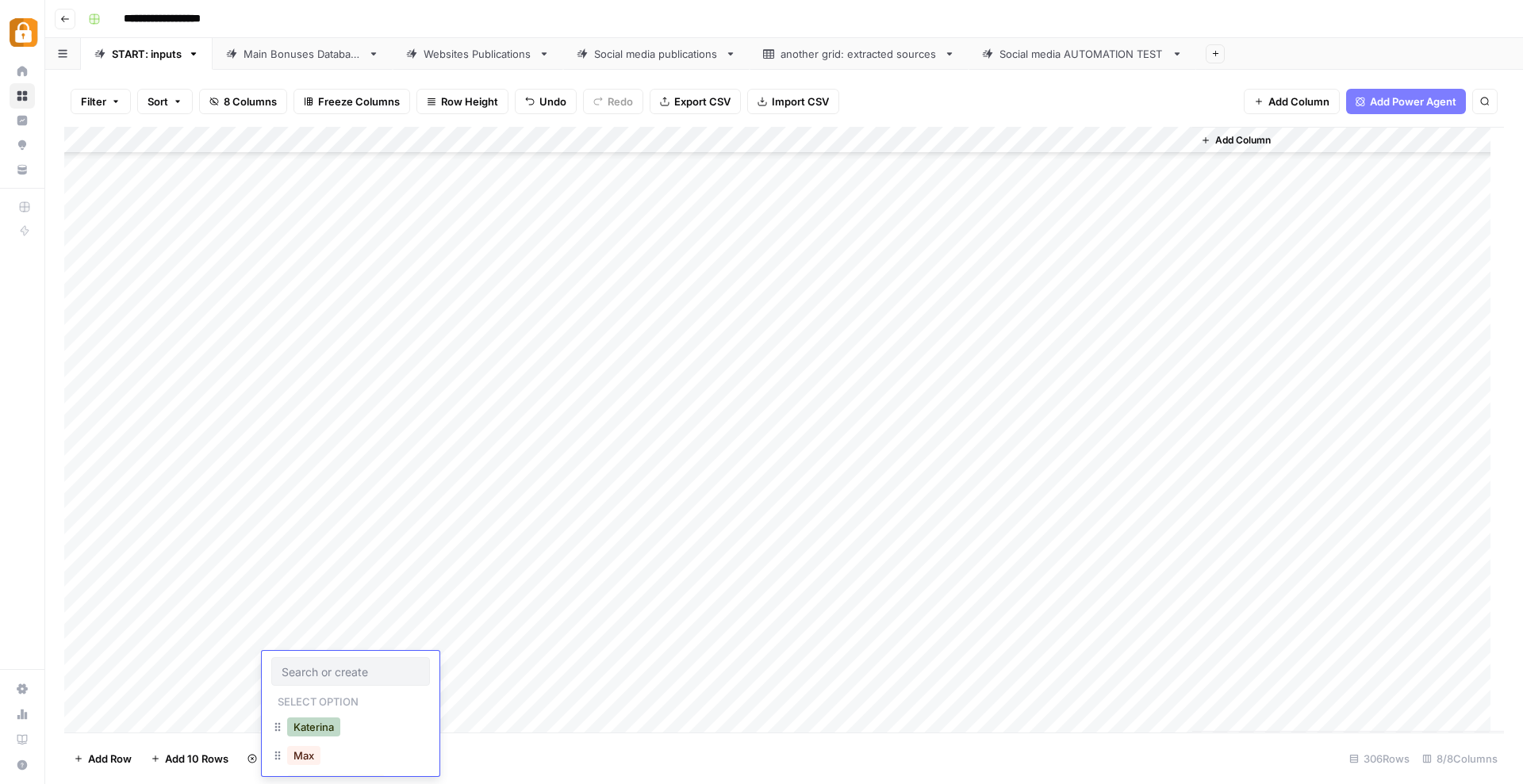
click at [319, 726] on button "Katerina" at bounding box center [314, 727] width 53 height 19
click at [403, 675] on div "Add Column" at bounding box center [784, 430] width 1439 height 606
type textarea "**********"
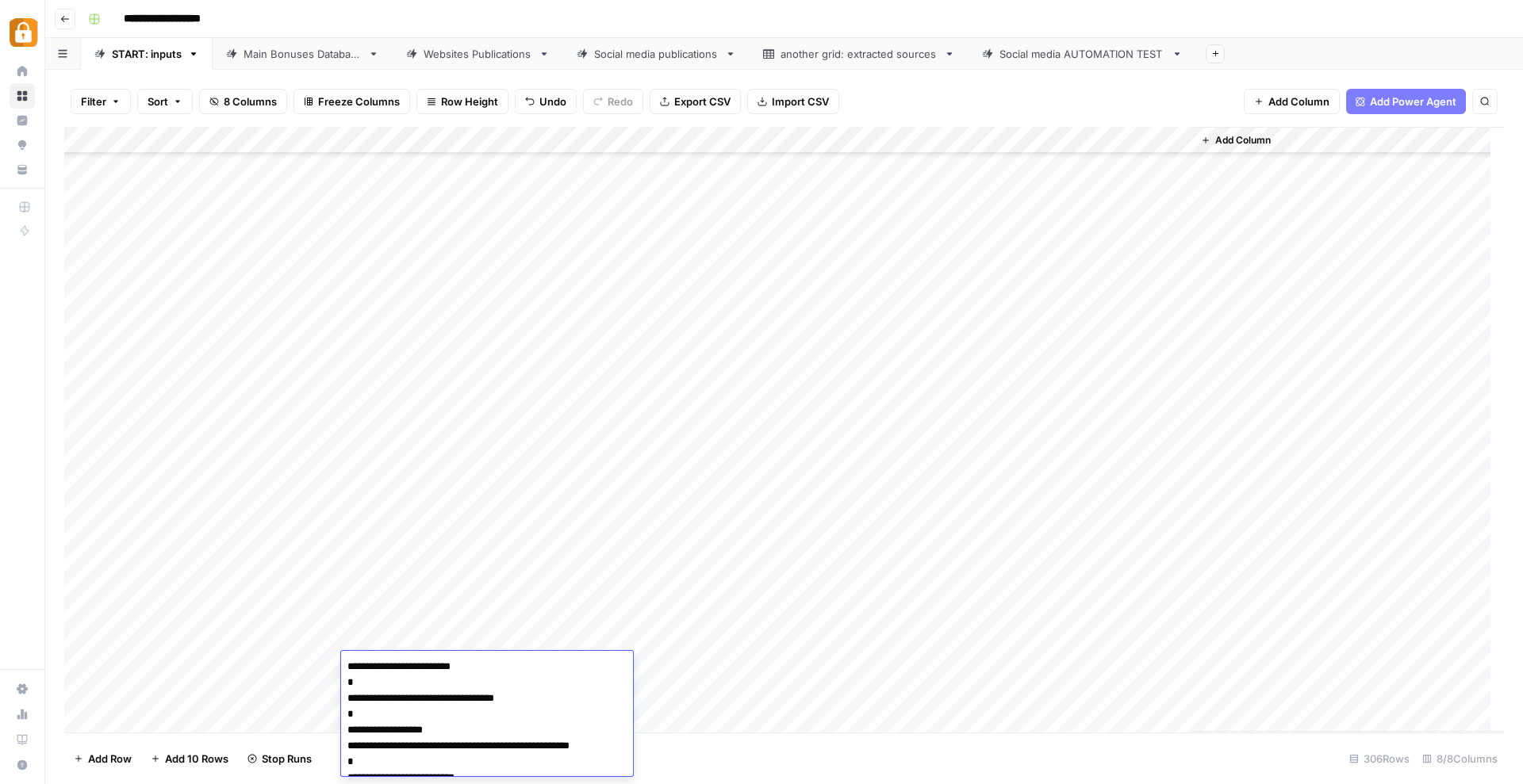
scroll to position [7674, 0]
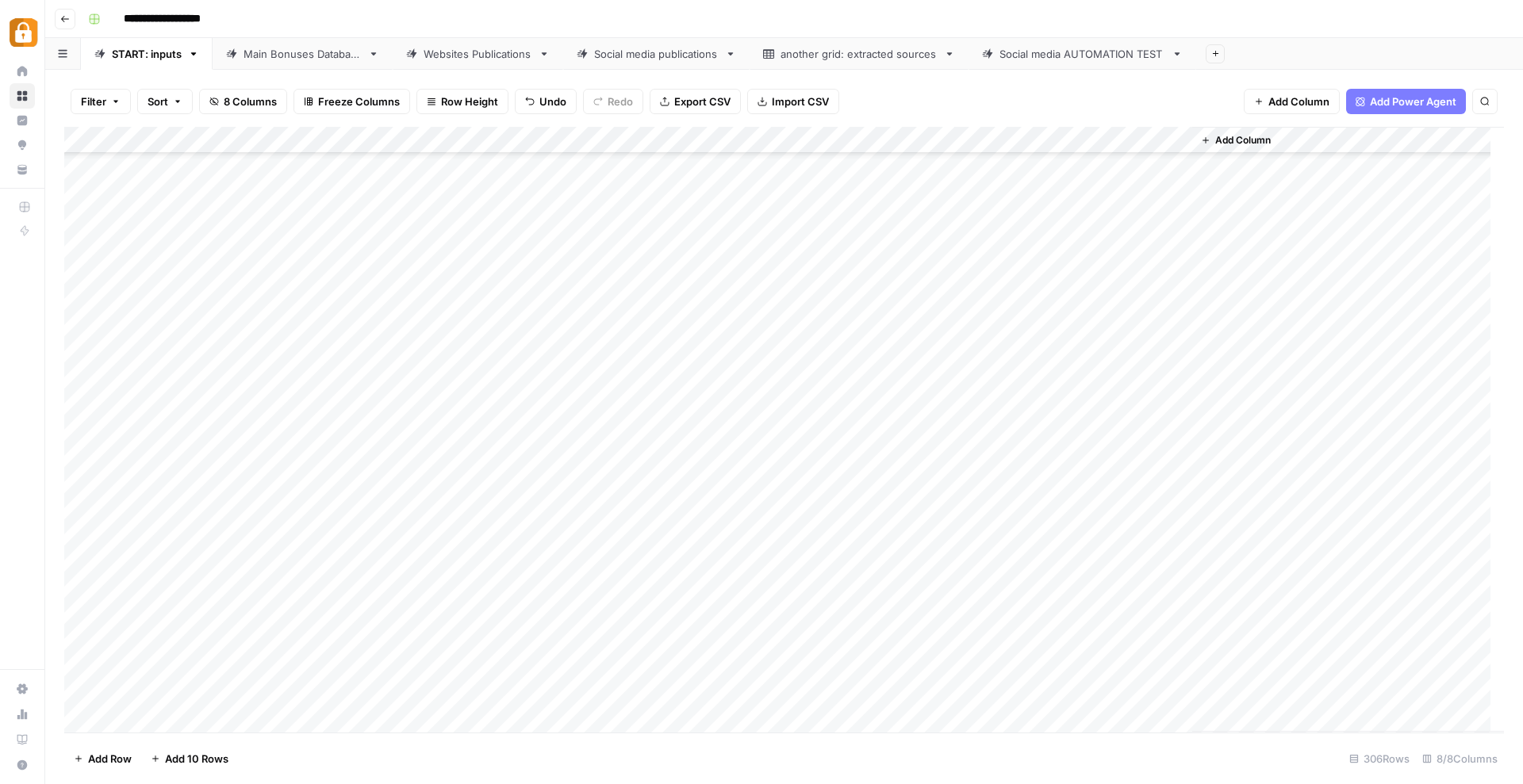
click at [772, 718] on div "Add Column" at bounding box center [784, 430] width 1439 height 606
click at [748, 686] on div "Add Column" at bounding box center [784, 430] width 1439 height 606
click at [747, 686] on div "Add Column" at bounding box center [784, 430] width 1439 height 606
click at [751, 749] on button "Telegram" at bounding box center [750, 748] width 59 height 19
click at [954, 679] on div "Add Column" at bounding box center [784, 430] width 1439 height 606
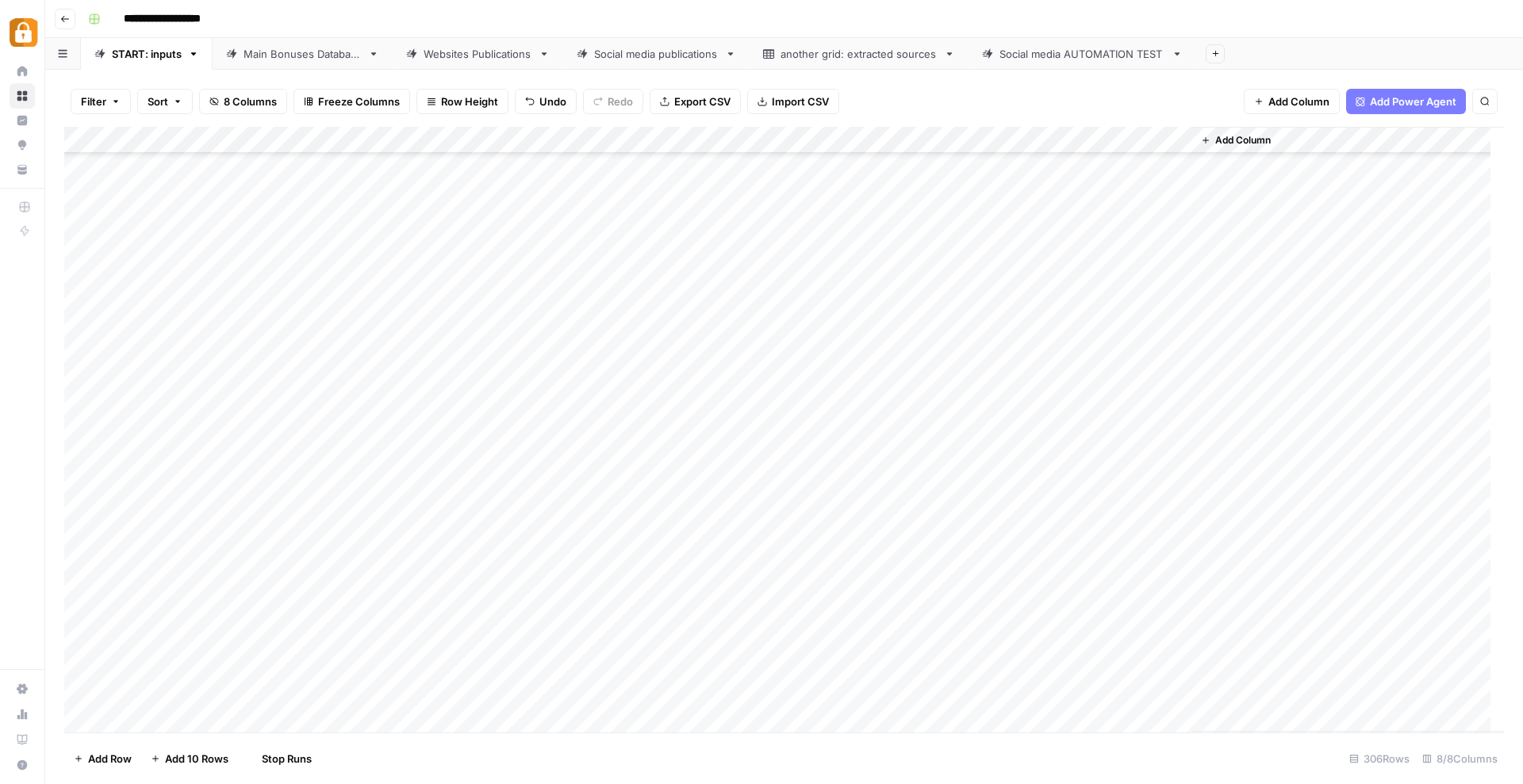
click at [963, 629] on div "Add Column" at bounding box center [784, 430] width 1439 height 606
click at [967, 684] on div "Add Column" at bounding box center [784, 430] width 1439 height 606
click at [1101, 685] on div "Add Column" at bounding box center [784, 430] width 1439 height 606
click at [305, 687] on div "Add Column" at bounding box center [784, 430] width 1439 height 606
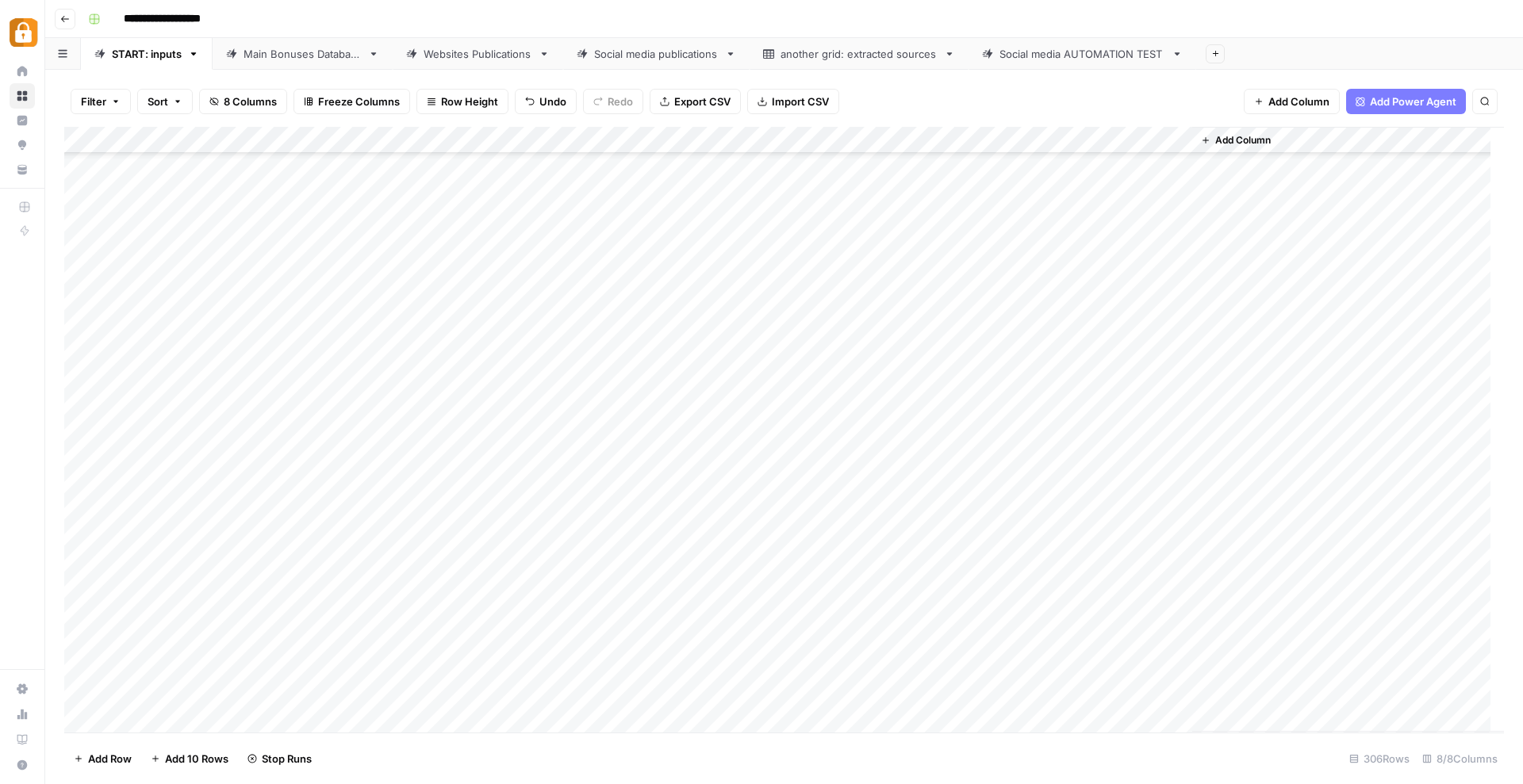
click at [305, 687] on div "Add Column" at bounding box center [784, 430] width 1439 height 606
click at [311, 753] on button "Katerina" at bounding box center [314, 754] width 53 height 19
click at [393, 695] on div "Add Column" at bounding box center [784, 430] width 1439 height 606
type textarea "**********"
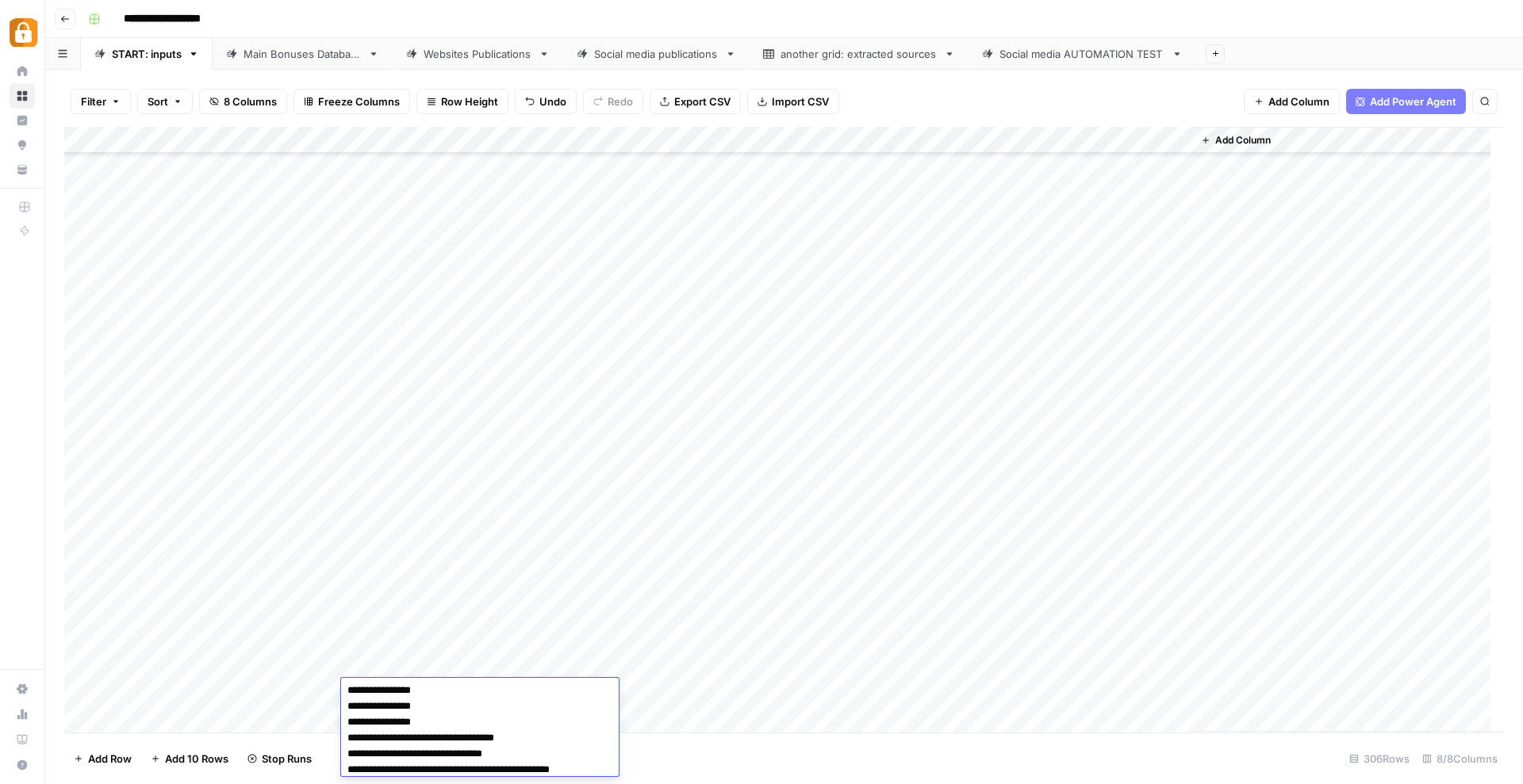
click at [757, 706] on div "Add Column" at bounding box center [784, 430] width 1439 height 606
click at [757, 692] on div "Add Column" at bounding box center [784, 430] width 1439 height 606
click at [757, 692] on body "**********" at bounding box center [762, 392] width 1523 height 784
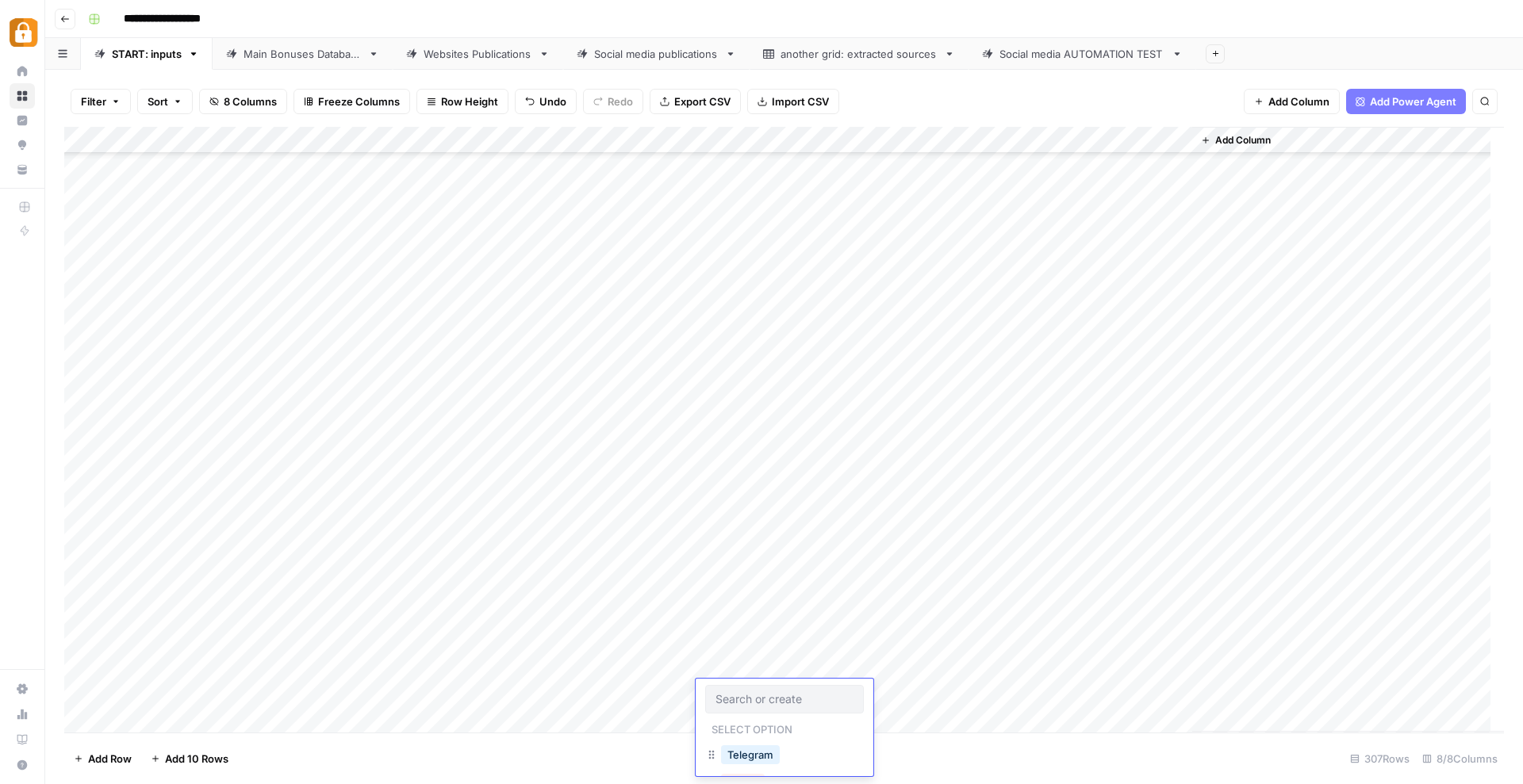
scroll to position [7722, 0]
click at [748, 750] on button "Telegram" at bounding box center [750, 755] width 59 height 19
click at [772, 669] on div "Add Column" at bounding box center [784, 430] width 1439 height 606
click at [740, 730] on button "Telegram" at bounding box center [750, 728] width 59 height 19
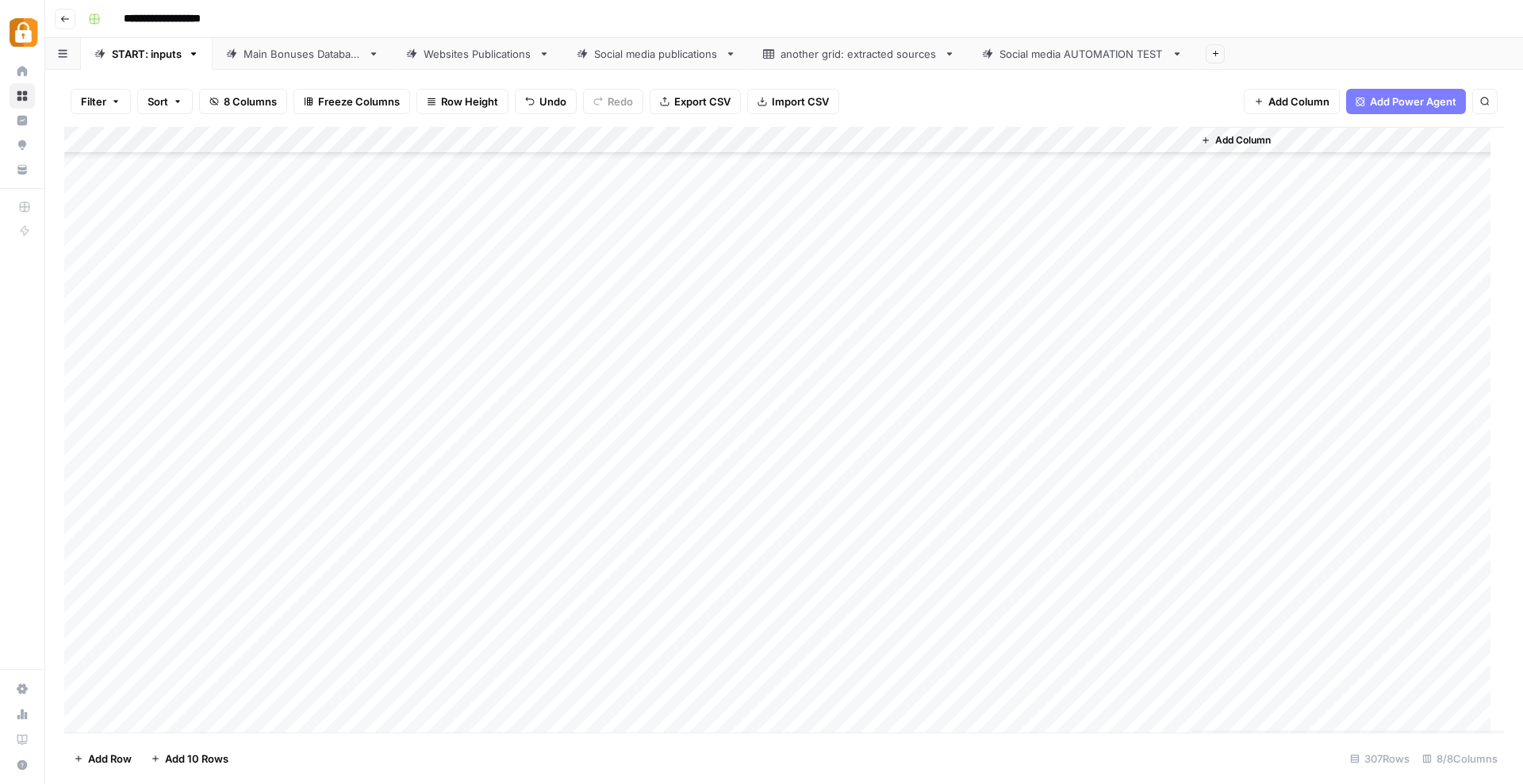
click at [772, 686] on div "Add Column" at bounding box center [784, 430] width 1439 height 606
click at [624, 698] on div "Add Column" at bounding box center [784, 430] width 1439 height 606
click at [969, 643] on div "Add Column" at bounding box center [784, 430] width 1439 height 606
drag, startPoint x: 1012, startPoint y: 652, endPoint x: 1016, endPoint y: 659, distance: 8.1
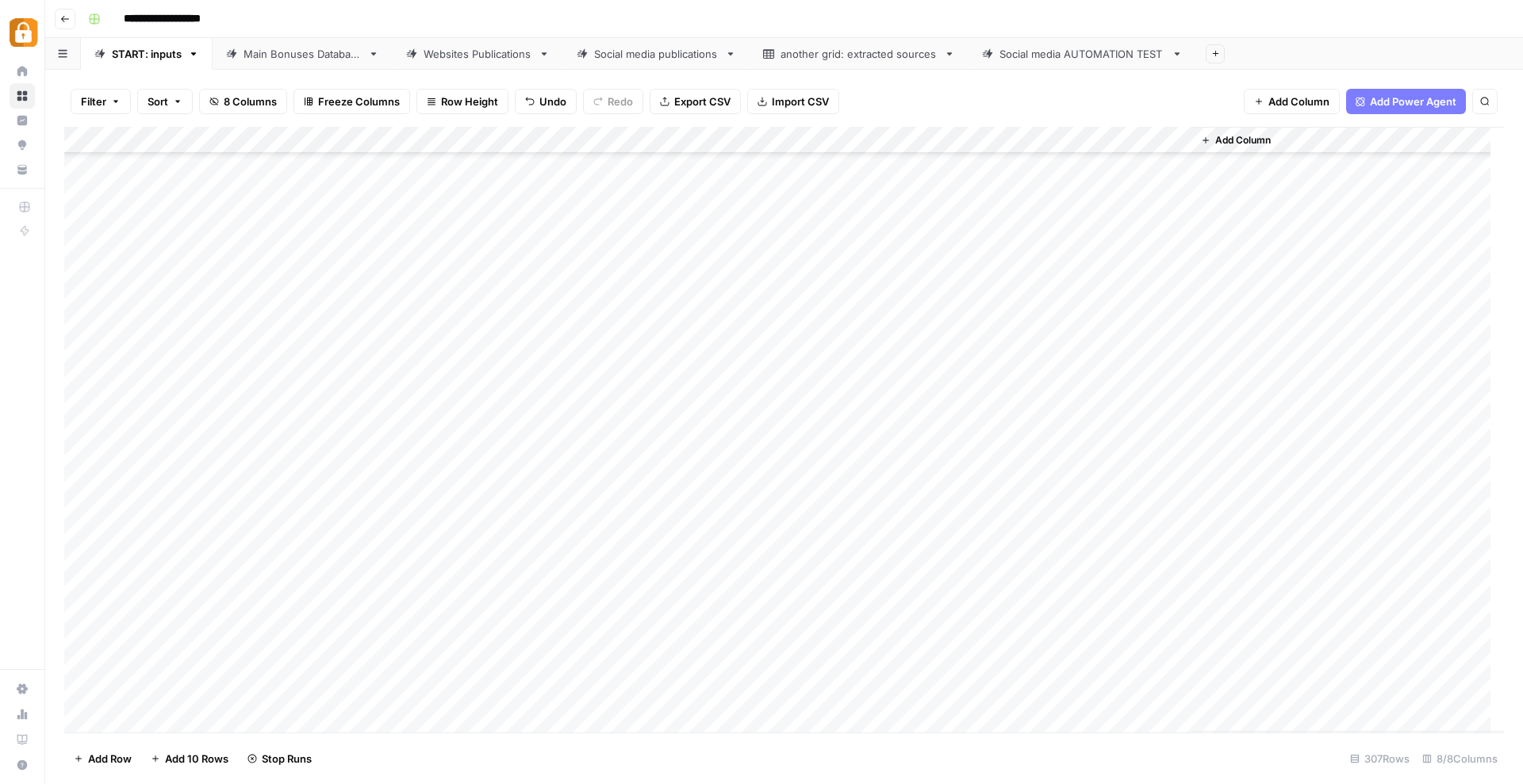
click at [1013, 659] on div "Add Column" at bounding box center [784, 430] width 1439 height 606
click at [1109, 670] on div "Add Column" at bounding box center [784, 430] width 1439 height 606
click at [306, 47] on div "Main Bonuses Database" at bounding box center [302, 54] width 118 height 16
click at [375, 574] on div "Add Column" at bounding box center [784, 430] width 1439 height 606
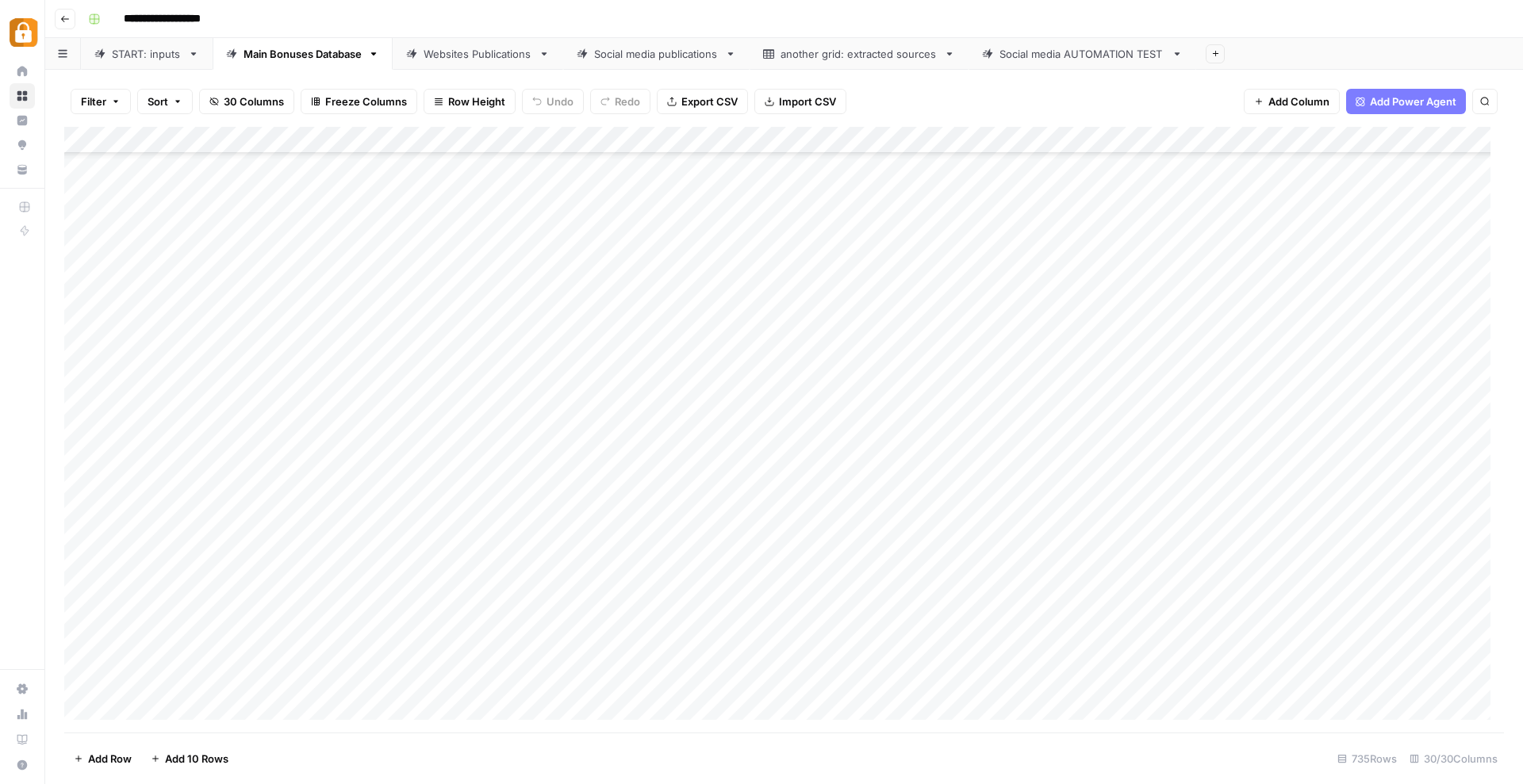
click at [527, 574] on div "Add Column" at bounding box center [784, 430] width 1439 height 606
click at [647, 568] on div "Add Column" at bounding box center [784, 430] width 1439 height 606
drag, startPoint x: 619, startPoint y: 567, endPoint x: 548, endPoint y: 568, distance: 71.0
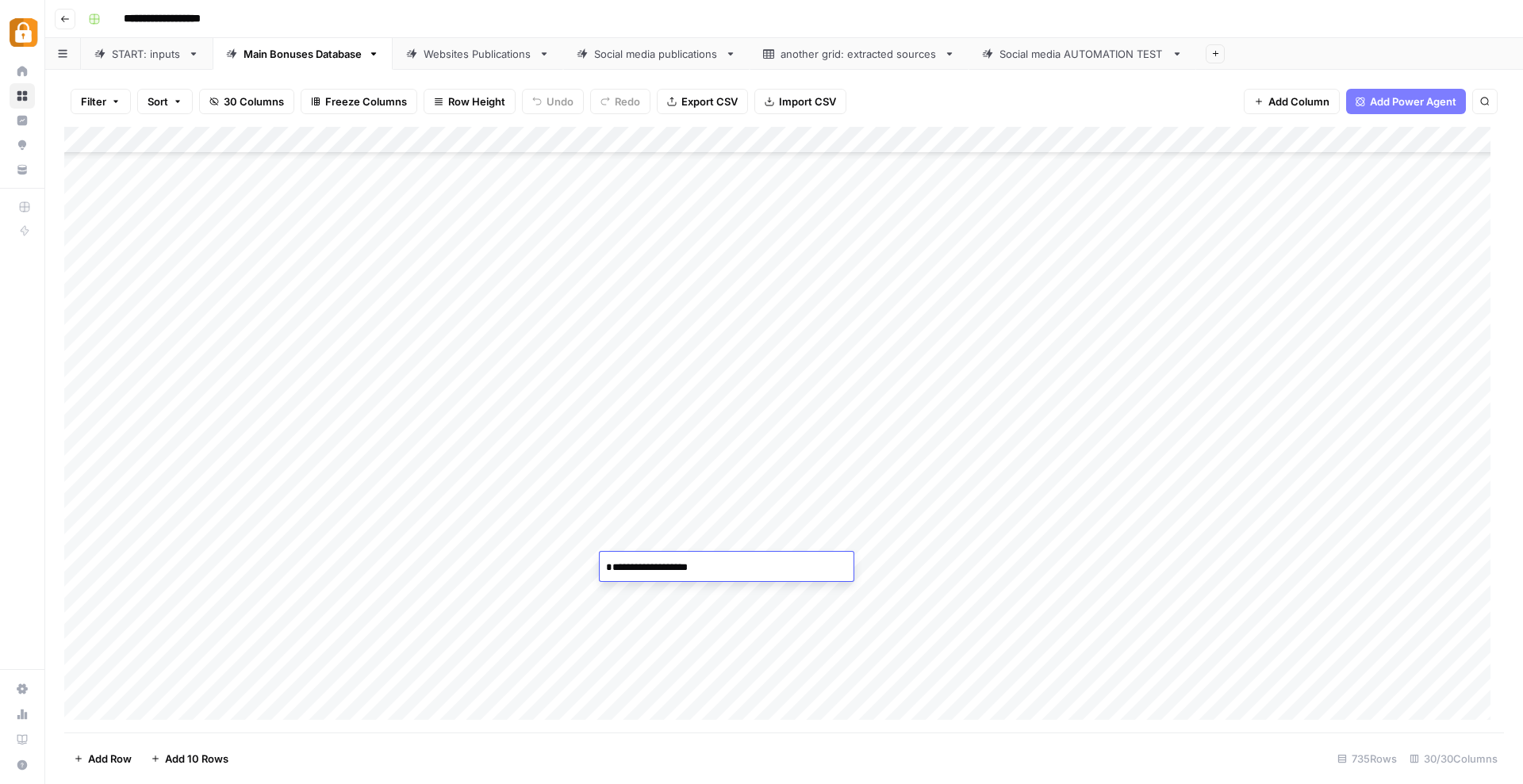
click at [548, 568] on body "**********" at bounding box center [762, 392] width 1523 height 784
click at [739, 574] on textarea "**********" at bounding box center [727, 567] width 254 height 22
type textarea "**********"
click at [719, 537] on div "Add Column" at bounding box center [784, 430] width 1439 height 606
click at [735, 563] on div "Add Column" at bounding box center [784, 430] width 1439 height 606
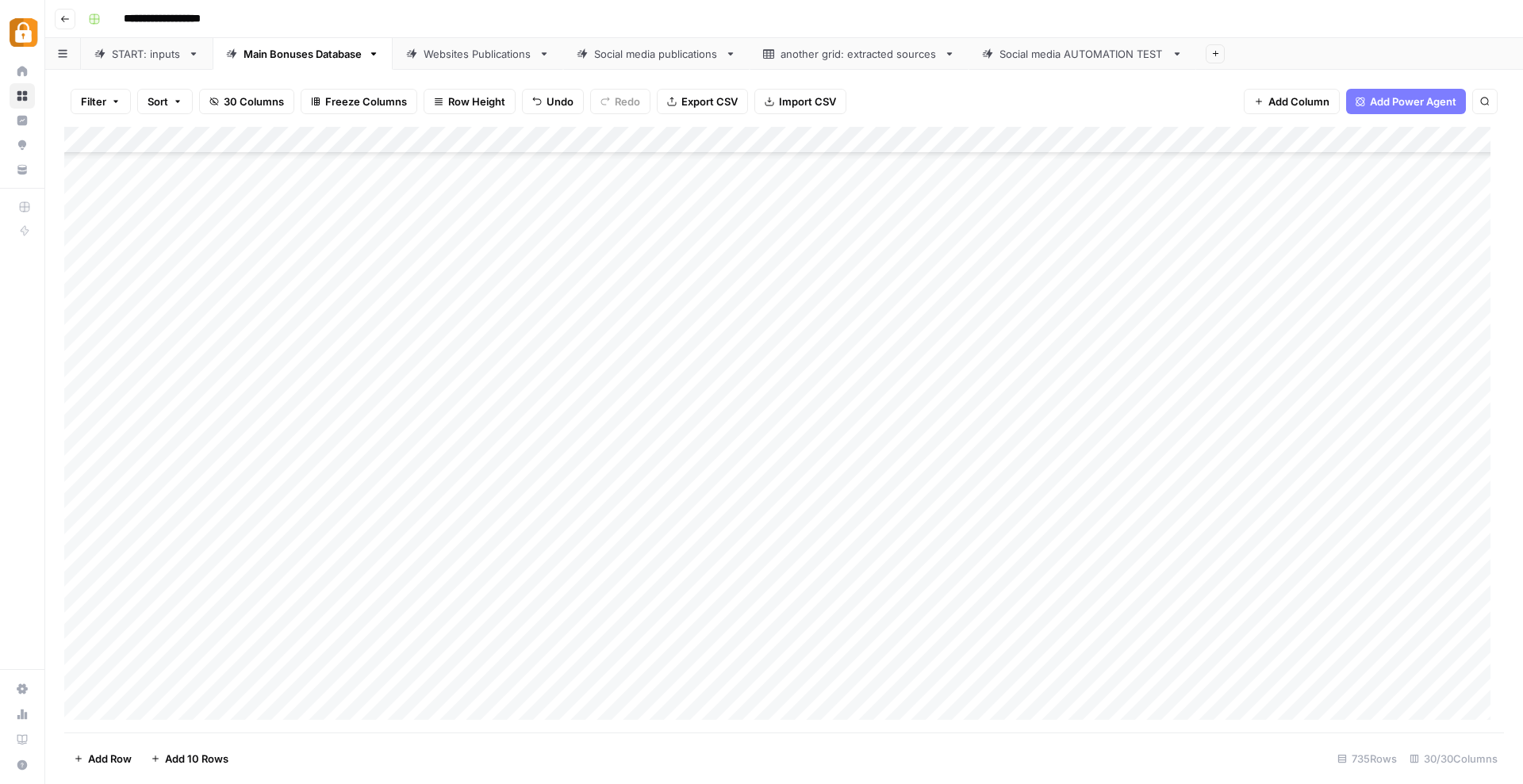
click at [735, 563] on div "Add Column" at bounding box center [784, 430] width 1439 height 606
paste textarea "**********"
click at [616, 585] on textarea "**********" at bounding box center [758, 576] width 317 height 38
click at [796, 577] on textarea "**********" at bounding box center [758, 576] width 317 height 38
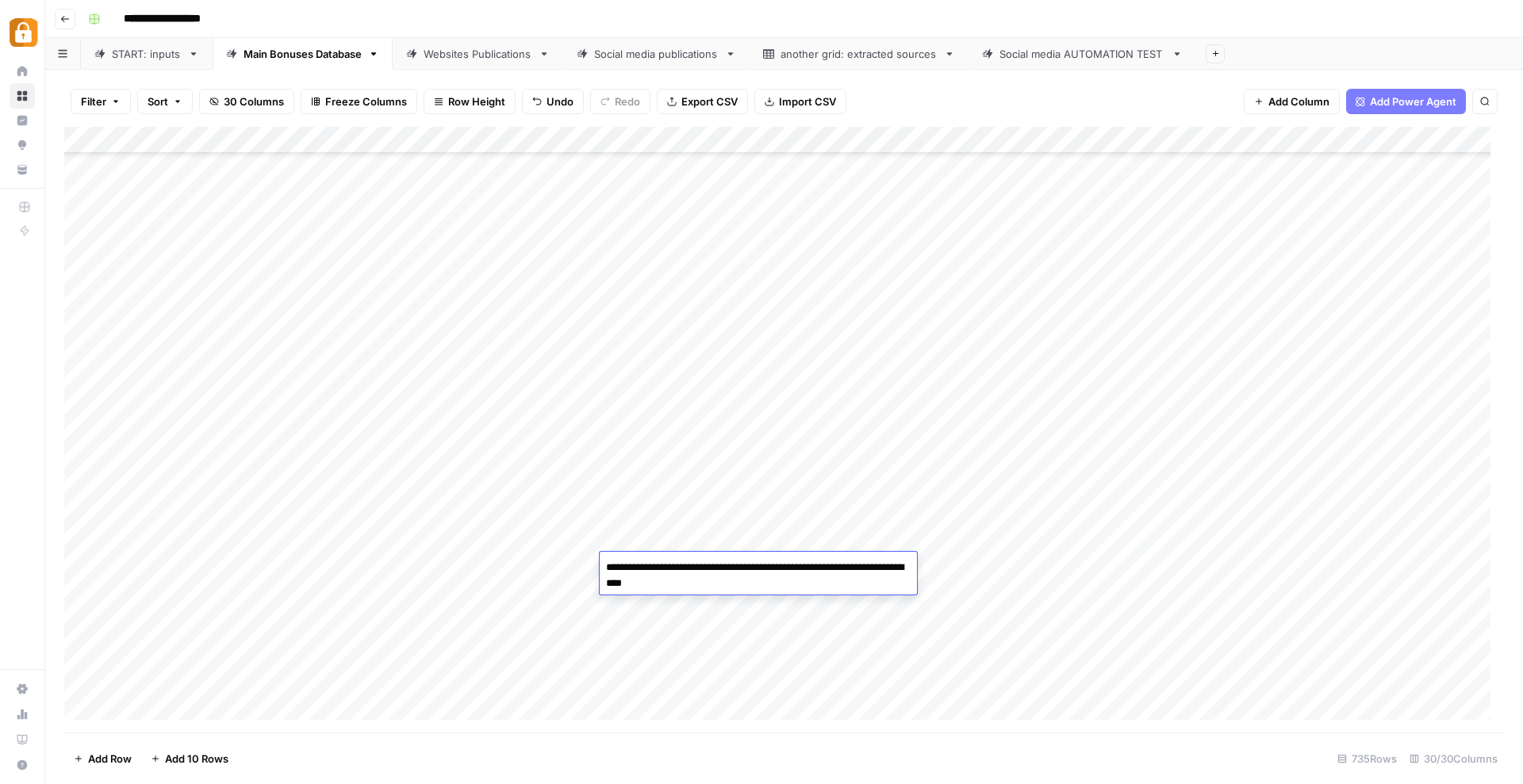
paste textarea "**********"
type textarea "**********"
click at [681, 636] on div "Add Column" at bounding box center [784, 430] width 1439 height 606
click at [939, 566] on div "Add Column" at bounding box center [784, 430] width 1439 height 606
click at [628, 561] on div "Add Column" at bounding box center [784, 430] width 1439 height 606
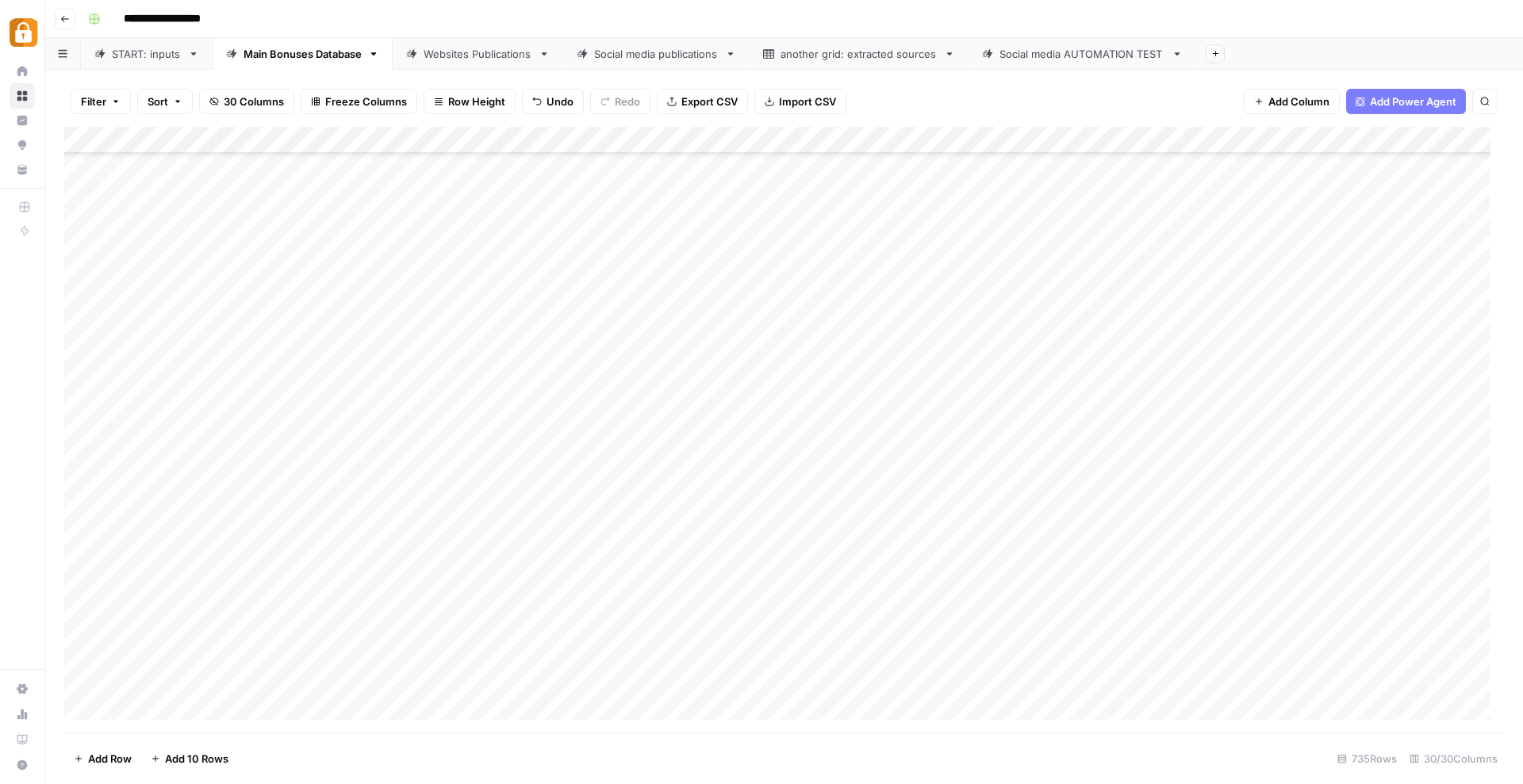
click at [628, 561] on div "Add Column" at bounding box center [784, 430] width 1439 height 606
drag, startPoint x: 787, startPoint y: 565, endPoint x: 569, endPoint y: 567, distance: 218.0
click at [569, 567] on body "**********" at bounding box center [762, 392] width 1523 height 784
click at [644, 599] on div "Add Column" at bounding box center [784, 430] width 1439 height 606
click at [937, 592] on div "Add Column" at bounding box center [784, 430] width 1439 height 606
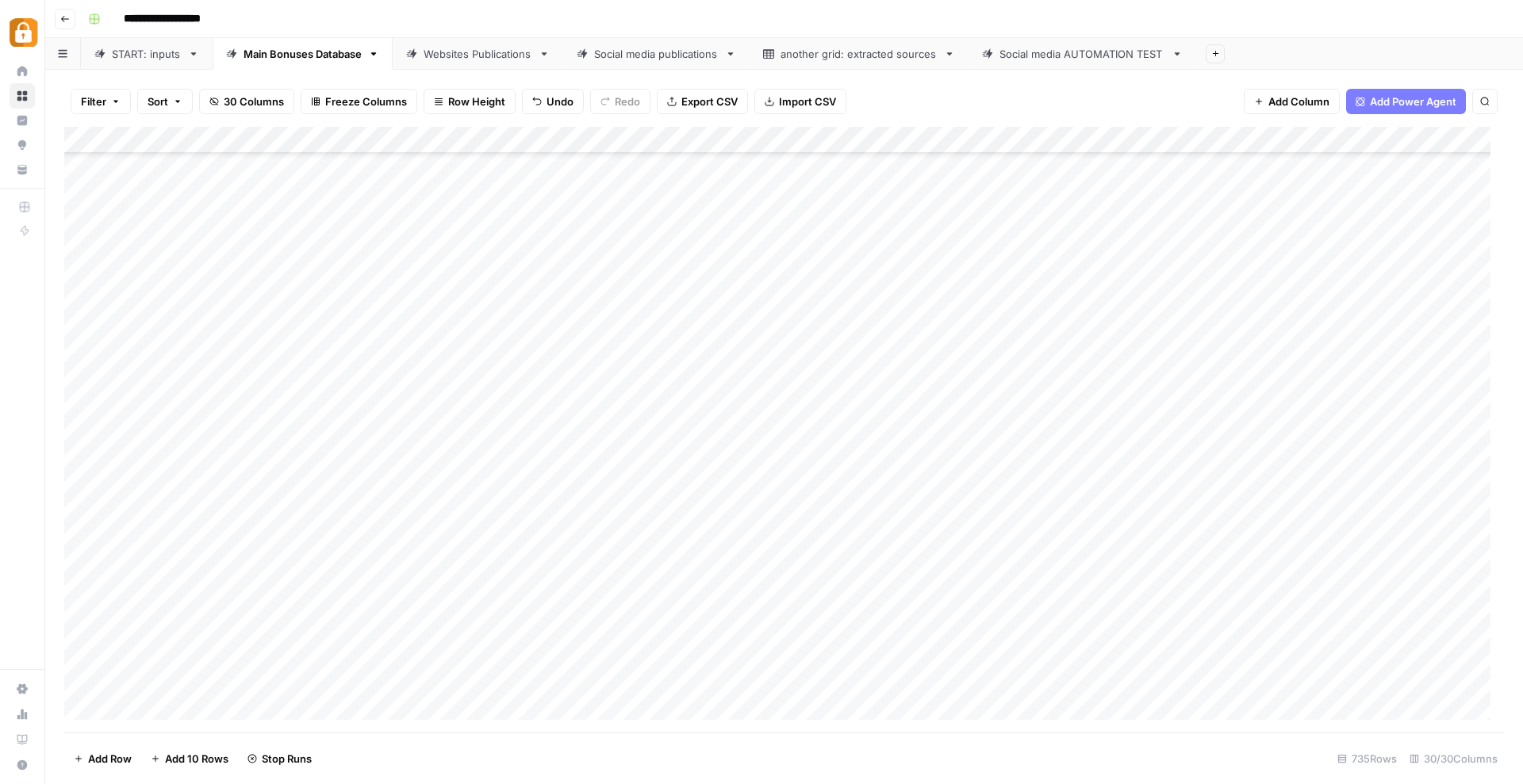
scroll to position [18988, 0]
click at [674, 530] on div "Add Column" at bounding box center [784, 430] width 1439 height 606
click at [658, 533] on div "Add Column" at bounding box center [784, 430] width 1439 height 606
type textarea "**********"
click at [713, 582] on div "Add Column" at bounding box center [784, 430] width 1439 height 606
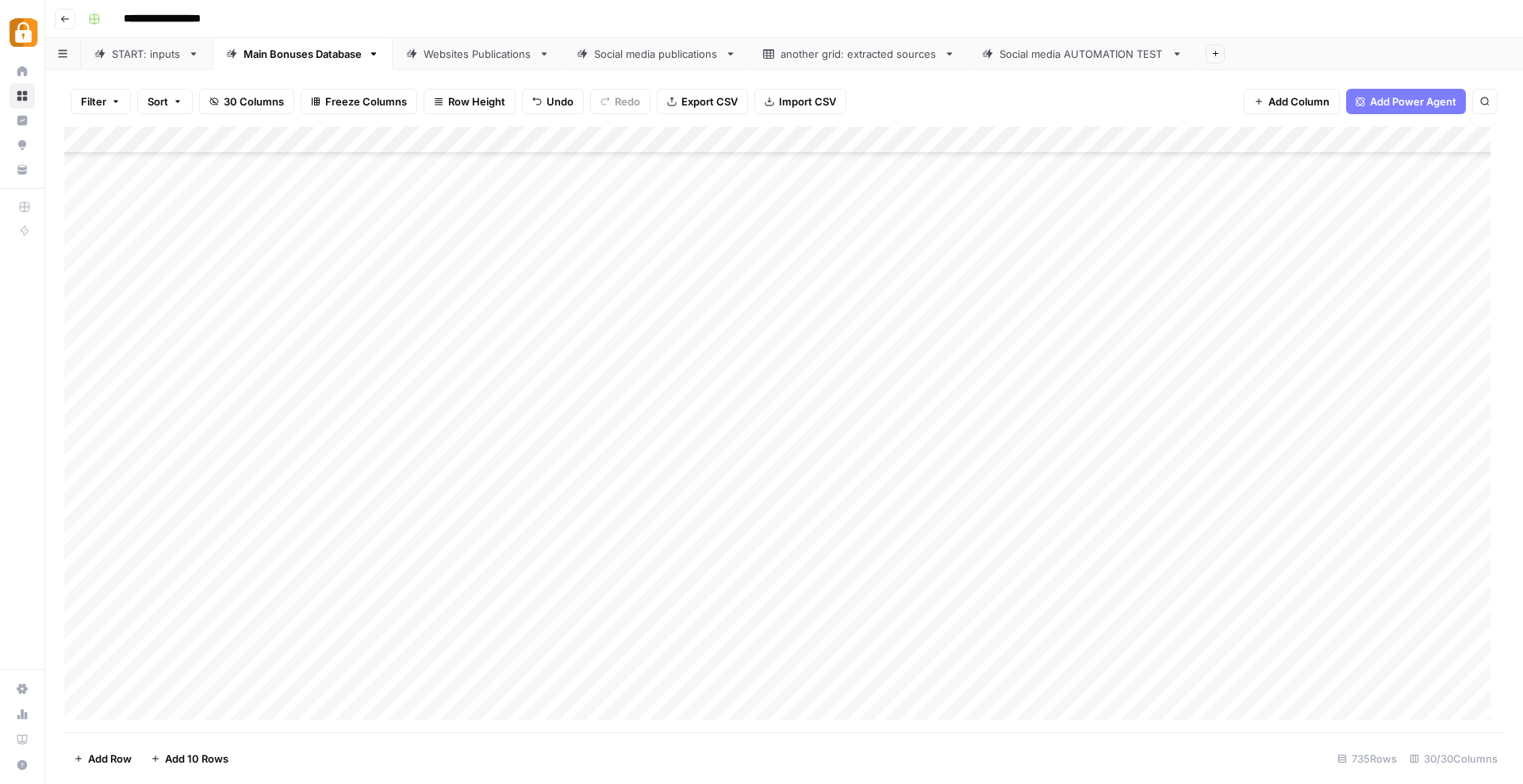
click at [695, 562] on div "Add Column" at bounding box center [784, 430] width 1439 height 606
click at [704, 531] on div "Add Column" at bounding box center [784, 430] width 1439 height 606
click at [938, 535] on div "Add Column" at bounding box center [784, 430] width 1439 height 606
click at [644, 560] on div "Add Column" at bounding box center [784, 430] width 1439 height 606
click at [666, 584] on div "Add Column" at bounding box center [784, 430] width 1439 height 606
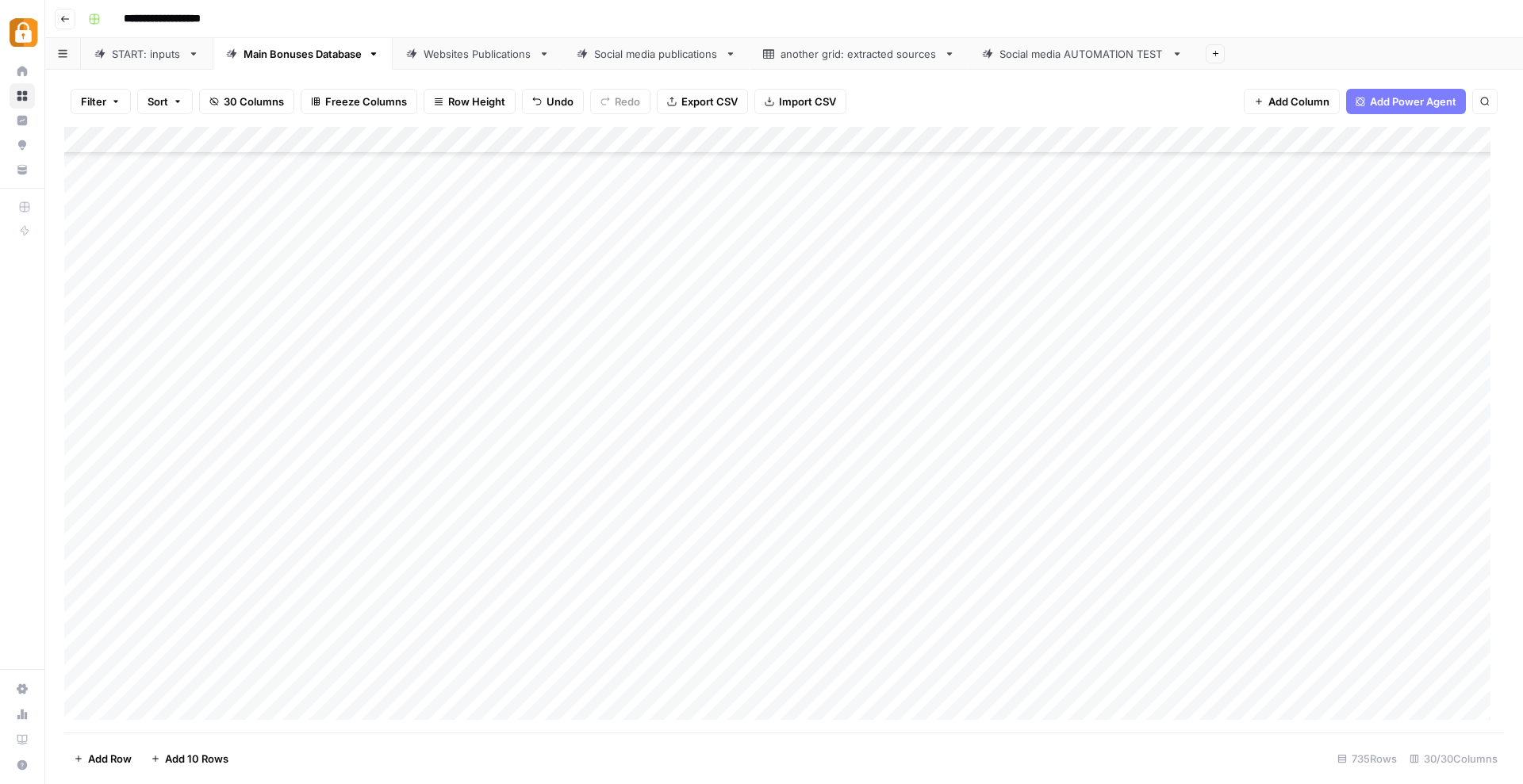
click at [669, 478] on div "Add Column" at bounding box center [784, 430] width 1439 height 606
click at [669, 478] on textarea "**********" at bounding box center [758, 490] width 317 height 38
click at [639, 587] on div "Add Column" at bounding box center [784, 430] width 1439 height 606
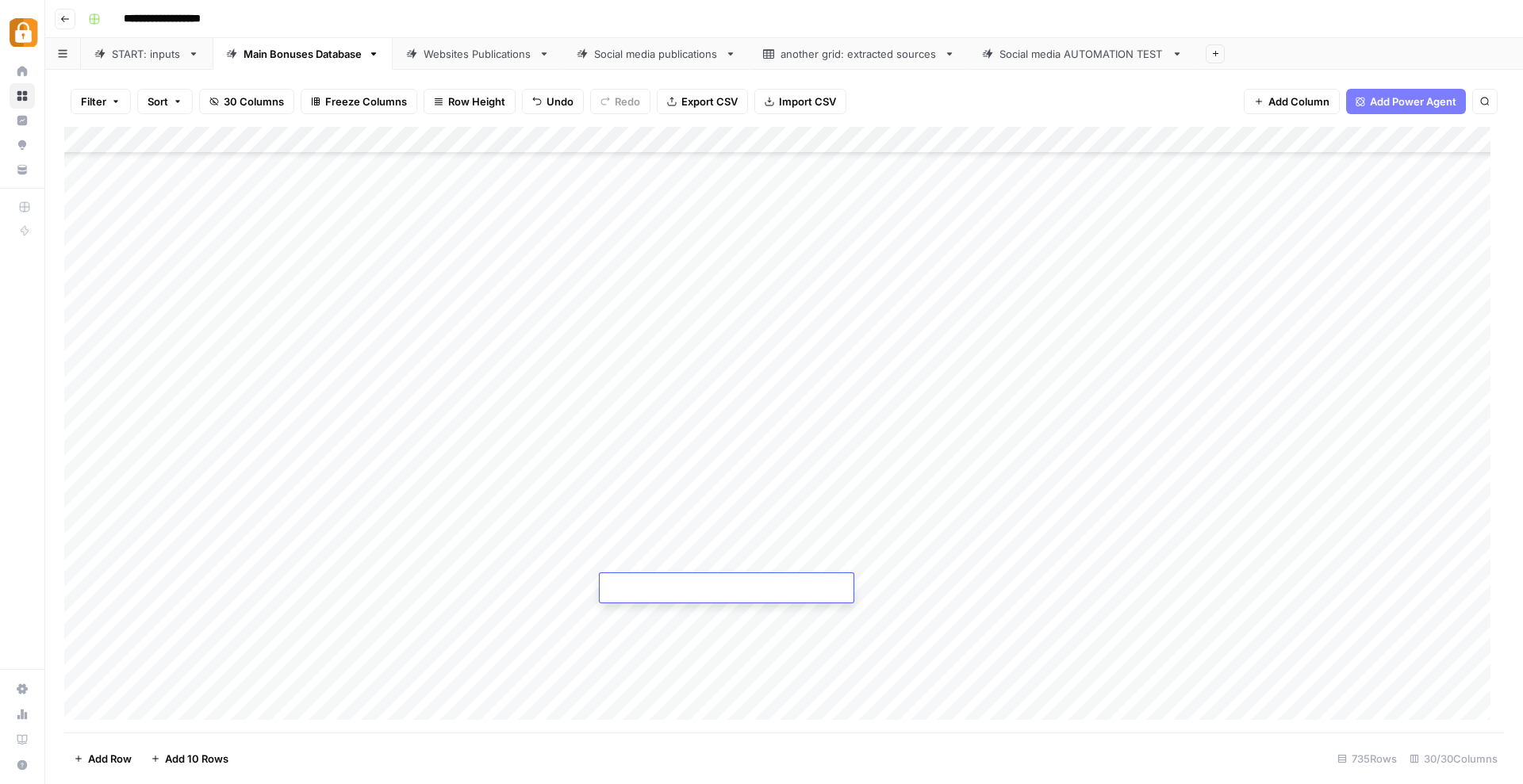
type textarea "**********"
drag, startPoint x: 724, startPoint y: 647, endPoint x: 752, endPoint y: 630, distance: 32.8
click at [724, 647] on div "Add Column" at bounding box center [784, 430] width 1439 height 606
click at [942, 587] on div "Add Column" at bounding box center [784, 430] width 1439 height 606
click at [666, 513] on div "Add Column" at bounding box center [784, 430] width 1439 height 606
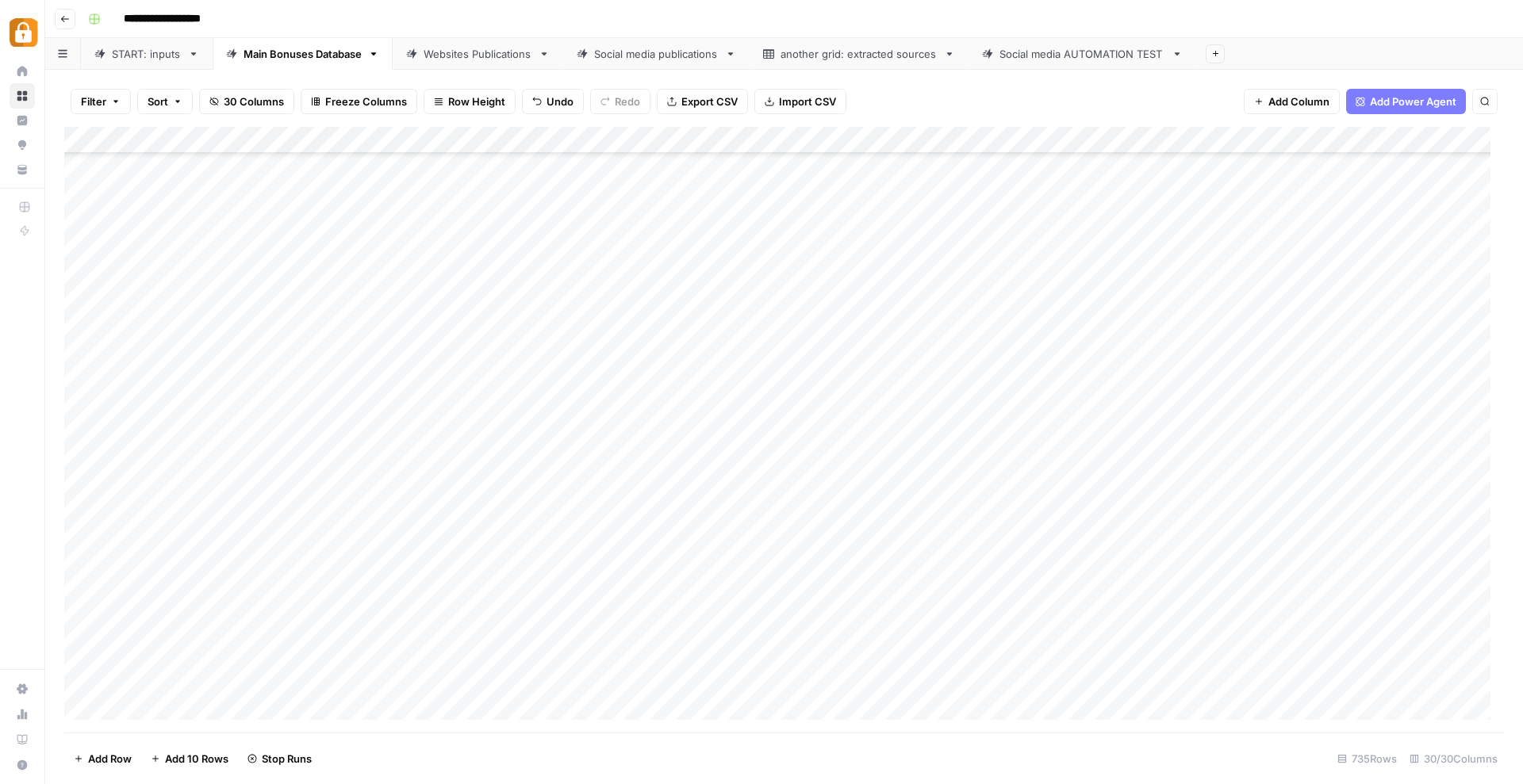
click at [679, 509] on div "Add Column" at bounding box center [784, 430] width 1439 height 606
click at [679, 509] on textarea "**********" at bounding box center [727, 507] width 254 height 22
click at [643, 609] on div "Add Column" at bounding box center [784, 430] width 1439 height 606
click at [676, 509] on div "Add Column" at bounding box center [784, 430] width 1439 height 606
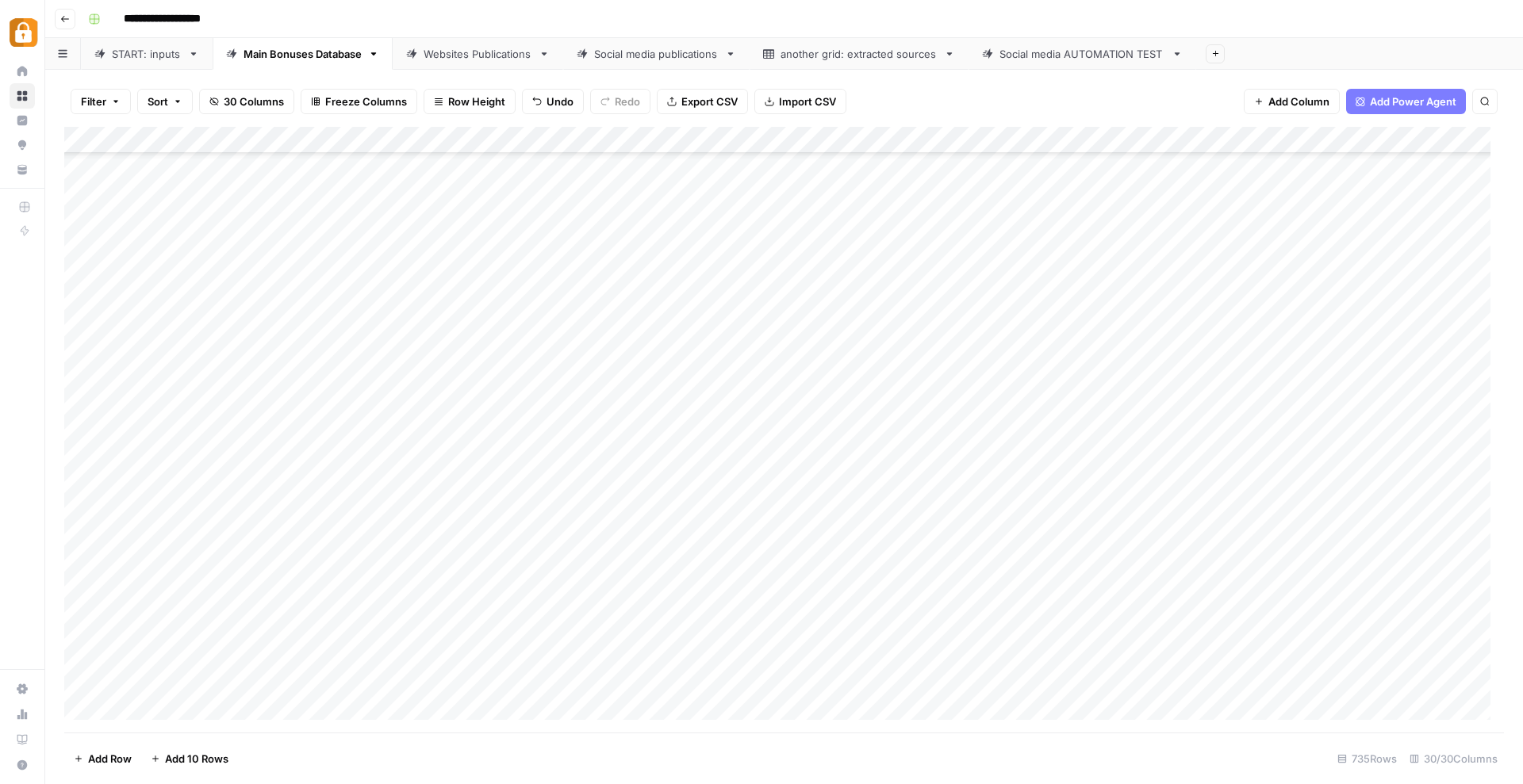
click at [650, 644] on div "Add Column" at bounding box center [784, 430] width 1439 height 606
click at [654, 616] on div "Add Column" at bounding box center [784, 430] width 1439 height 606
click at [938, 614] on div "Add Column" at bounding box center [784, 430] width 1439 height 606
click at [662, 505] on div "Add Column" at bounding box center [784, 430] width 1439 height 606
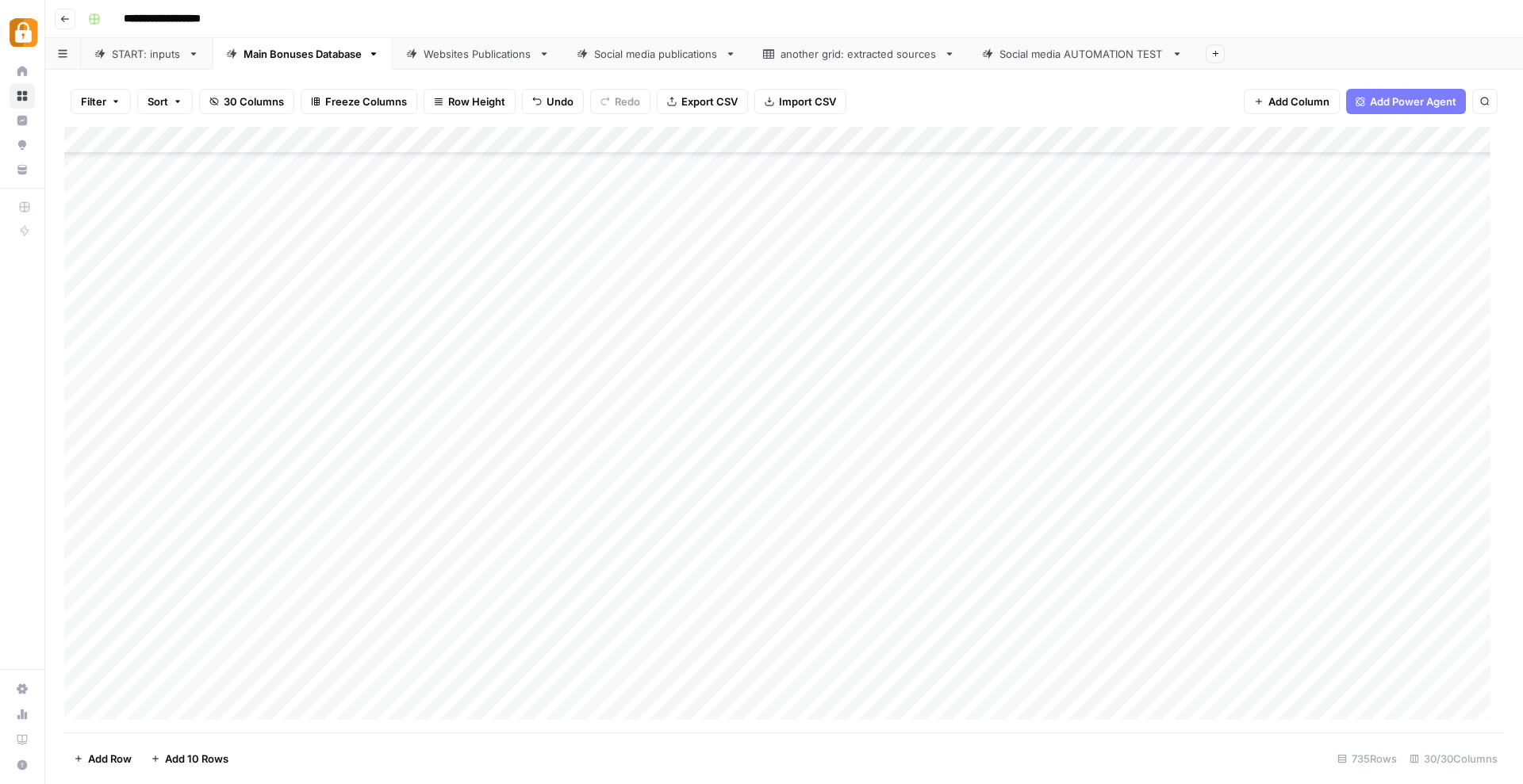
click at [662, 505] on div "Add Column" at bounding box center [784, 430] width 1439 height 606
click at [662, 505] on textarea "**********" at bounding box center [727, 504] width 254 height 22
click at [644, 609] on div "Add Column" at bounding box center [784, 430] width 1439 height 606
click at [663, 637] on div "Add Column" at bounding box center [784, 430] width 1439 height 606
click at [942, 611] on div "Add Column" at bounding box center [784, 430] width 1439 height 606
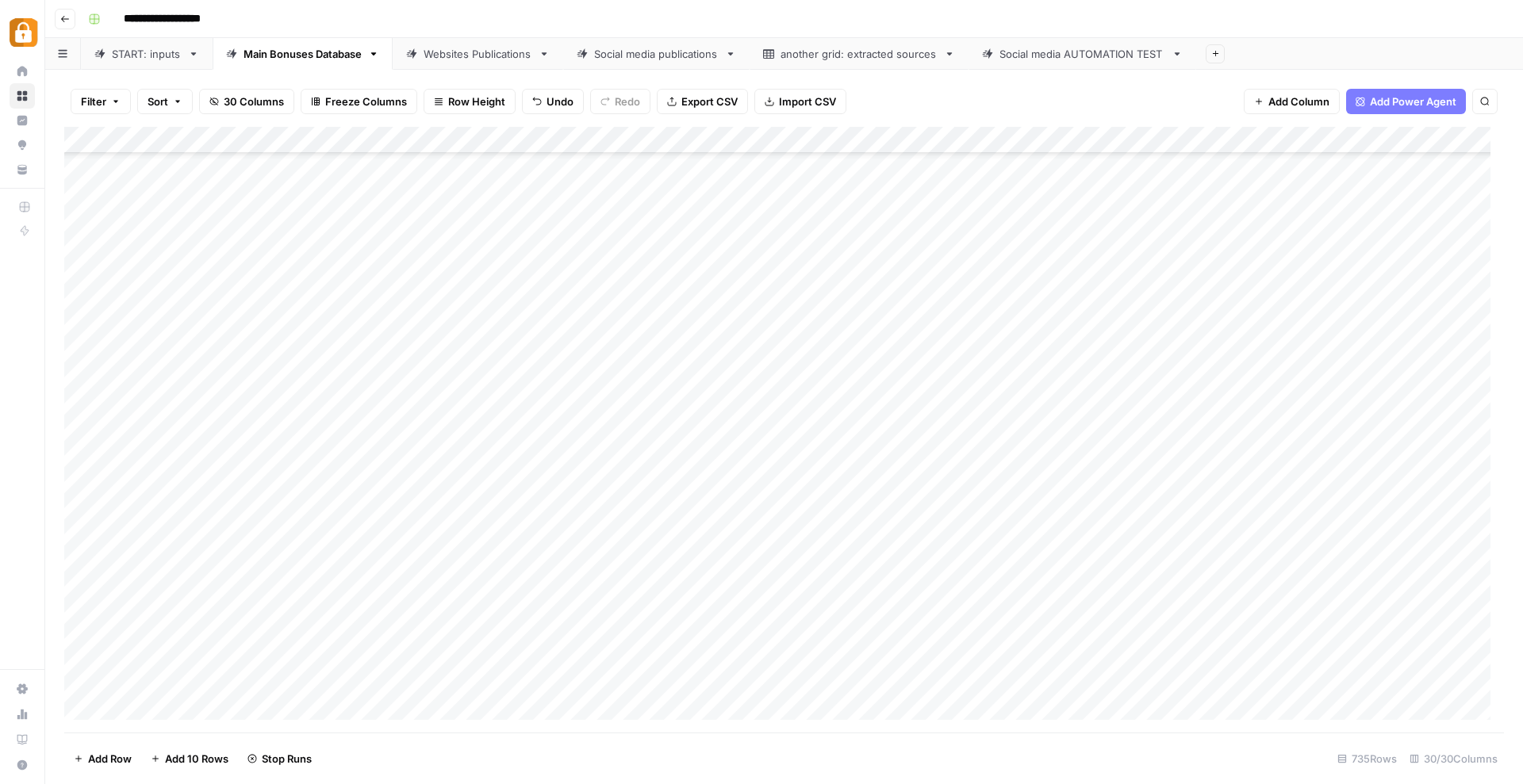
click at [648, 453] on div "Add Column" at bounding box center [784, 430] width 1439 height 606
click at [648, 453] on textarea "**********" at bounding box center [758, 458] width 317 height 38
click at [641, 621] on div "Add Column" at bounding box center [784, 430] width 1439 height 606
click at [647, 632] on div "Add Column" at bounding box center [784, 430] width 1439 height 606
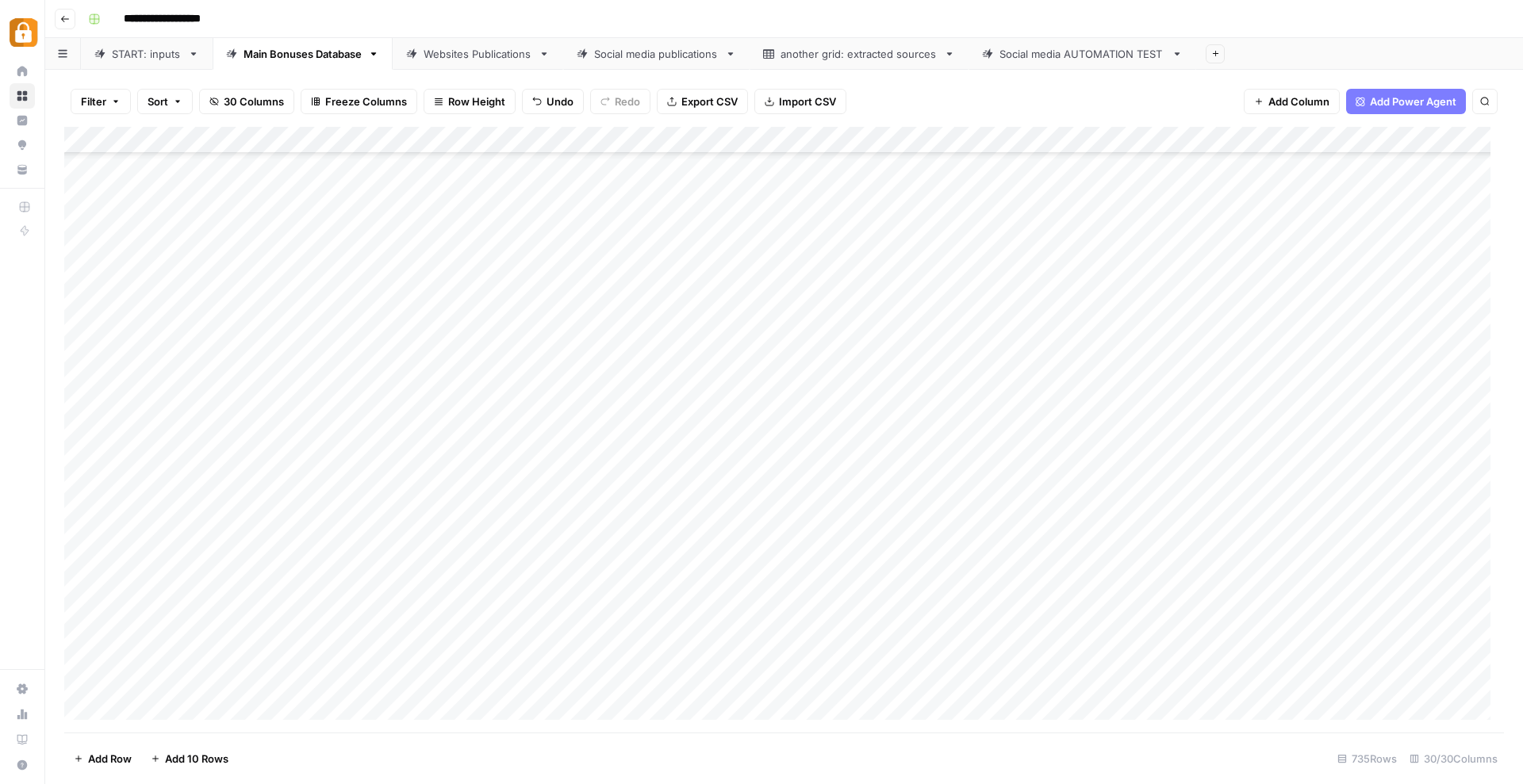
click at [647, 632] on div "Add Column" at bounding box center [784, 430] width 1439 height 606
type textarea "**********"
click at [660, 678] on div "Add Column" at bounding box center [784, 430] width 1439 height 606
click at [940, 635] on div "Add Column" at bounding box center [784, 430] width 1439 height 606
click at [506, 488] on div "Add Column" at bounding box center [784, 430] width 1439 height 606
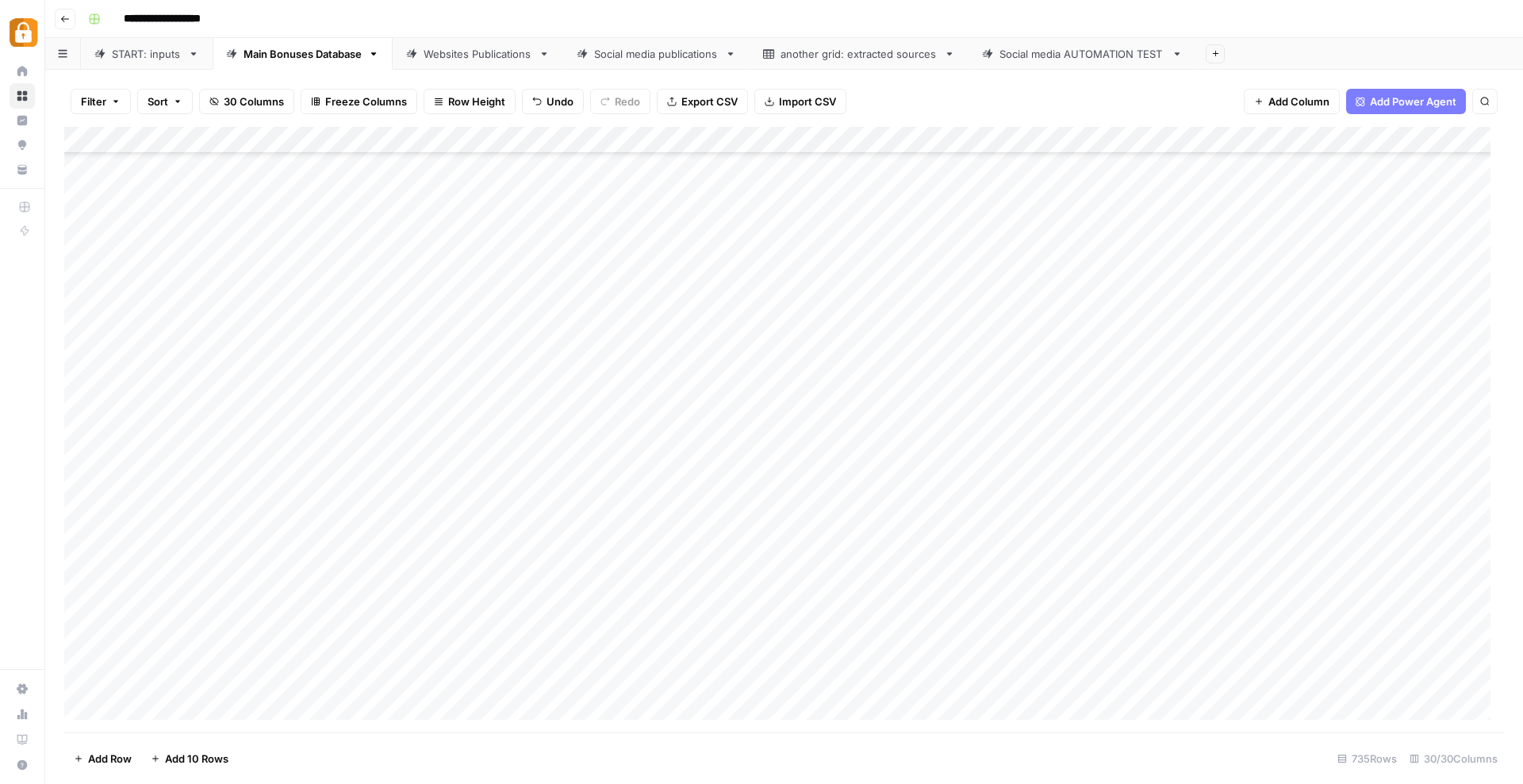
click at [651, 479] on div "Add Column" at bounding box center [784, 430] width 1439 height 606
click at [650, 478] on textarea "**********" at bounding box center [727, 477] width 254 height 22
click at [661, 666] on div "Add Column" at bounding box center [784, 430] width 1439 height 606
click at [940, 664] on div "Add Column" at bounding box center [784, 430] width 1439 height 606
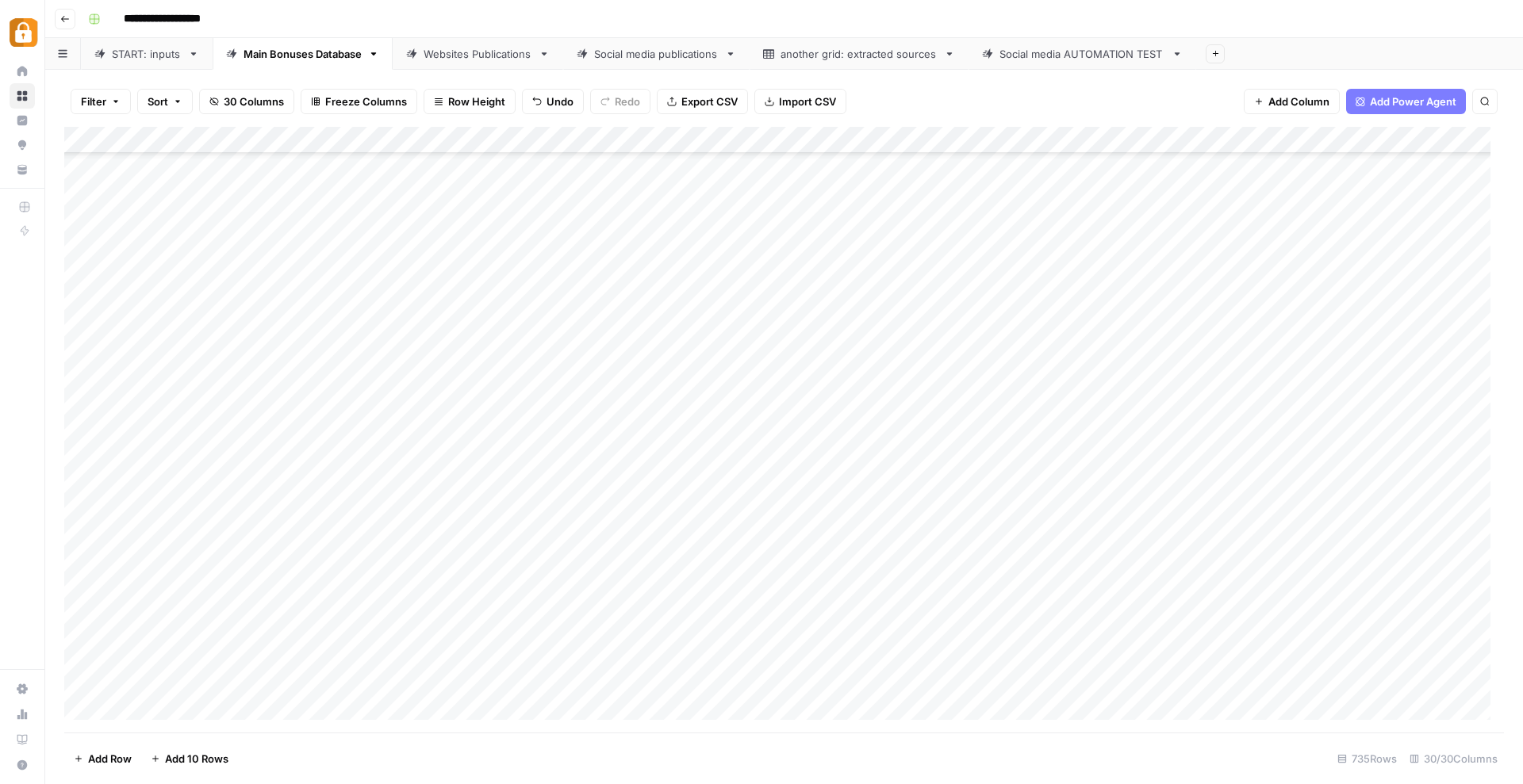
scroll to position [19026, 0]
click at [670, 683] on div "Add Column" at bounding box center [784, 430] width 1439 height 606
click at [187, 525] on div "Add Column" at bounding box center [784, 430] width 1439 height 606
click at [72, 525] on div "Add Column" at bounding box center [784, 430] width 1439 height 606
click at [92, 524] on div "Add Column" at bounding box center [784, 430] width 1439 height 606
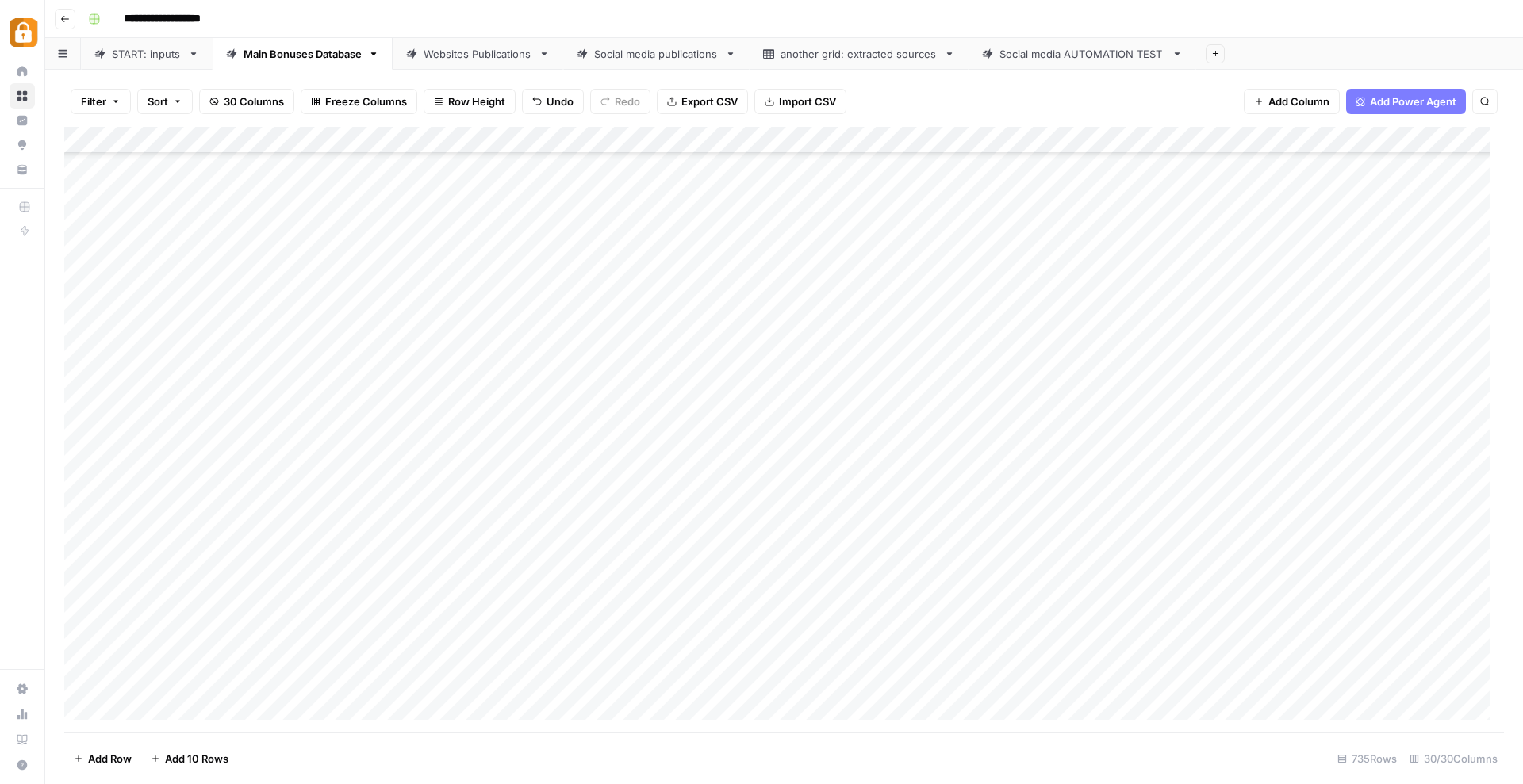
click at [86, 524] on div "Add Column" at bounding box center [784, 430] width 1439 height 606
click at [108, 760] on span "Delete 1 Row" at bounding box center [105, 759] width 64 height 16
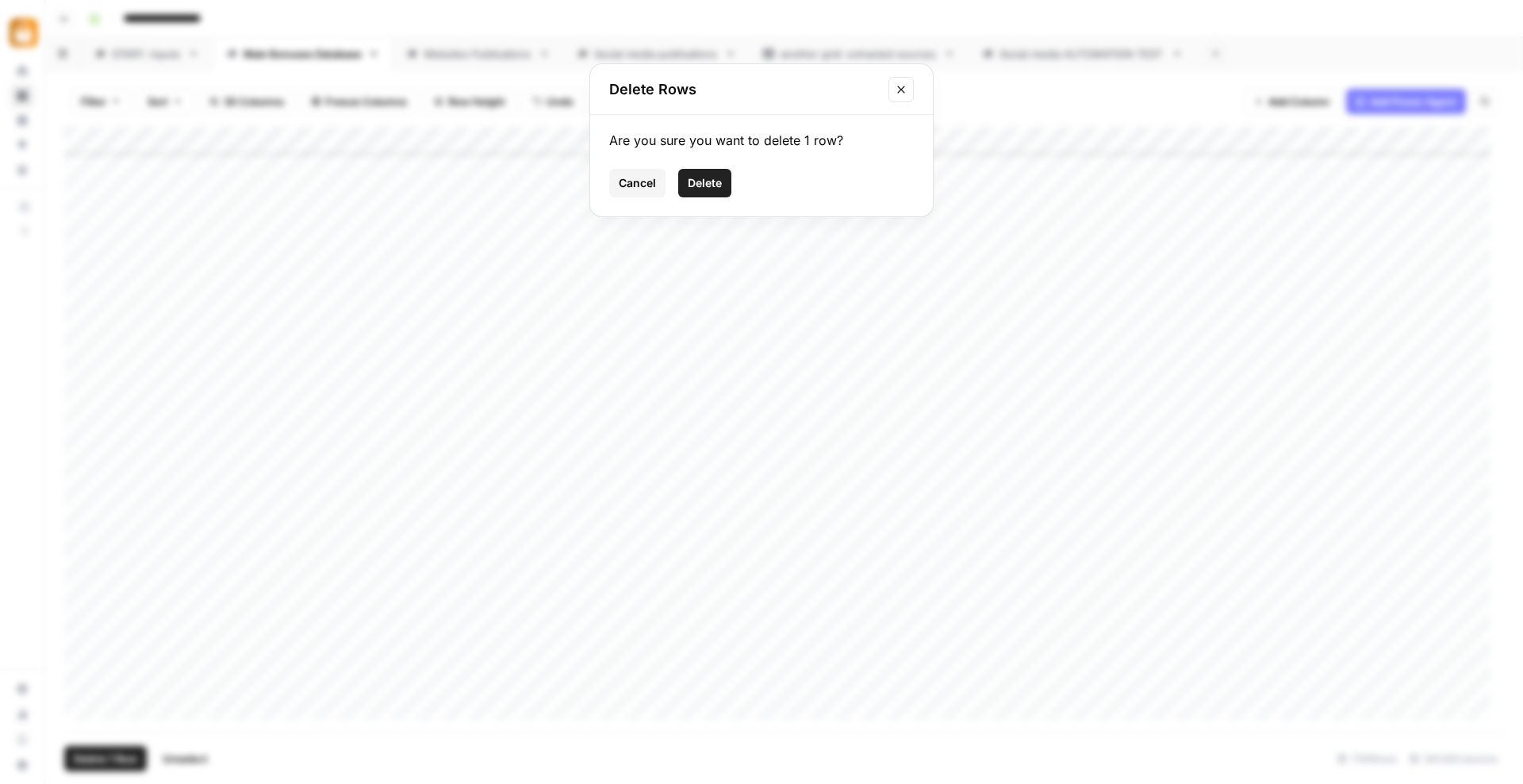
click at [704, 195] on button "Delete" at bounding box center [705, 182] width 53 height 29
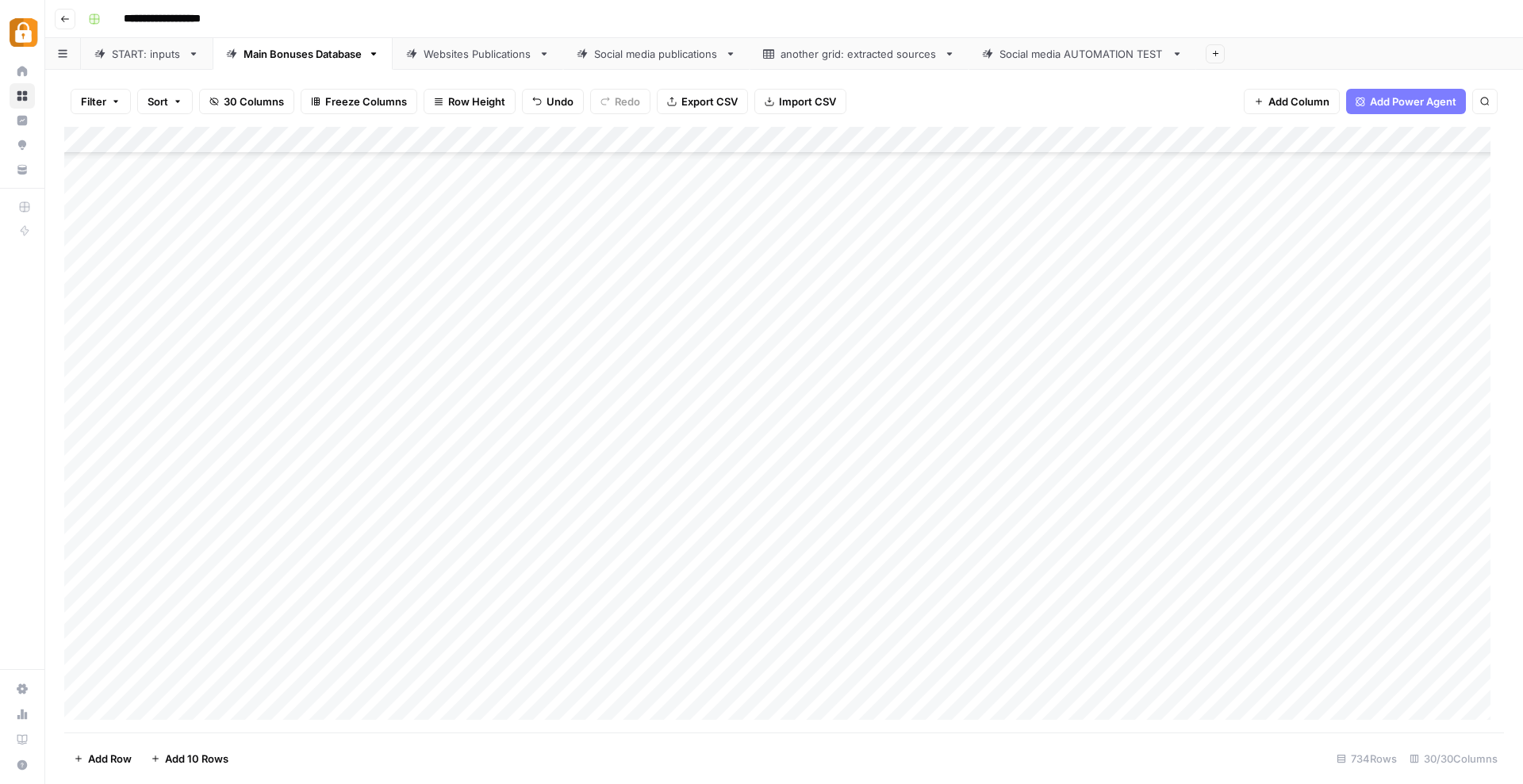
click at [658, 664] on div "Add Column" at bounding box center [784, 430] width 1439 height 606
click at [680, 600] on div "Add Column" at bounding box center [784, 430] width 1439 height 606
drag, startPoint x: 789, startPoint y: 608, endPoint x: 596, endPoint y: 608, distance: 193.0
click at [596, 608] on body "**********" at bounding box center [762, 392] width 1523 height 784
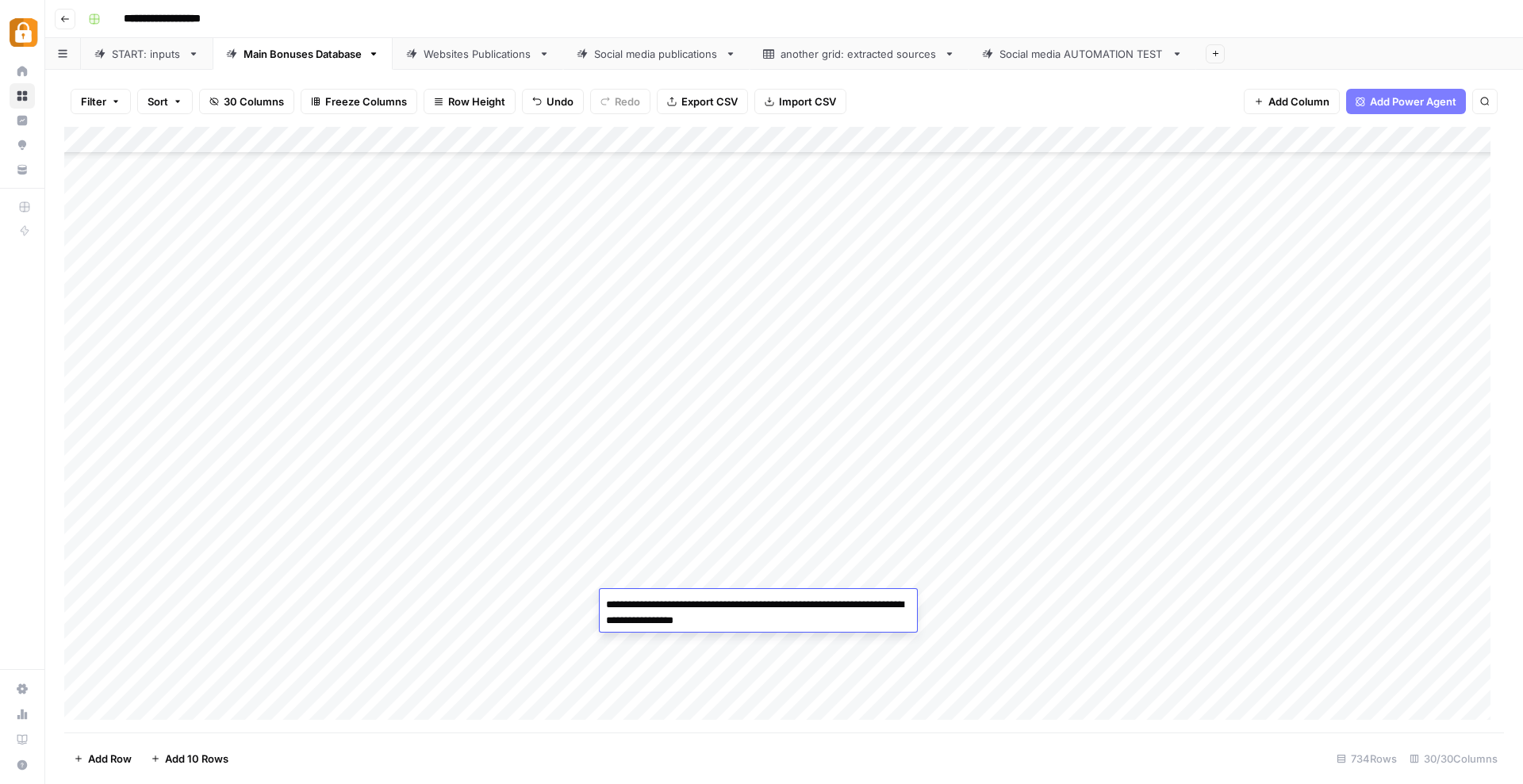
click at [648, 699] on div "Add Column" at bounding box center [784, 430] width 1439 height 606
click at [648, 651] on div "Add Column" at bounding box center [784, 430] width 1439 height 606
click at [941, 657] on div "Add Column" at bounding box center [784, 430] width 1439 height 606
click at [673, 672] on div "Add Column" at bounding box center [784, 430] width 1439 height 606
click at [690, 684] on div "Add Column" at bounding box center [784, 430] width 1439 height 606
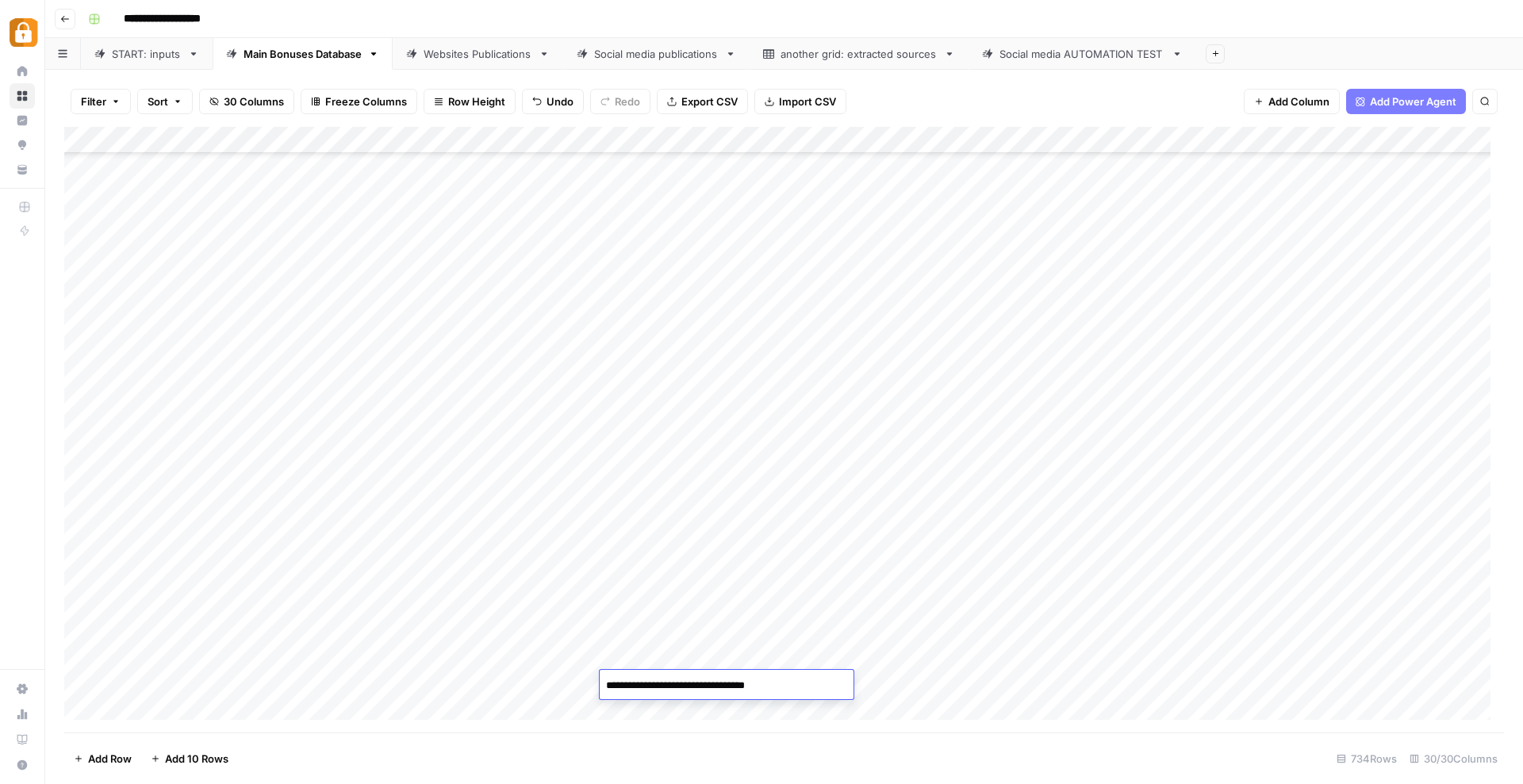
click at [674, 712] on div "Add Column" at bounding box center [784, 430] width 1439 height 606
click at [937, 683] on div "Add Column" at bounding box center [784, 430] width 1439 height 606
click at [542, 638] on div "Add Column" at bounding box center [784, 430] width 1439 height 606
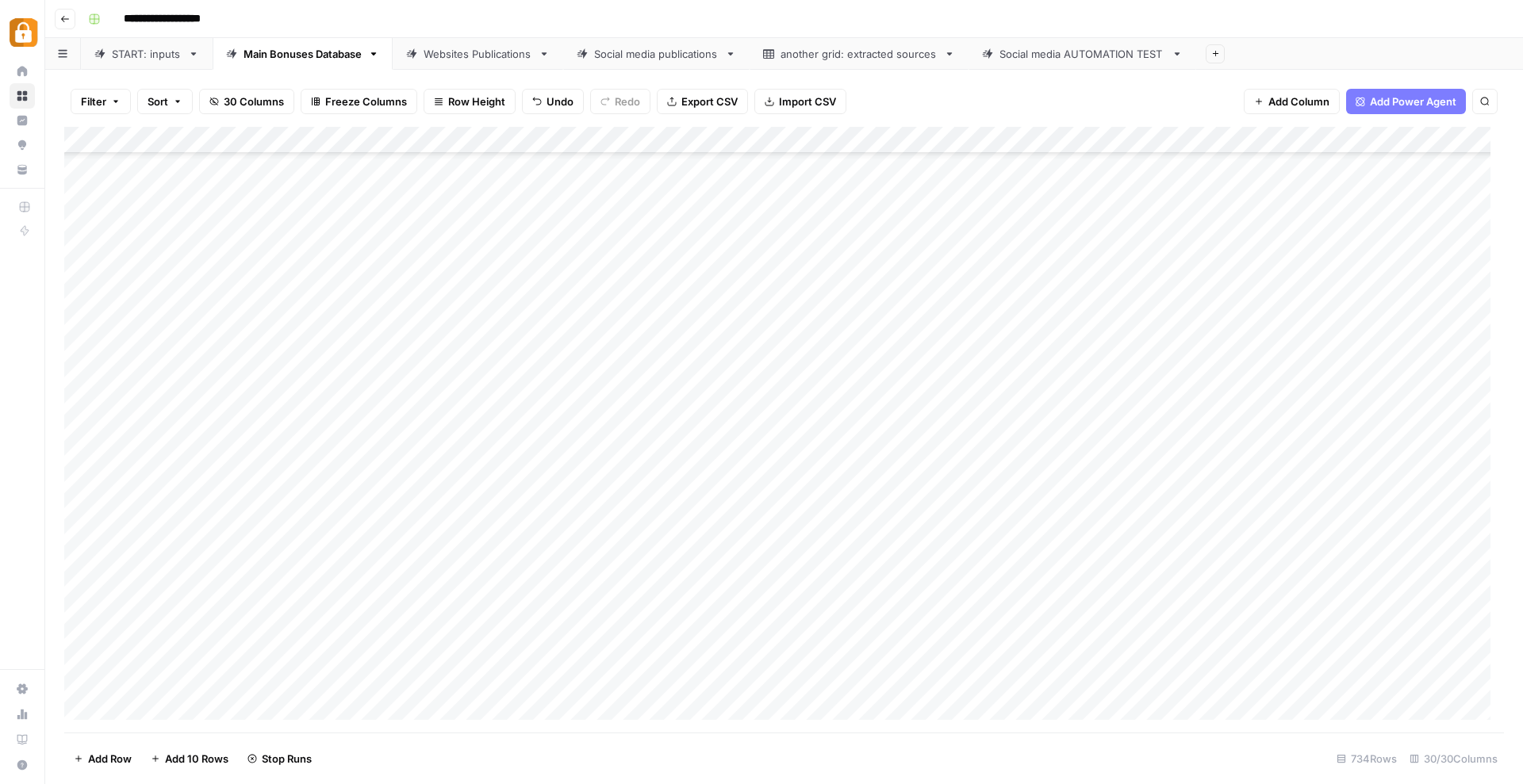
click at [542, 638] on div "Add Column" at bounding box center [784, 430] width 1439 height 606
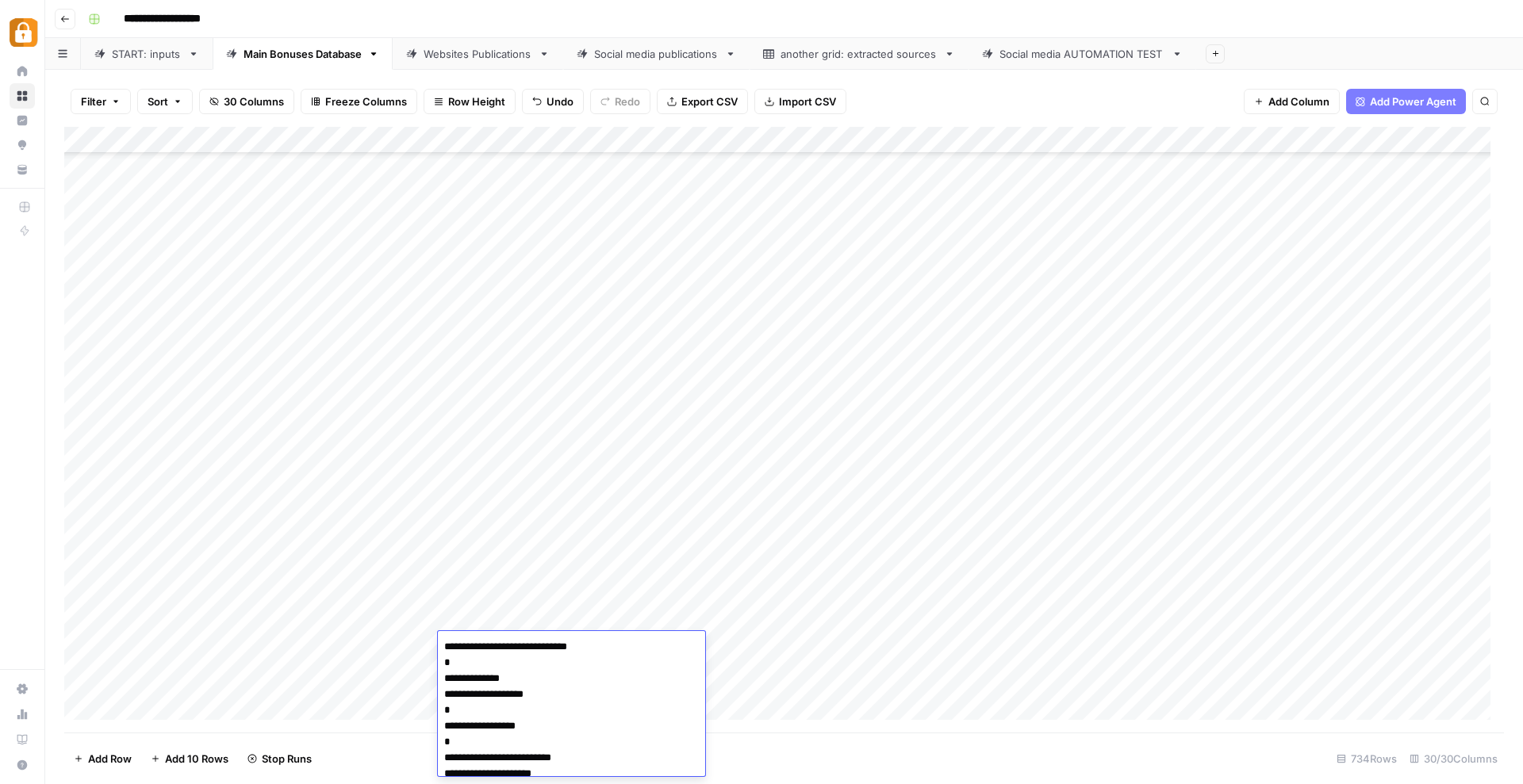
scroll to position [72, 0]
click at [772, 654] on div "Add Column" at bounding box center [784, 430] width 1439 height 606
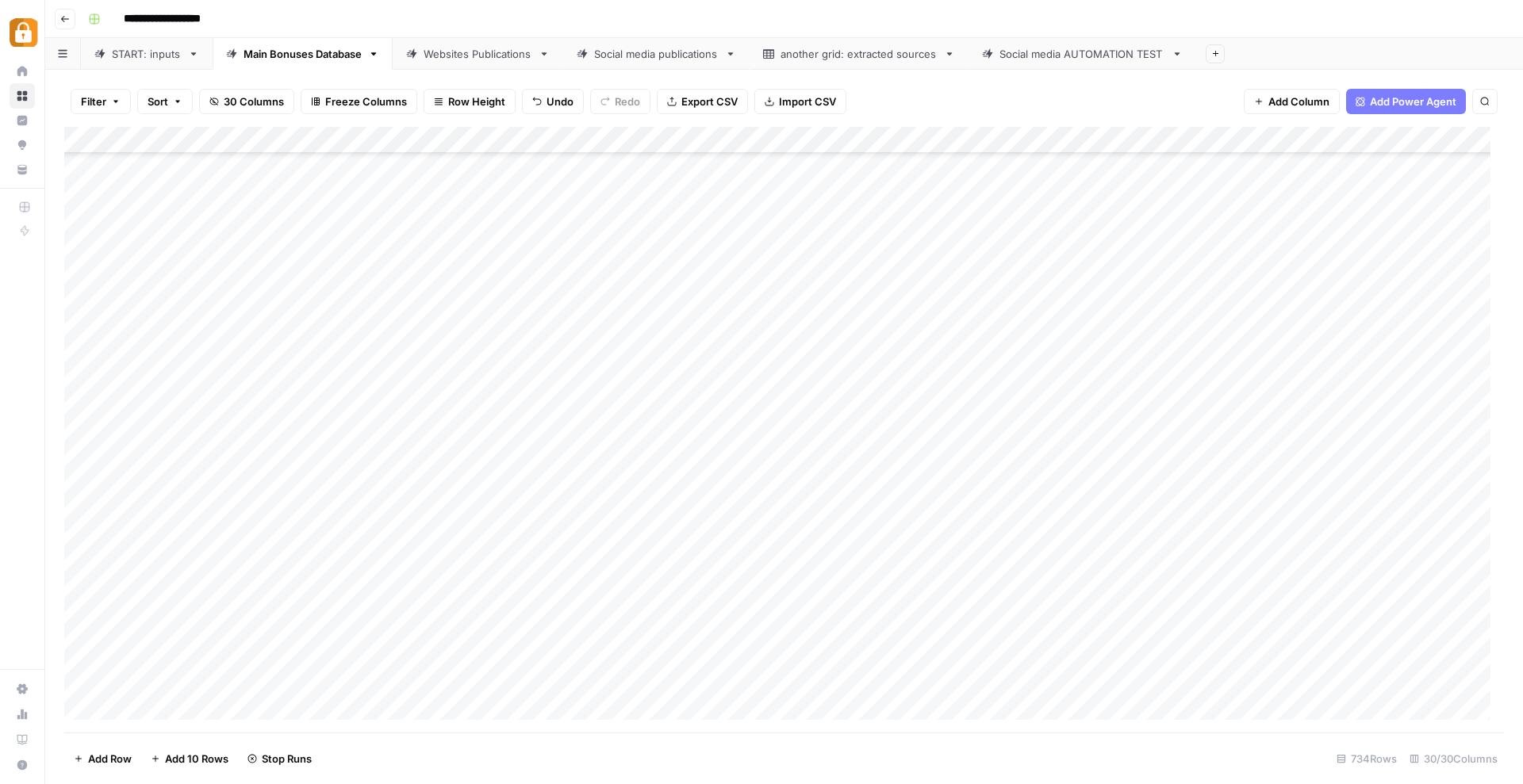
click at [679, 643] on div "Add Column" at bounding box center [784, 430] width 1439 height 606
click at [941, 644] on div "Add Column" at bounding box center [784, 430] width 1439 height 606
click at [644, 671] on div "Add Column" at bounding box center [784, 430] width 1439 height 606
click at [689, 512] on div "Add Column" at bounding box center [784, 430] width 1439 height 606
click at [652, 678] on div "Add Column" at bounding box center [784, 430] width 1439 height 606
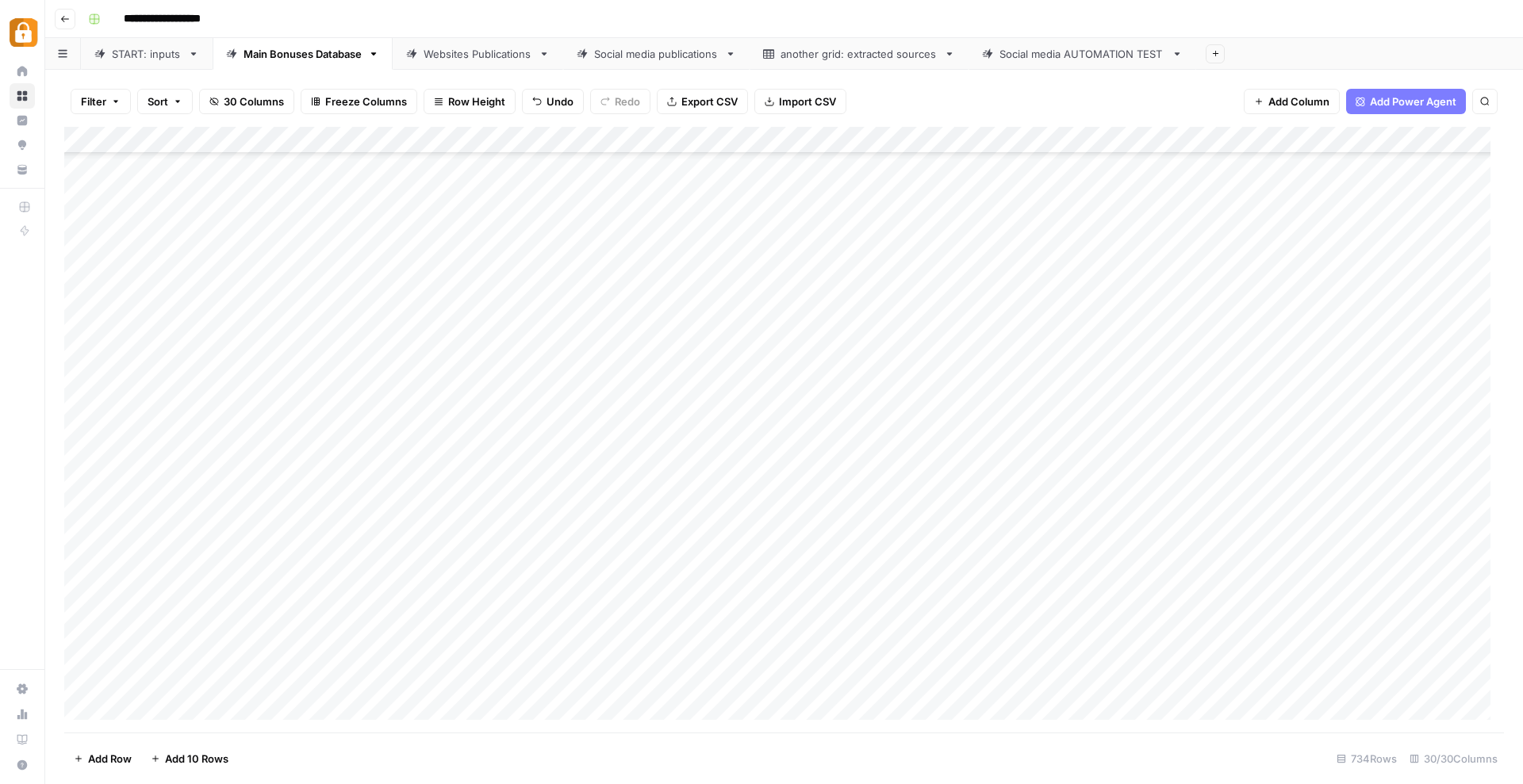
click at [937, 671] on div "Add Column" at bounding box center [784, 430] width 1439 height 606
click at [531, 663] on div "Add Column" at bounding box center [784, 430] width 1439 height 606
click at [660, 508] on div "Add Column" at bounding box center [784, 430] width 1439 height 606
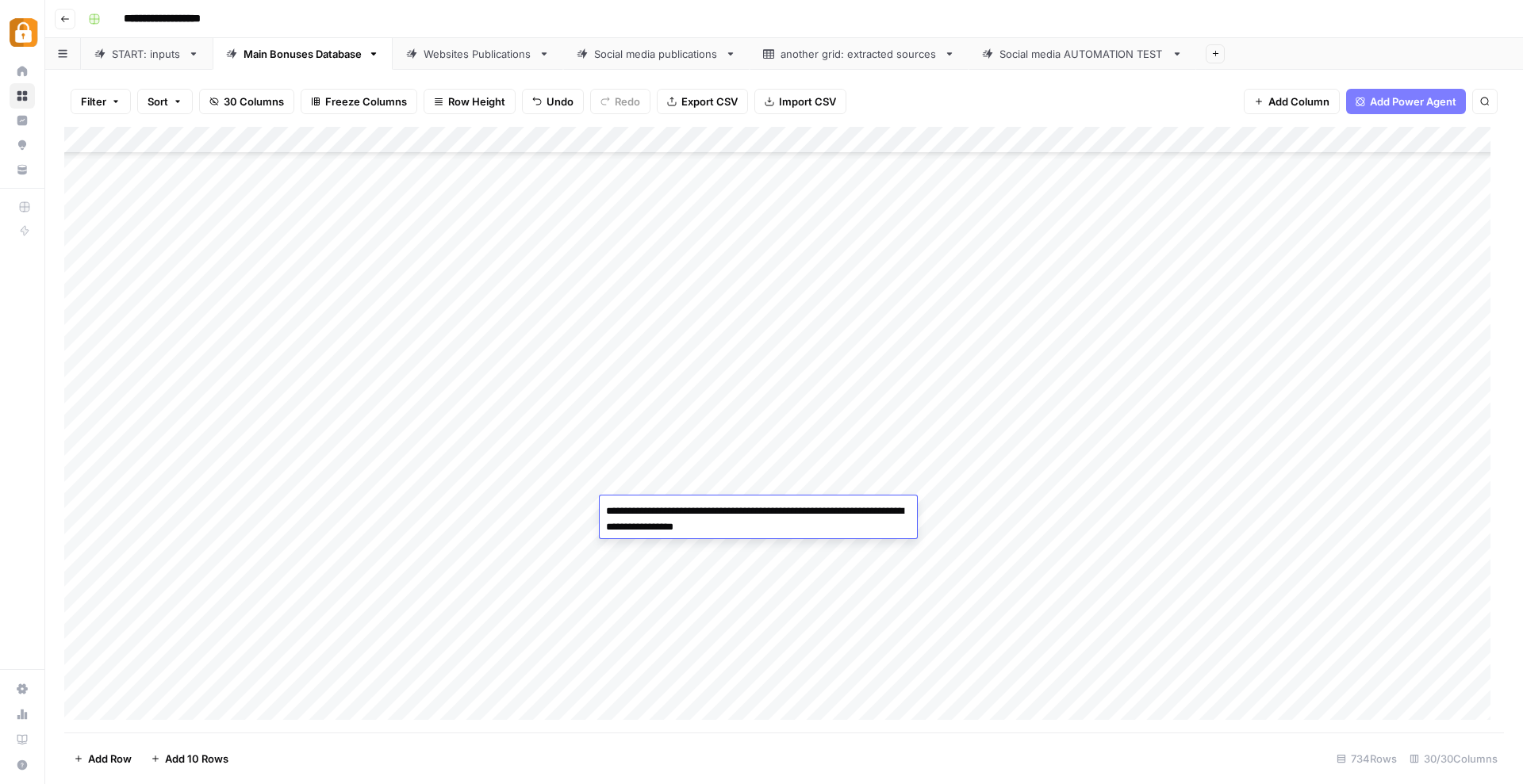
click at [660, 508] on textarea "**********" at bounding box center [758, 519] width 317 height 38
click at [642, 673] on div "Add Column" at bounding box center [784, 430] width 1439 height 606
click at [940, 671] on div "Add Column" at bounding box center [784, 430] width 1439 height 606
click at [650, 499] on div "Add Column" at bounding box center [784, 430] width 1439 height 606
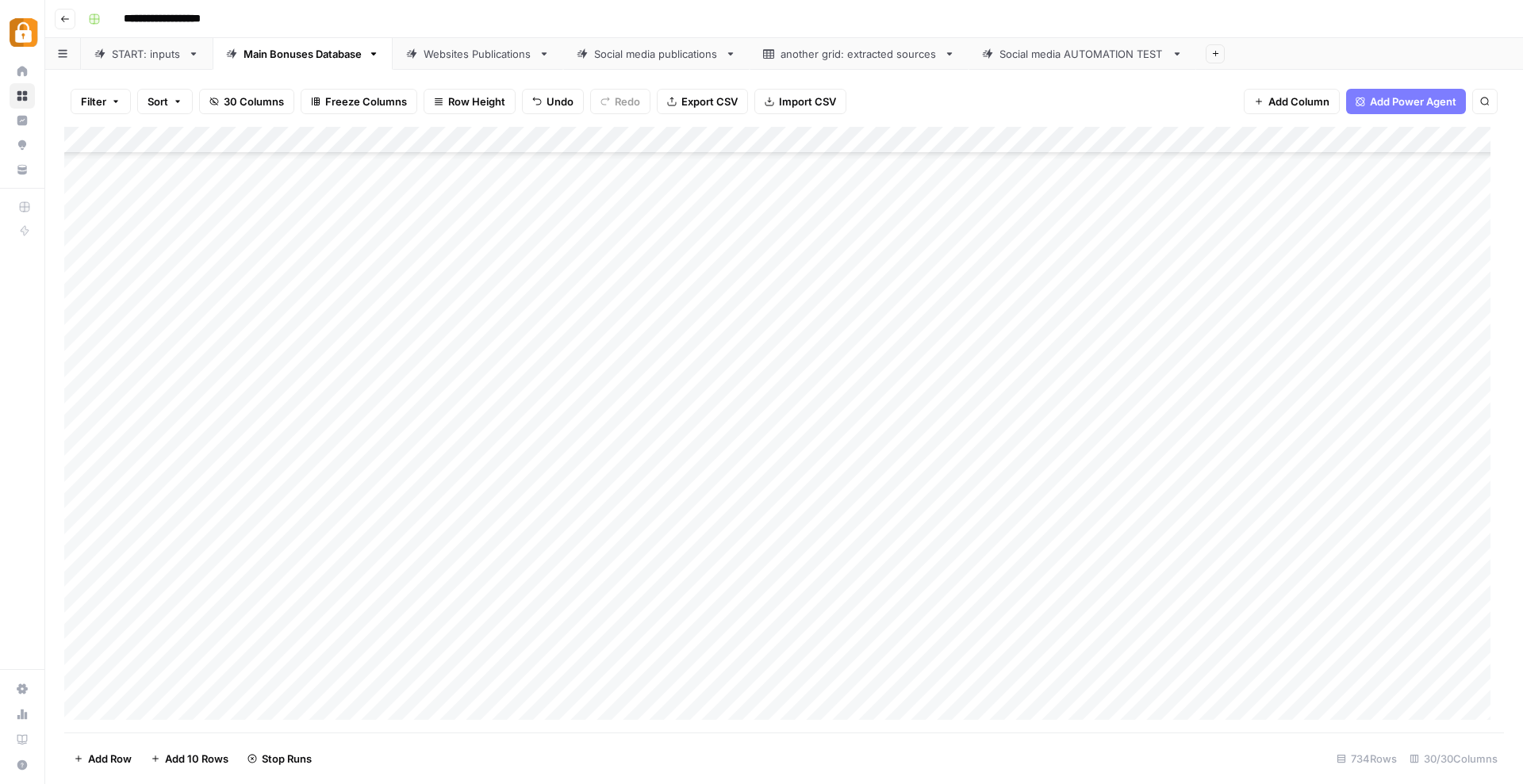
click at [650, 499] on div "Add Column" at bounding box center [784, 430] width 1439 height 606
click at [650, 499] on textarea "**********" at bounding box center [727, 507] width 254 height 22
click at [675, 667] on div "Add Column" at bounding box center [784, 430] width 1439 height 606
click at [789, 643] on div "Add Column" at bounding box center [784, 430] width 1439 height 606
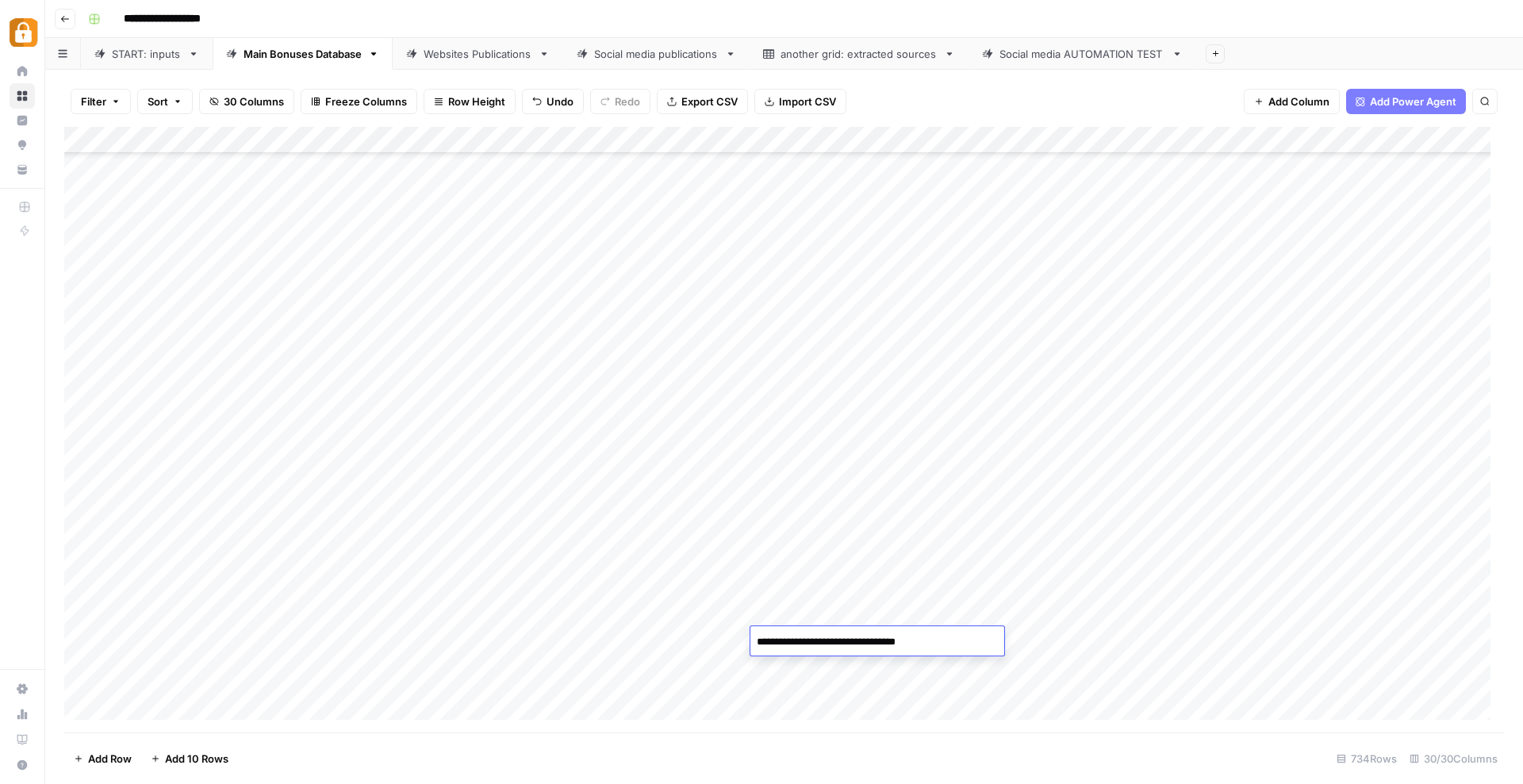
click at [765, 702] on div "Add Column" at bounding box center [784, 430] width 1439 height 606
click at [717, 636] on div "Add Column" at bounding box center [784, 430] width 1439 height 606
drag, startPoint x: 749, startPoint y: 636, endPoint x: 988, endPoint y: 663, distance: 240.5
click at [1044, 644] on body "**********" at bounding box center [762, 392] width 1523 height 784
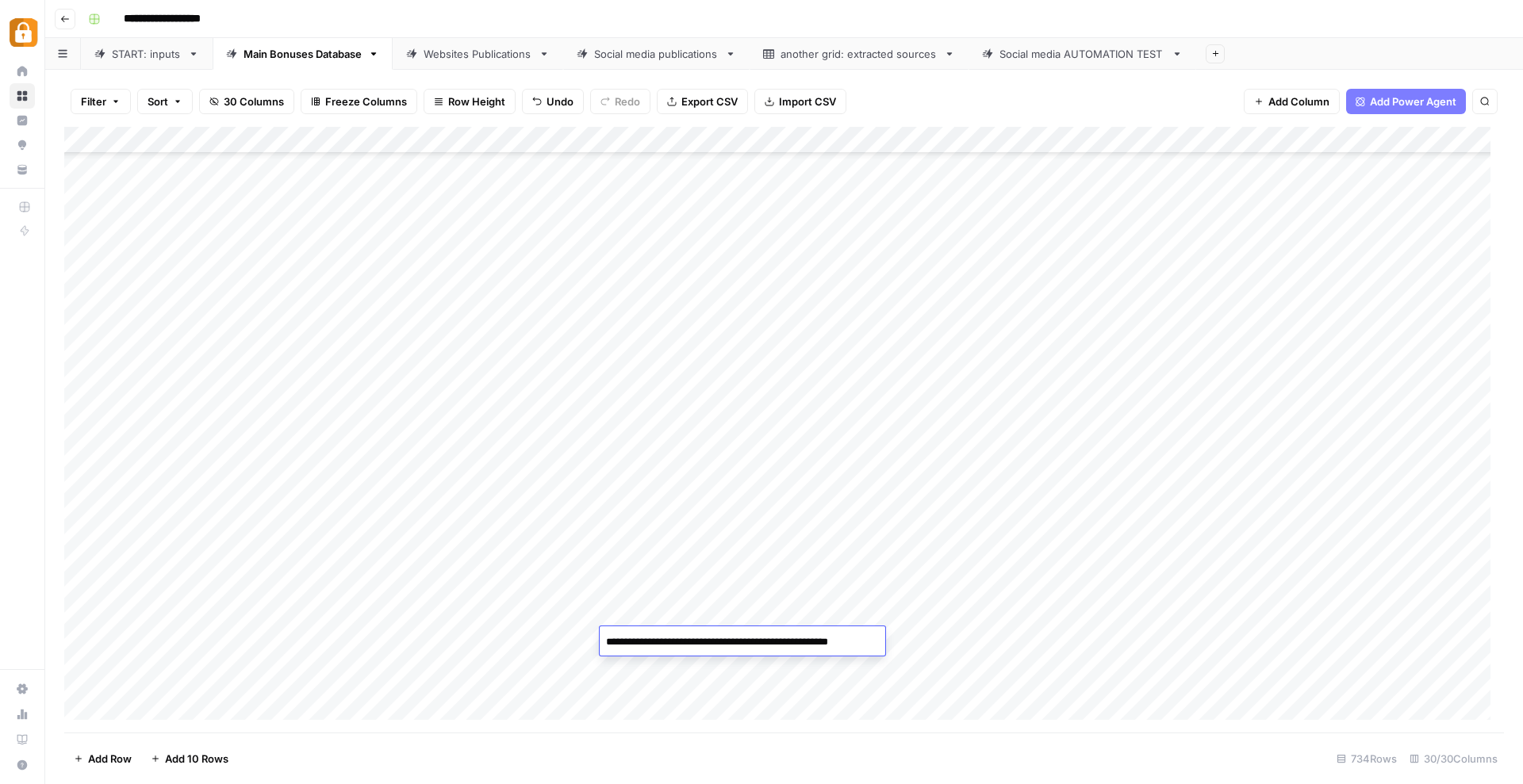
click at [773, 684] on div "Add Column" at bounding box center [784, 430] width 1439 height 606
click at [793, 637] on div "Add Column" at bounding box center [784, 430] width 1439 height 606
click at [793, 637] on textarea "**********" at bounding box center [877, 642] width 254 height 22
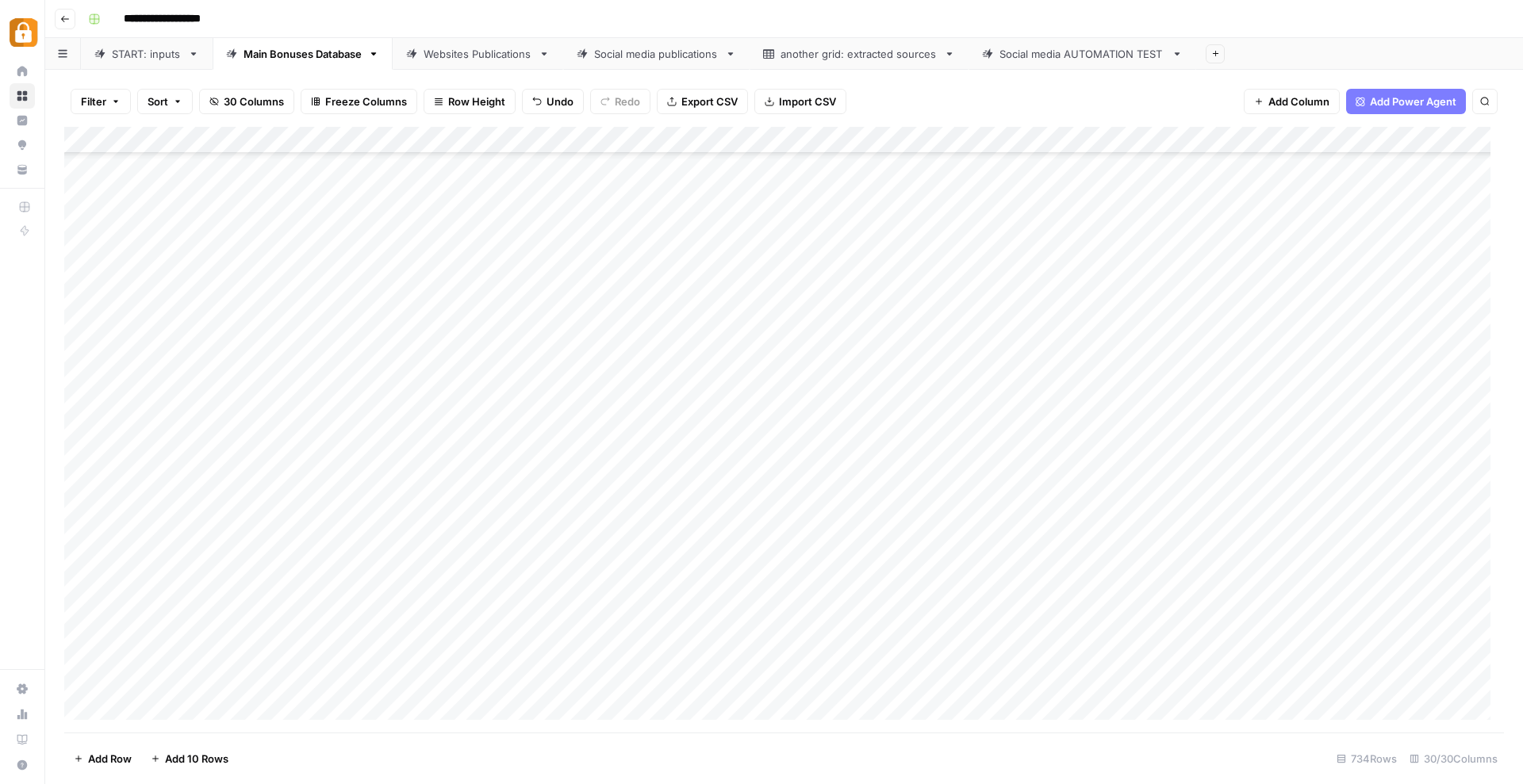
click at [681, 639] on div "Add Column" at bounding box center [784, 430] width 1439 height 606
type textarea "**********"
click at [1048, 693] on div "Add Column" at bounding box center [784, 430] width 1439 height 606
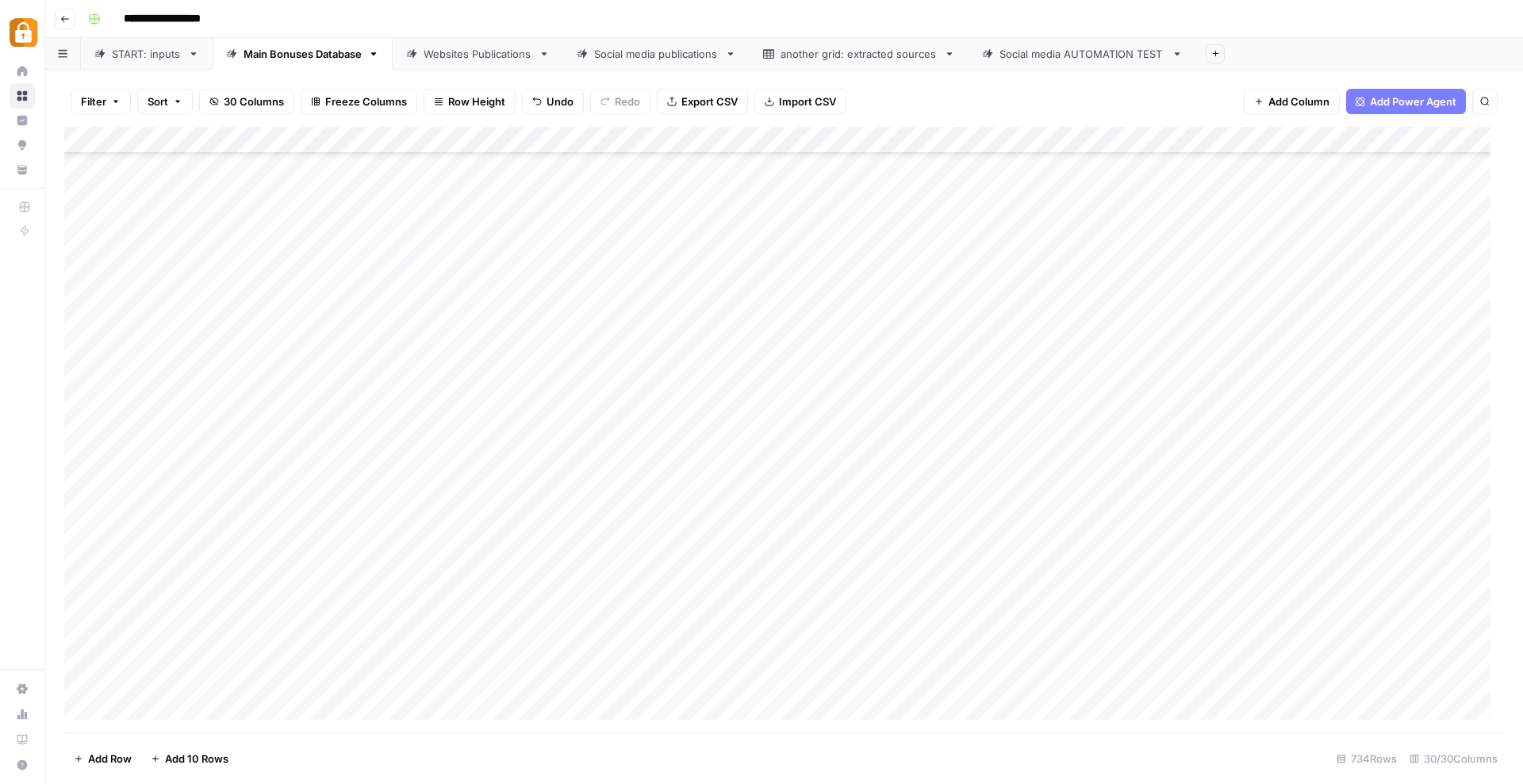
click at [941, 638] on div "Add Column" at bounding box center [784, 430] width 1439 height 606
click at [635, 660] on div "Add Column" at bounding box center [784, 430] width 1439 height 606
click at [677, 413] on div "Add Column" at bounding box center [784, 430] width 1439 height 606
click at [669, 661] on div "Add Column" at bounding box center [784, 430] width 1439 height 606
click at [941, 664] on div "Add Column" at bounding box center [784, 430] width 1439 height 606
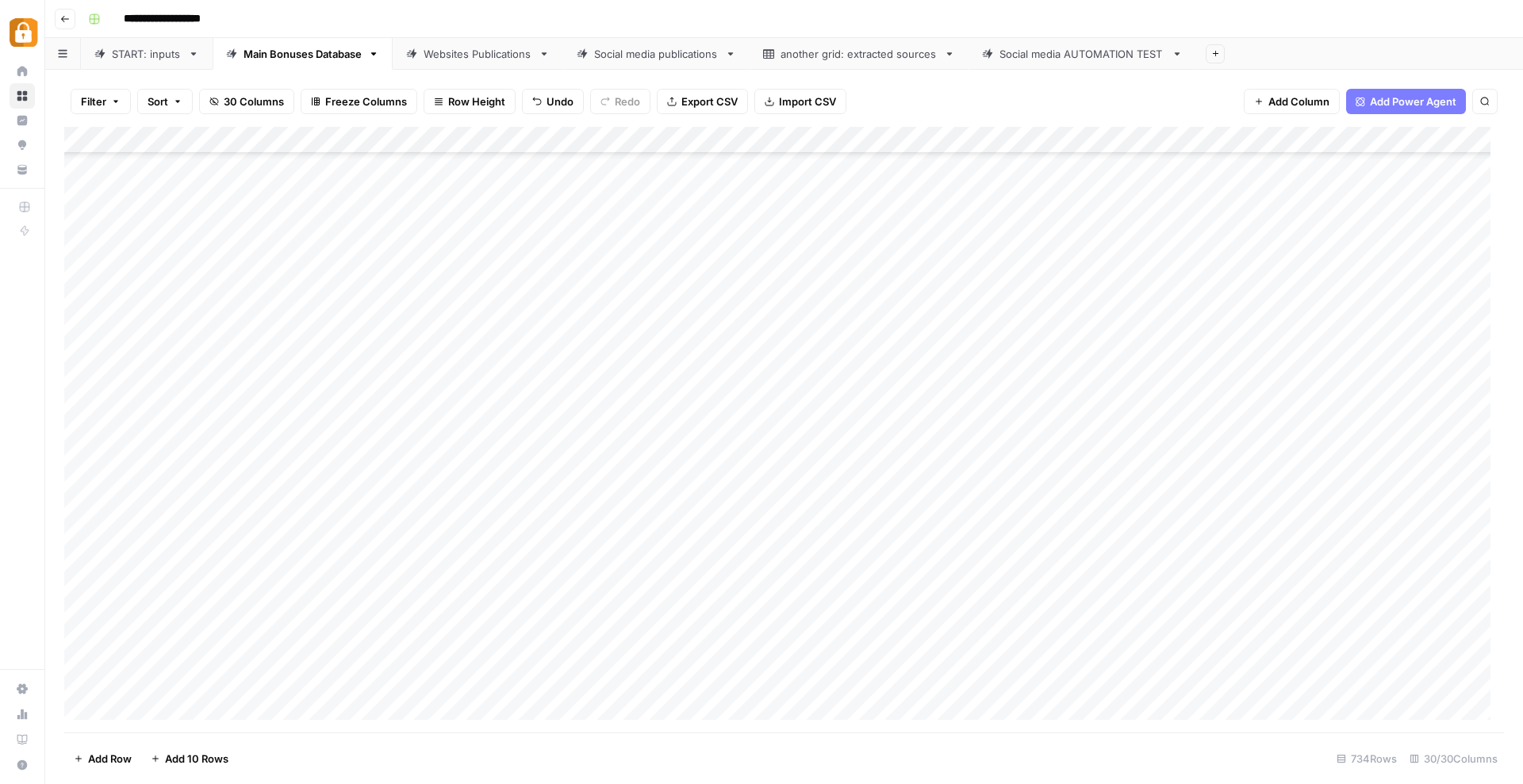
scroll to position [19209, 0]
click at [651, 666] on div "Add Column" at bounding box center [784, 430] width 1439 height 606
click at [704, 522] on div "Add Column" at bounding box center [784, 430] width 1439 height 606
drag, startPoint x: 637, startPoint y: 668, endPoint x: 672, endPoint y: 653, distance: 38.1
click at [637, 668] on div "Add Column" at bounding box center [784, 430] width 1439 height 606
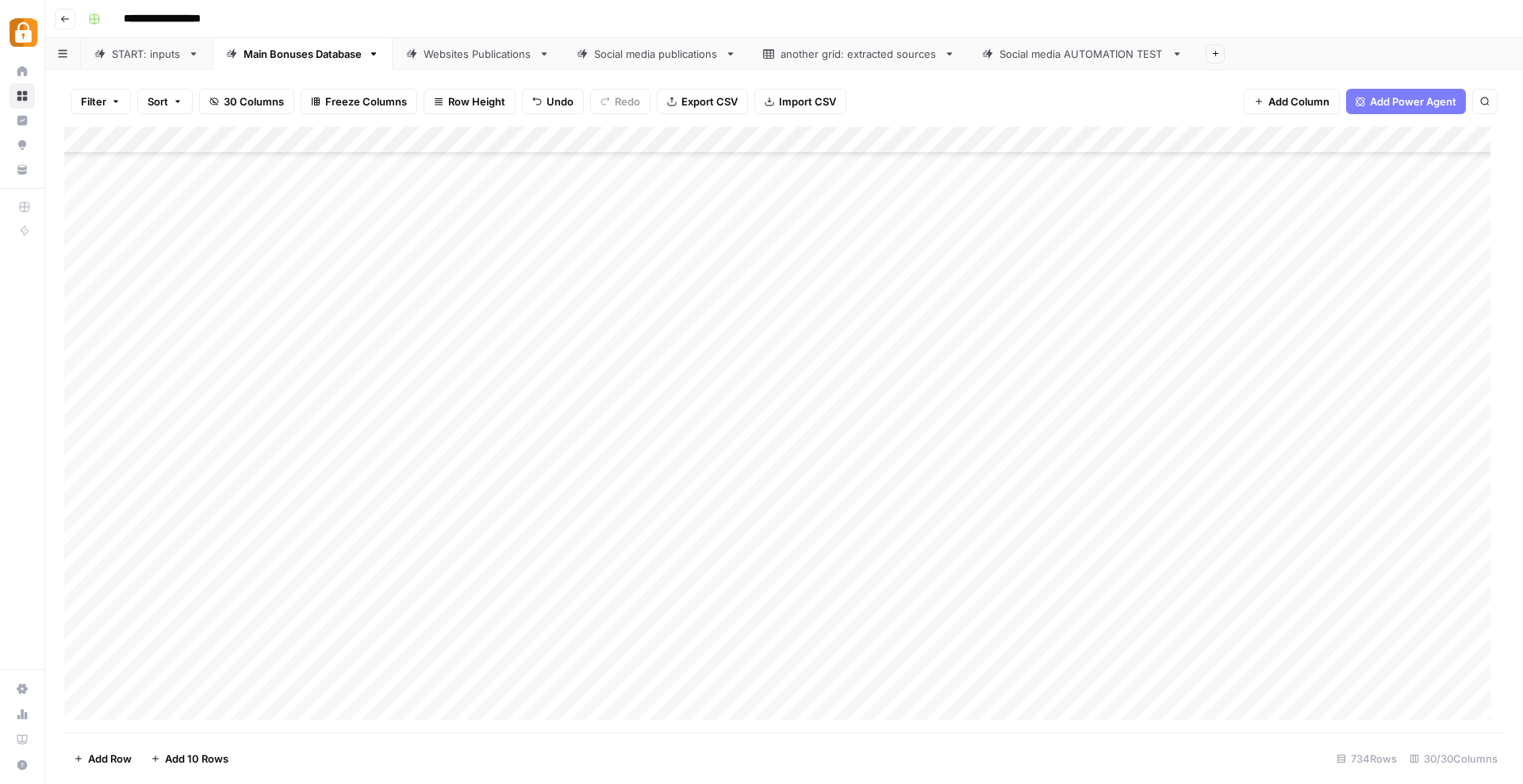
click at [941, 660] on div "Add Column" at bounding box center [784, 430] width 1439 height 606
click at [681, 678] on div "Add Column" at bounding box center [784, 430] width 1439 height 606
click at [667, 447] on div "Add Column" at bounding box center [784, 430] width 1439 height 606
click at [636, 692] on div "Add Column" at bounding box center [784, 430] width 1439 height 606
click at [940, 691] on div "Add Column" at bounding box center [784, 430] width 1439 height 606
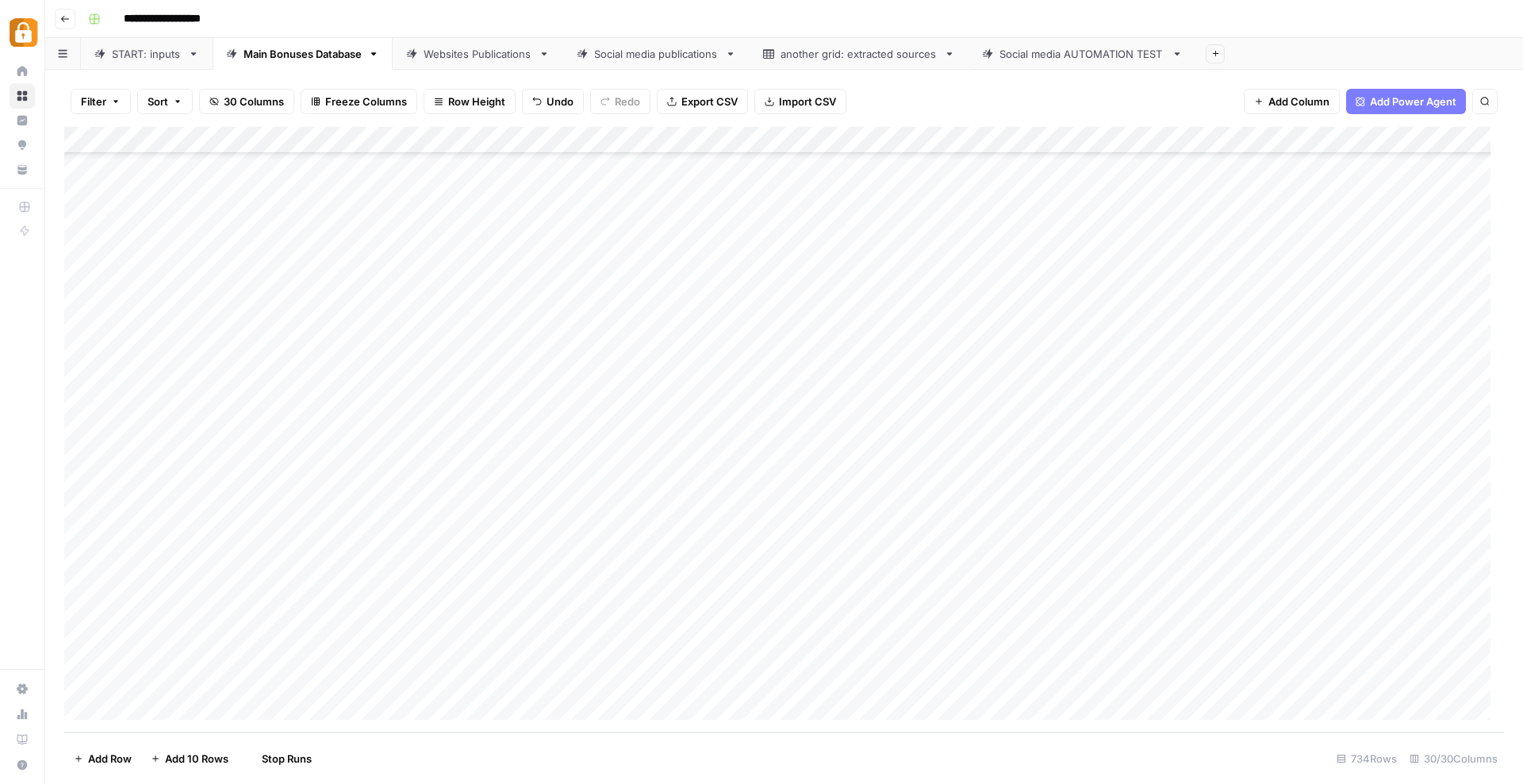
scroll to position [19247, 0]
click at [686, 688] on div "Add Column" at bounding box center [784, 430] width 1439 height 606
click at [682, 384] on div "Add Column" at bounding box center [784, 430] width 1439 height 606
click at [719, 667] on div "Add Column" at bounding box center [784, 430] width 1439 height 606
click at [943, 678] on div "Add Column" at bounding box center [784, 430] width 1439 height 606
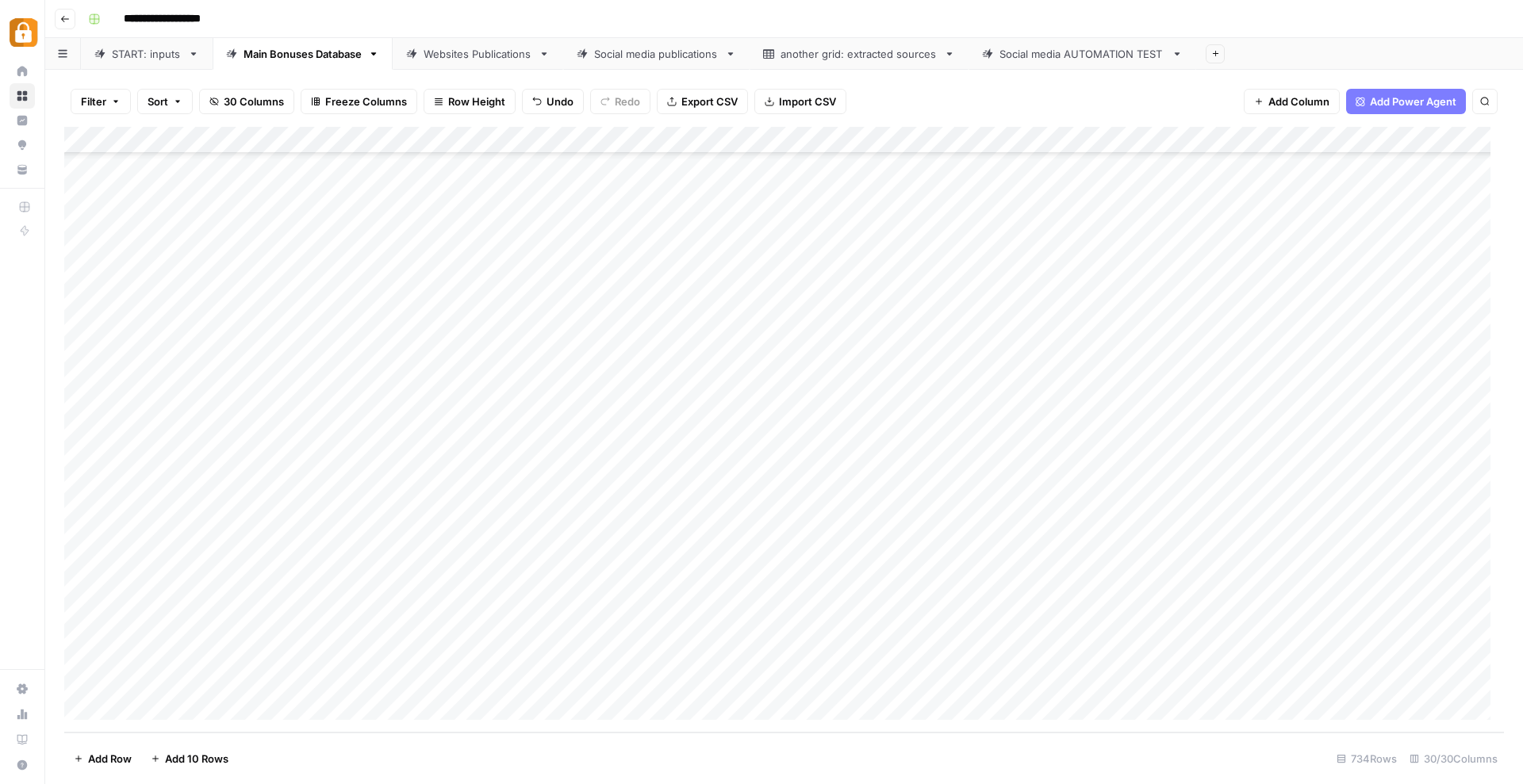
click at [941, 677] on div "Add Column" at bounding box center [784, 430] width 1439 height 606
click at [155, 58] on div "START: inputs" at bounding box center [147, 54] width 70 height 16
click at [307, 51] on div "Main Bonuses Database" at bounding box center [302, 54] width 118 height 16
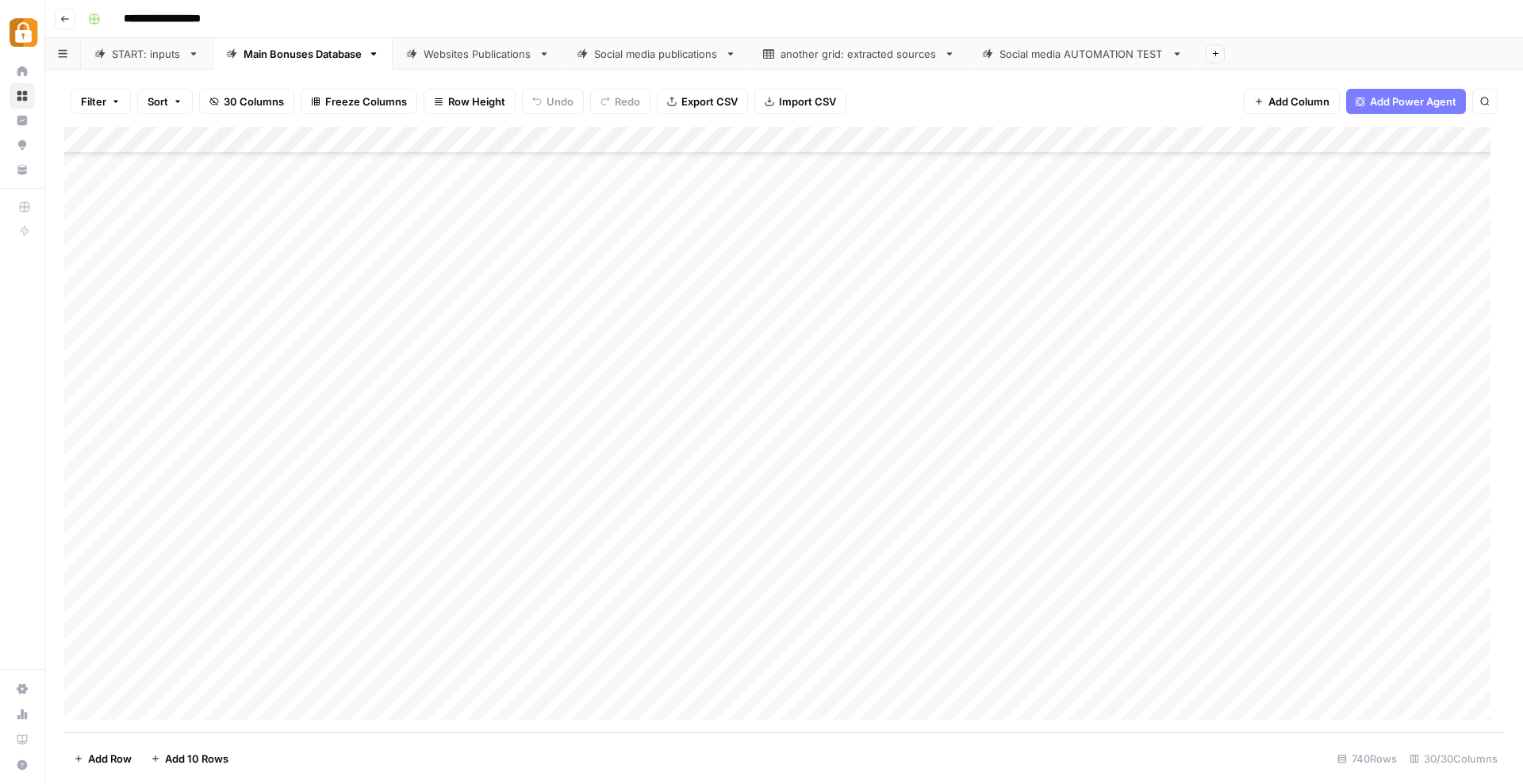
click at [652, 537] on div "Add Column" at bounding box center [784, 430] width 1439 height 606
click at [654, 436] on div "Add Column" at bounding box center [784, 430] width 1439 height 606
click at [672, 533] on div "Add Column" at bounding box center [784, 430] width 1439 height 606
click at [500, 569] on div "Add Column" at bounding box center [784, 430] width 1439 height 606
click at [650, 461] on div "Add Column" at bounding box center [784, 430] width 1439 height 606
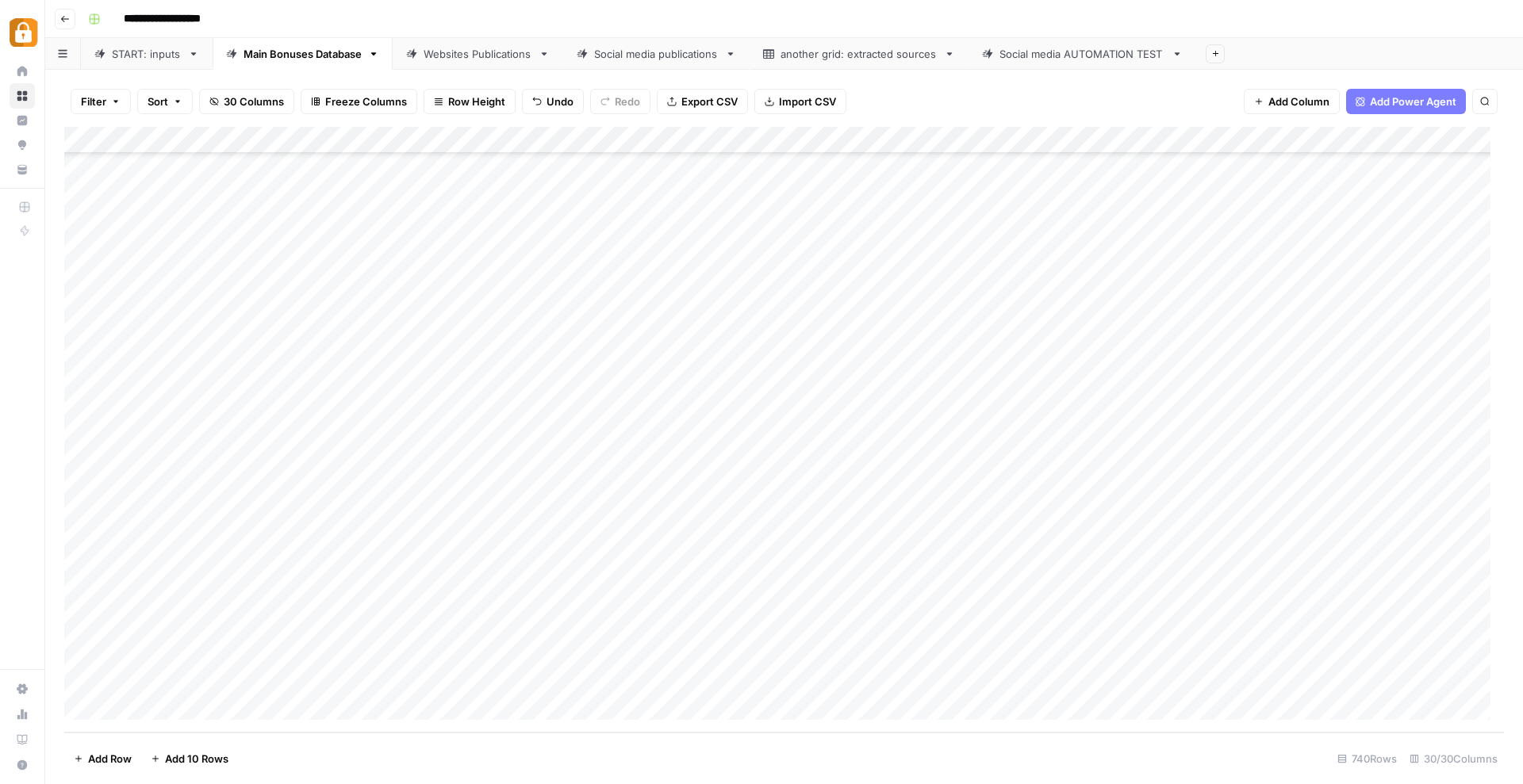
click at [648, 563] on div "Add Column" at bounding box center [784, 430] width 1439 height 606
click at [631, 597] on div "Add Column" at bounding box center [784, 430] width 1439 height 606
click at [690, 386] on div "Add Column" at bounding box center [784, 430] width 1439 height 606
click at [638, 592] on div "Add Column" at bounding box center [784, 430] width 1439 height 606
click at [635, 594] on div "Add Column" at bounding box center [784, 430] width 1439 height 606
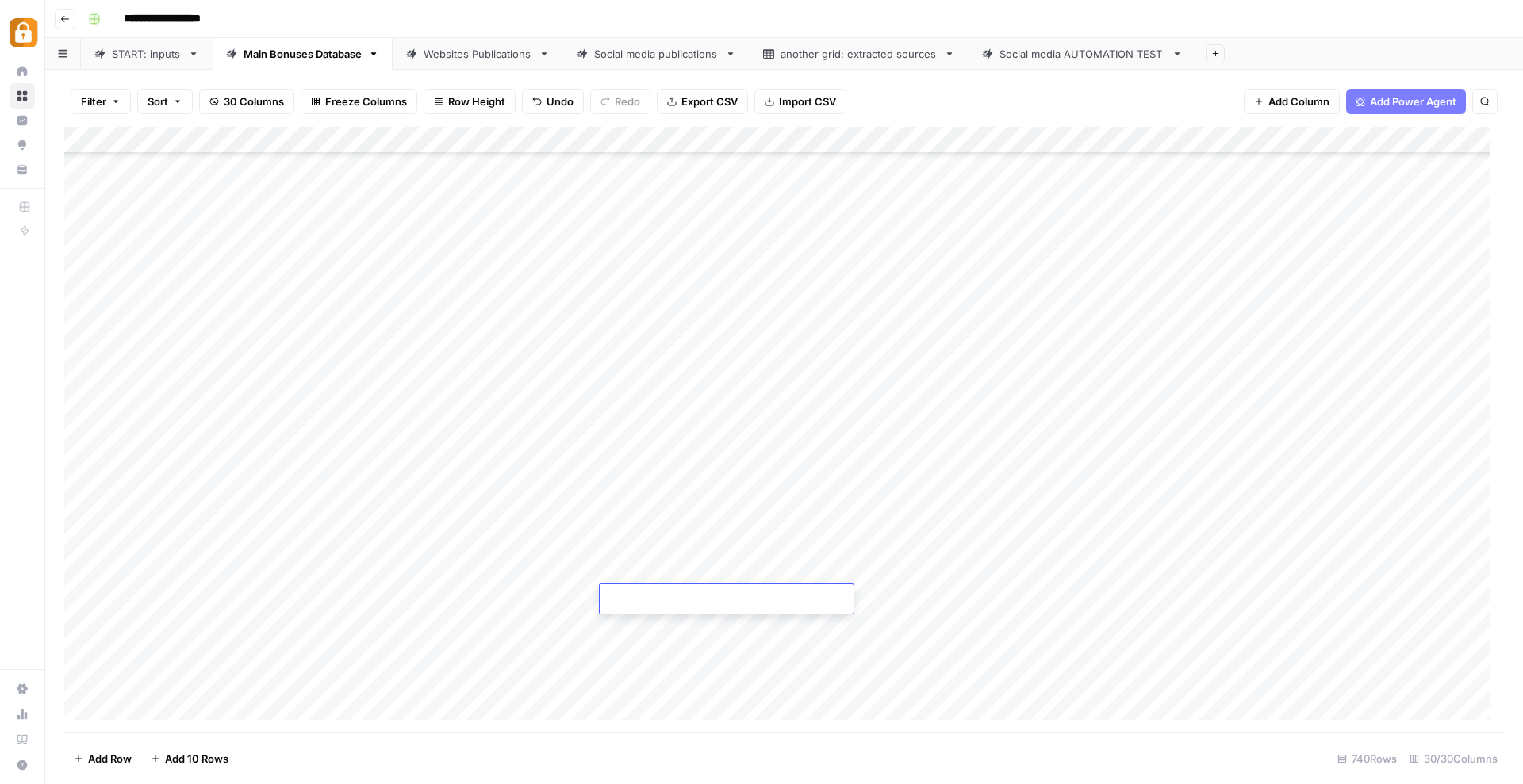
type textarea "**********"
click at [674, 668] on div "Add Column" at bounding box center [784, 430] width 1439 height 606
click at [667, 630] on div "Add Column" at bounding box center [784, 430] width 1439 height 606
click at [631, 547] on div "Add Column" at bounding box center [784, 430] width 1439 height 606
click at [663, 617] on div "Add Column" at bounding box center [784, 430] width 1439 height 606
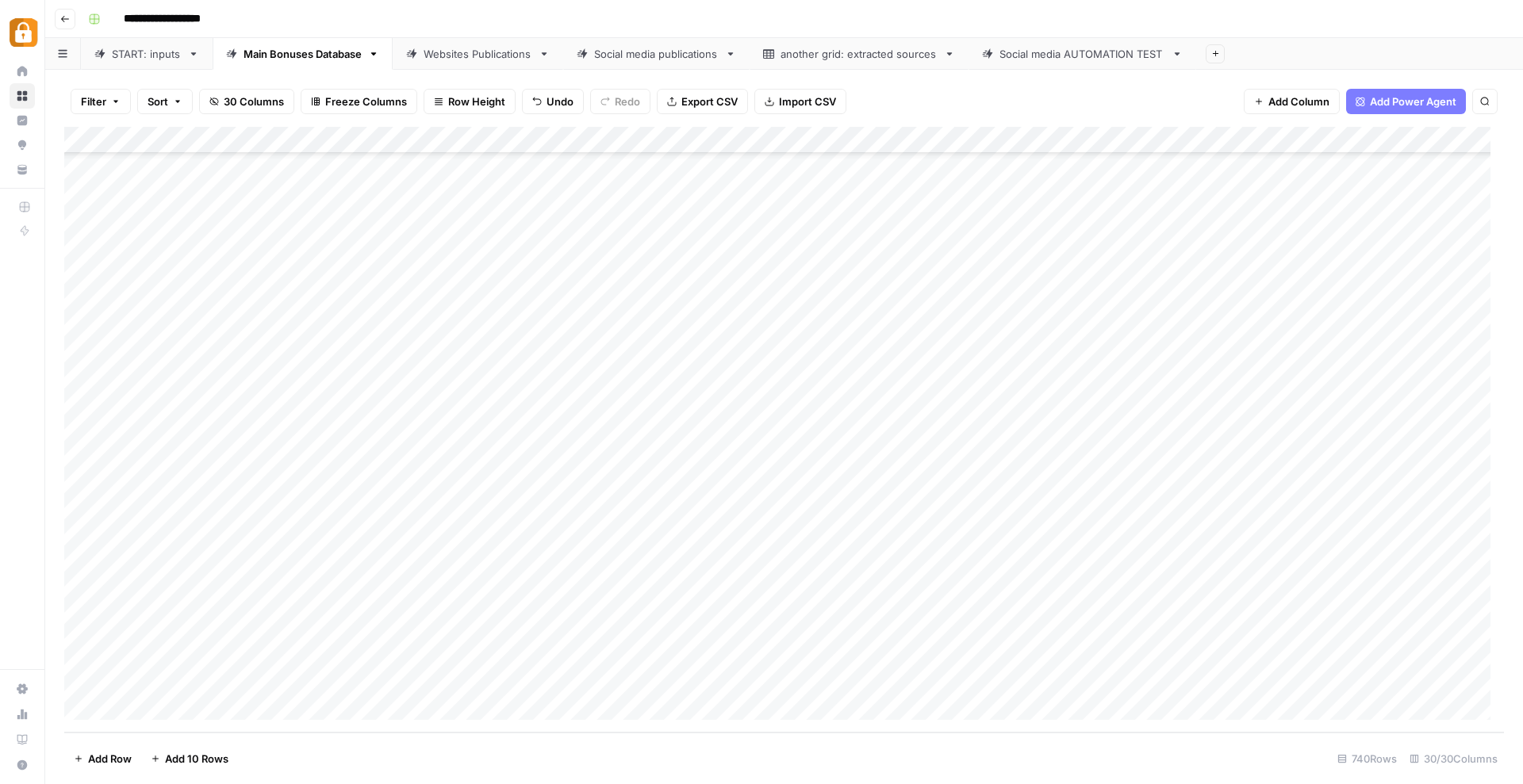
click at [651, 654] on div "Add Column" at bounding box center [784, 430] width 1439 height 606
click at [672, 485] on div "Add Column" at bounding box center [784, 430] width 1439 height 606
click at [642, 653] on div "Add Column" at bounding box center [784, 430] width 1439 height 606
click at [680, 687] on div "Add Column" at bounding box center [784, 430] width 1439 height 606
click at [680, 663] on div "Add Column" at bounding box center [784, 430] width 1439 height 606
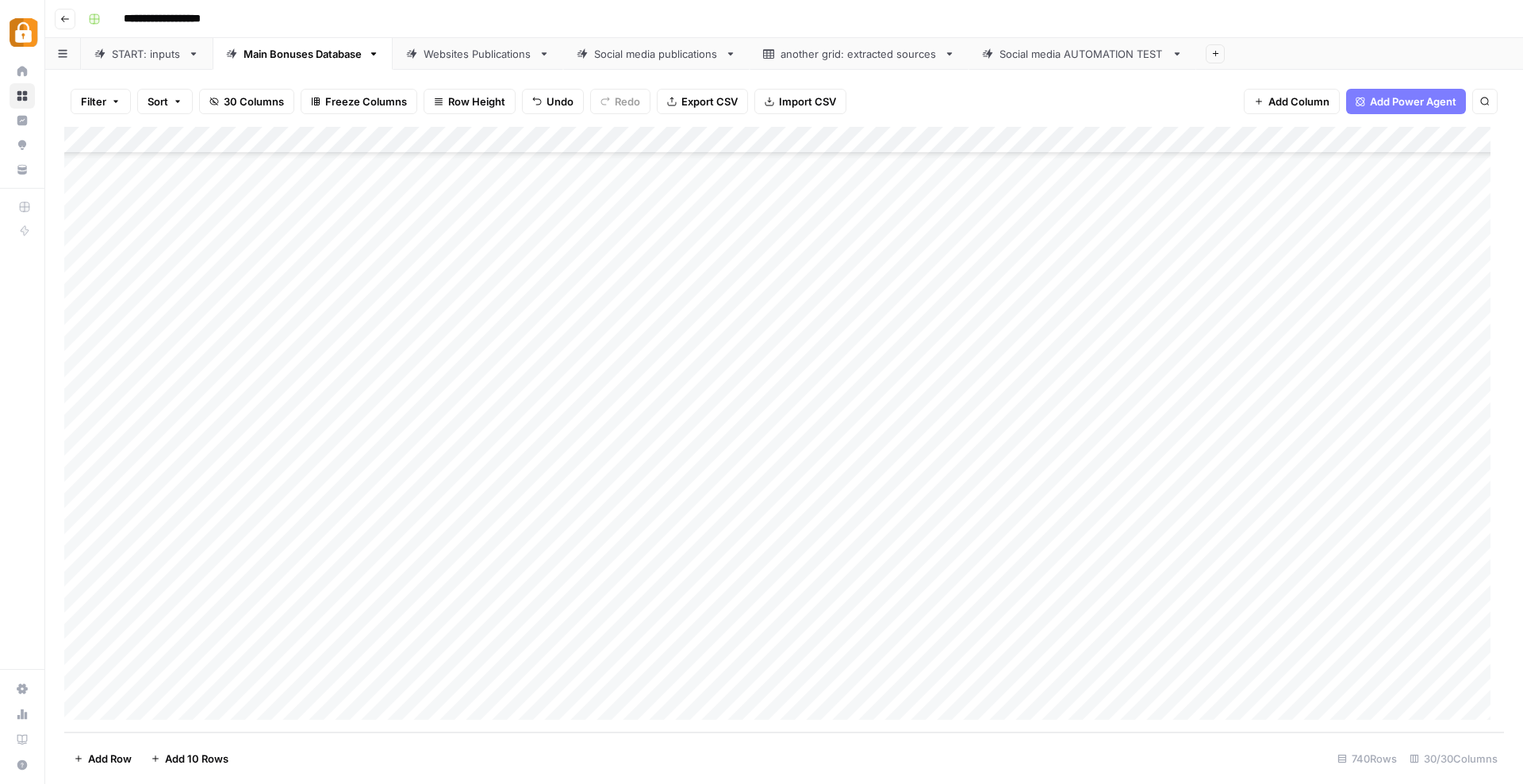
click at [666, 670] on div "Add Column" at bounding box center [784, 430] width 1439 height 606
click at [651, 570] on div "Add Column" at bounding box center [784, 430] width 1439 height 606
click at [652, 680] on div "Add Column" at bounding box center [784, 430] width 1439 height 606
click at [937, 543] on div "Add Column" at bounding box center [784, 430] width 1439 height 606
click at [941, 571] on div "Add Column" at bounding box center [784, 430] width 1439 height 606
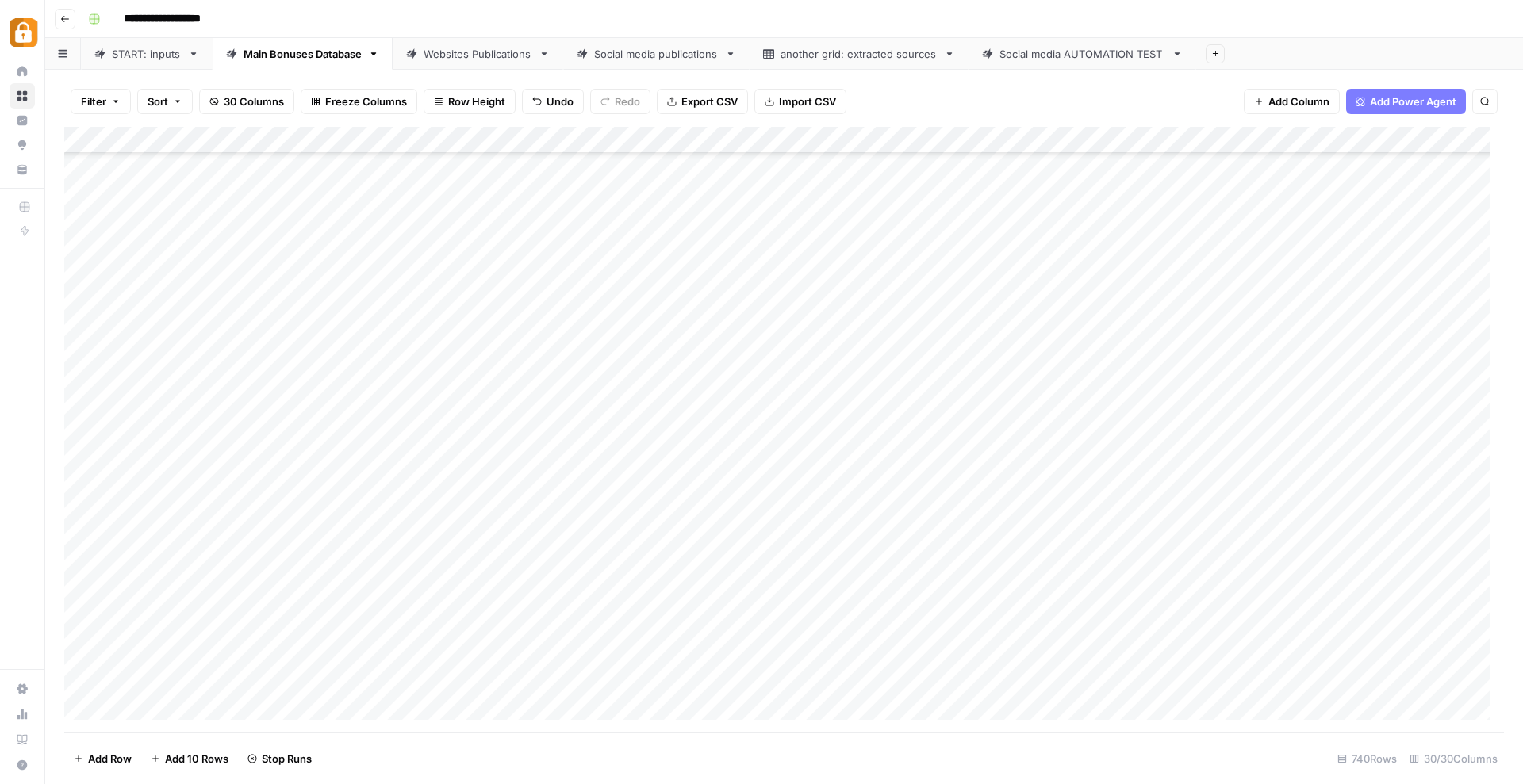
click at [941, 598] on div "Add Column" at bounding box center [784, 430] width 1439 height 606
click at [939, 626] on div "Add Column" at bounding box center [784, 430] width 1439 height 606
click at [941, 651] on div "Add Column" at bounding box center [784, 430] width 1439 height 606
click at [941, 680] on div "Add Column" at bounding box center [784, 430] width 1439 height 606
click at [445, 53] on div "Websites Publications" at bounding box center [478, 54] width 108 height 16
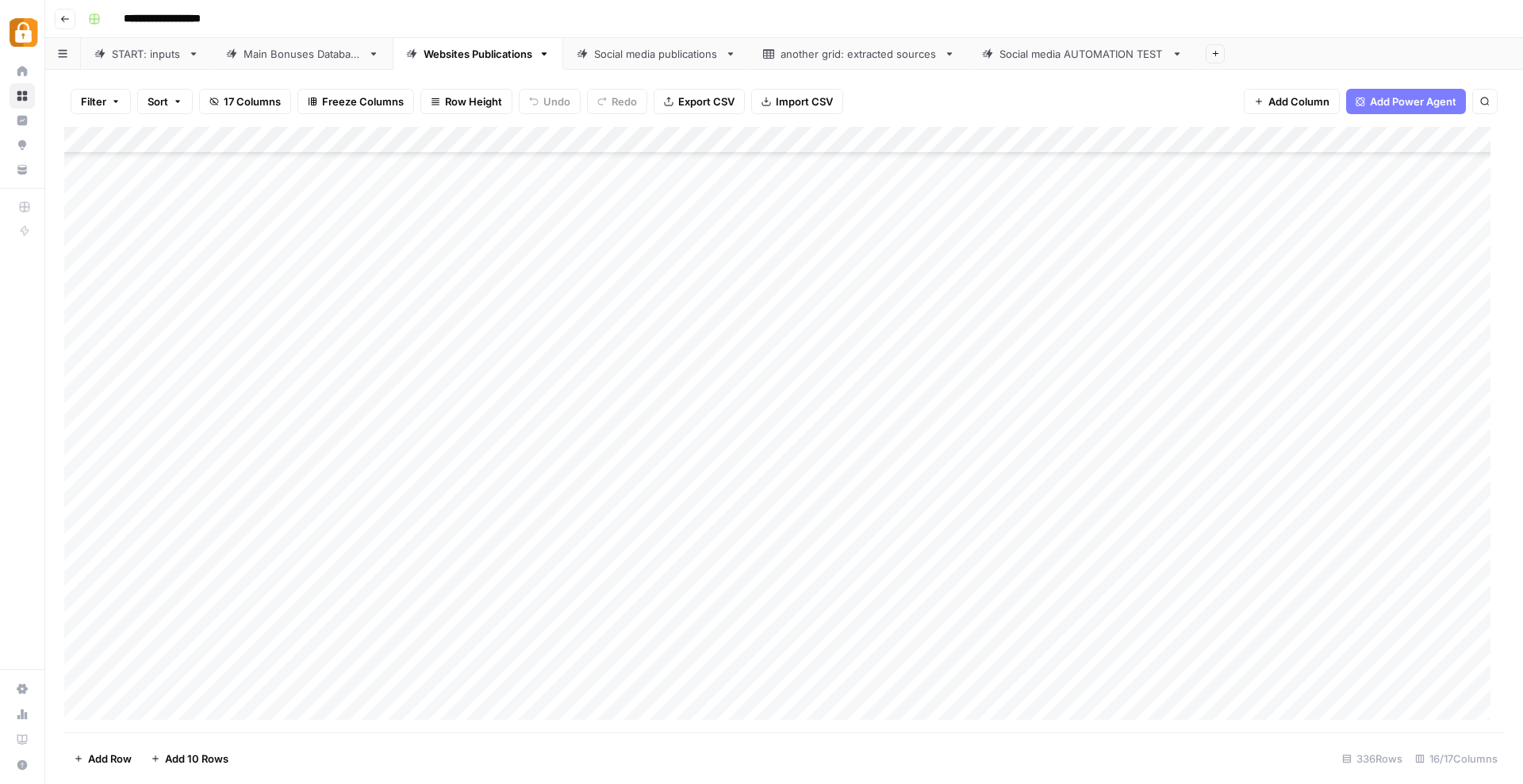
scroll to position [7520, 0]
click at [410, 304] on div "Add Column" at bounding box center [784, 430] width 1439 height 606
click at [566, 301] on div "Add Column" at bounding box center [784, 430] width 1439 height 606
click at [670, 308] on div "Add Column" at bounding box center [784, 430] width 1439 height 606
click at [1036, 301] on div "Add Column" at bounding box center [784, 430] width 1439 height 606
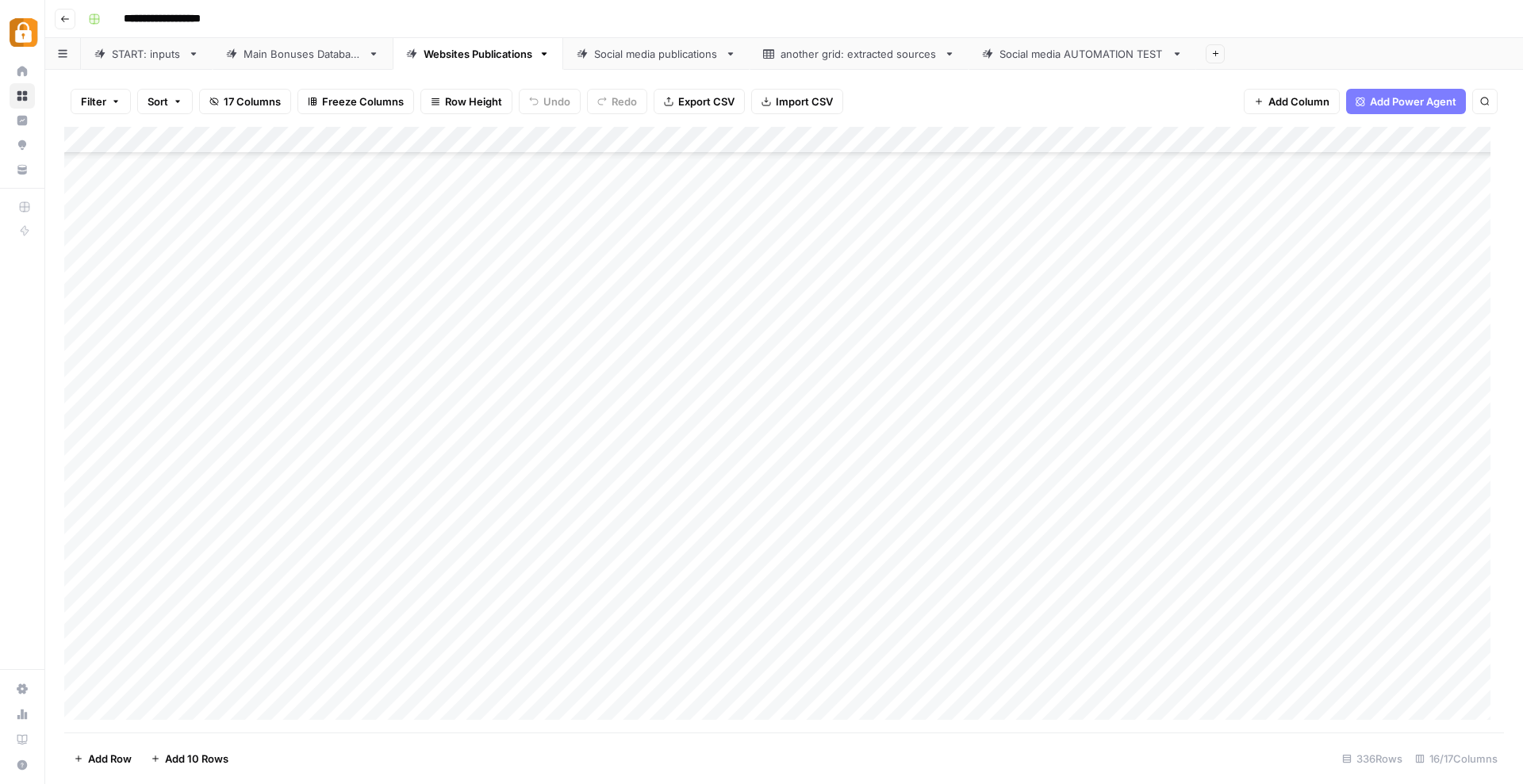
click at [1037, 327] on div "Add Column" at bounding box center [784, 430] width 1439 height 606
click at [1034, 355] on div "Add Column" at bounding box center [784, 430] width 1439 height 606
click at [1030, 303] on div "Add Column" at bounding box center [784, 430] width 1439 height 606
click at [1034, 382] on div "Add Column" at bounding box center [784, 430] width 1439 height 606
click at [1034, 410] on div "Add Column" at bounding box center [784, 430] width 1439 height 606
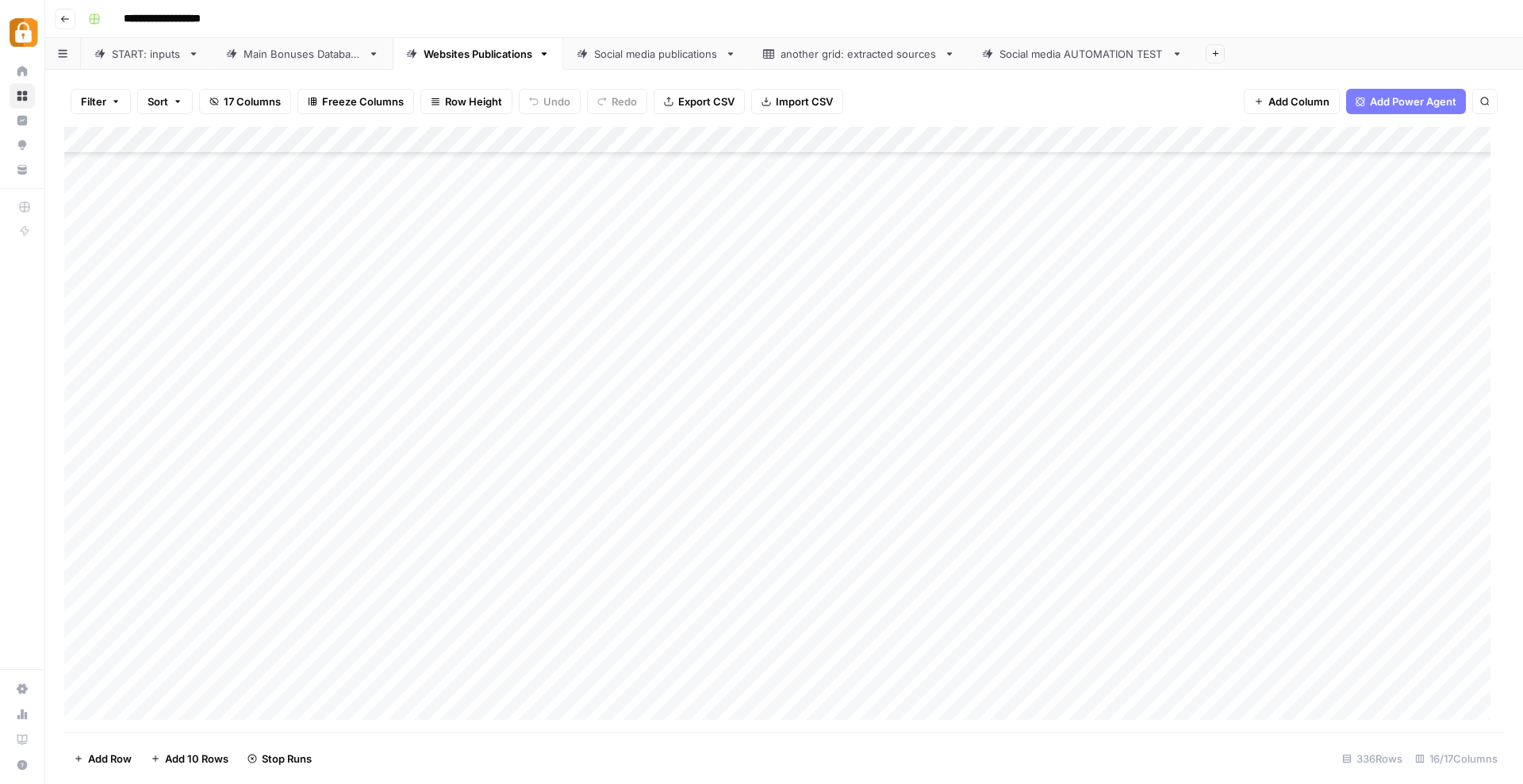
click at [1032, 437] on div "Add Column" at bounding box center [784, 430] width 1439 height 606
click at [1033, 462] on div "Add Column" at bounding box center [784, 430] width 1439 height 606
click at [1031, 678] on div "Add Column" at bounding box center [784, 430] width 1439 height 606
click at [1033, 650] on div "Add Column" at bounding box center [784, 430] width 1439 height 606
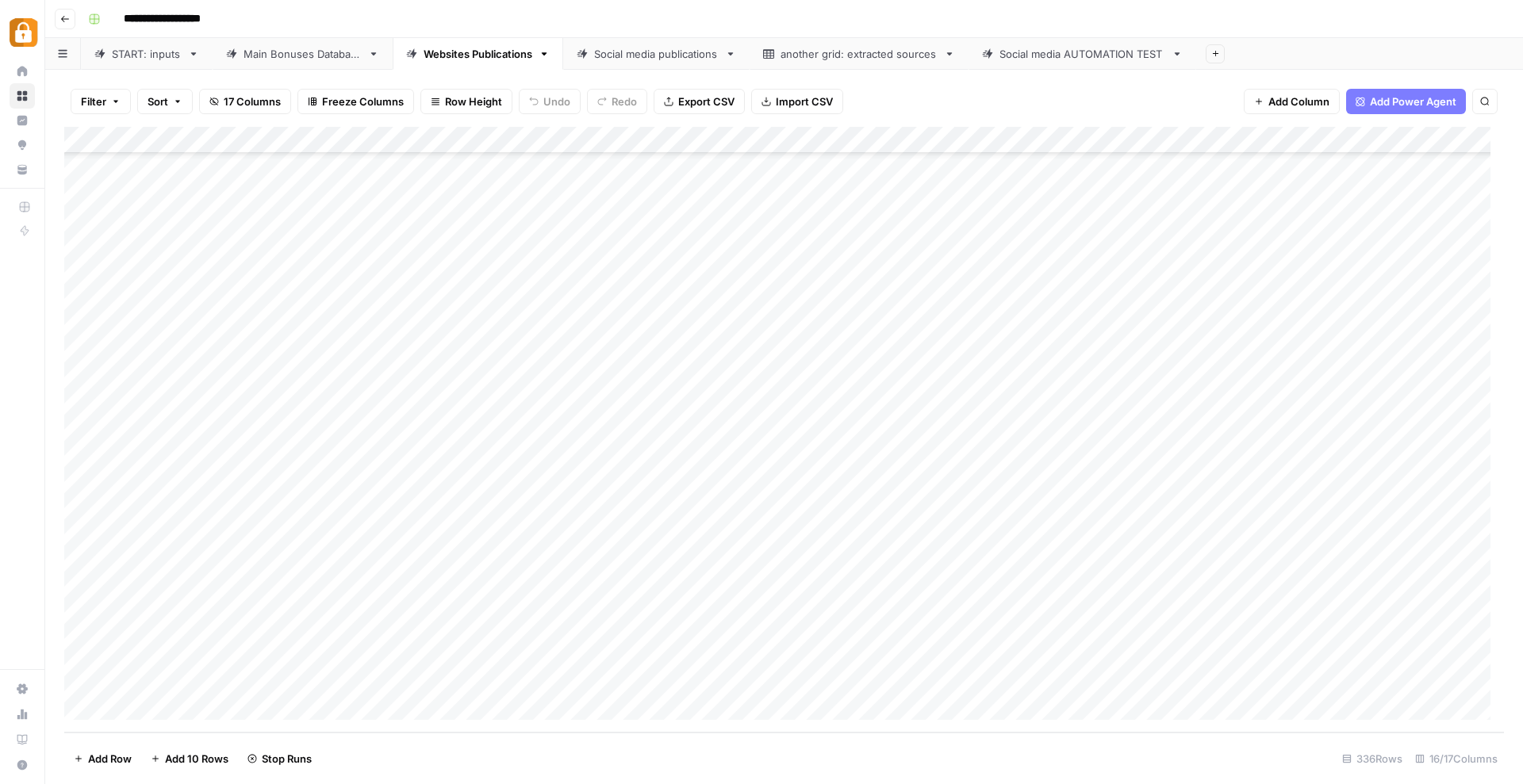
click at [1031, 625] on div "Add Column" at bounding box center [784, 430] width 1439 height 606
click at [1030, 596] on div "Add Column" at bounding box center [784, 430] width 1439 height 606
click at [1035, 569] on div "Add Column" at bounding box center [784, 430] width 1439 height 606
click at [1033, 541] on div "Add Column" at bounding box center [784, 430] width 1439 height 606
click at [1029, 518] on div "Add Column" at bounding box center [784, 430] width 1439 height 606
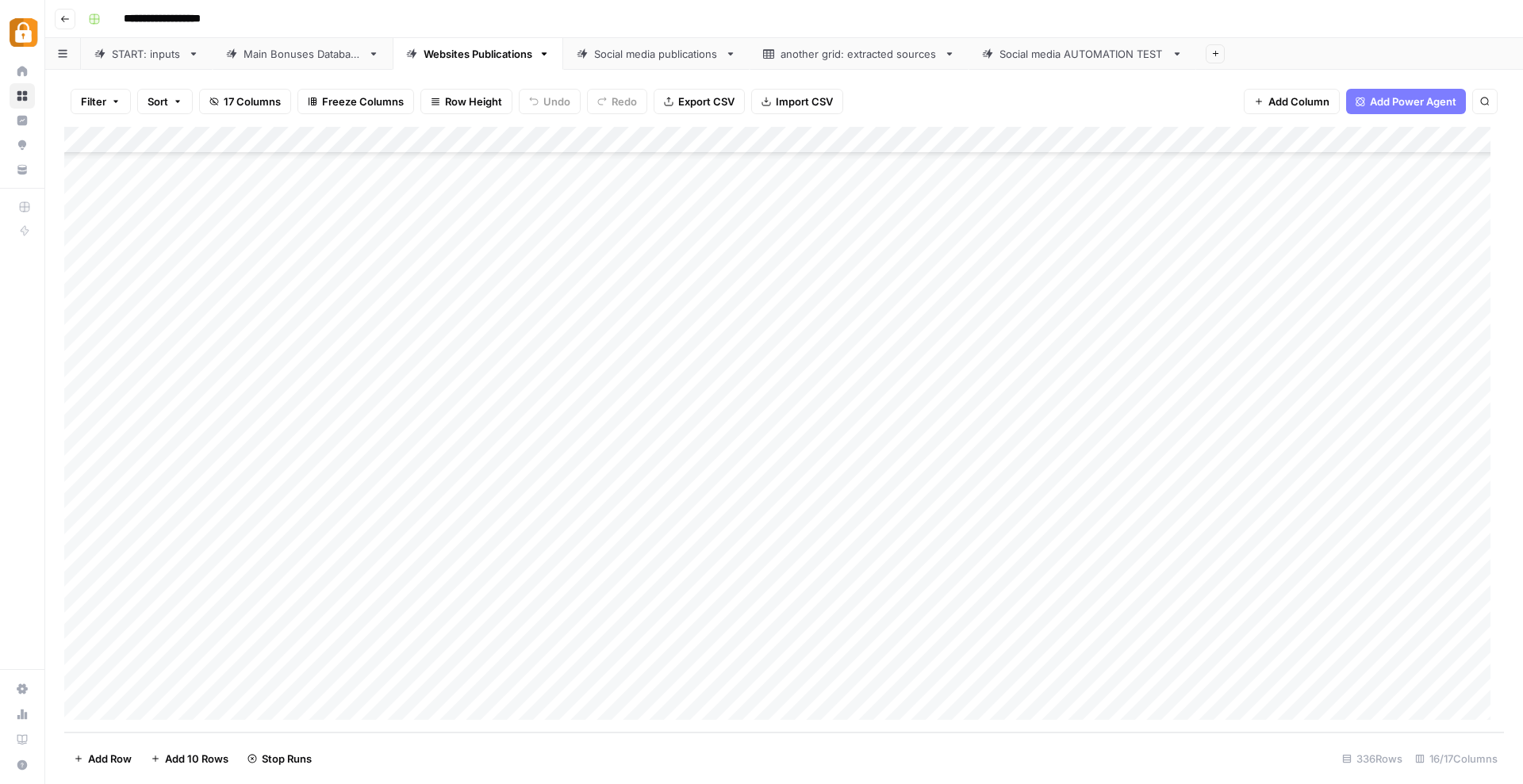
click at [1034, 489] on div "Add Column" at bounding box center [784, 430] width 1439 height 606
click at [1032, 464] on div "Add Column" at bounding box center [784, 430] width 1439 height 606
click at [1032, 436] on div "Add Column" at bounding box center [784, 430] width 1439 height 606
click at [1033, 408] on div "Add Column" at bounding box center [784, 430] width 1439 height 606
click at [1033, 382] on div "Add Column" at bounding box center [784, 430] width 1439 height 606
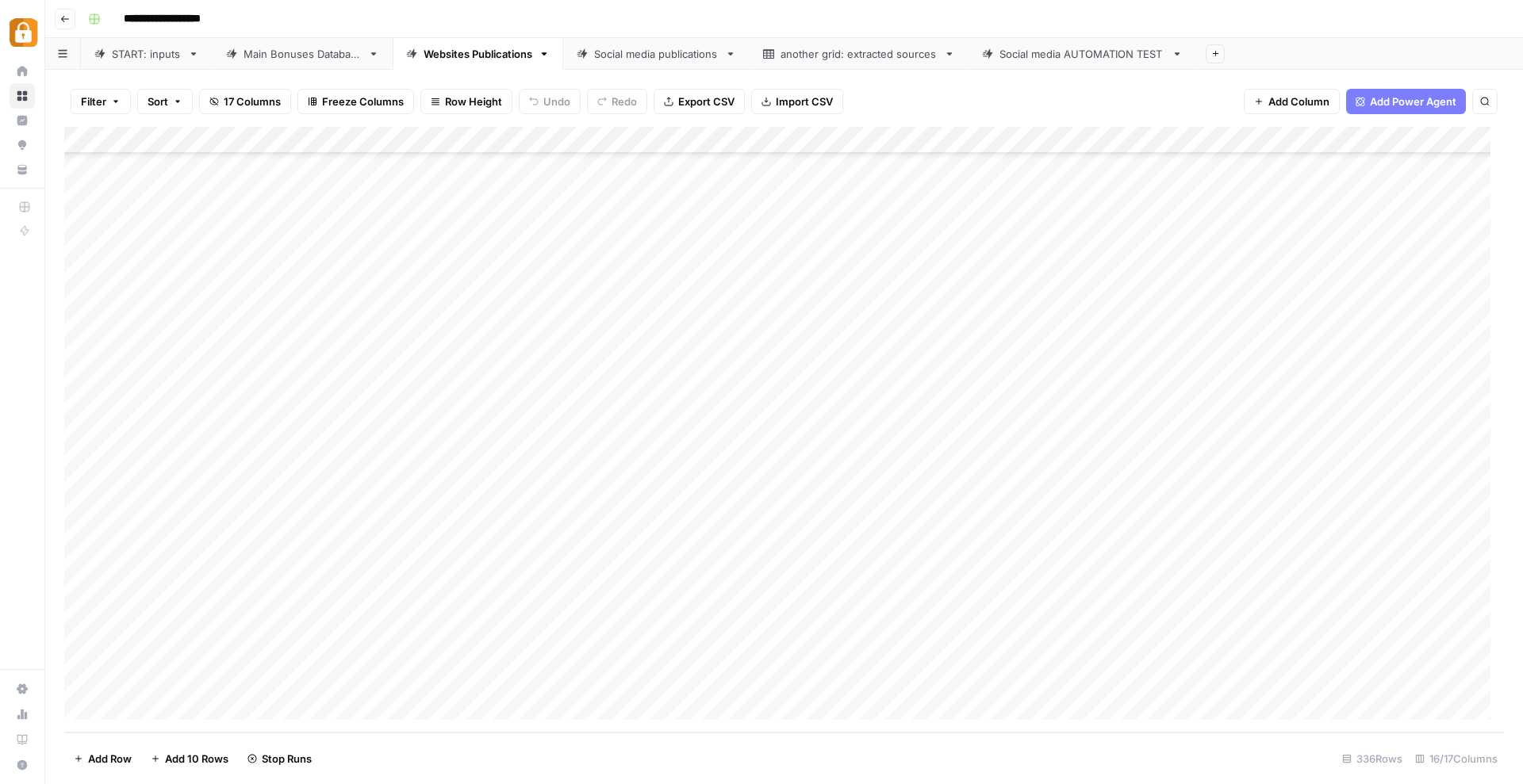
click at [1034, 357] on div "Add Column" at bounding box center [784, 430] width 1439 height 606
click at [1035, 328] on div "Add Column" at bounding box center [784, 430] width 1439 height 606
click at [1032, 299] on div "Add Column" at bounding box center [784, 430] width 1439 height 606
click at [1032, 327] on div "Add Column" at bounding box center [784, 430] width 1439 height 606
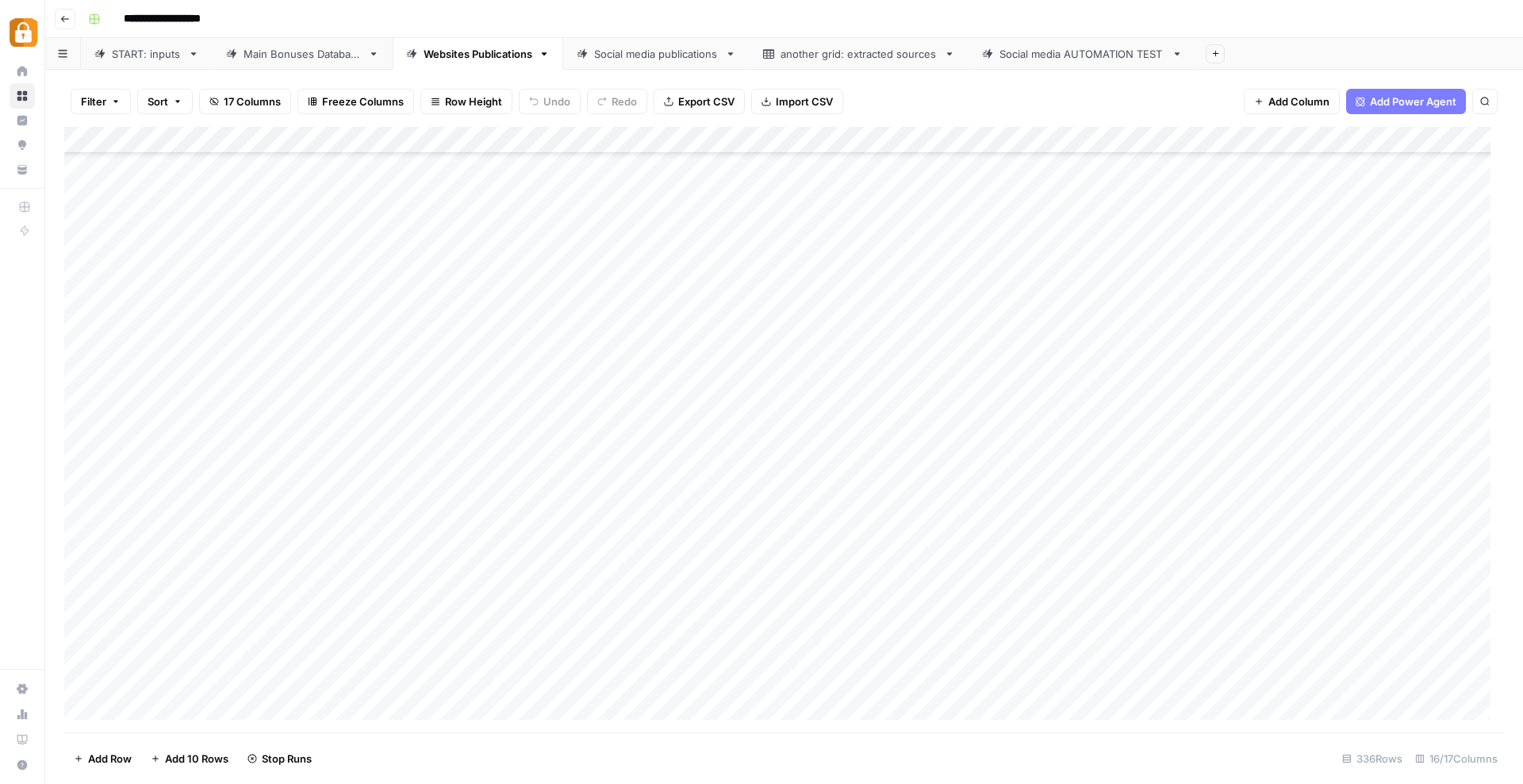
click at [1035, 558] on div "Add Column" at bounding box center [784, 430] width 1439 height 606
click at [1037, 584] on div "Add Column" at bounding box center [784, 430] width 1439 height 606
click at [1030, 610] on div "Add Column" at bounding box center [784, 430] width 1439 height 606
click at [1034, 637] on div "Add Column" at bounding box center [784, 430] width 1439 height 606
click at [1031, 667] on div "Add Column" at bounding box center [784, 430] width 1439 height 606
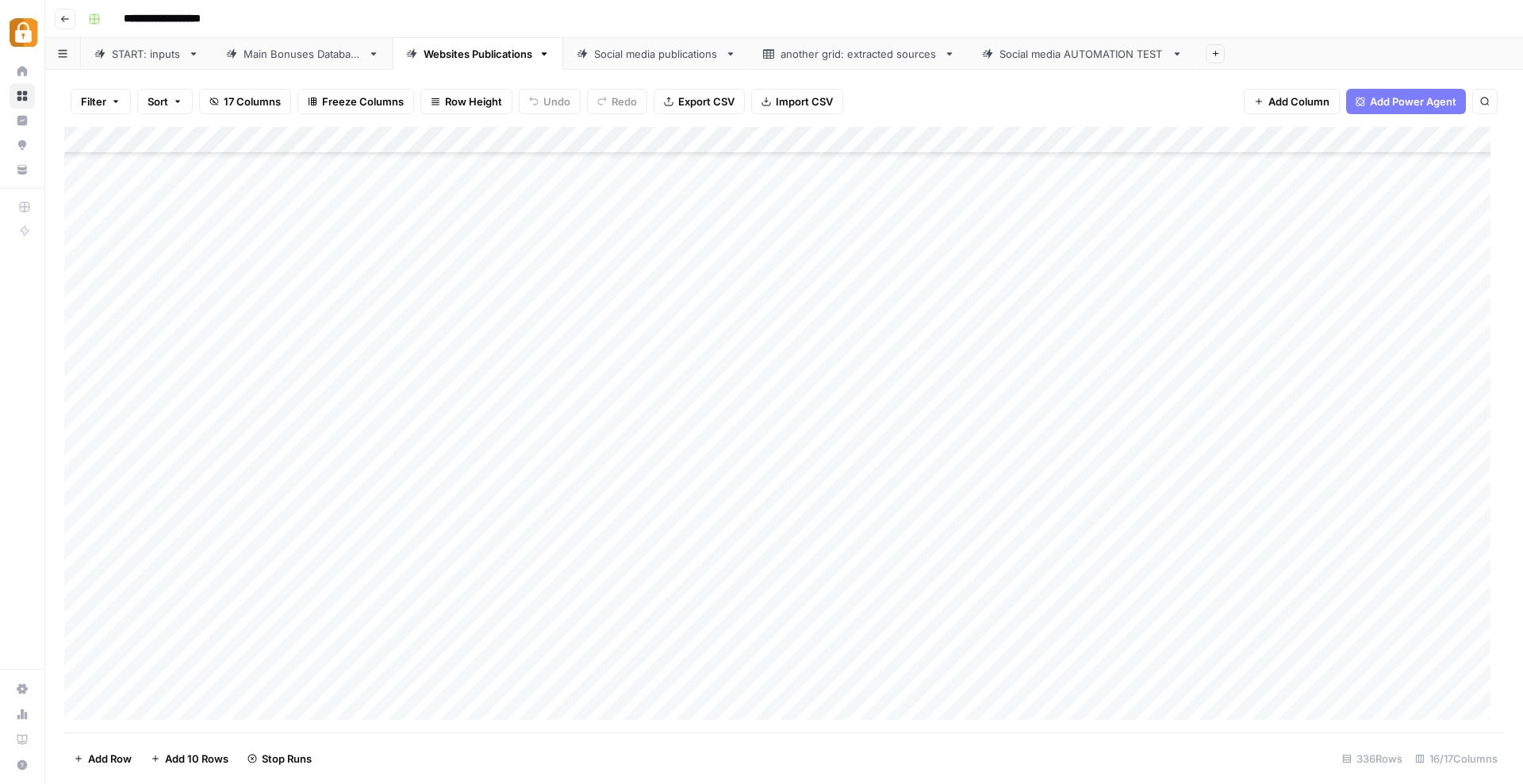
scroll to position [7658, 0]
click at [1033, 540] on div "Add Column" at bounding box center [784, 430] width 1439 height 606
click at [1033, 566] on div "Add Column" at bounding box center [784, 430] width 1439 height 606
click at [1034, 595] on div "Add Column" at bounding box center [784, 430] width 1439 height 606
click at [1032, 624] on div "Add Column" at bounding box center [784, 430] width 1439 height 606
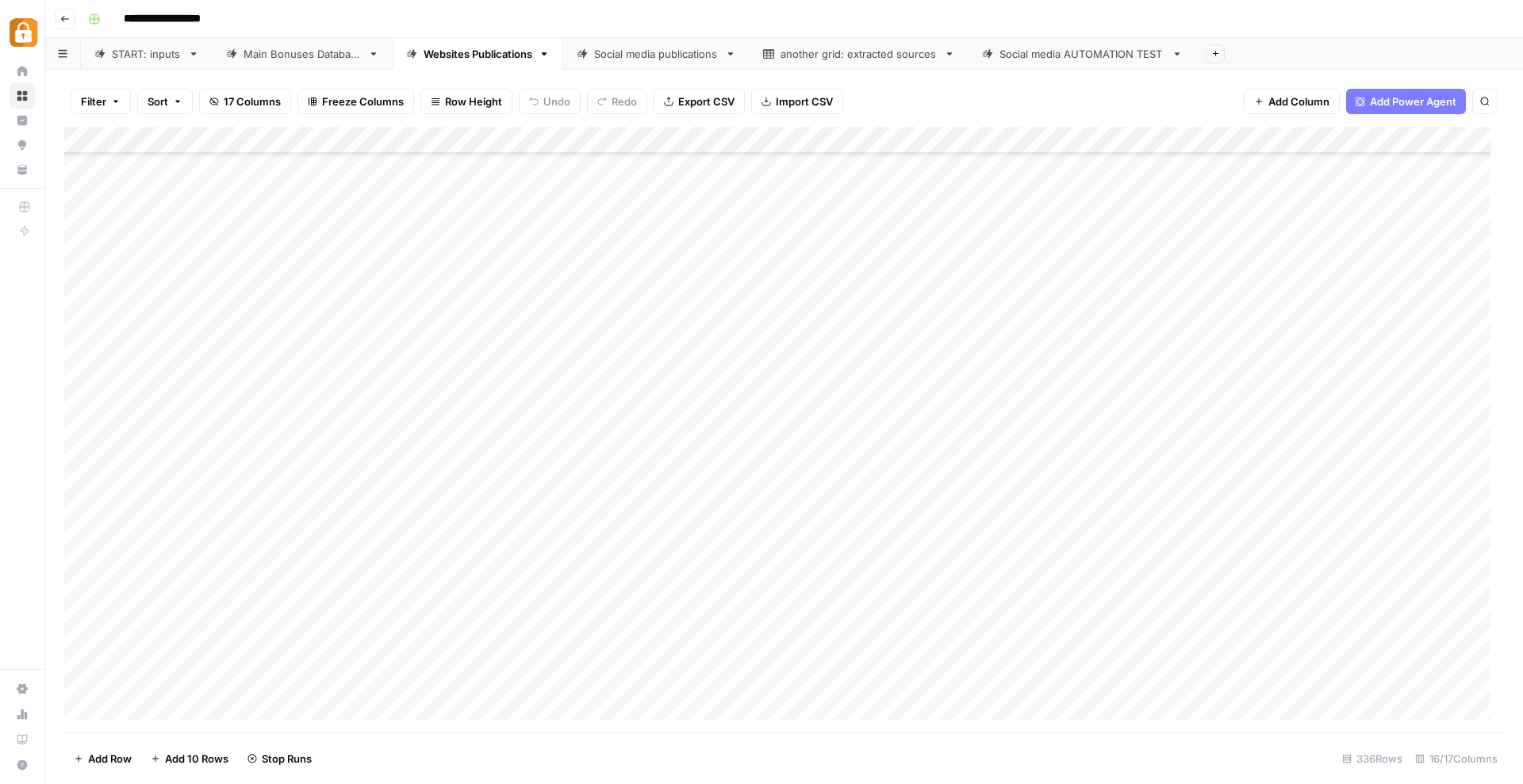
click at [1032, 649] on div "Add Column" at bounding box center [784, 430] width 1439 height 606
click at [1037, 505] on div "Add Column" at bounding box center [784, 430] width 1439 height 606
click at [1036, 532] on div "Add Column" at bounding box center [784, 430] width 1439 height 606
click at [1032, 558] on div "Add Column" at bounding box center [784, 430] width 1439 height 606
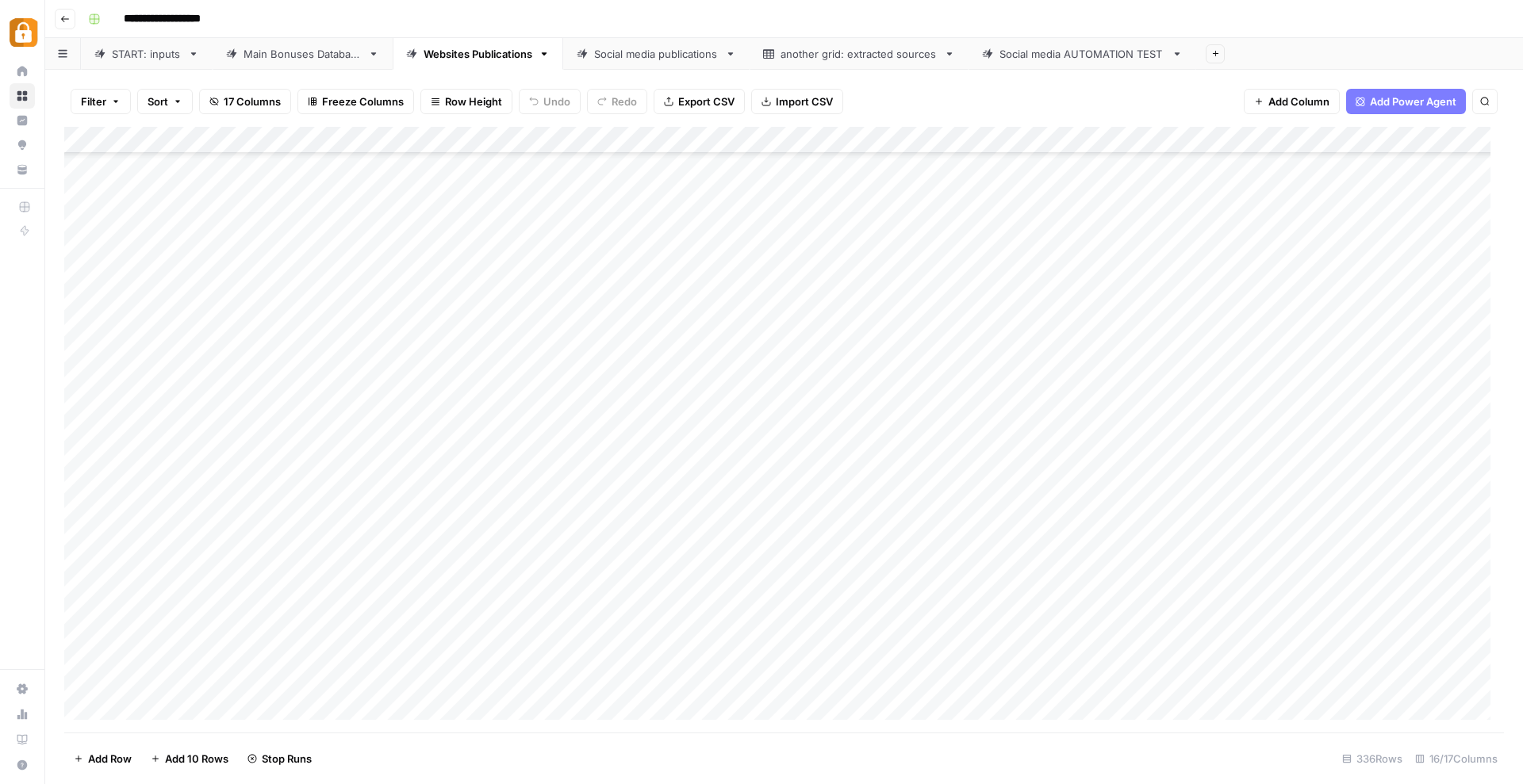
click at [1033, 583] on div "Add Column" at bounding box center [784, 430] width 1439 height 606
click at [1033, 610] on div "Add Column" at bounding box center [784, 430] width 1439 height 606
click at [1032, 410] on div "Add Column" at bounding box center [784, 430] width 1439 height 606
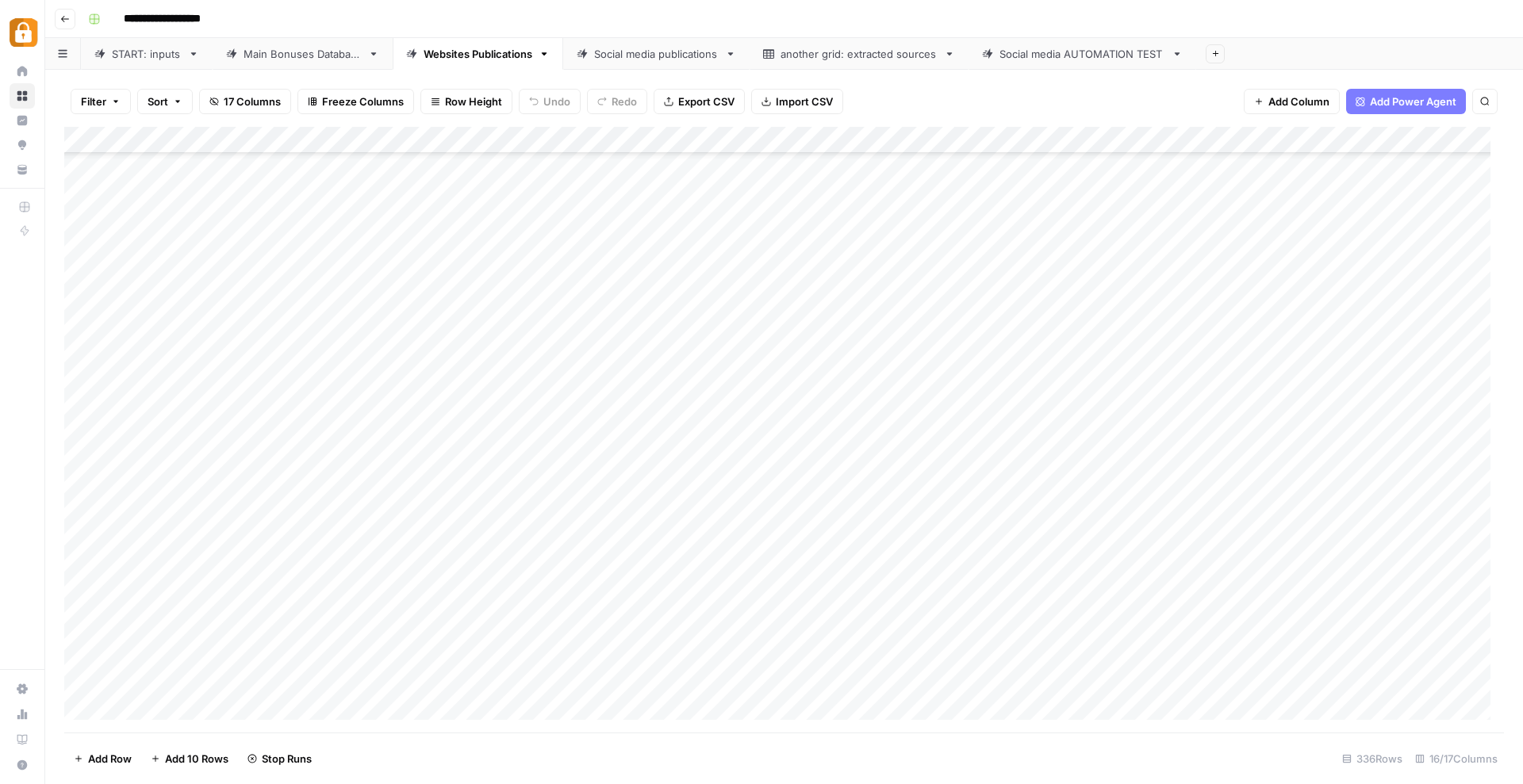
click at [1032, 402] on div "Add Column" at bounding box center [784, 430] width 1439 height 606
click at [1034, 428] on div "Add Column" at bounding box center [784, 430] width 1439 height 606
click at [1032, 457] on div "Add Column" at bounding box center [784, 430] width 1439 height 606
click at [1033, 485] on div "Add Column" at bounding box center [784, 430] width 1439 height 606
click at [1037, 512] on div "Add Column" at bounding box center [784, 430] width 1439 height 606
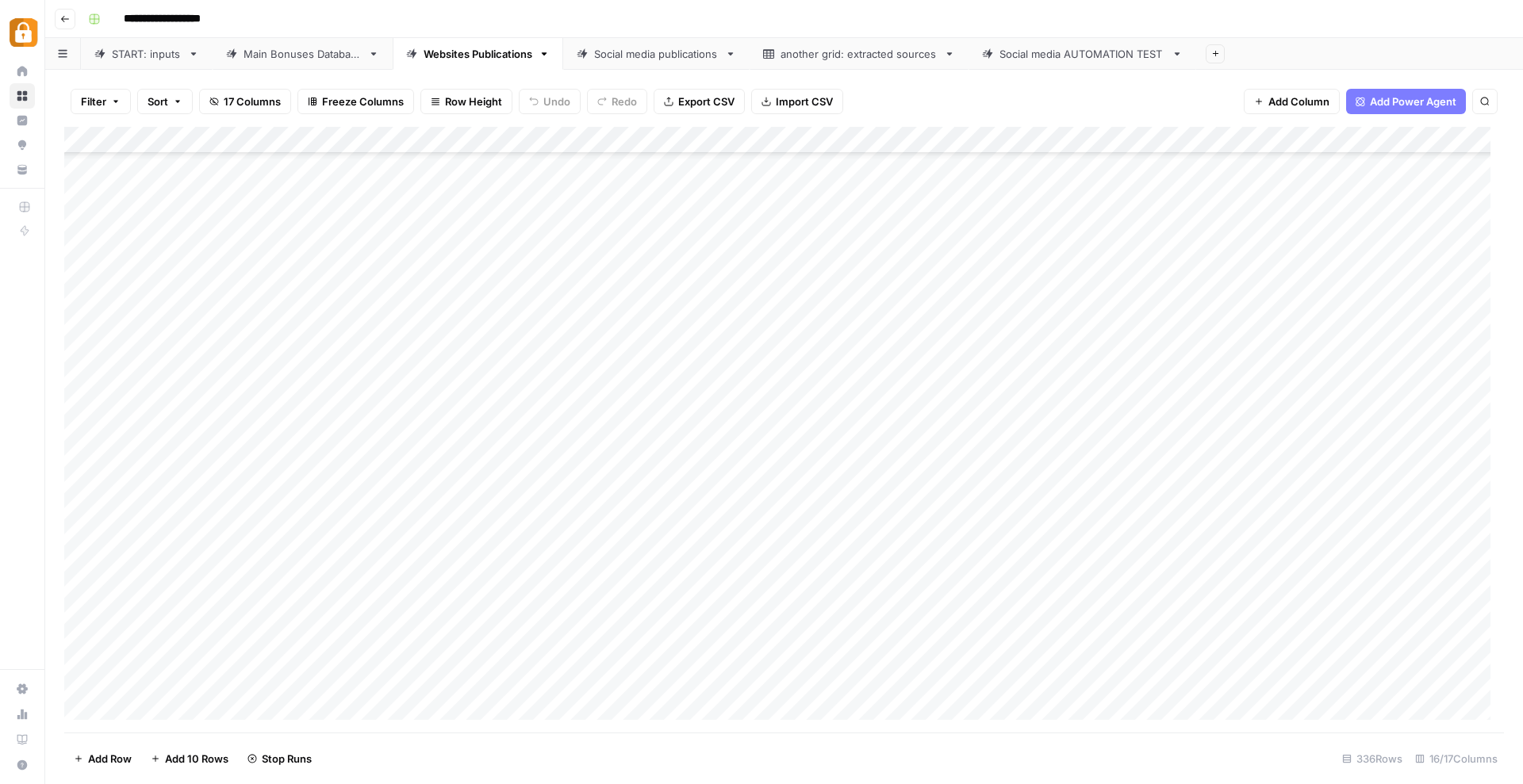
click at [1033, 534] on div "Add Column" at bounding box center [784, 430] width 1439 height 606
click at [1032, 560] on div "Add Column" at bounding box center [784, 430] width 1439 height 606
click at [1036, 588] on div "Add Column" at bounding box center [784, 430] width 1439 height 606
click at [1037, 618] on div "Add Column" at bounding box center [784, 430] width 1439 height 606
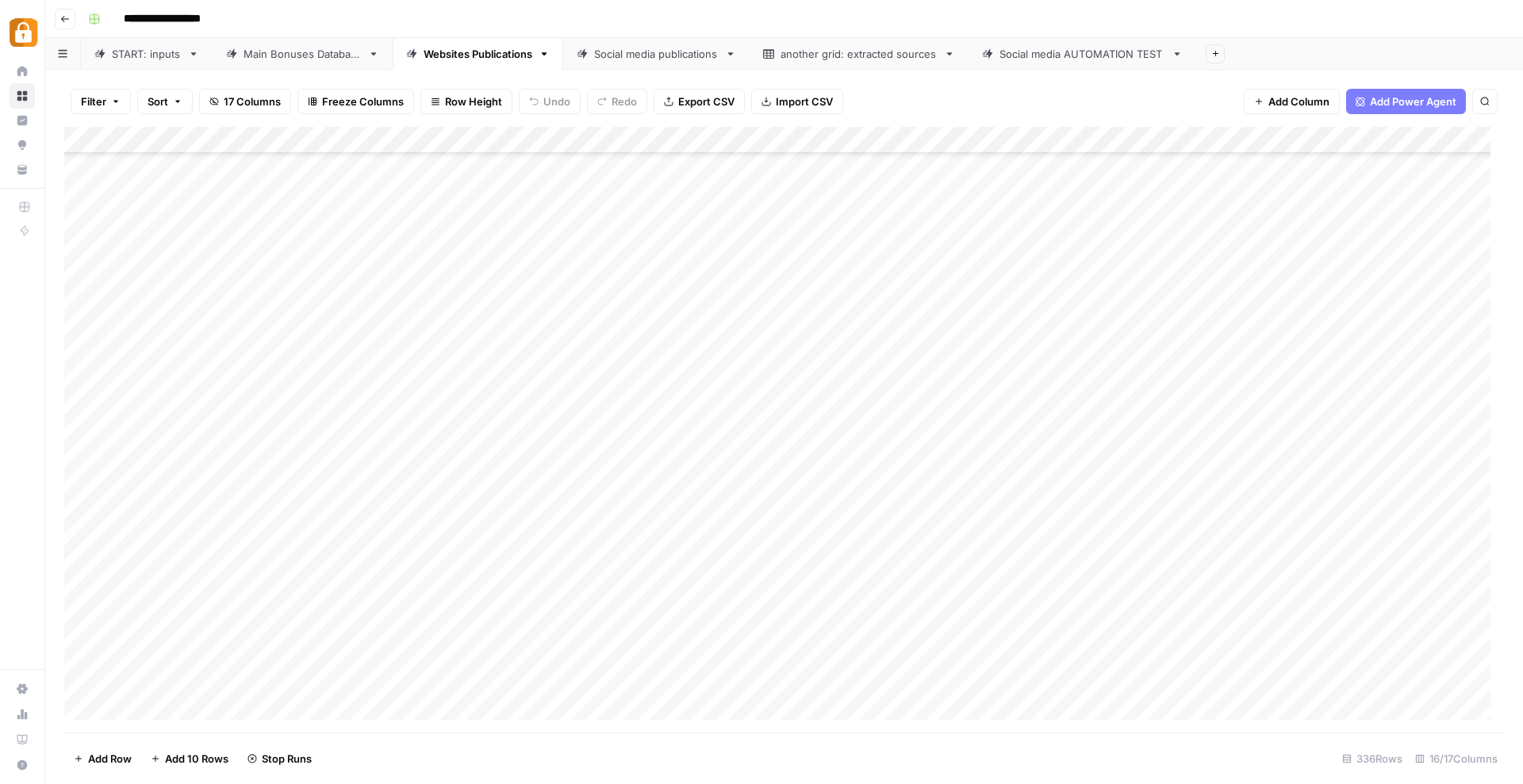
click at [1037, 613] on div "Add Column" at bounding box center [784, 430] width 1439 height 606
click at [1032, 606] on div "Add Column" at bounding box center [784, 430] width 1439 height 606
click at [1036, 632] on div "Add Column" at bounding box center [784, 430] width 1439 height 606
click at [1031, 657] on div "Add Column" at bounding box center [784, 430] width 1439 height 606
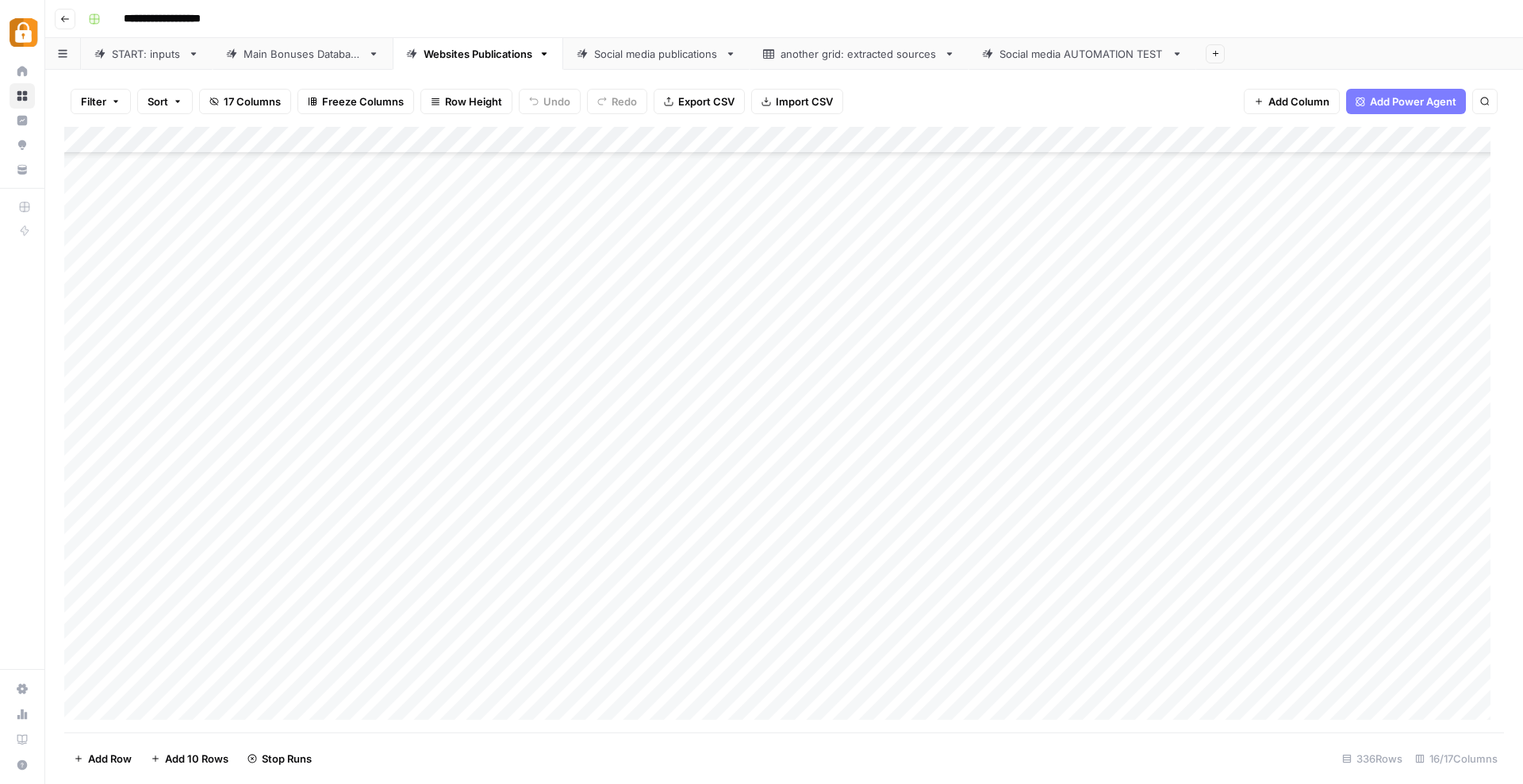
scroll to position [7525, 0]
click at [117, 303] on div "Add Column" at bounding box center [784, 430] width 1439 height 606
click at [63, 297] on div "Filter Sort 17 Columns Freeze Columns Row Height Undo Redo Export CSV Import CS…" at bounding box center [784, 427] width 1478 height 714
click at [195, 304] on div "Add Column" at bounding box center [784, 430] width 1439 height 606
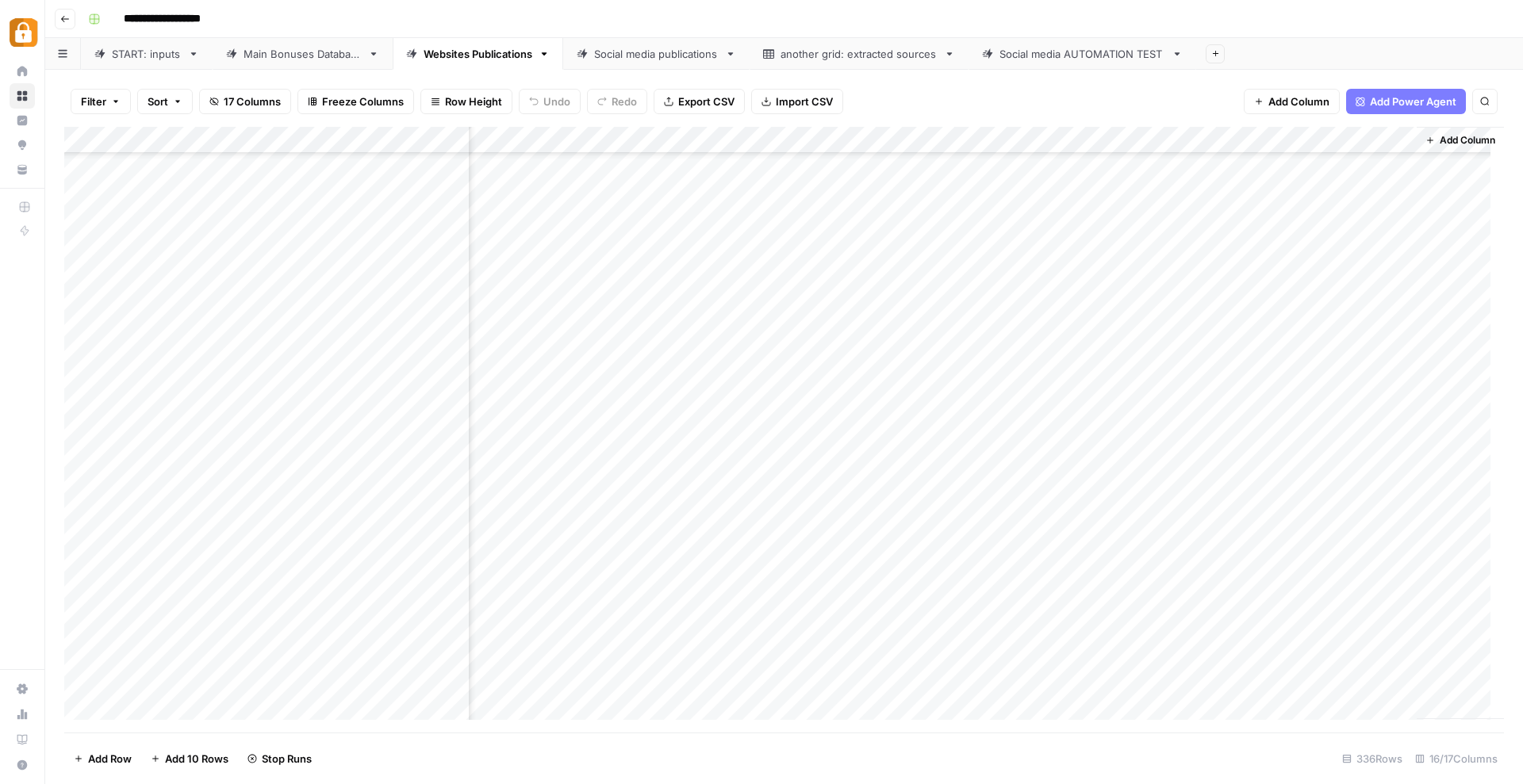
drag, startPoint x: 210, startPoint y: 300, endPoint x: 733, endPoint y: 301, distance: 523.0
click at [733, 301] on div "Add Column" at bounding box center [784, 430] width 1439 height 606
click at [706, 297] on div "Add Column" at bounding box center [784, 430] width 1439 height 606
click at [707, 322] on div "Add Column" at bounding box center [784, 430] width 1439 height 606
click at [705, 354] on div "Add Column" at bounding box center [784, 430] width 1439 height 606
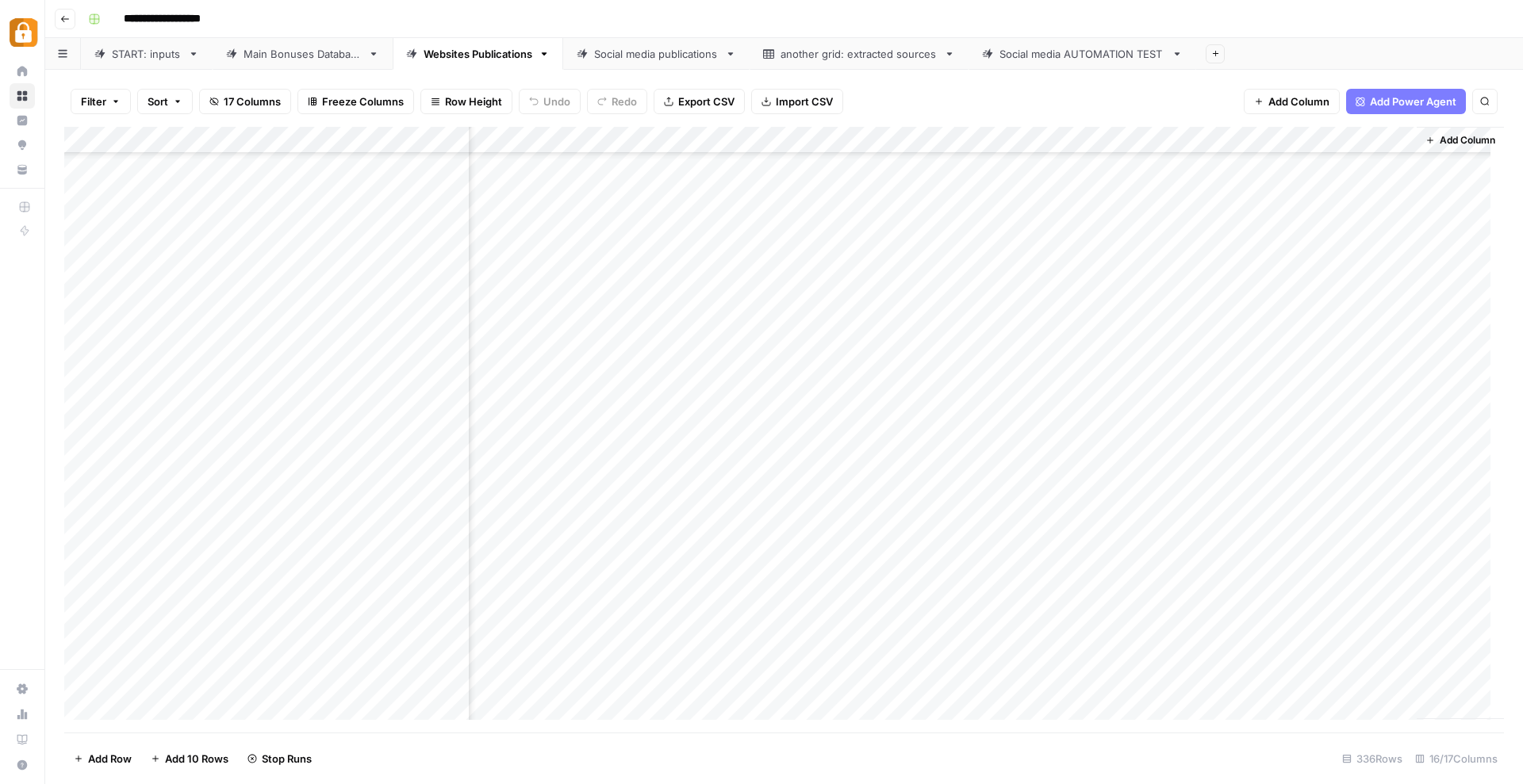
click at [705, 375] on div "Add Column" at bounding box center [784, 430] width 1439 height 606
click at [706, 403] on div "Add Column" at bounding box center [784, 430] width 1439 height 606
click at [705, 428] on div "Add Column" at bounding box center [784, 430] width 1439 height 606
click at [707, 455] on div "Add Column" at bounding box center [784, 430] width 1439 height 606
click at [706, 485] on div "Add Column" at bounding box center [784, 430] width 1439 height 606
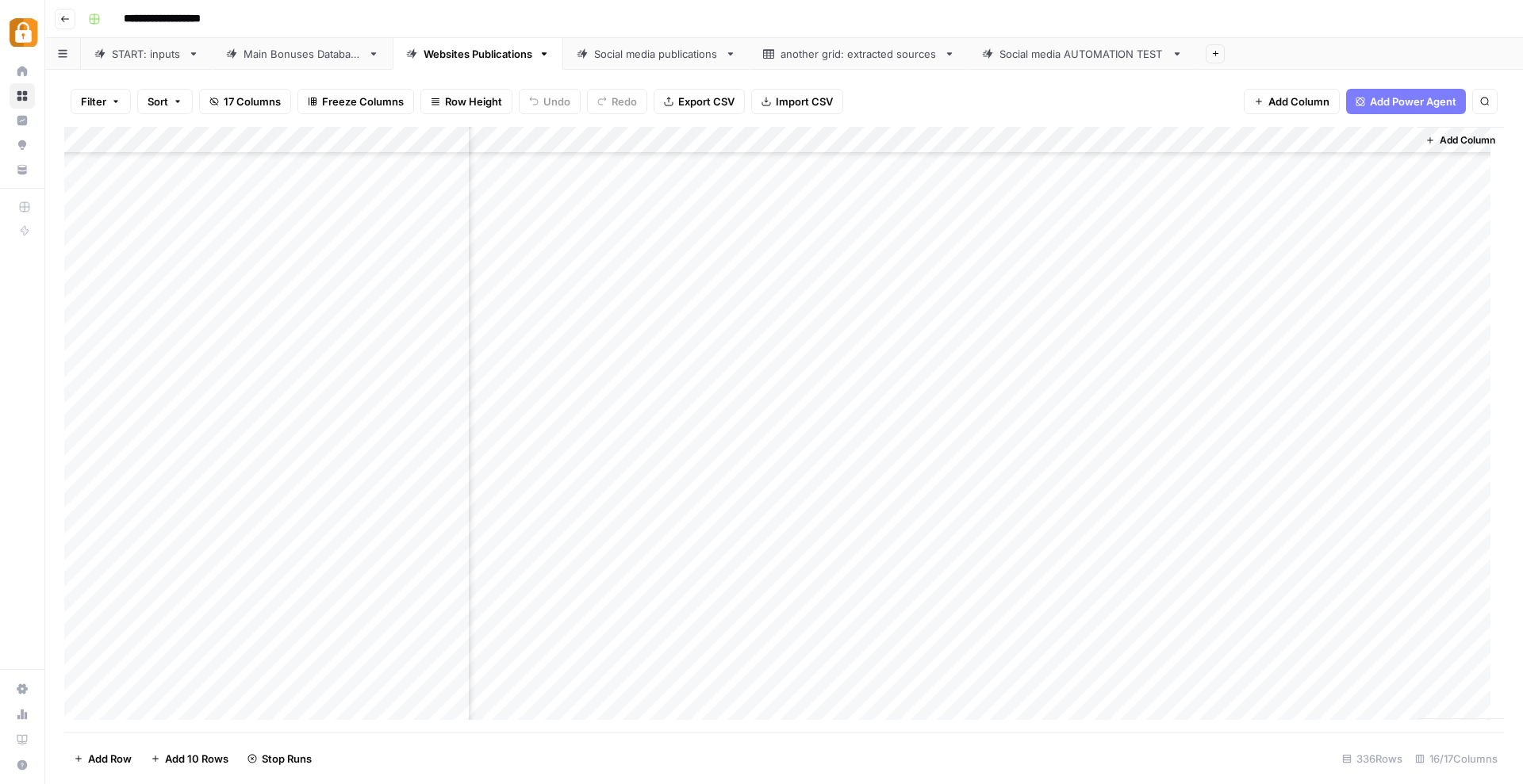
click at [705, 514] on div "Add Column" at bounding box center [784, 430] width 1439 height 606
click at [909, 526] on div "Add Column" at bounding box center [784, 430] width 1439 height 606
click at [709, 402] on div "Add Column" at bounding box center [784, 430] width 1439 height 606
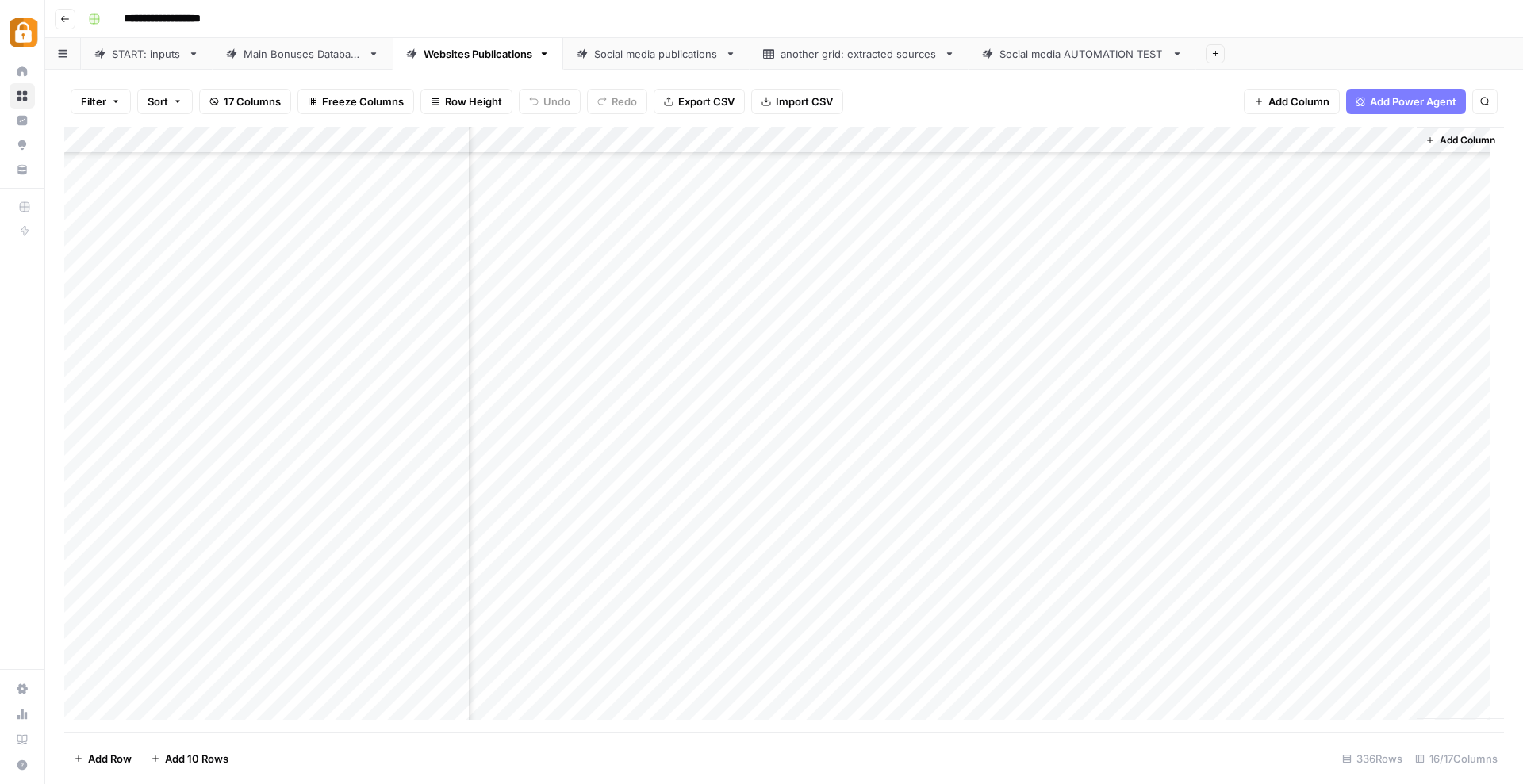
click at [706, 424] on div "Add Column" at bounding box center [784, 430] width 1439 height 606
click at [702, 454] on div "Add Column" at bounding box center [784, 430] width 1439 height 606
click at [705, 678] on div "Add Column" at bounding box center [784, 430] width 1439 height 606
click at [702, 650] on div "Add Column" at bounding box center [784, 430] width 1439 height 606
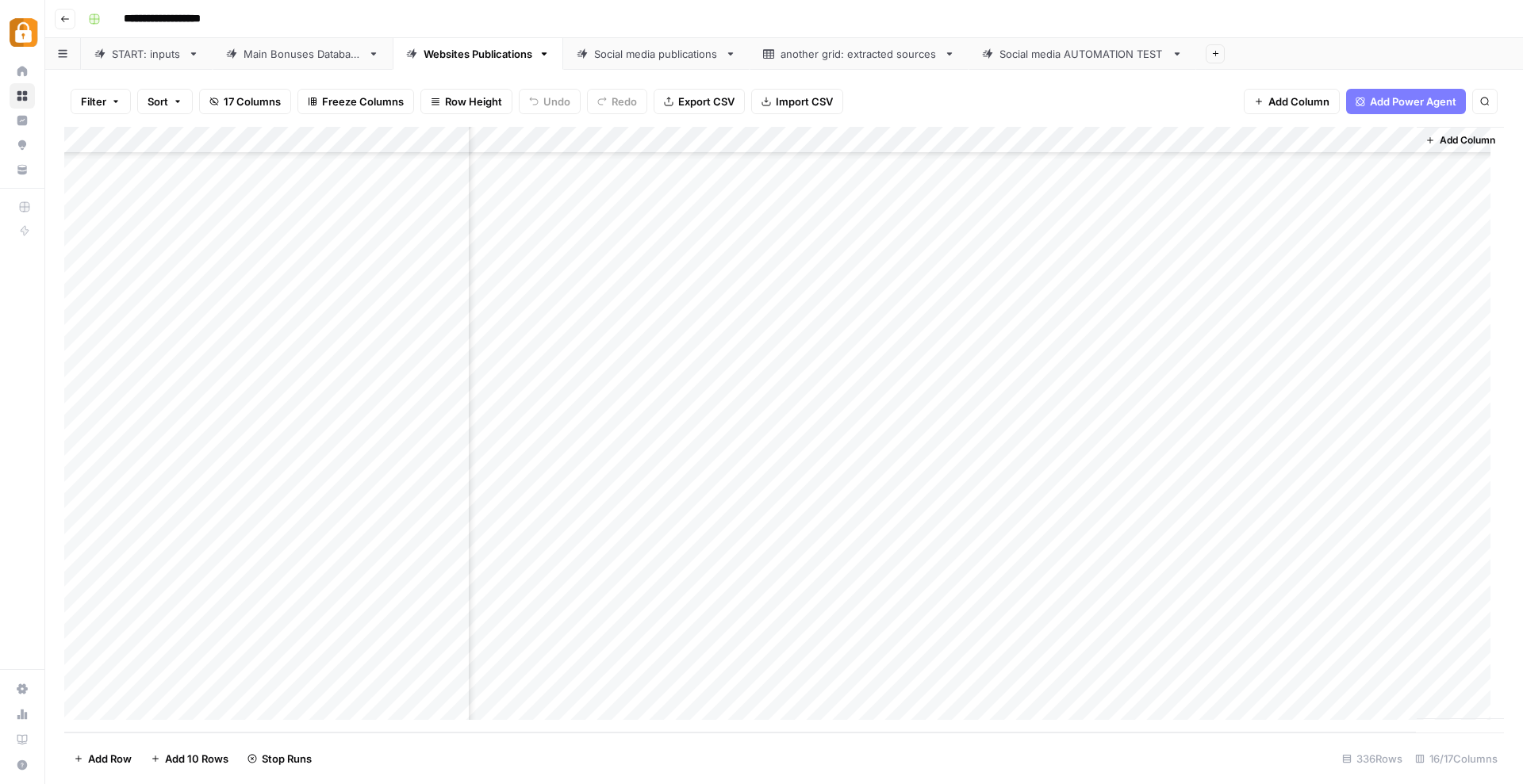
click at [706, 626] on div "Add Column" at bounding box center [784, 430] width 1439 height 606
click at [706, 598] on div "Add Column" at bounding box center [784, 430] width 1439 height 606
click at [709, 574] on div "Add Column" at bounding box center [784, 430] width 1439 height 606
click at [706, 542] on div "Add Column" at bounding box center [784, 430] width 1439 height 606
click at [708, 516] on div "Add Column" at bounding box center [784, 430] width 1439 height 606
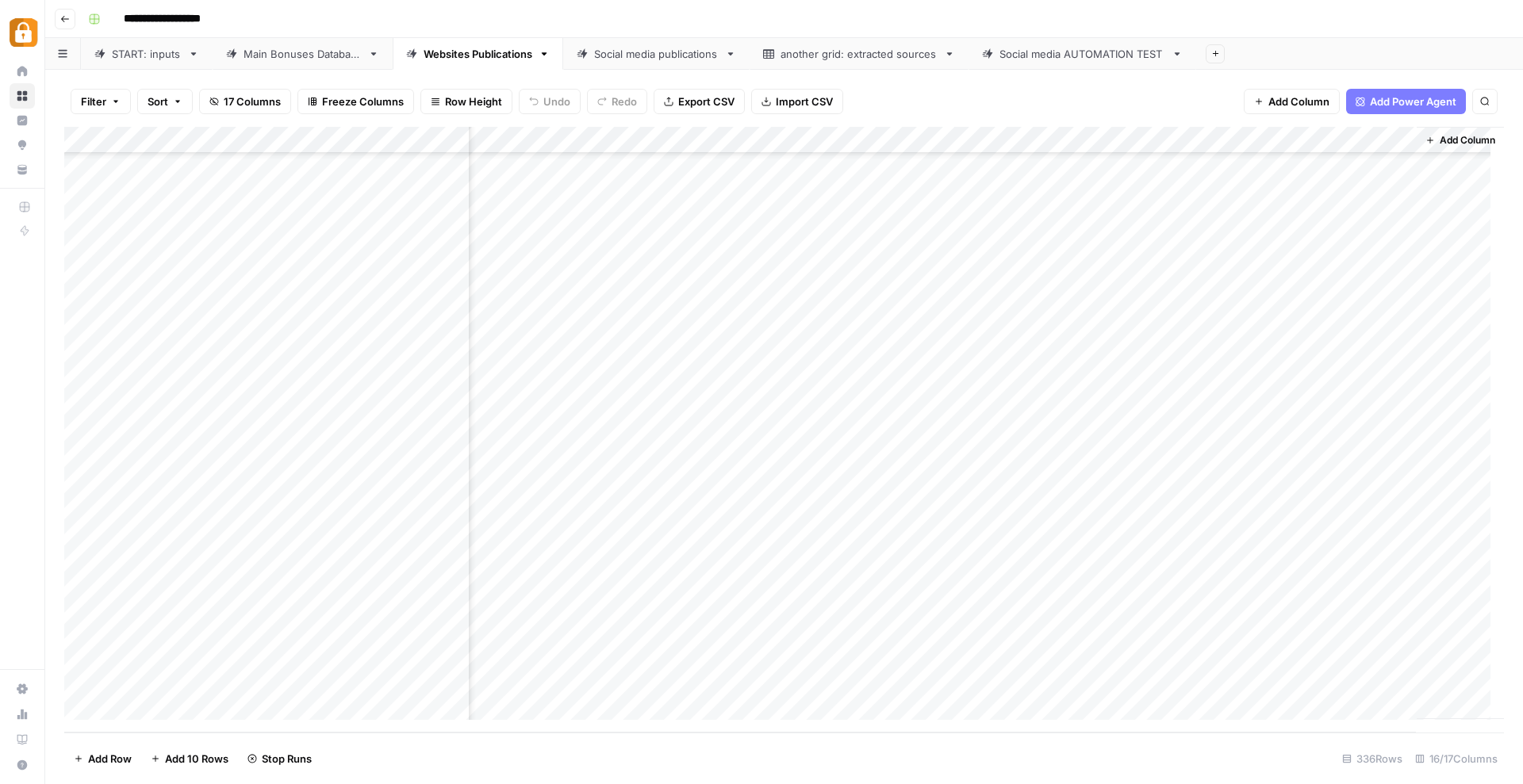
click at [706, 489] on div "Add Column" at bounding box center [784, 430] width 1439 height 606
click at [706, 459] on div "Add Column" at bounding box center [784, 430] width 1439 height 606
click at [709, 436] on div "Add Column" at bounding box center [784, 430] width 1439 height 606
click at [704, 410] on div "Add Column" at bounding box center [784, 430] width 1439 height 606
click at [706, 382] on div "Add Column" at bounding box center [784, 430] width 1439 height 606
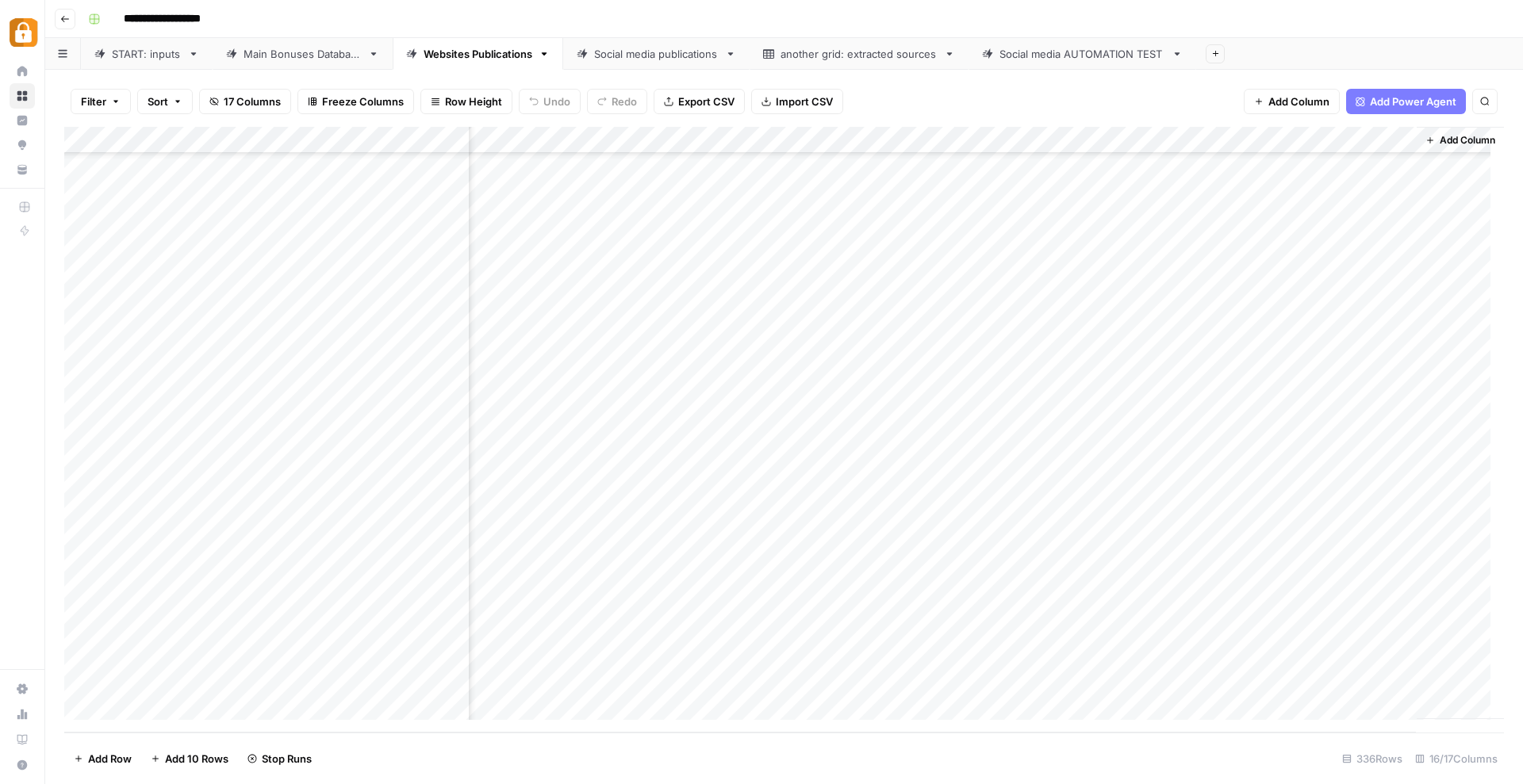
click at [708, 355] on div "Add Column" at bounding box center [784, 430] width 1439 height 606
click at [704, 327] on div "Add Column" at bounding box center [784, 430] width 1439 height 606
click at [706, 300] on div "Add Column" at bounding box center [784, 430] width 1439 height 606
click at [706, 355] on div "Add Column" at bounding box center [784, 430] width 1439 height 606
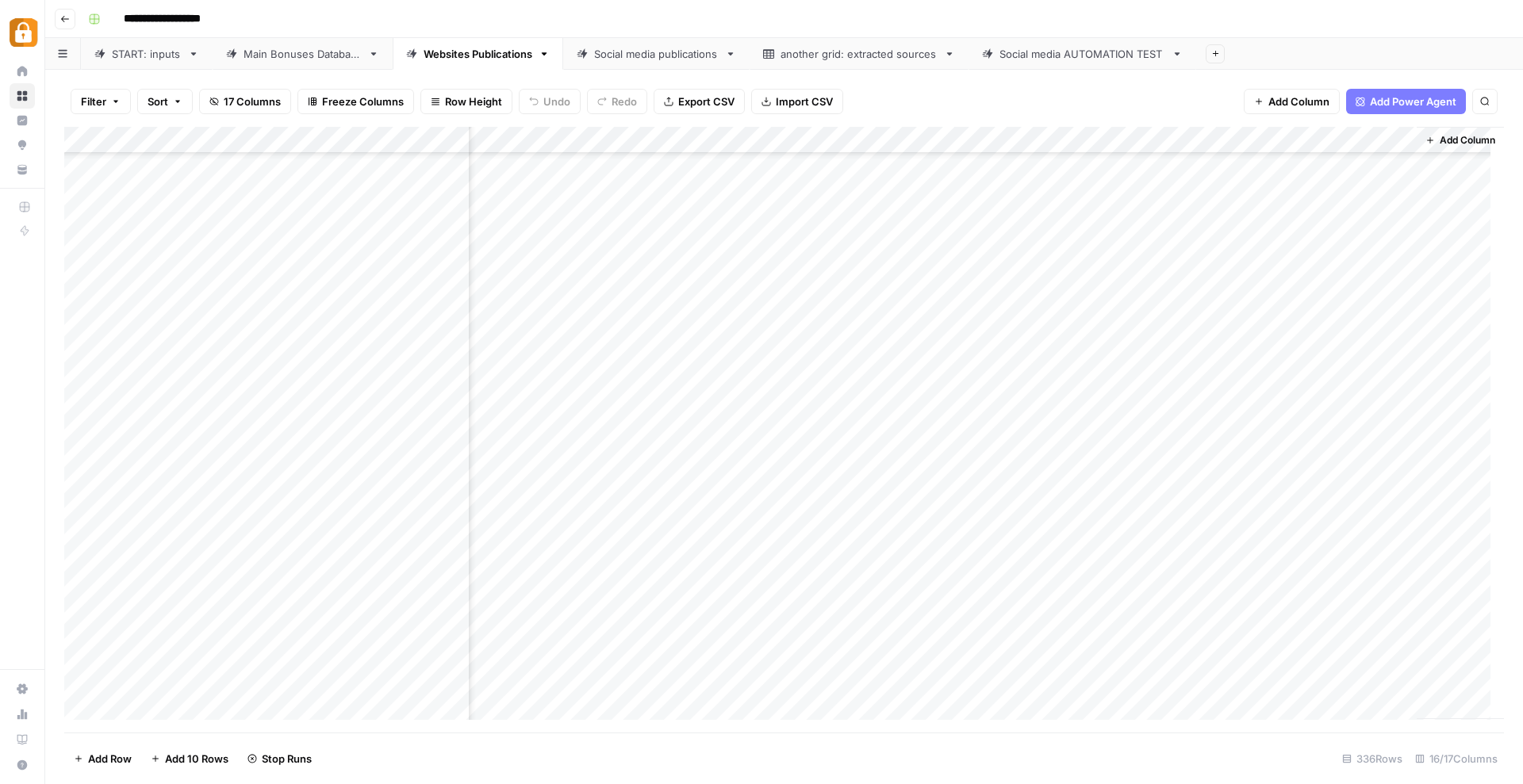
click at [704, 384] on div "Add Column" at bounding box center [784, 430] width 1439 height 606
click at [706, 410] on div "Add Column" at bounding box center [784, 430] width 1439 height 606
click at [707, 443] on div "Add Column" at bounding box center [784, 430] width 1439 height 606
click at [706, 466] on div "Add Column" at bounding box center [784, 430] width 1439 height 606
click at [704, 492] on div "Add Column" at bounding box center [784, 430] width 1439 height 606
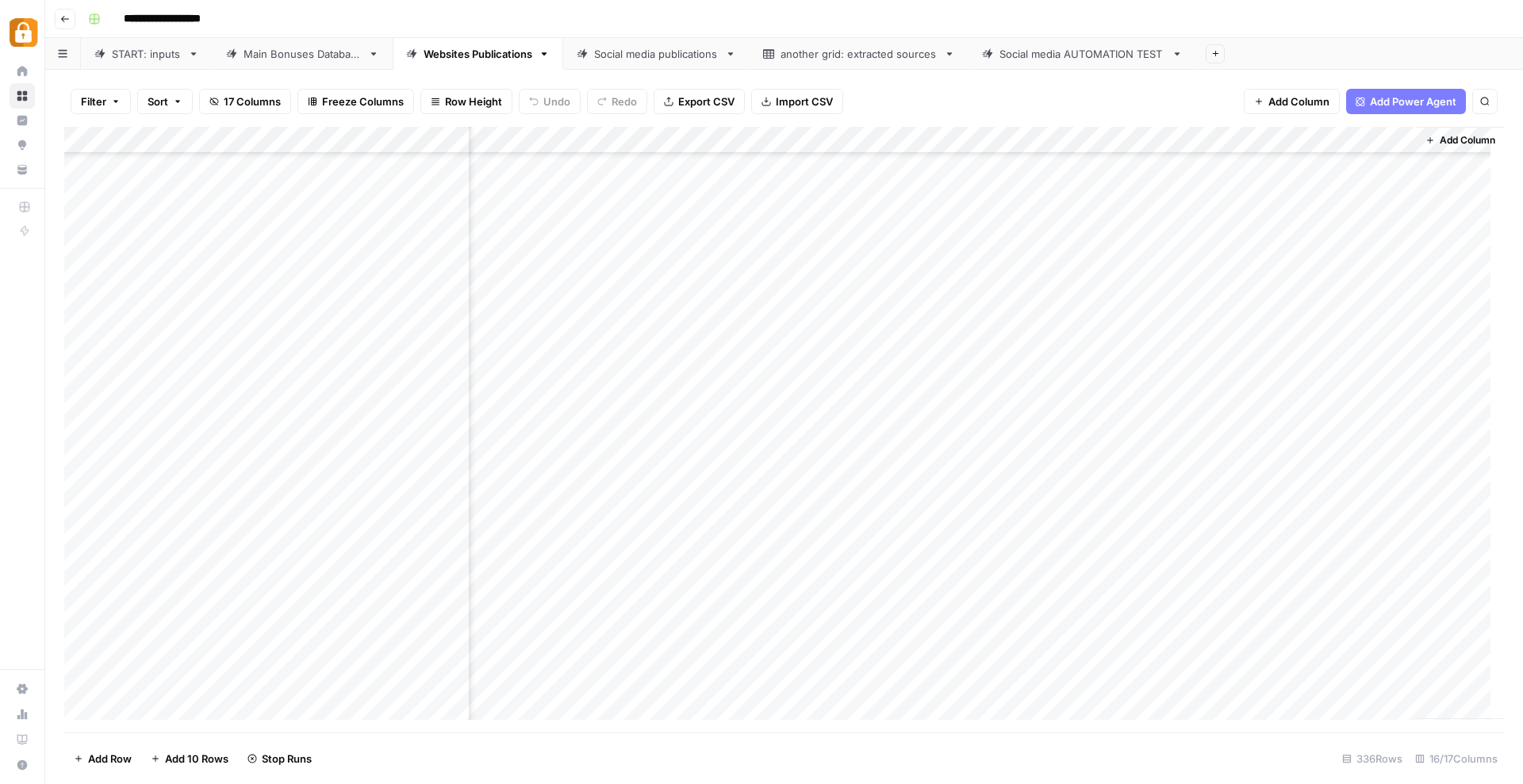
click at [706, 521] on div "Add Column" at bounding box center [784, 430] width 1439 height 606
click at [704, 543] on div "Add Column" at bounding box center [784, 430] width 1439 height 606
click at [707, 577] on div "Add Column" at bounding box center [784, 430] width 1439 height 606
click at [711, 601] on div "Add Column" at bounding box center [784, 430] width 1439 height 606
click at [706, 629] on div "Add Column" at bounding box center [784, 430] width 1439 height 606
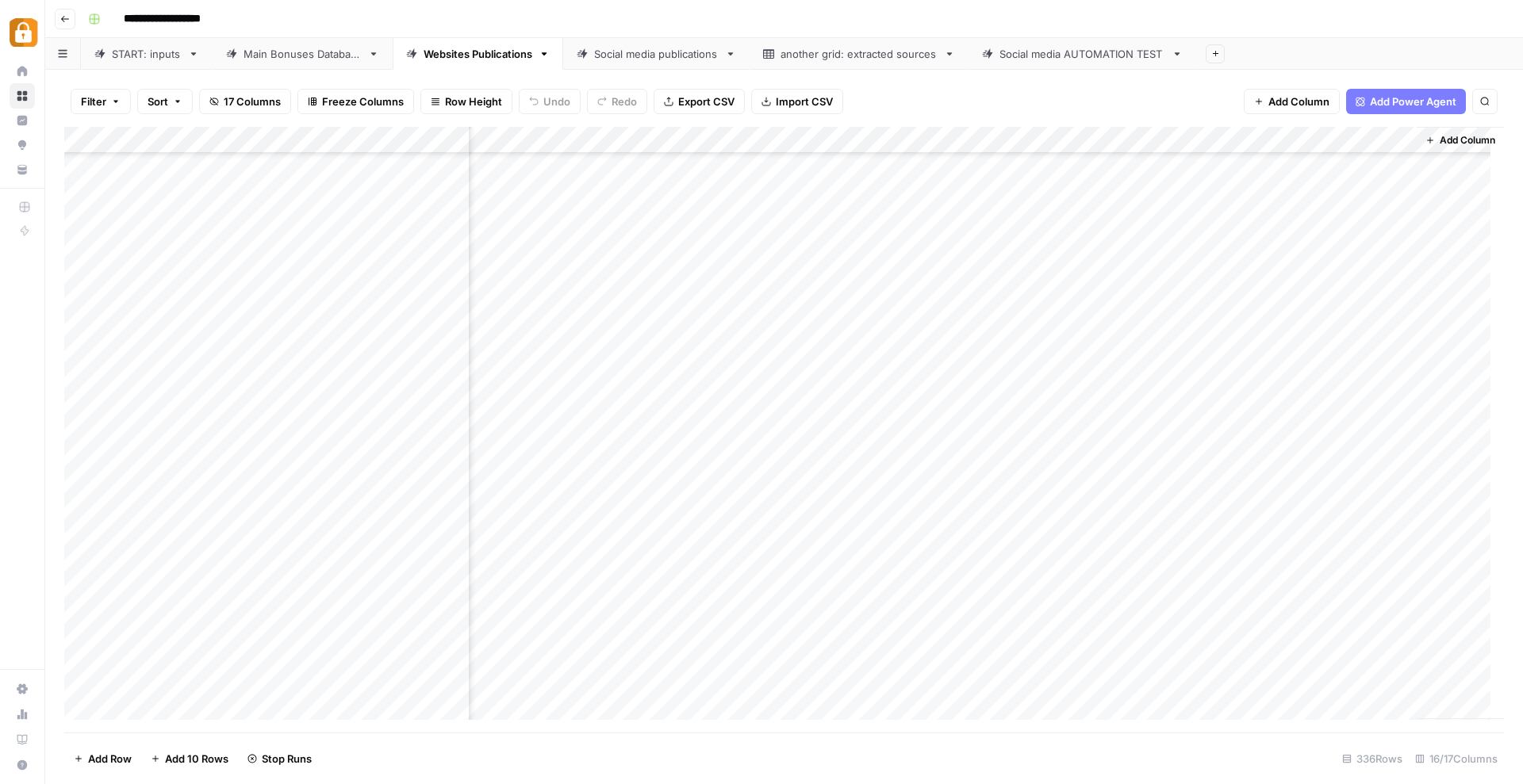
scroll to position [7967, 1076]
click at [707, 475] on div "Add Column" at bounding box center [784, 430] width 1439 height 606
click at [707, 505] on div "Add Column" at bounding box center [784, 430] width 1439 height 606
click at [703, 531] on div "Add Column" at bounding box center [784, 430] width 1439 height 606
click at [706, 556] on div "Add Column" at bounding box center [784, 430] width 1439 height 606
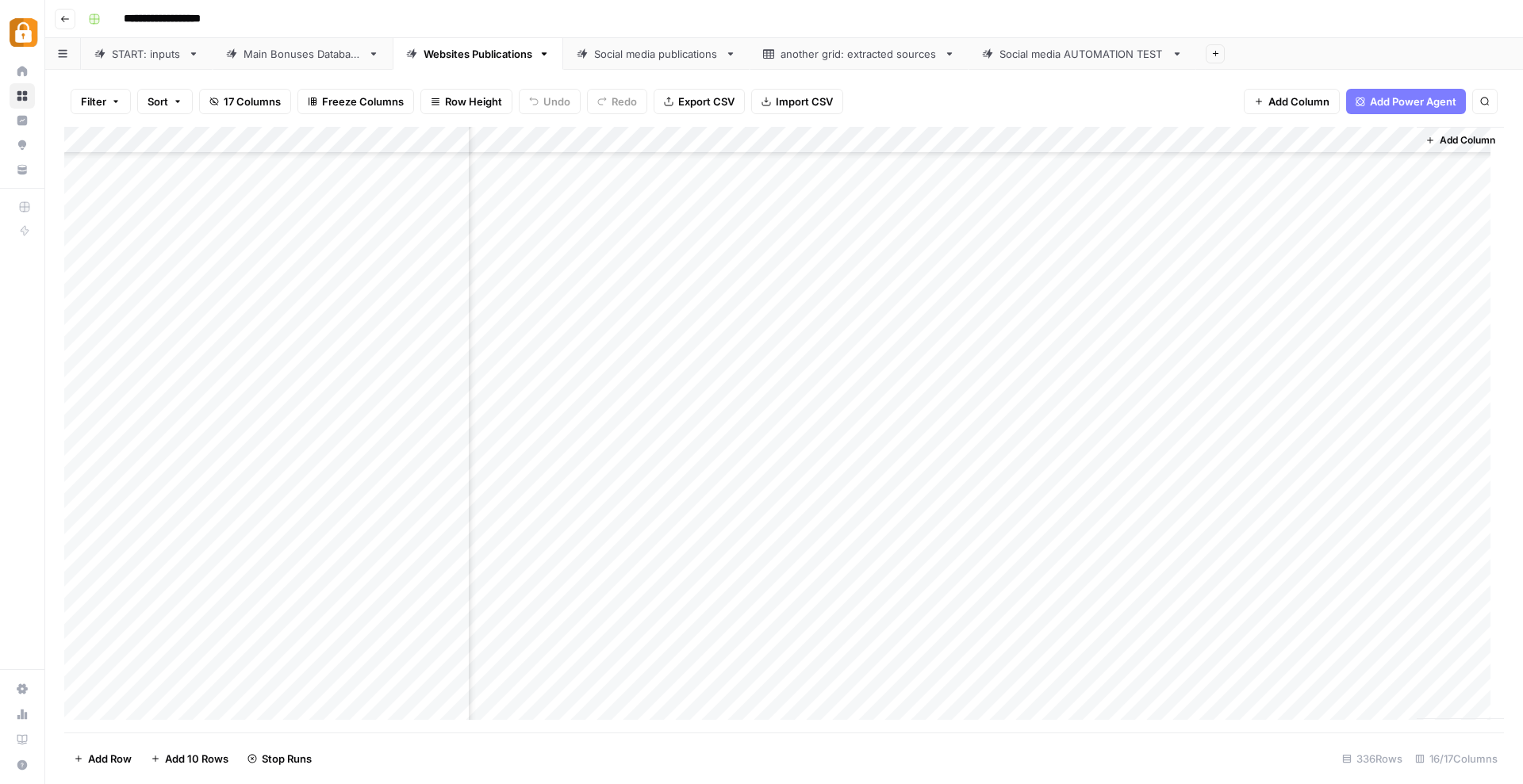
click at [706, 583] on div "Add Column" at bounding box center [784, 430] width 1439 height 606
click at [708, 471] on div "Add Column" at bounding box center [784, 430] width 1439 height 606
click at [703, 497] on div "Add Column" at bounding box center [784, 430] width 1439 height 606
click at [704, 527] on div "Add Column" at bounding box center [784, 430] width 1439 height 606
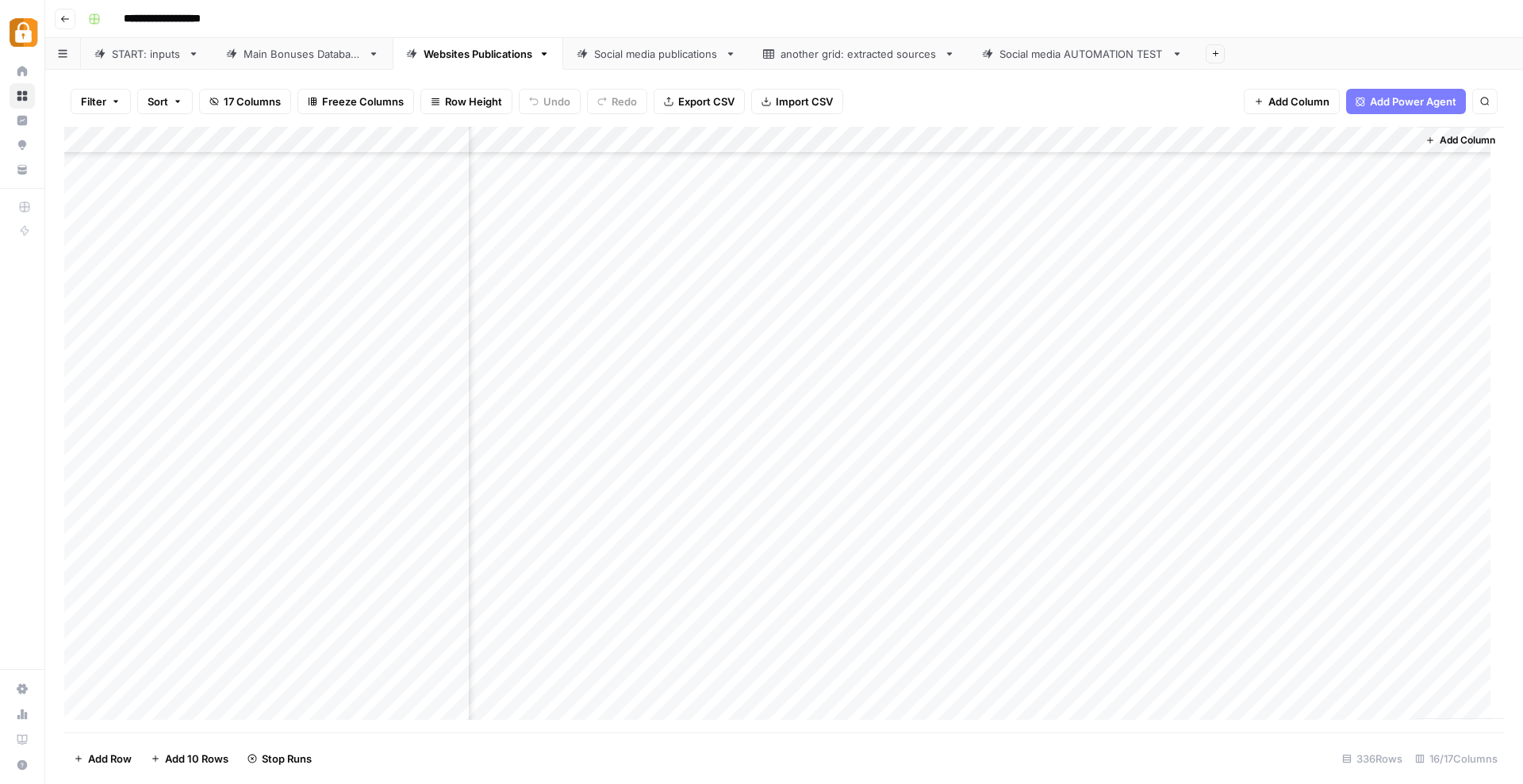
click at [708, 549] on div "Add Column" at bounding box center [784, 430] width 1439 height 606
click at [707, 577] on div "Add Column" at bounding box center [784, 430] width 1439 height 606
click at [704, 603] on div "Add Column" at bounding box center [784, 430] width 1439 height 606
click at [706, 597] on div "Add Column" at bounding box center [784, 430] width 1439 height 606
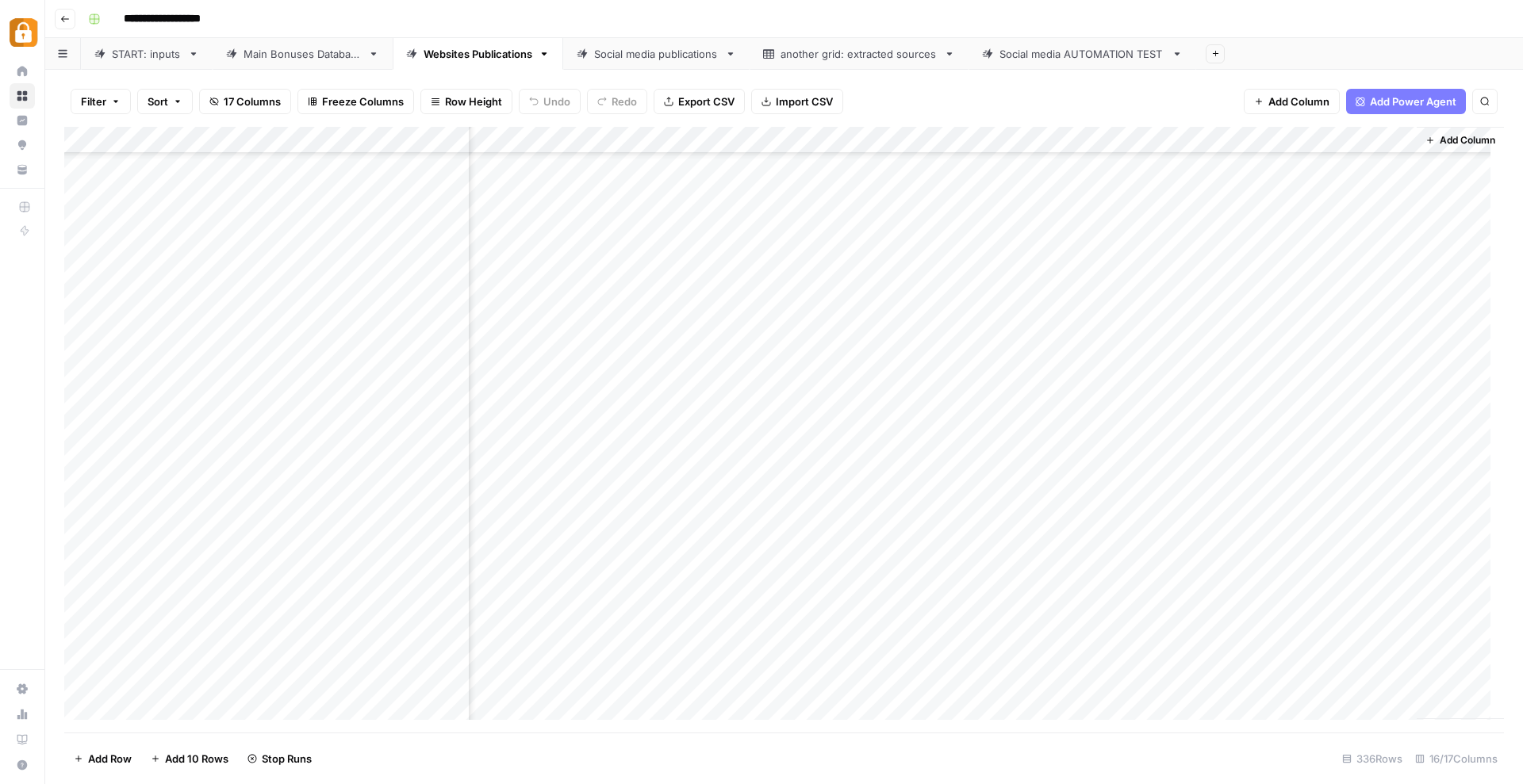
click at [705, 624] on div "Add Column" at bounding box center [784, 430] width 1439 height 606
click at [707, 648] on div "Add Column" at bounding box center [784, 430] width 1439 height 606
click at [706, 548] on div "Add Column" at bounding box center [784, 430] width 1439 height 606
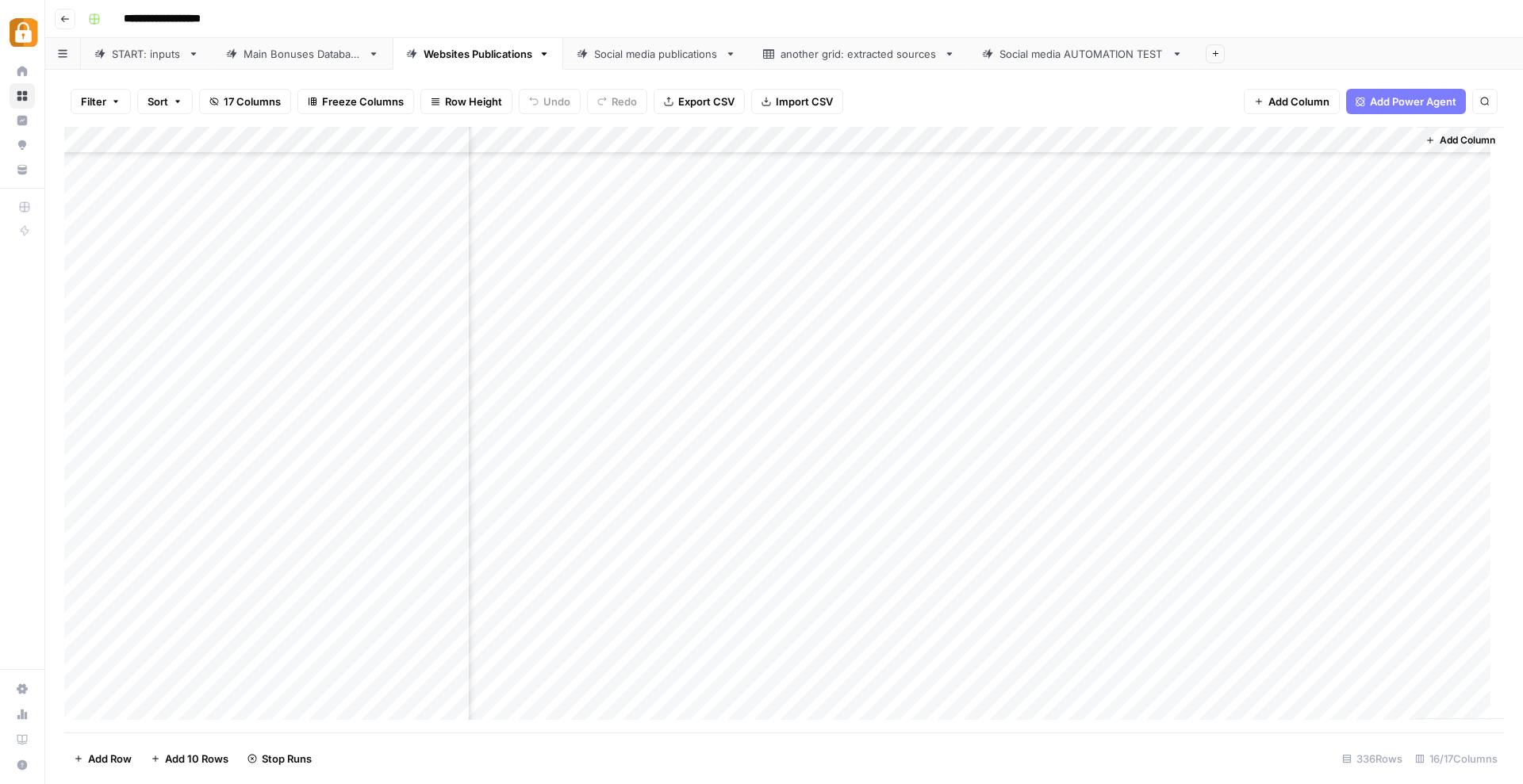
click at [706, 602] on div "Add Column" at bounding box center [784, 430] width 1439 height 606
